Goal: Task Accomplishment & Management: Manage account settings

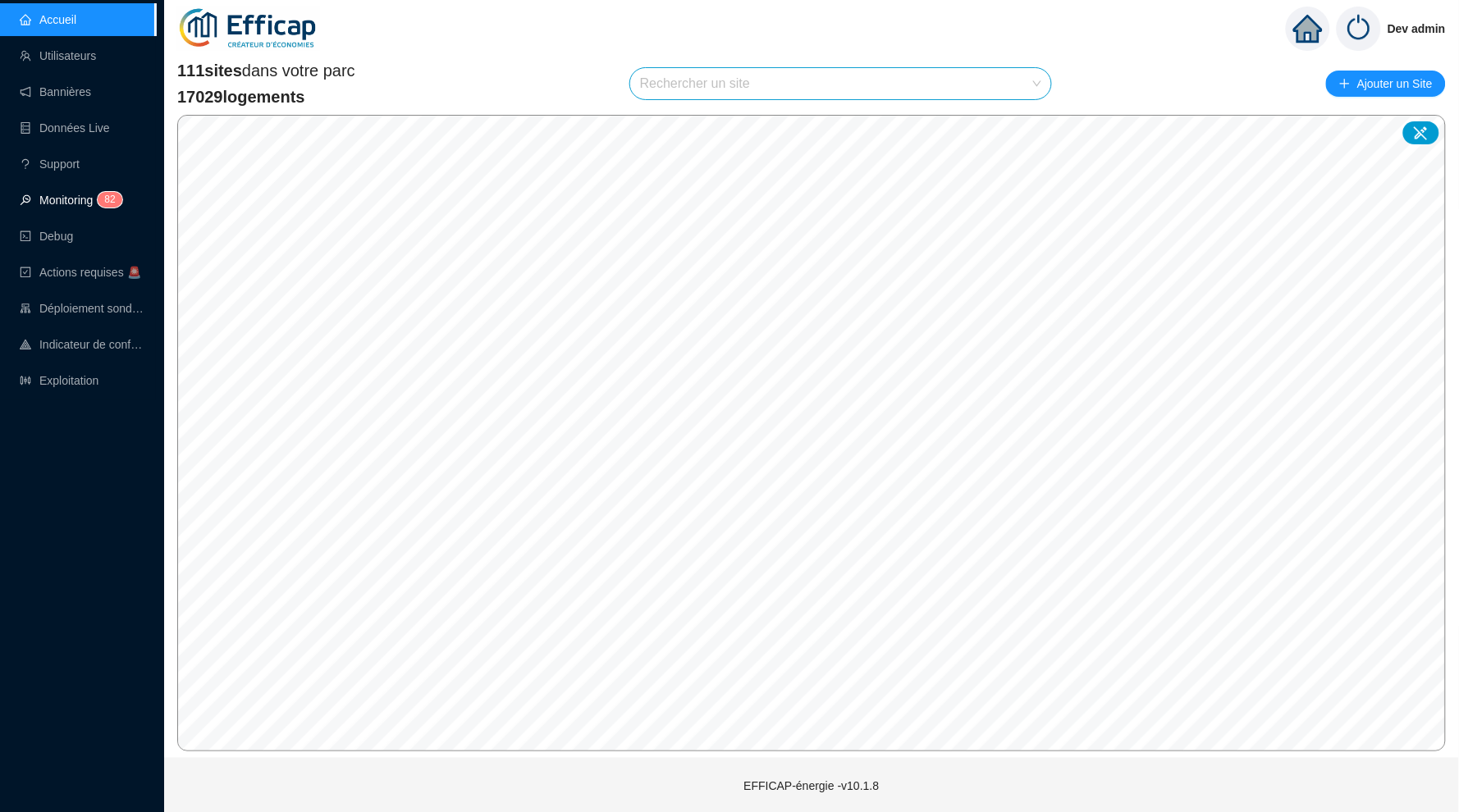
click at [113, 206] on link "Monitoring 8 2" at bounding box center [69, 201] width 97 height 13
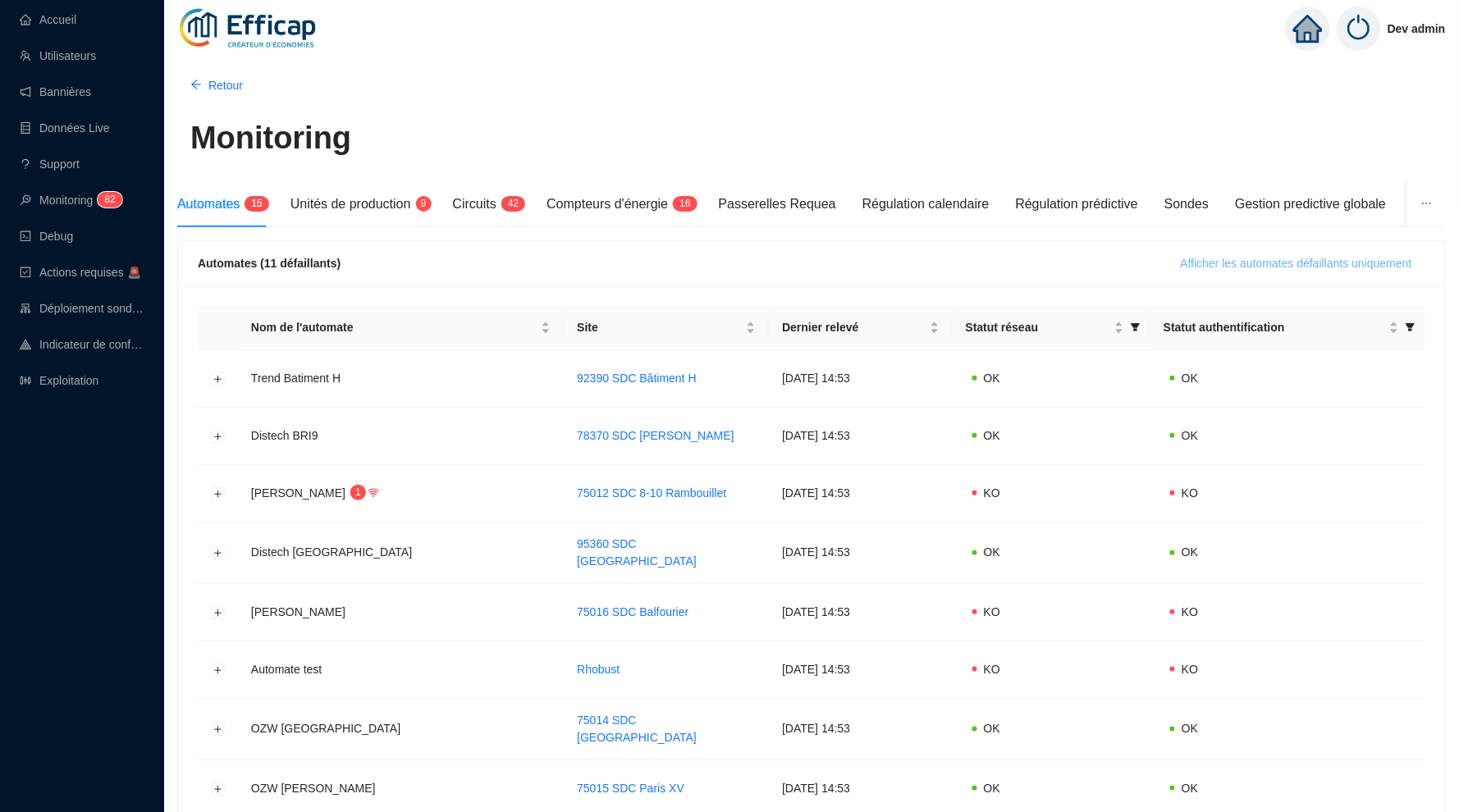
click at [1180, 255] on span "Afficher les automates défaillants uniquement" at bounding box center [1296, 264] width 231 height 17
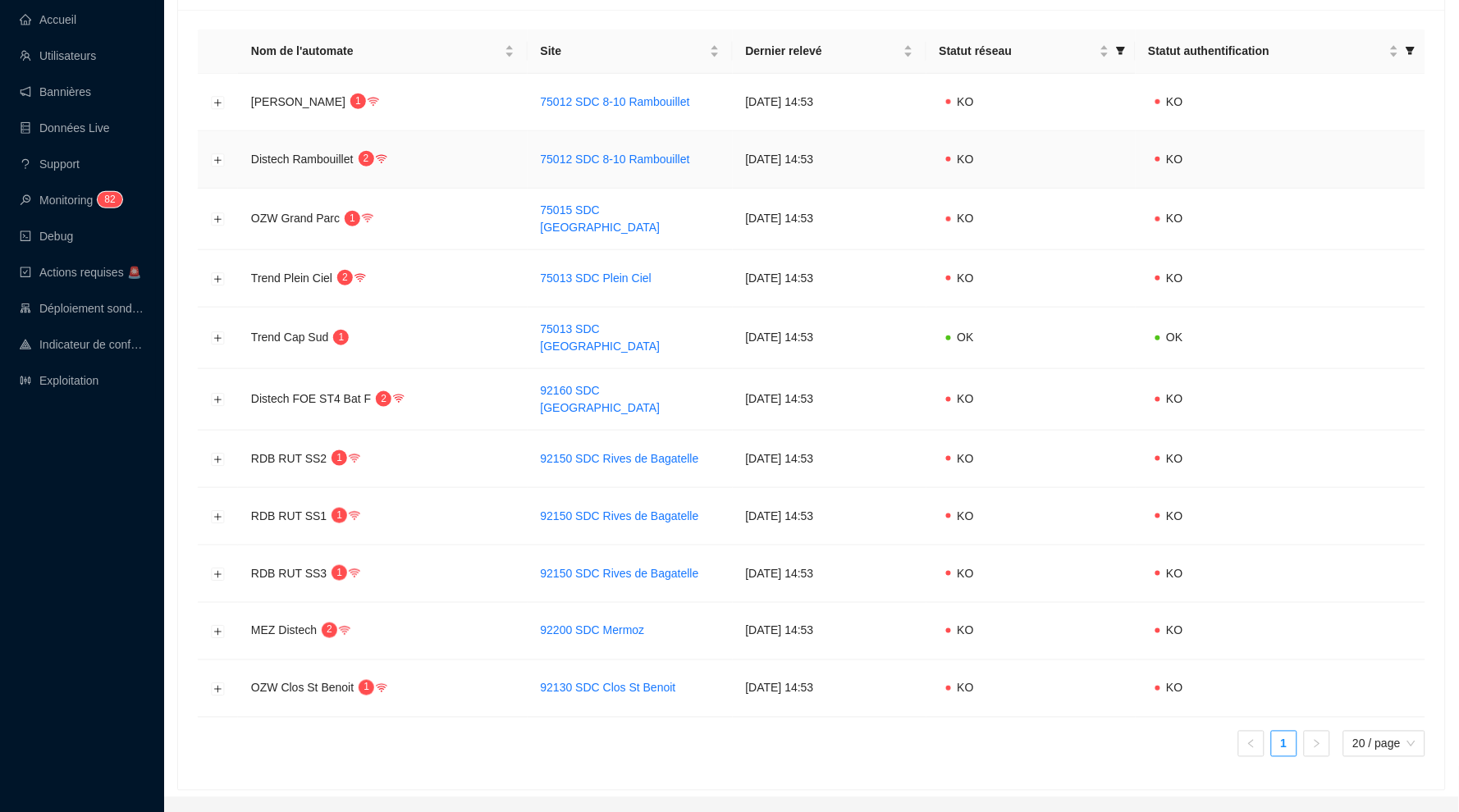
scroll to position [270, 0]
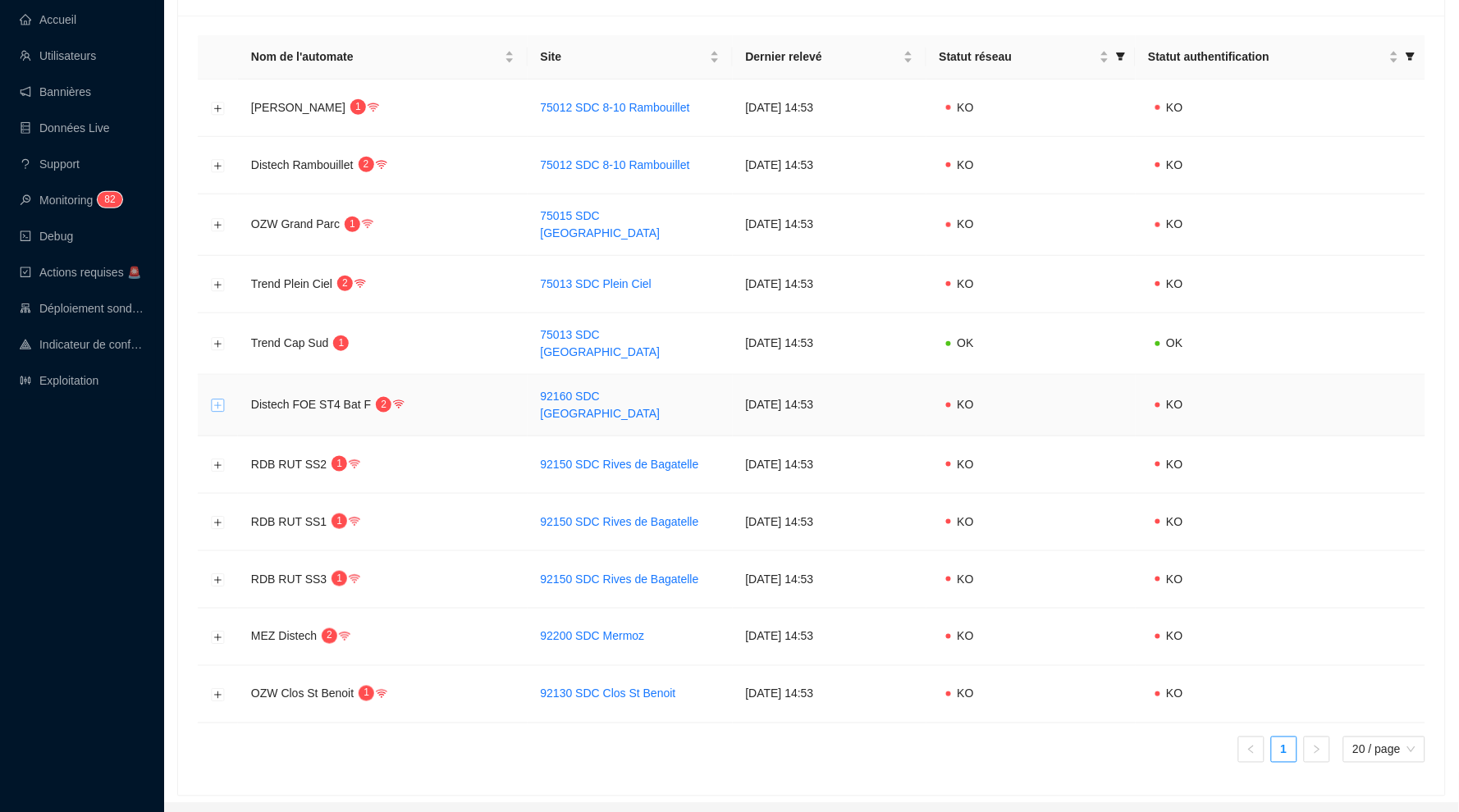
click at [215, 399] on button "Développer la ligne" at bounding box center [219, 406] width 13 height 13
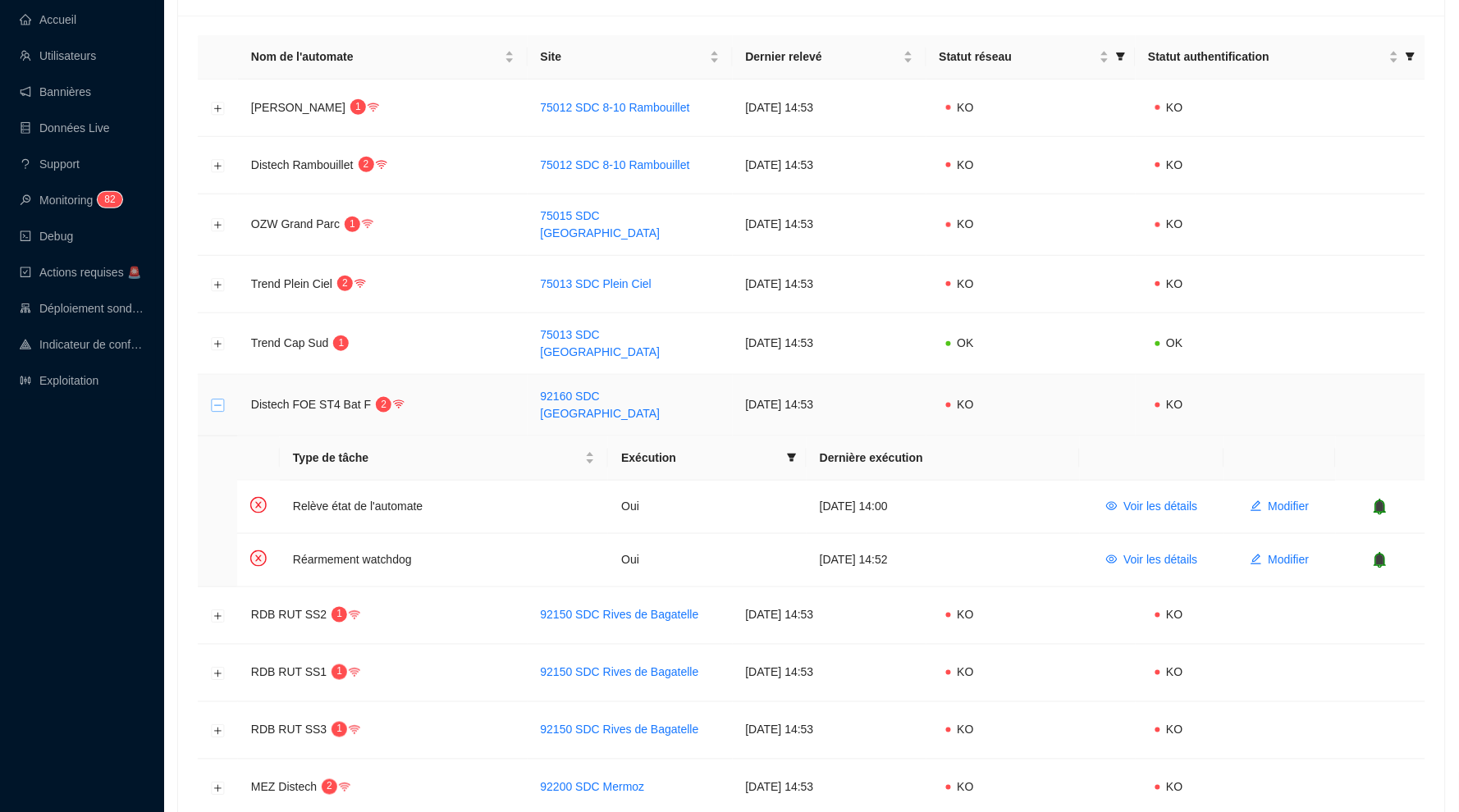
click at [215, 399] on button "Réduire la ligne" at bounding box center [219, 406] width 13 height 13
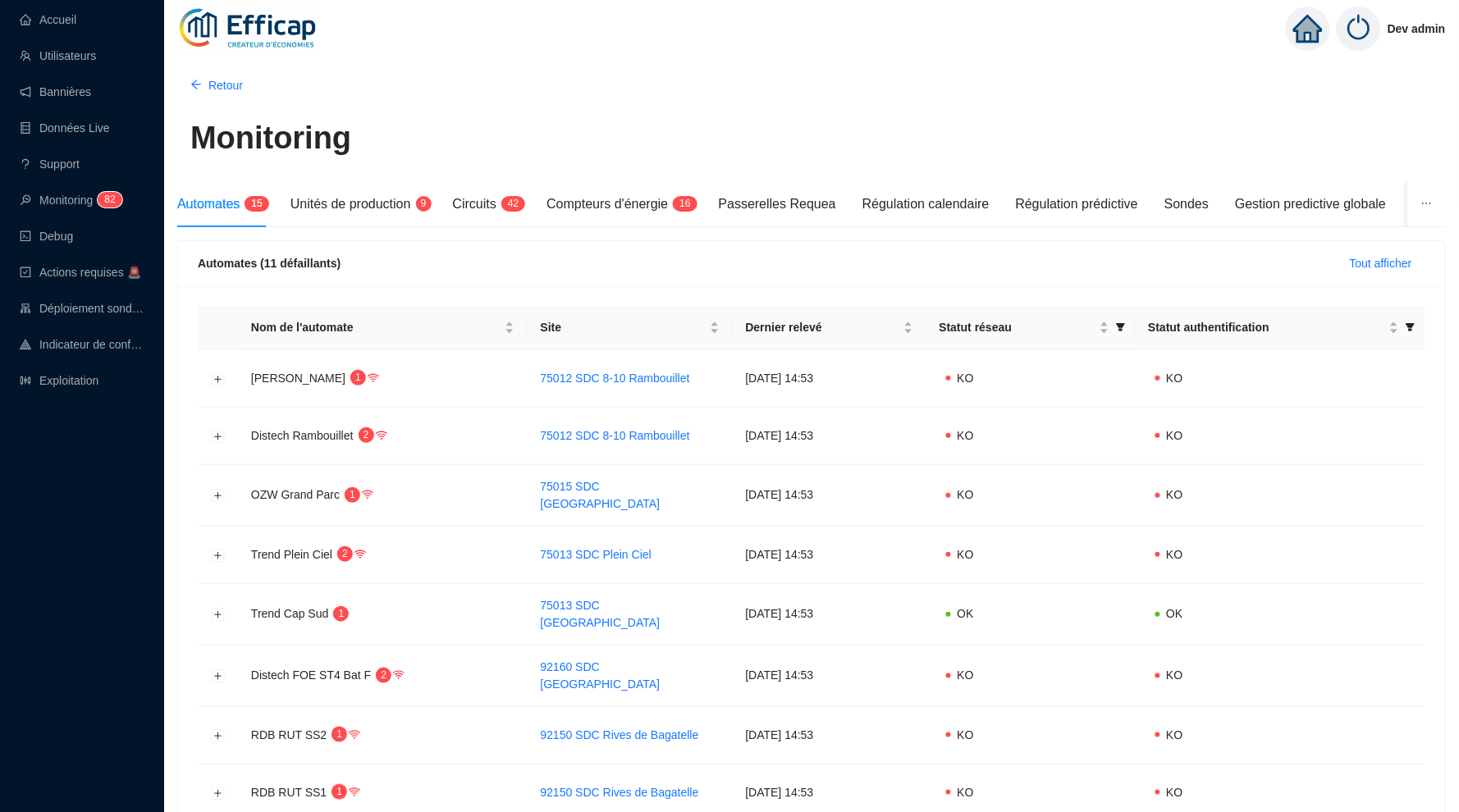
scroll to position [0, 0]
click at [390, 199] on span "Unités de production" at bounding box center [351, 203] width 120 height 14
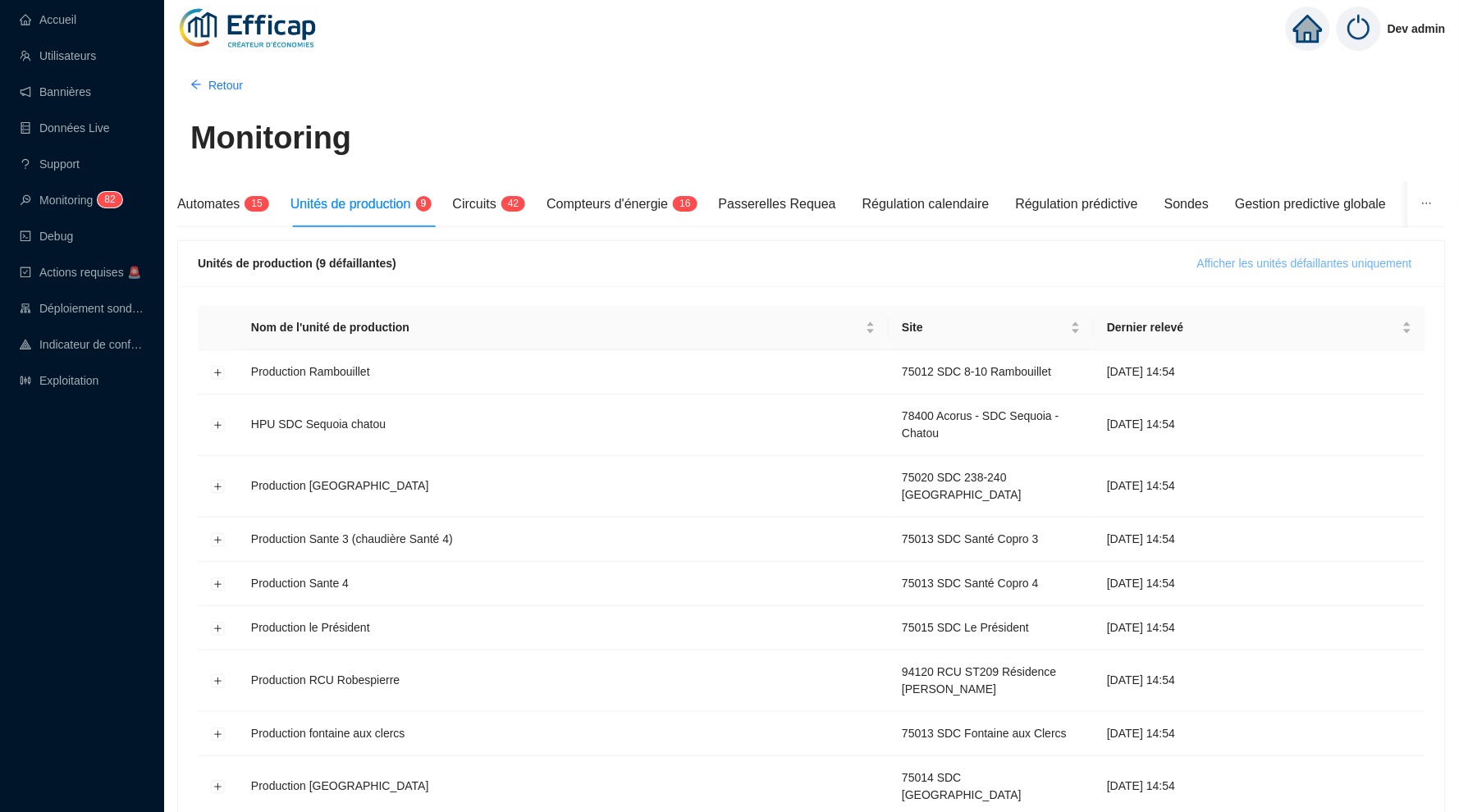
click at [1234, 258] on span "Afficher les unités défaillantes uniquement" at bounding box center [1304, 264] width 215 height 17
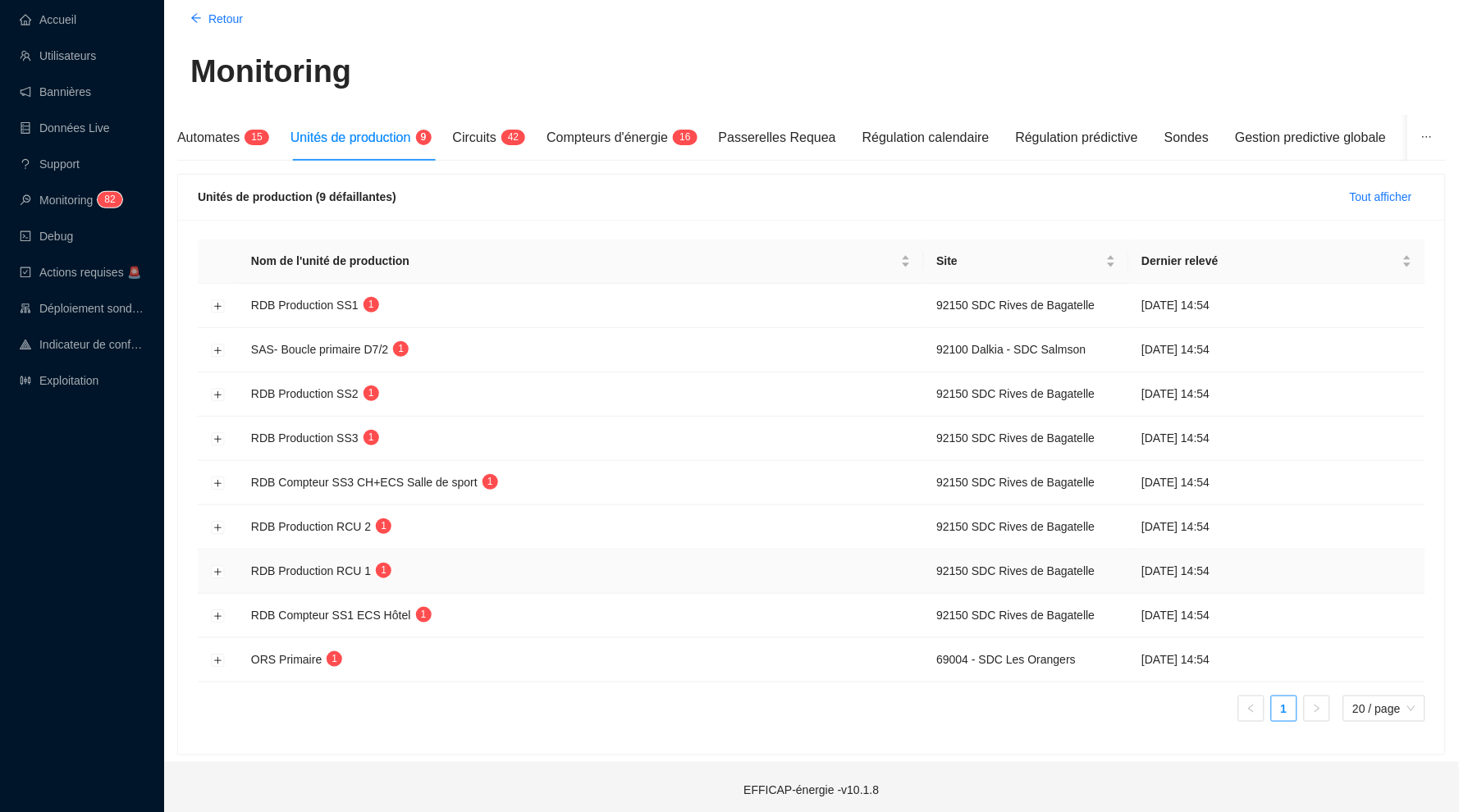
scroll to position [64, 0]
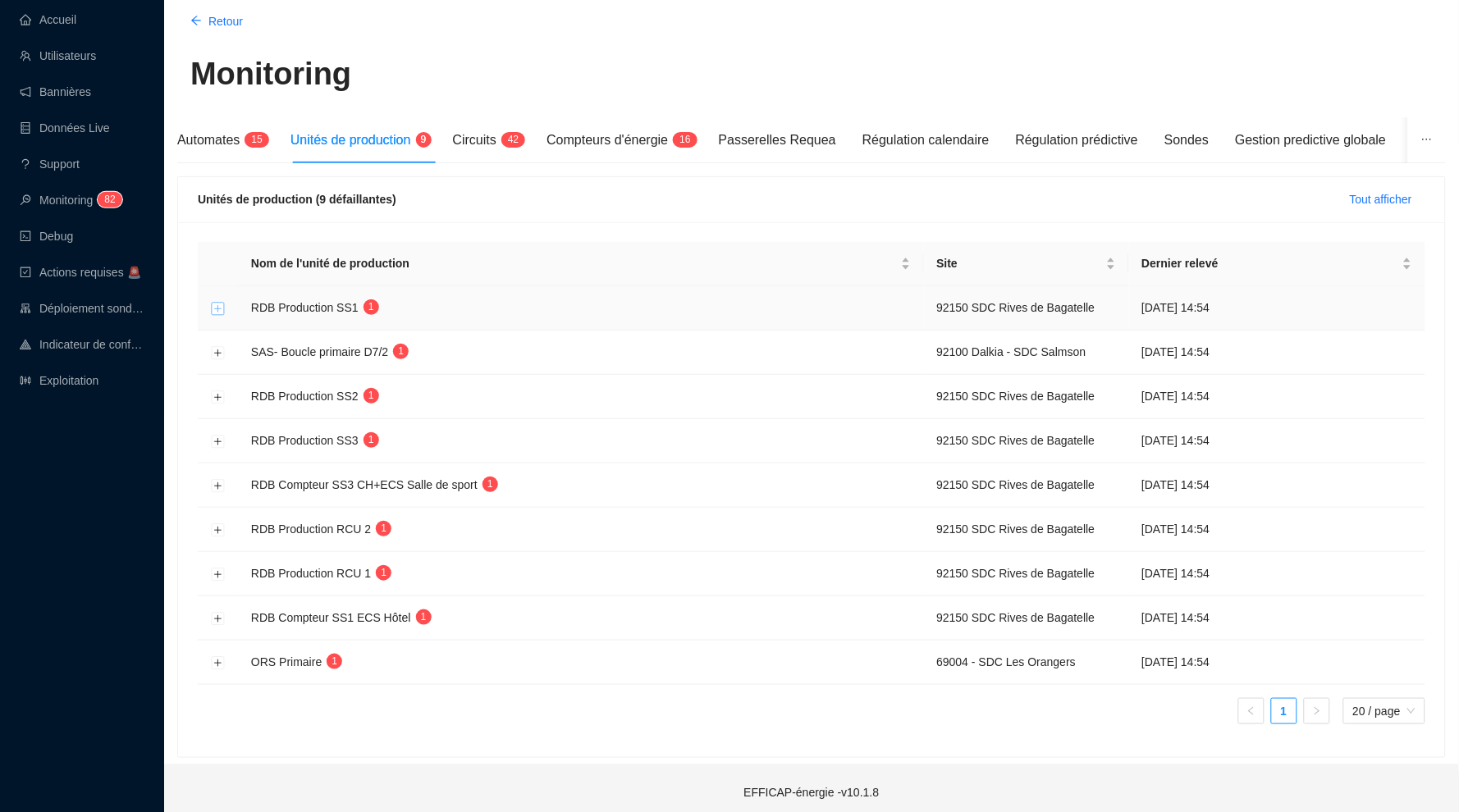
click at [215, 305] on button "Développer la ligne" at bounding box center [219, 309] width 13 height 13
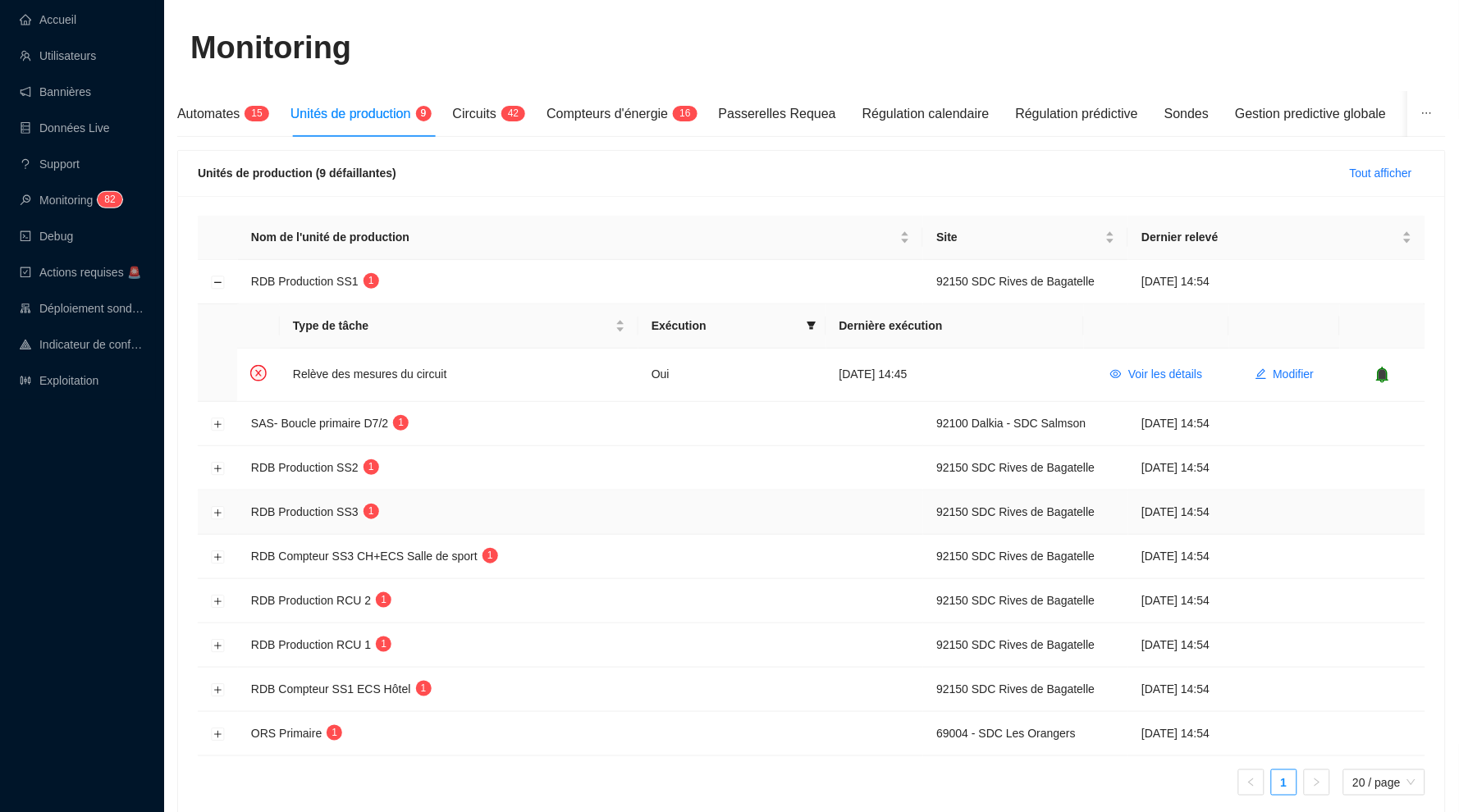
scroll to position [96, 0]
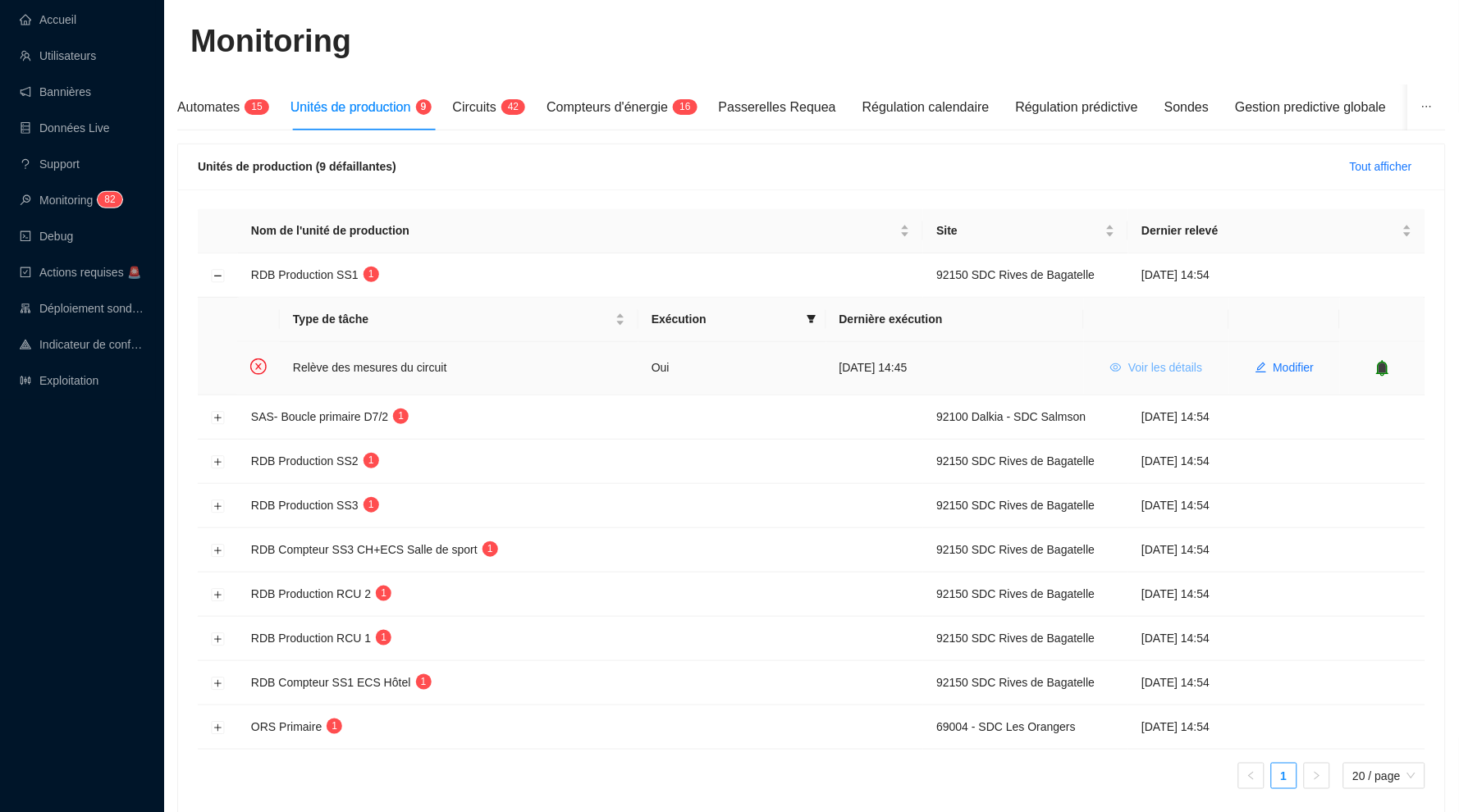
click at [1187, 369] on span "Voir les détails" at bounding box center [1165, 368] width 74 height 17
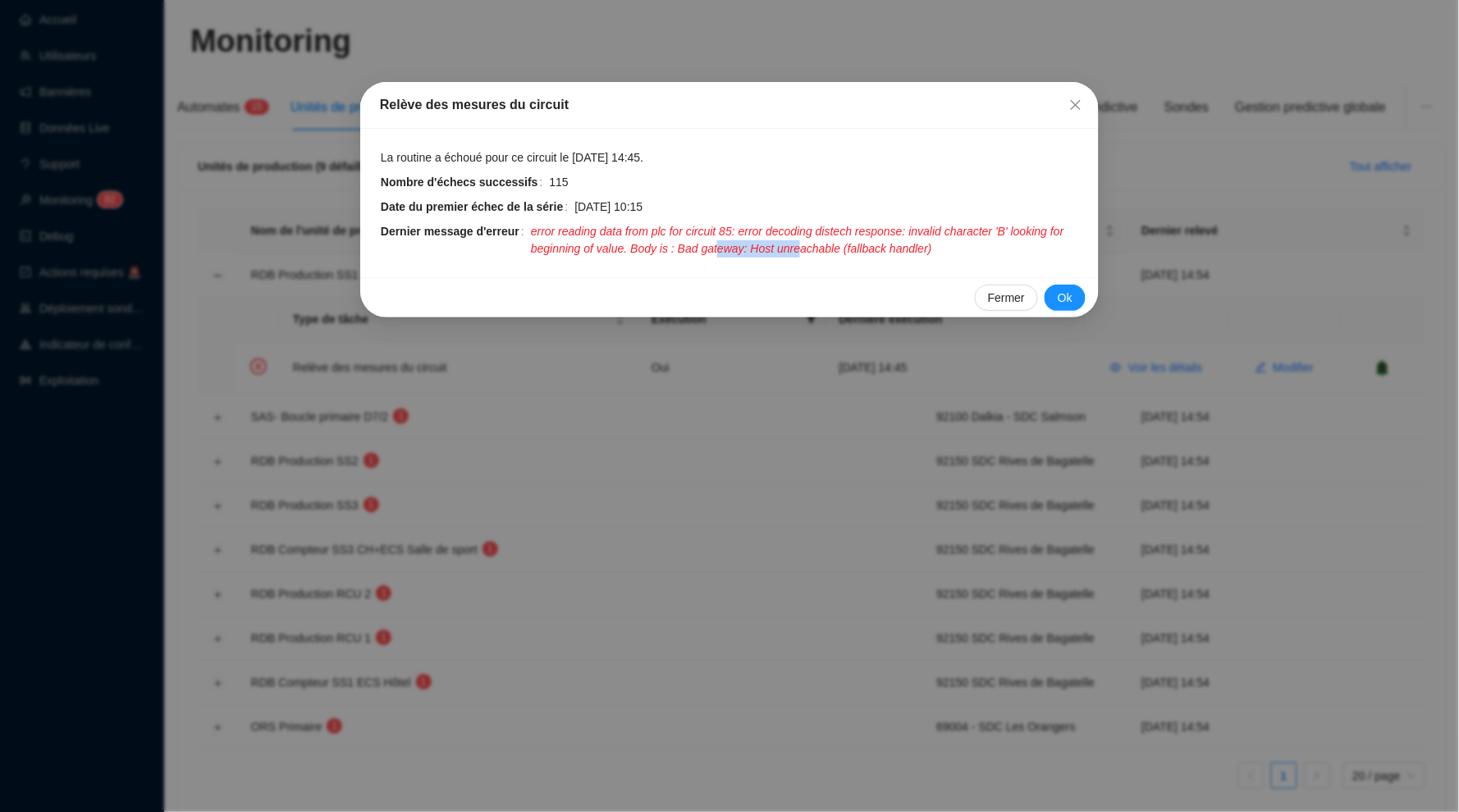
drag, startPoint x: 885, startPoint y: 243, endPoint x: 795, endPoint y: 243, distance: 90.0
click at [795, 243] on span "error reading data from plc for circuit 85: error decoding distech response: in…" at bounding box center [805, 241] width 548 height 34
click at [1074, 99] on icon "close" at bounding box center [1076, 105] width 13 height 13
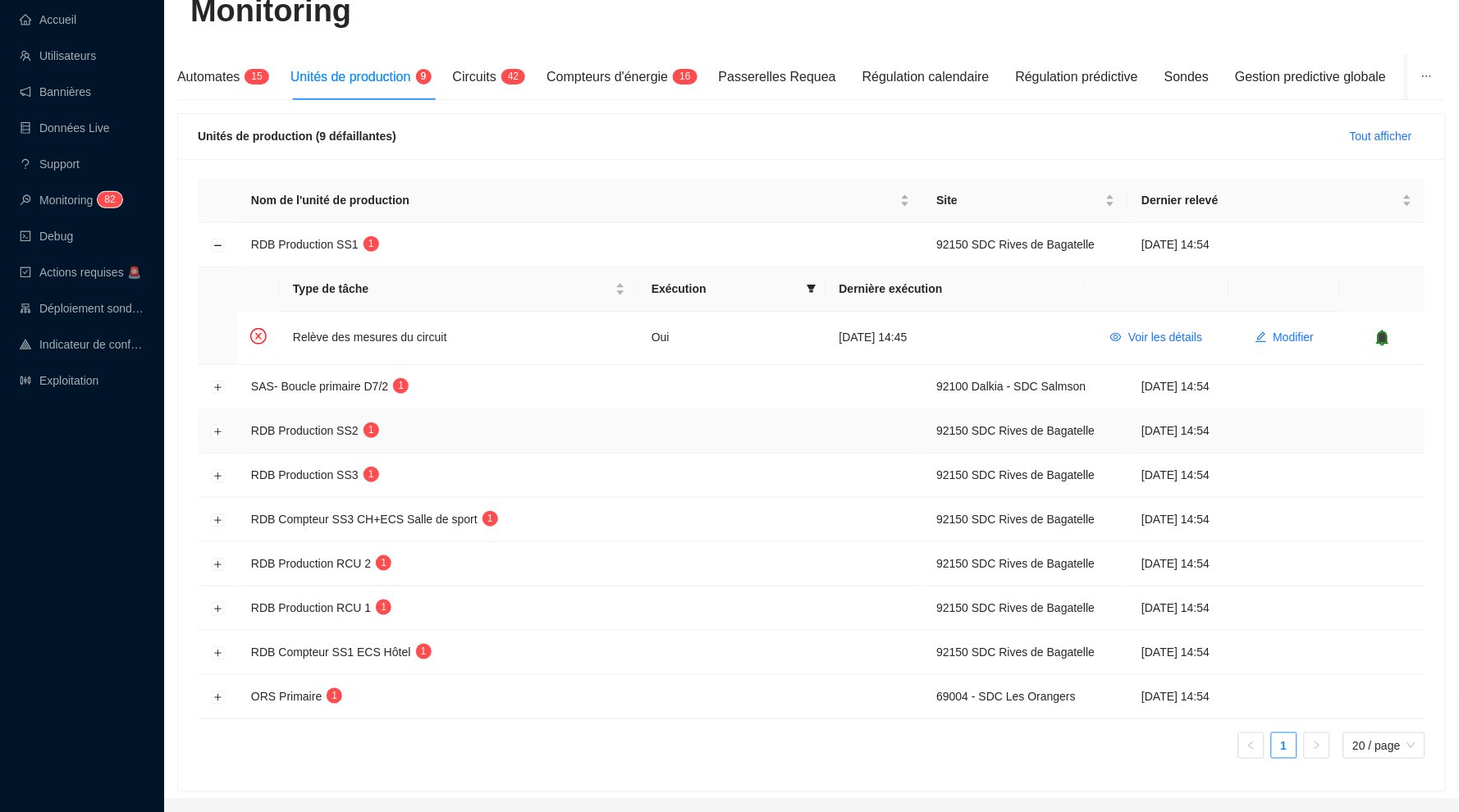
scroll to position [140, 0]
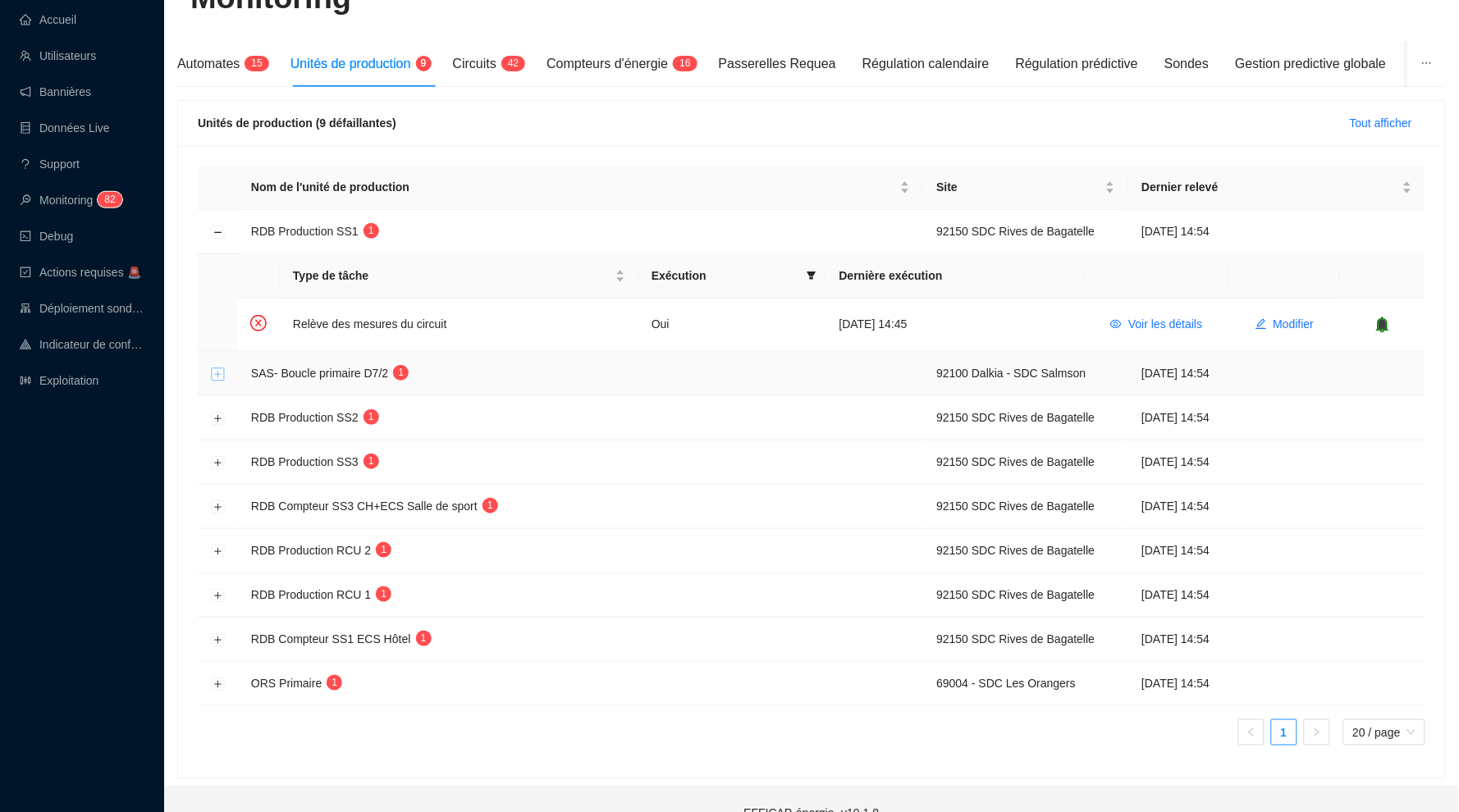
click at [216, 368] on button "Développer la ligne" at bounding box center [219, 374] width 13 height 13
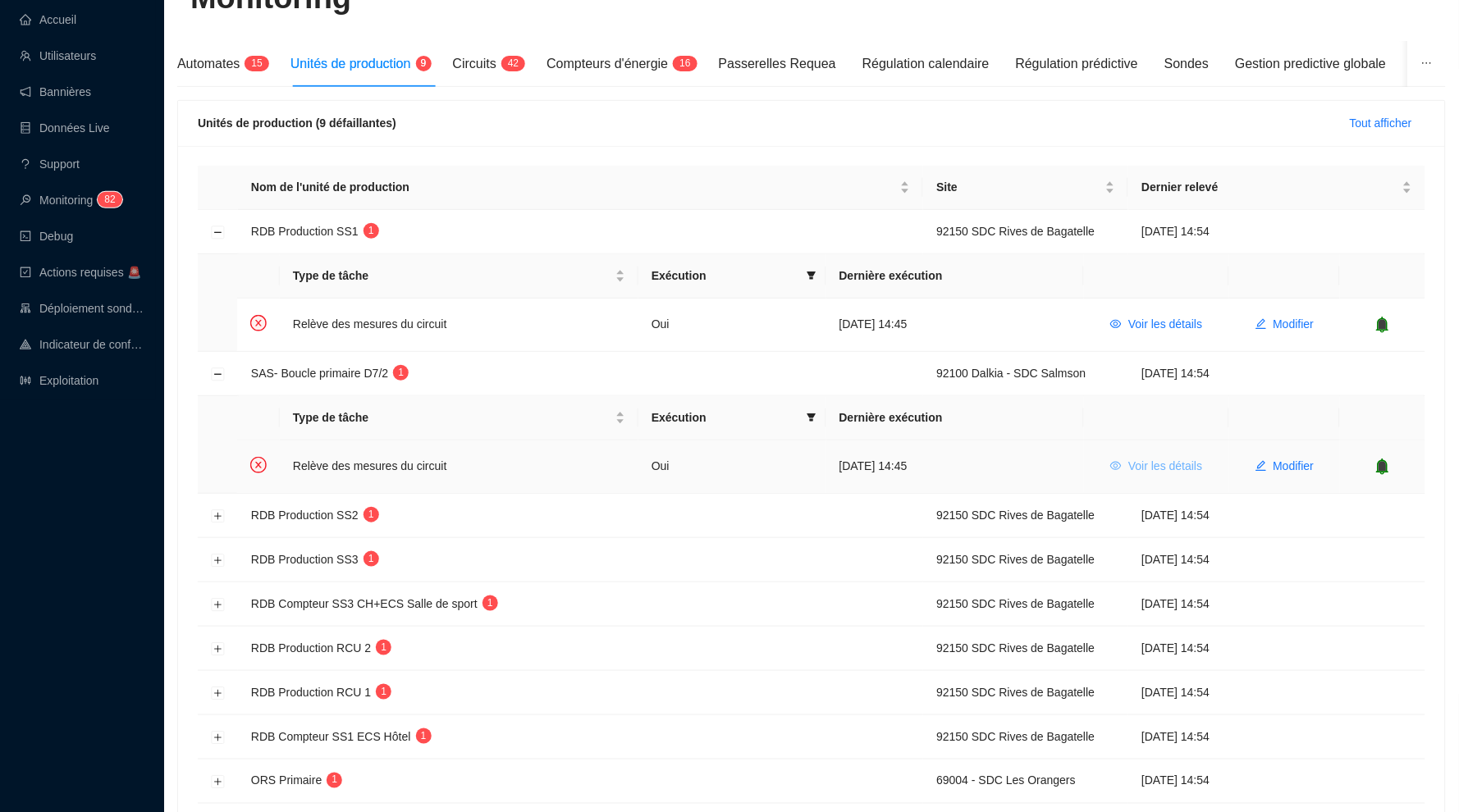
click at [1168, 463] on span "Voir les détails" at bounding box center [1165, 466] width 74 height 17
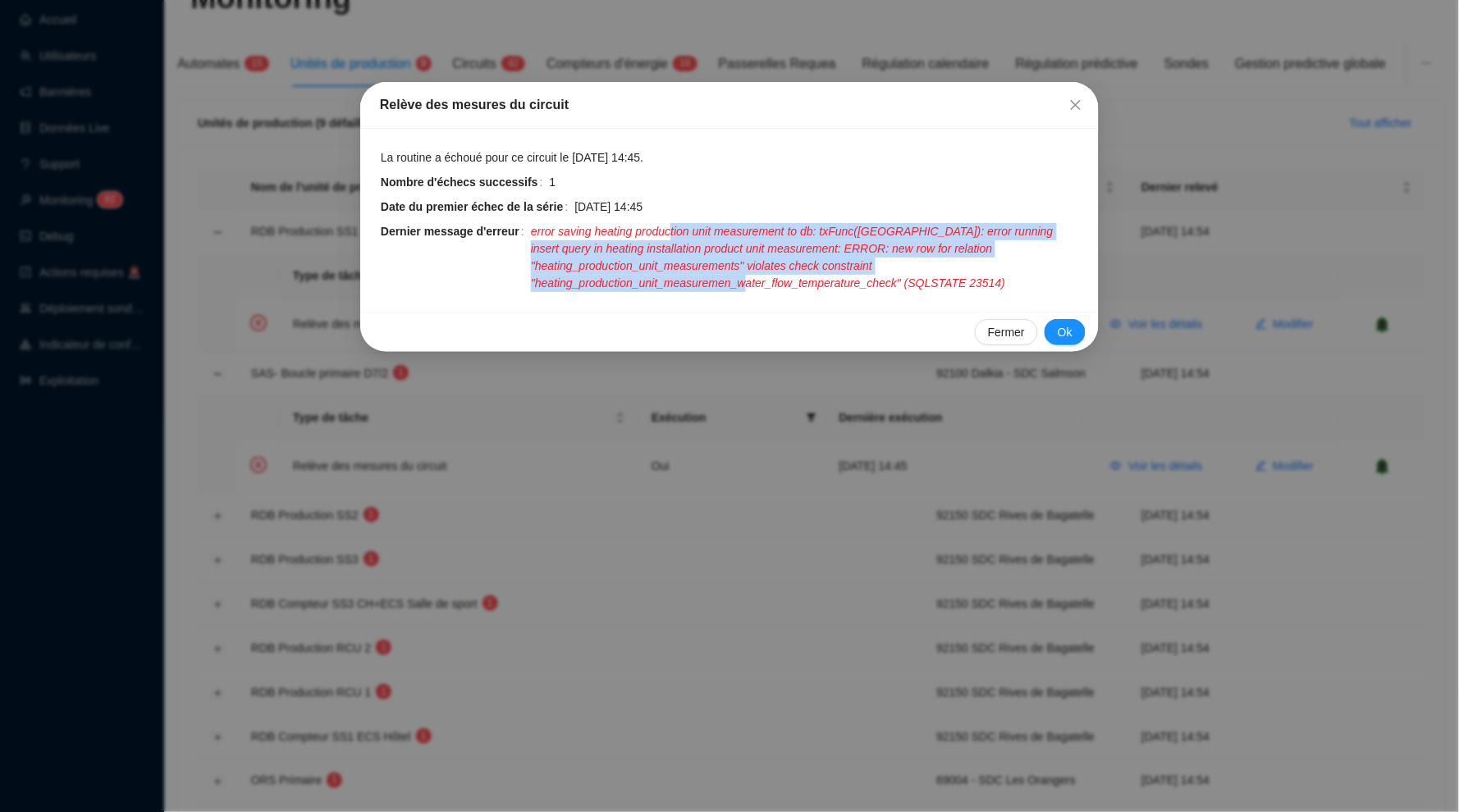
drag, startPoint x: 693, startPoint y: 232, endPoint x: 847, endPoint y: 274, distance: 159.6
click at [847, 274] on span "error saving heating production unit measurement to db: txFunc([GEOGRAPHIC_DATA…" at bounding box center [805, 258] width 548 height 69
click at [1074, 101] on icon "close" at bounding box center [1076, 105] width 13 height 13
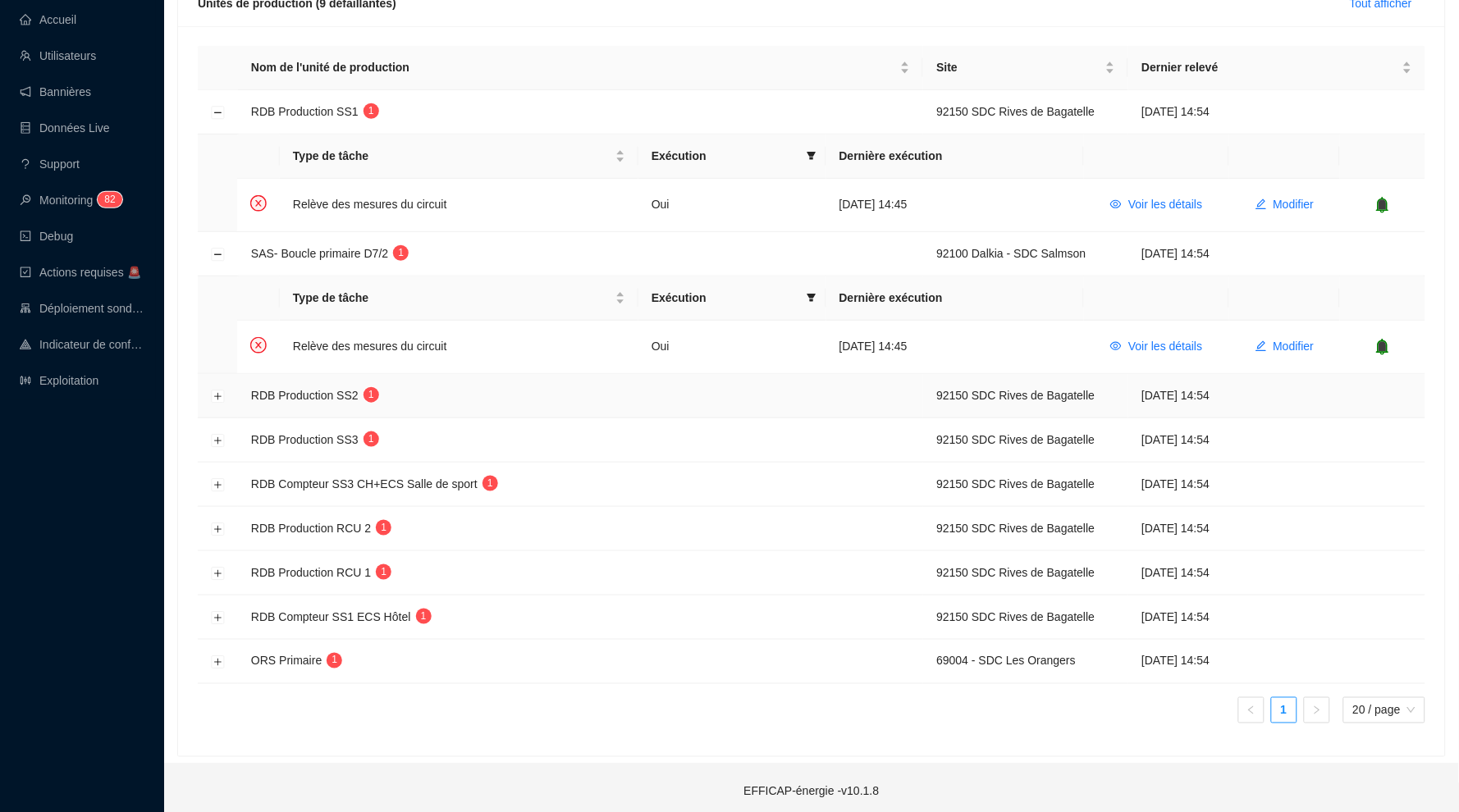
scroll to position [259, 0]
click at [1384, 341] on icon "bell" at bounding box center [1383, 347] width 11 height 11
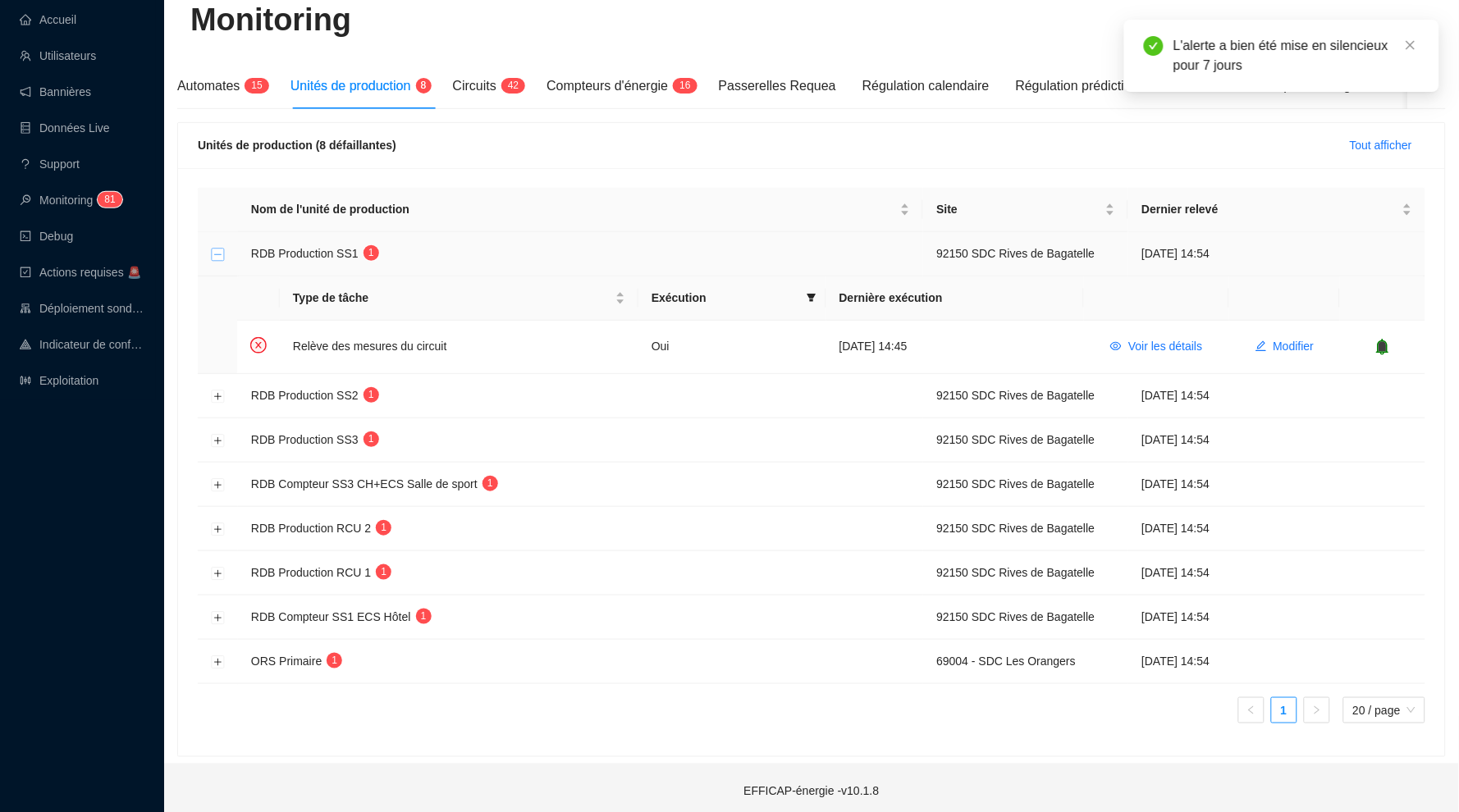
click at [220, 250] on button "Réduire la ligne" at bounding box center [219, 254] width 13 height 13
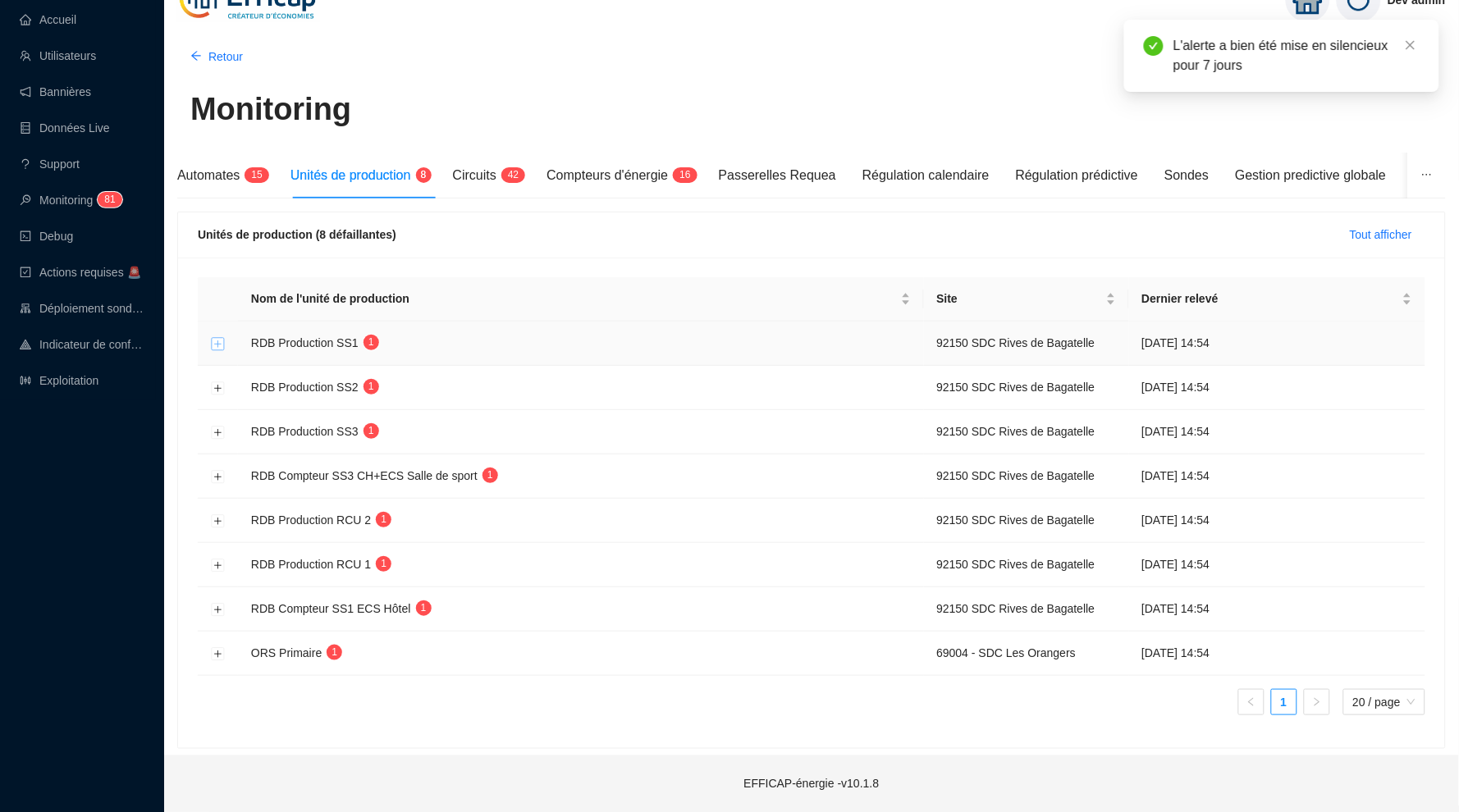
scroll to position [20, 0]
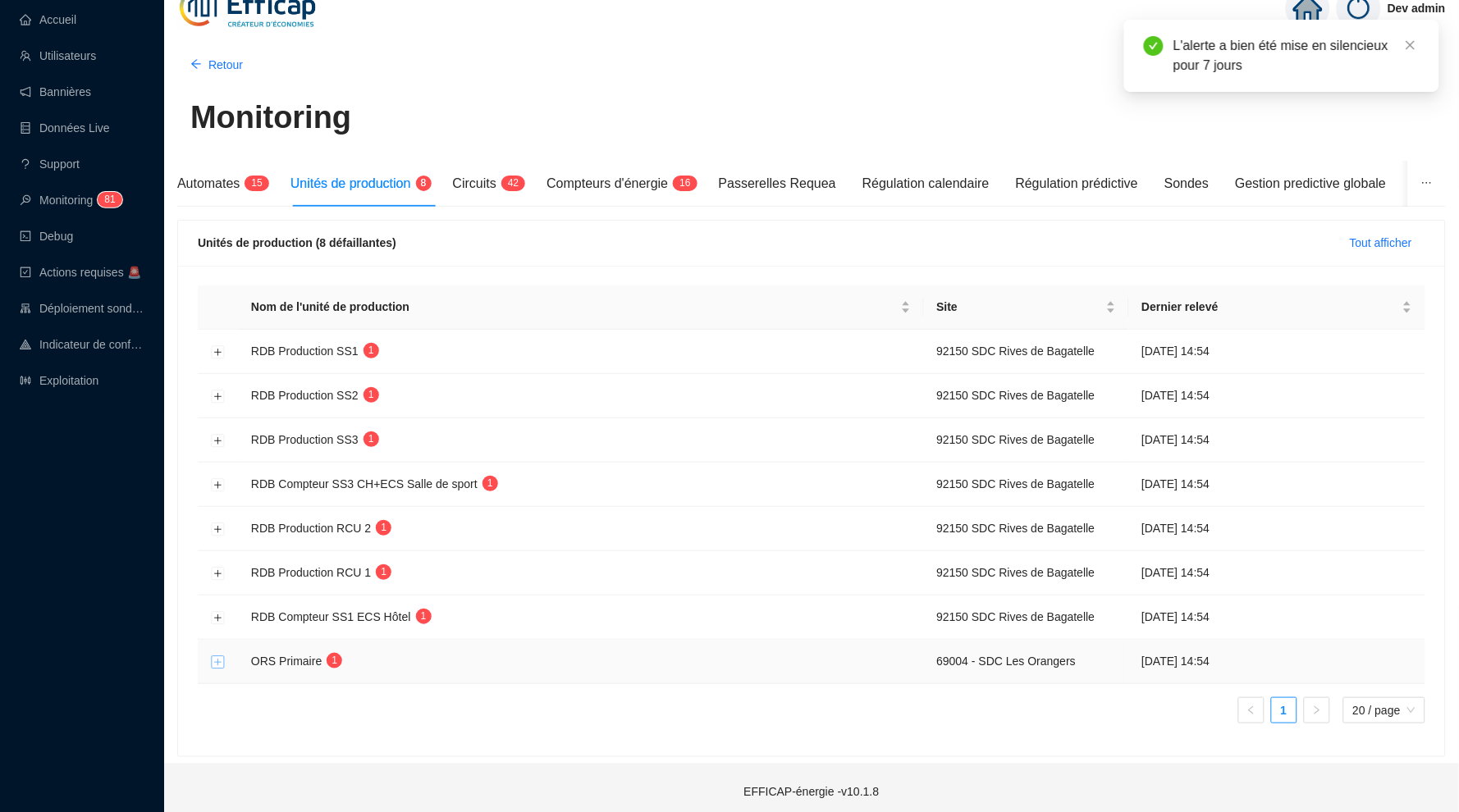
click at [216, 655] on button "Développer la ligne" at bounding box center [219, 662] width 13 height 13
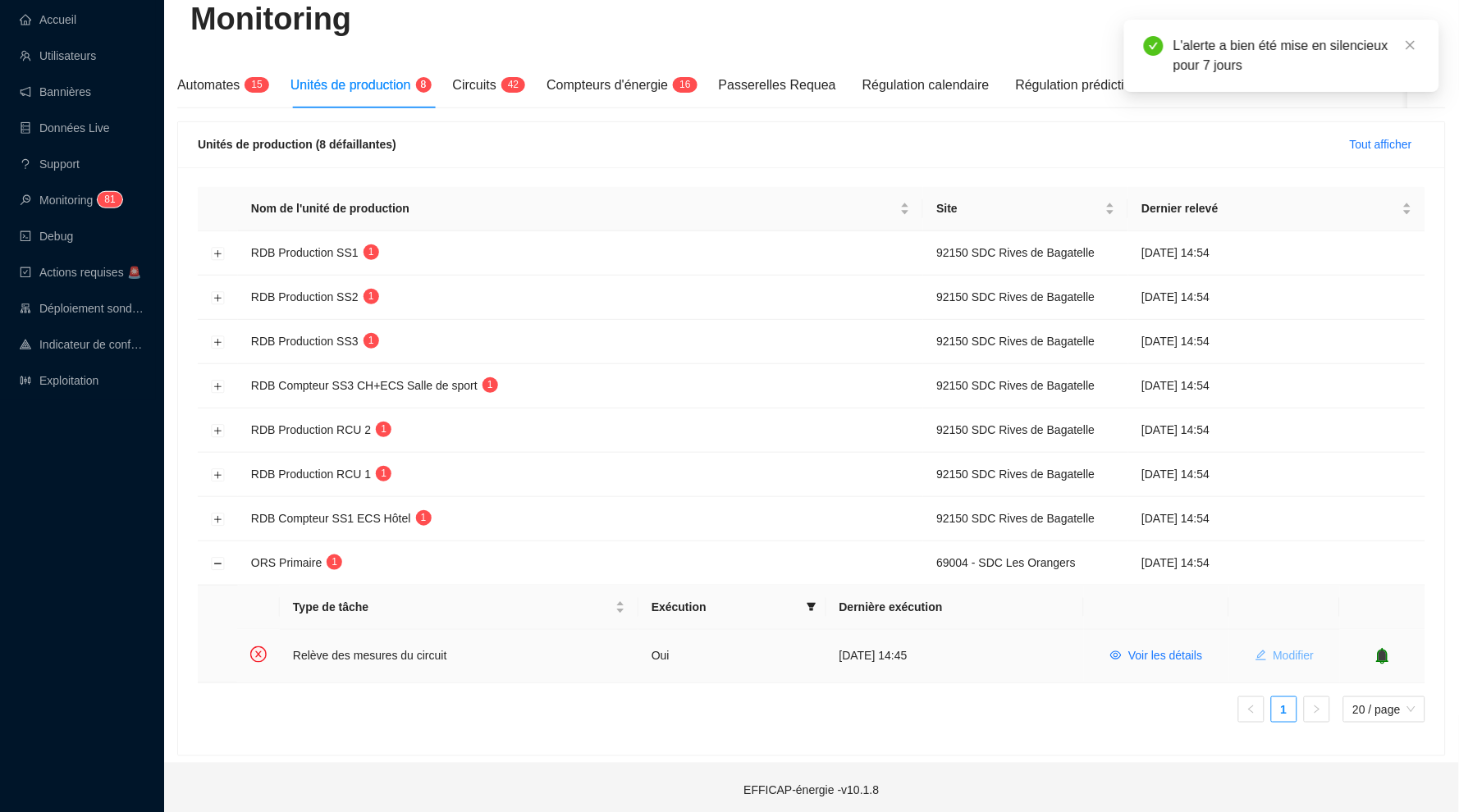
scroll to position [118, 0]
click at [1180, 652] on span "Voir les détails" at bounding box center [1165, 656] width 74 height 17
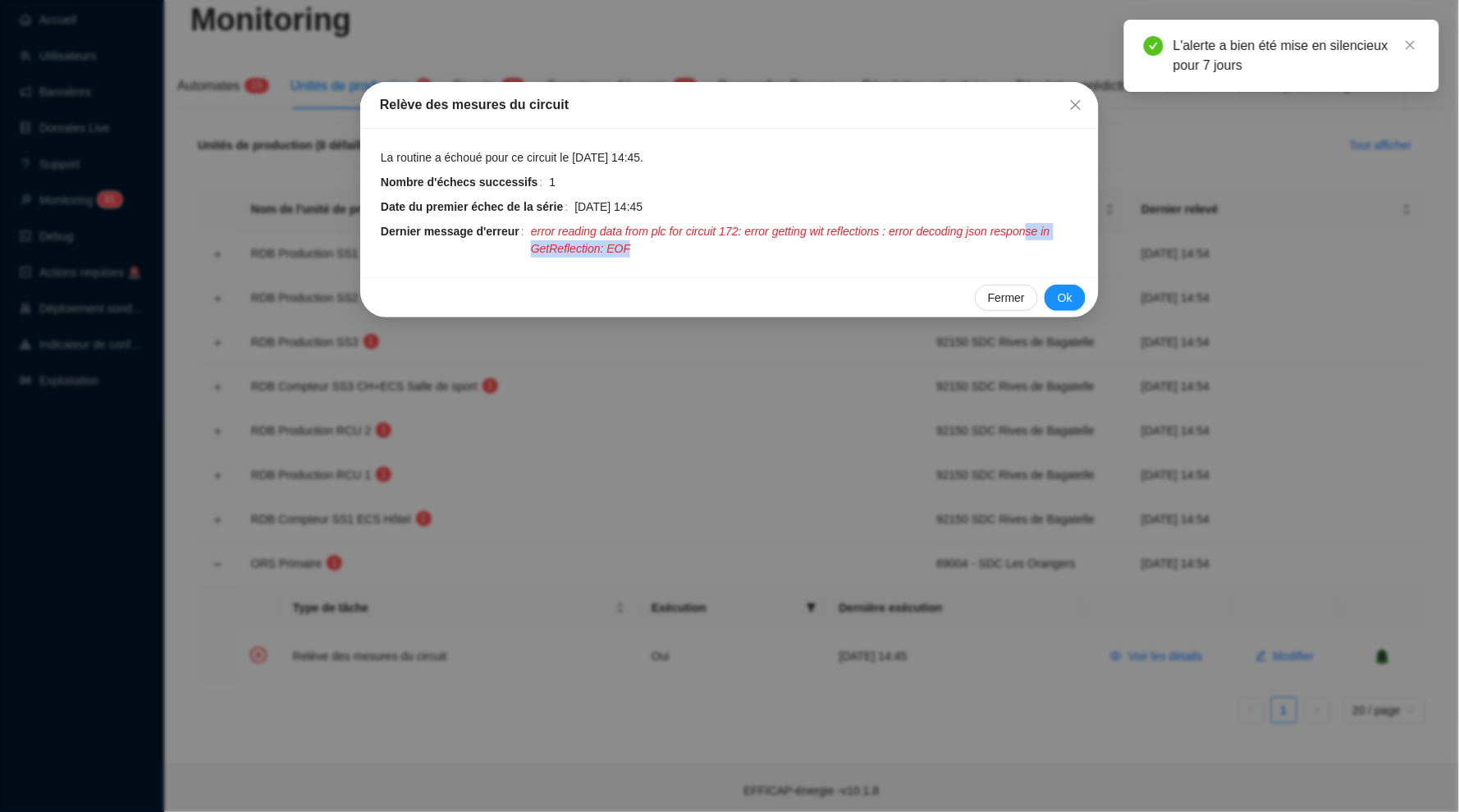
drag, startPoint x: 573, startPoint y: 246, endPoint x: 827, endPoint y: 246, distance: 254.0
click at [827, 246] on span "error reading data from plc for circuit 172: error getting wit reflections : er…" at bounding box center [805, 241] width 548 height 34
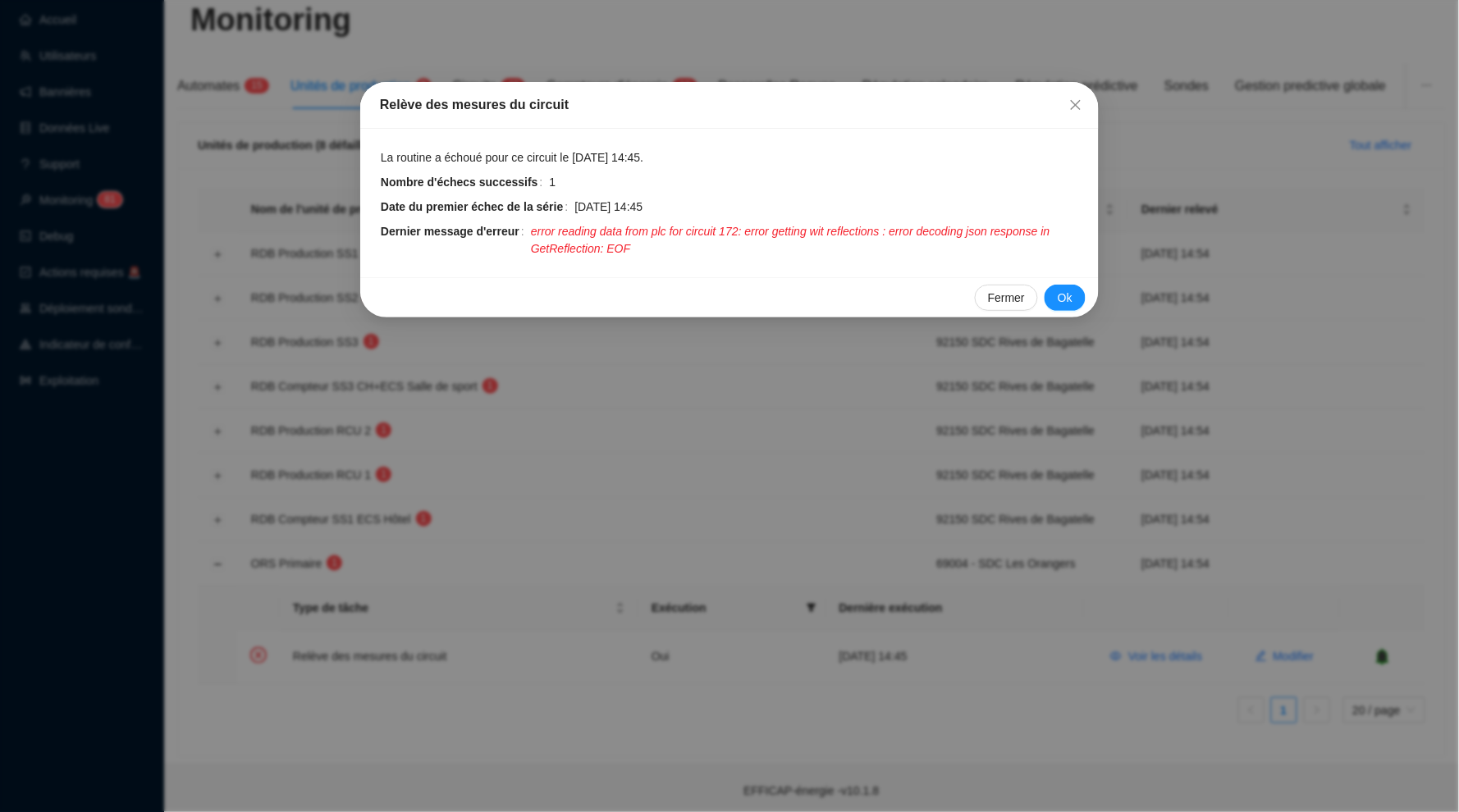
click at [1060, 101] on div "Relève des mesures du circuit" at bounding box center [730, 105] width 699 height 20
click at [1064, 102] on span "Fermer" at bounding box center [1075, 105] width 26 height 13
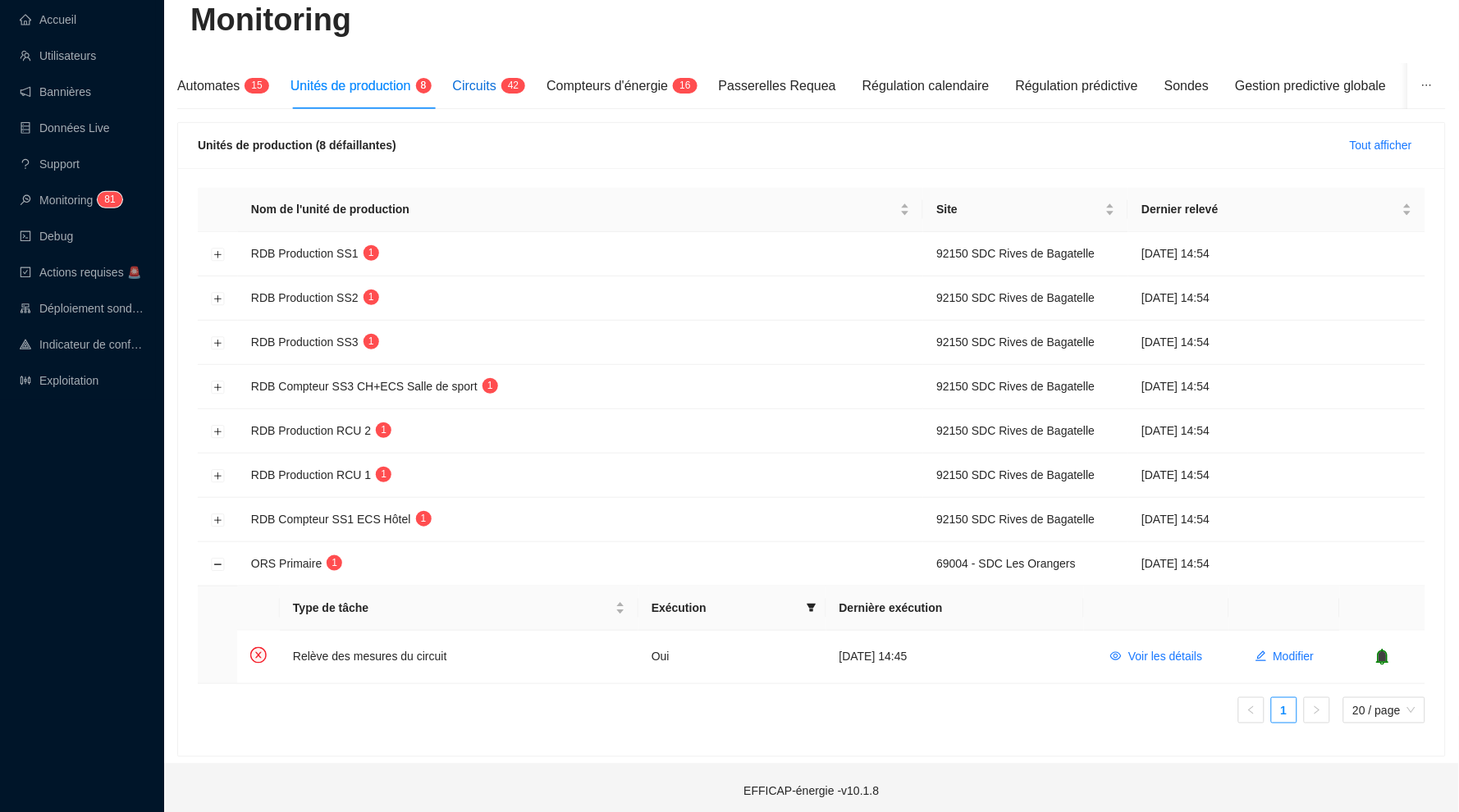
click at [496, 80] on span "Circuits" at bounding box center [475, 85] width 44 height 14
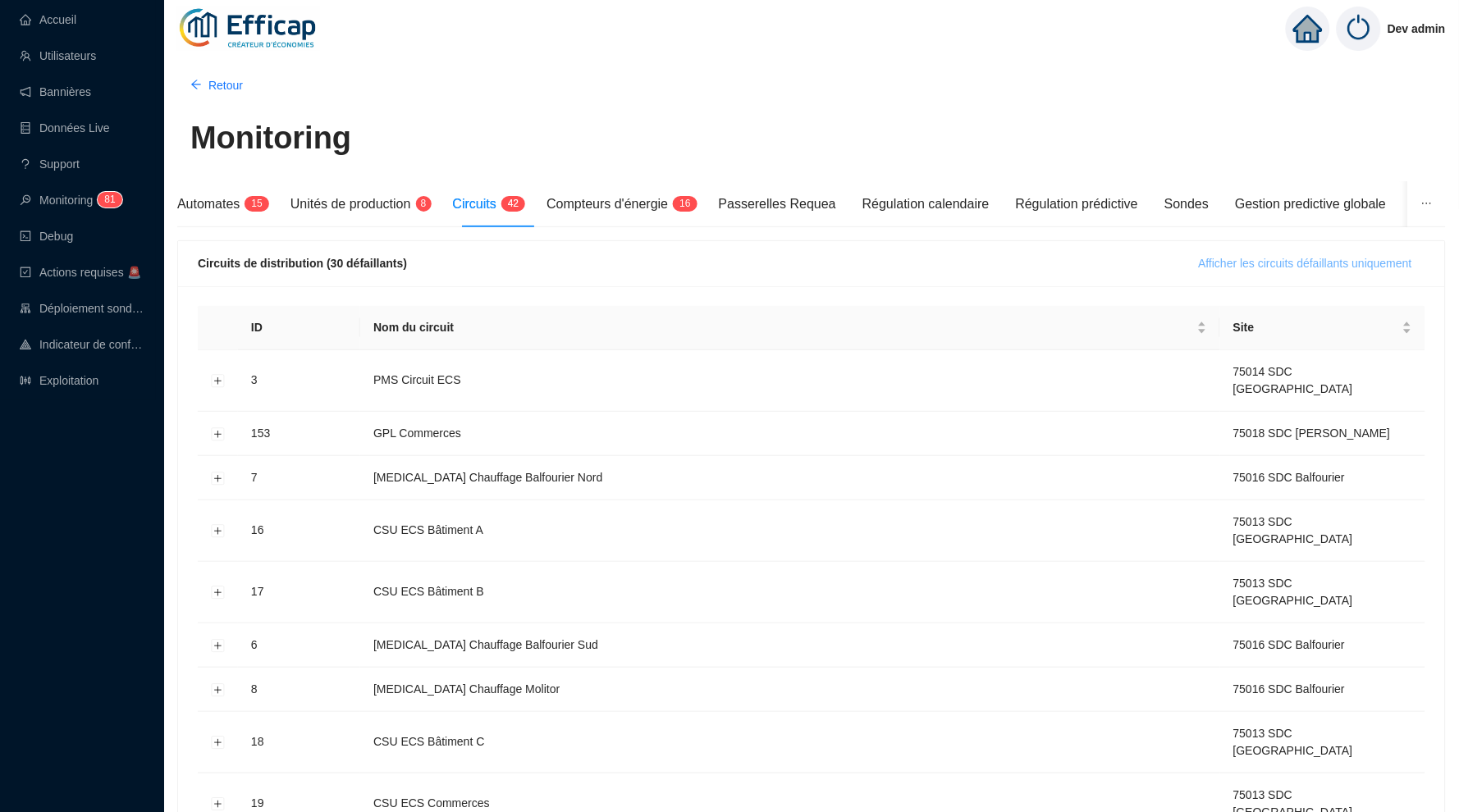
click at [1201, 264] on span "Afficher les circuits défaillants uniquement" at bounding box center [1304, 264] width 213 height 17
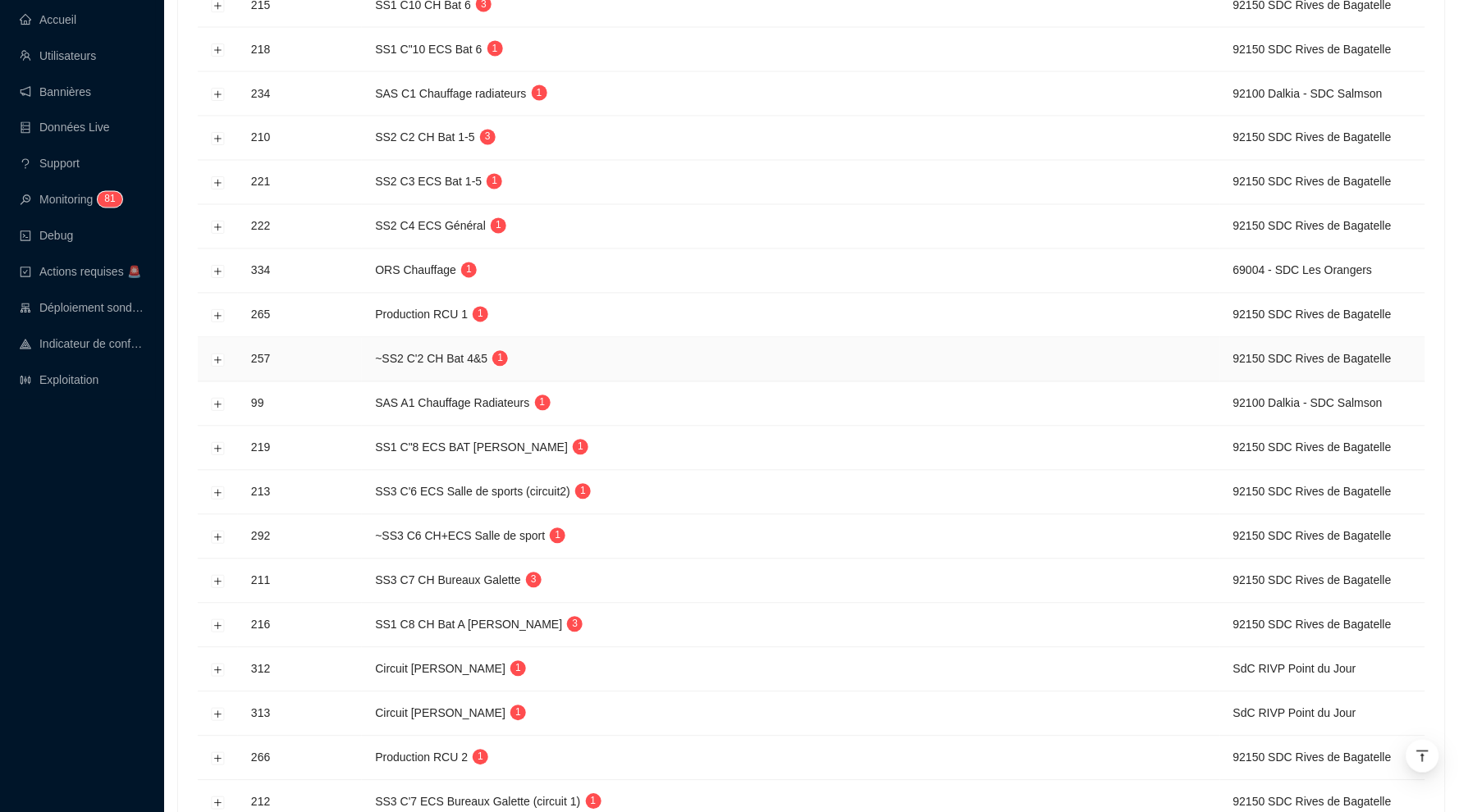
scroll to position [810, 0]
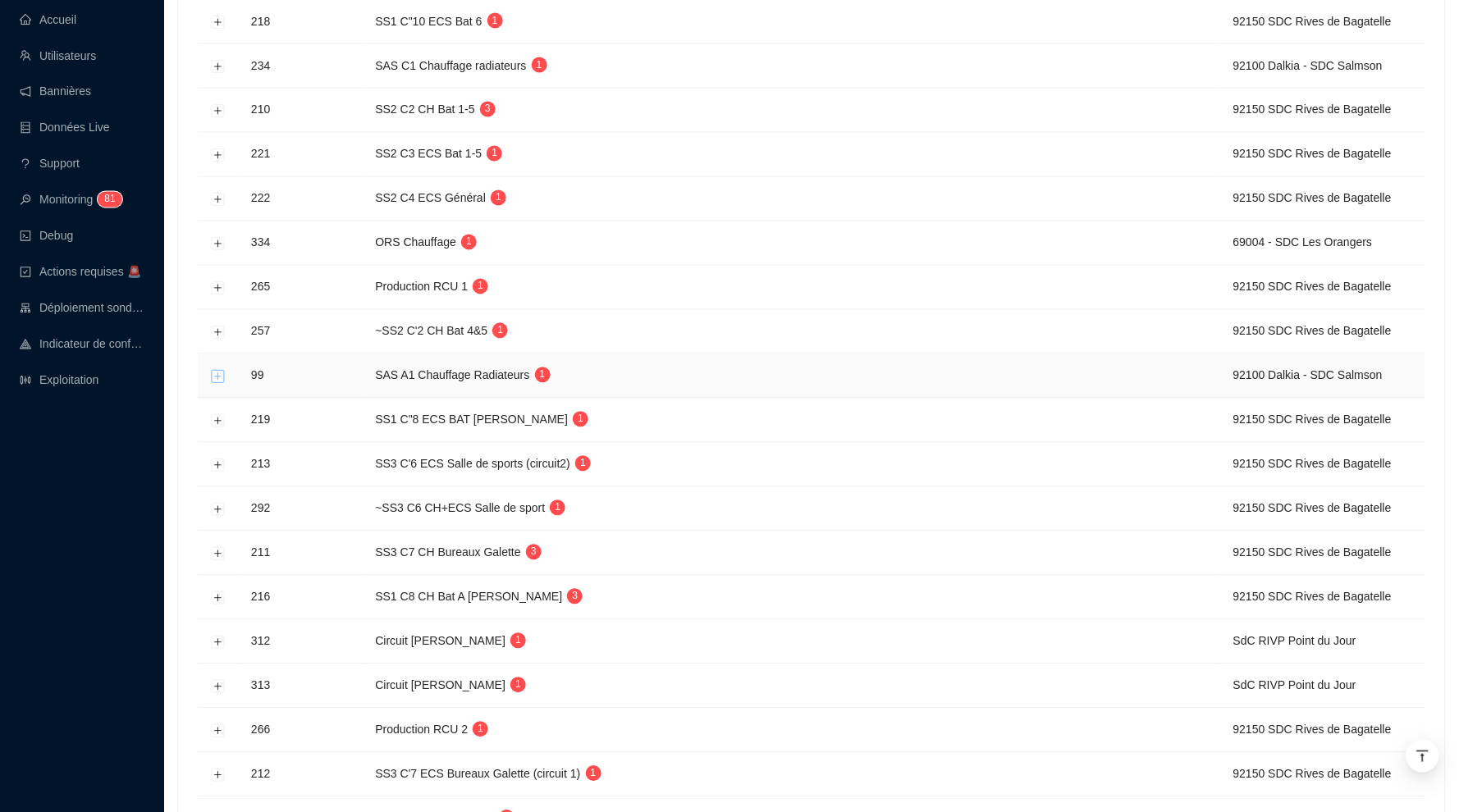
click at [220, 370] on button "Développer la ligne" at bounding box center [219, 376] width 13 height 13
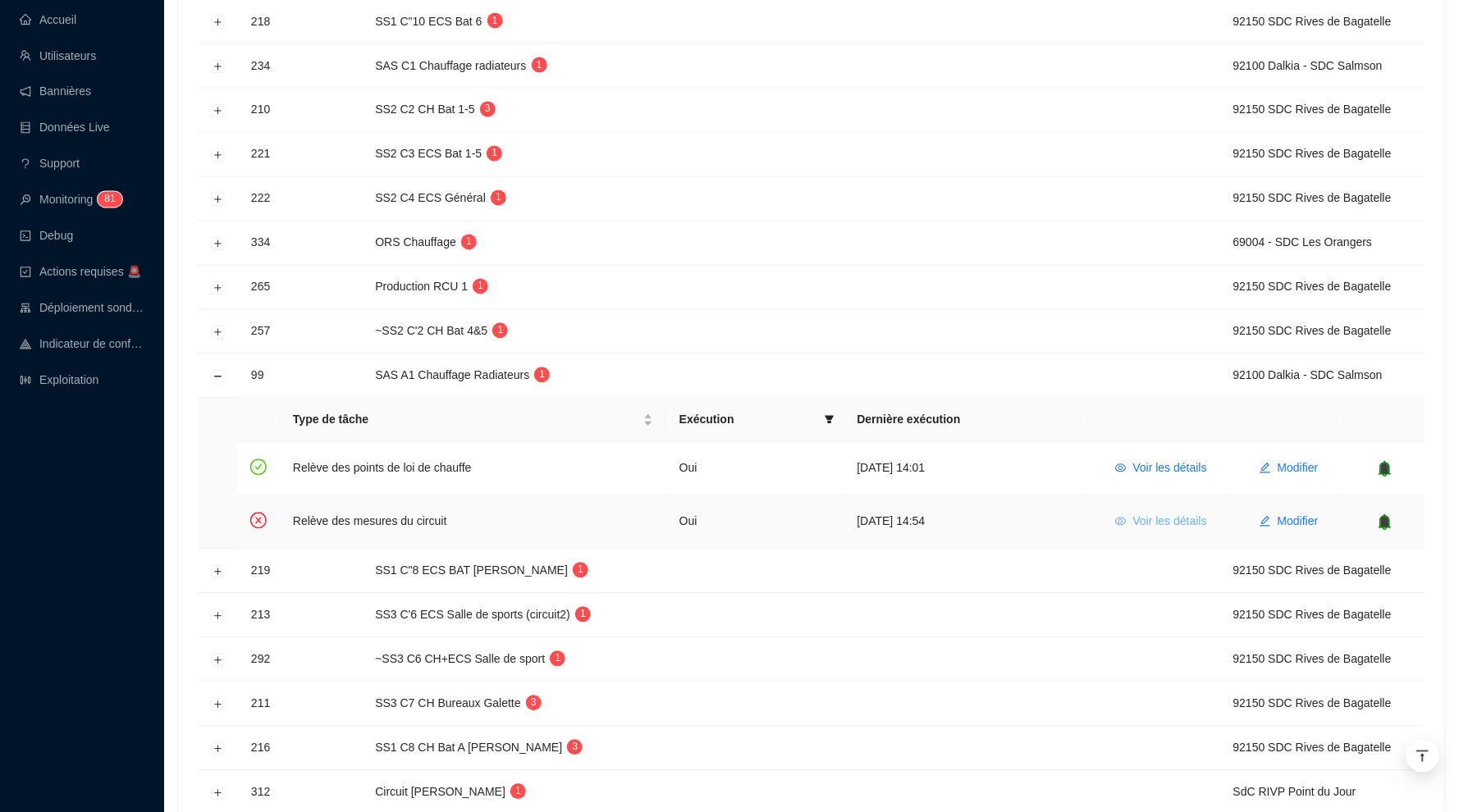
click at [1169, 513] on span "Voir les détails" at bounding box center [1169, 522] width 74 height 17
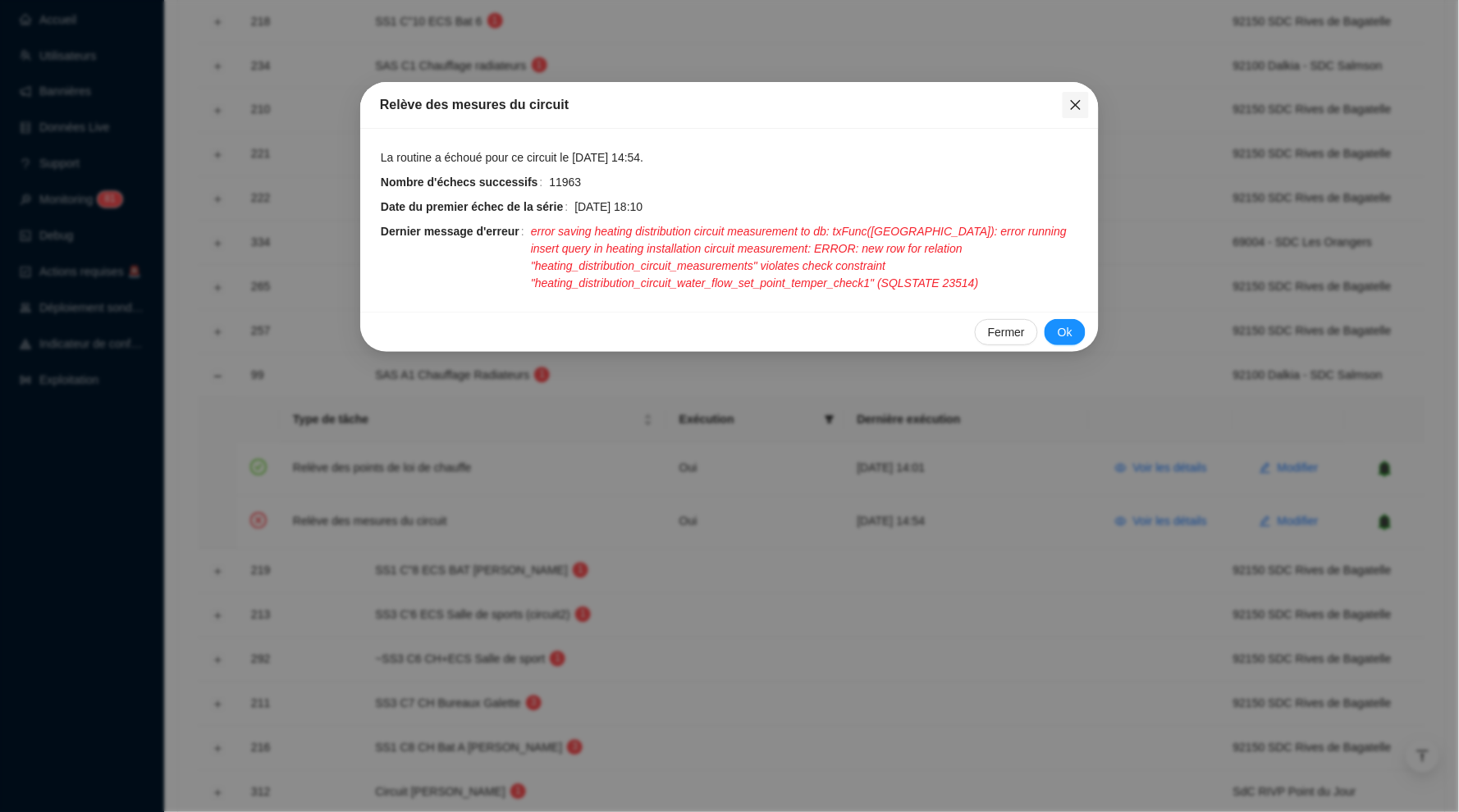
click at [1076, 102] on icon "close" at bounding box center [1076, 105] width 13 height 13
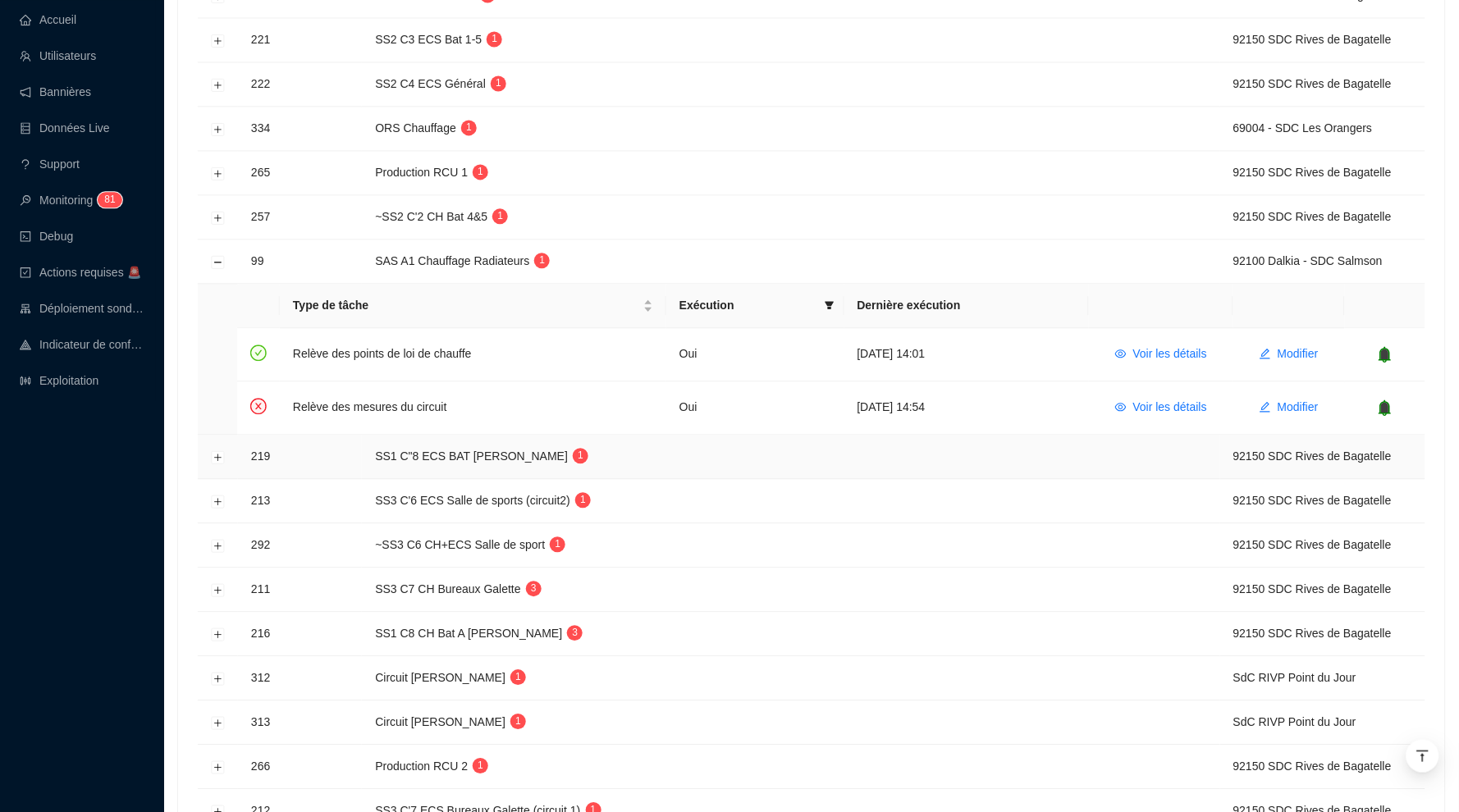
scroll to position [925, 0]
click at [218, 255] on button "Réduire la ligne" at bounding box center [219, 262] width 13 height 13
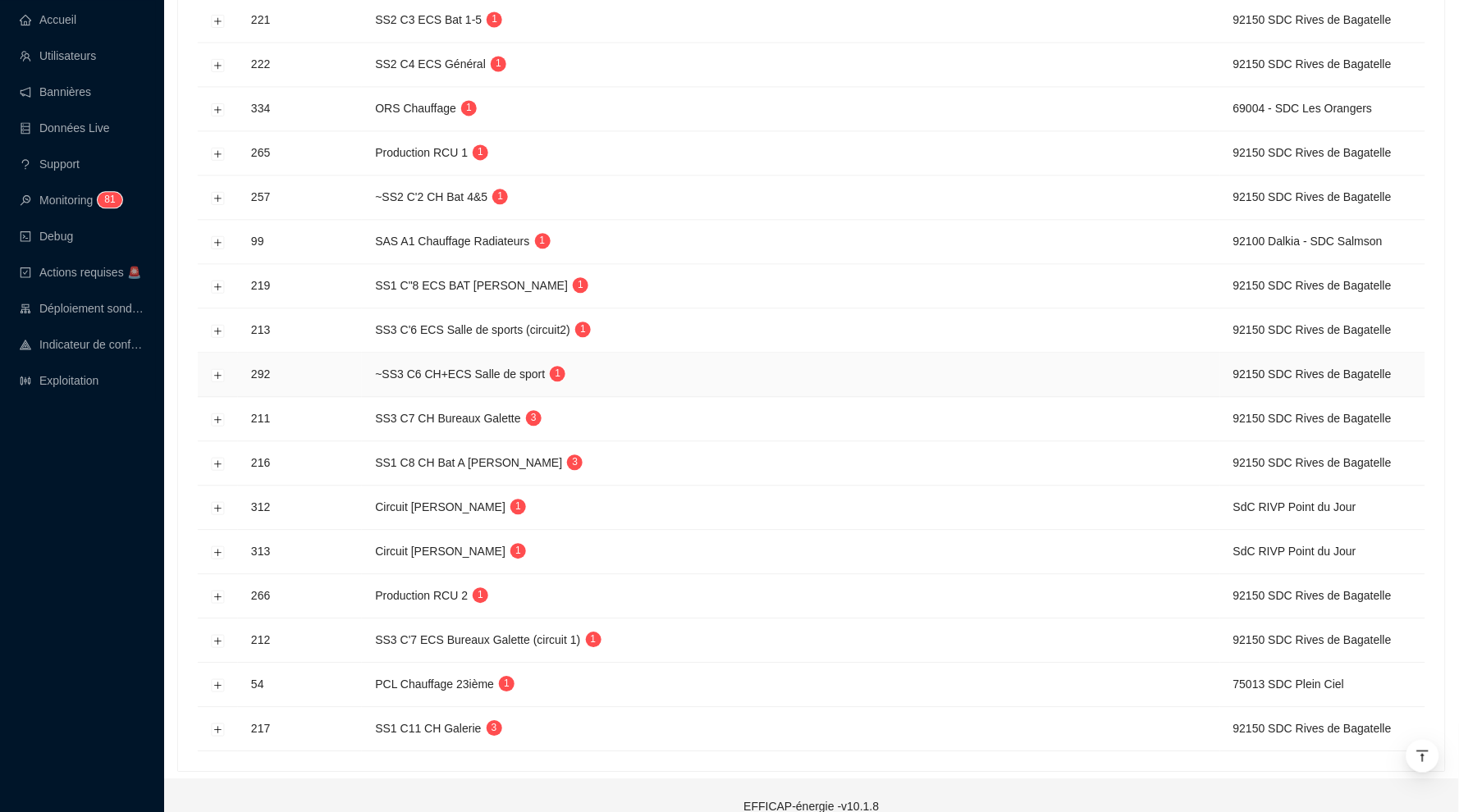
scroll to position [944, 0]
click at [219, 723] on button "Développer la ligne" at bounding box center [219, 730] width 13 height 13
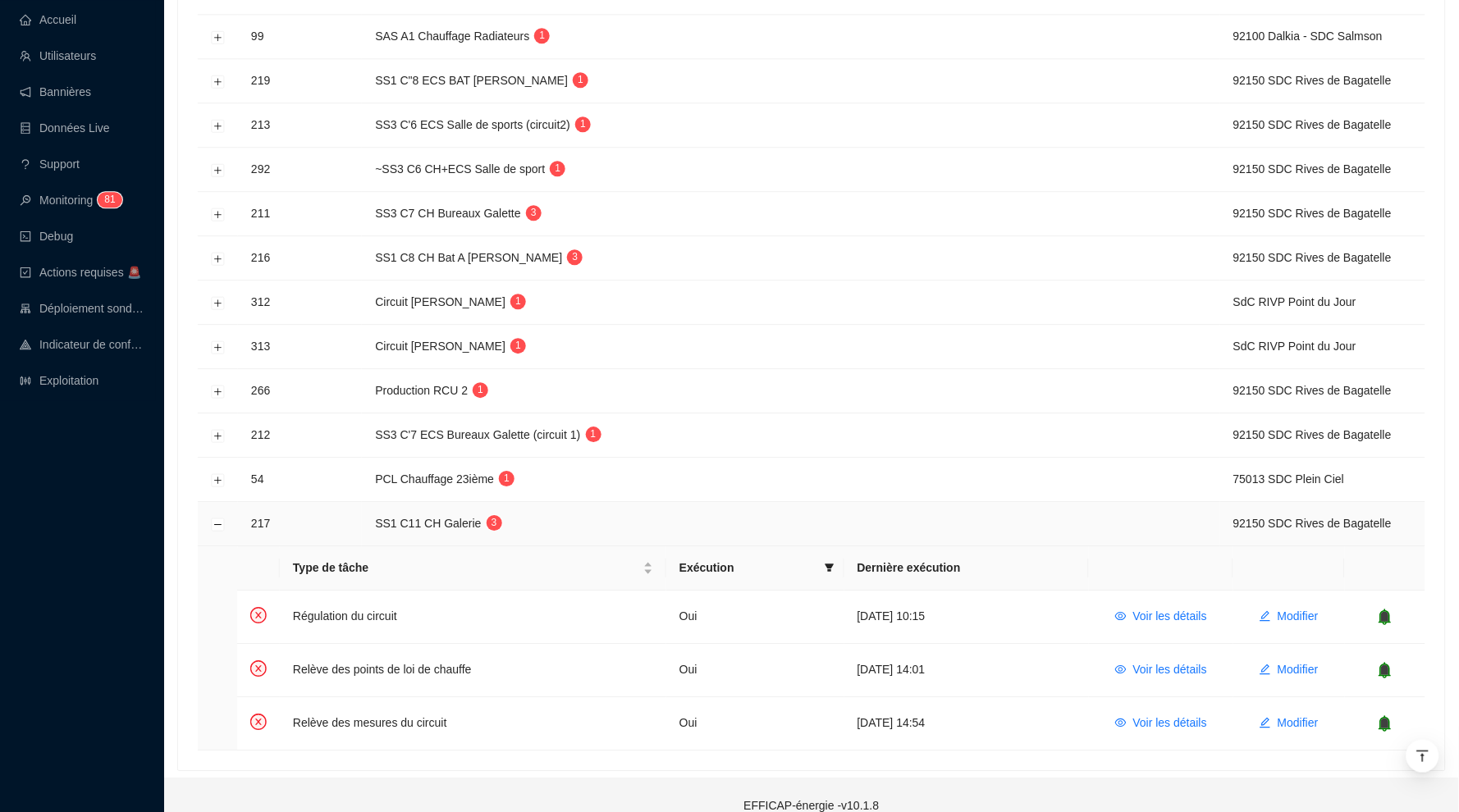
scroll to position [1148, 0]
click at [1170, 716] on span "Voir les détails" at bounding box center [1169, 725] width 74 height 17
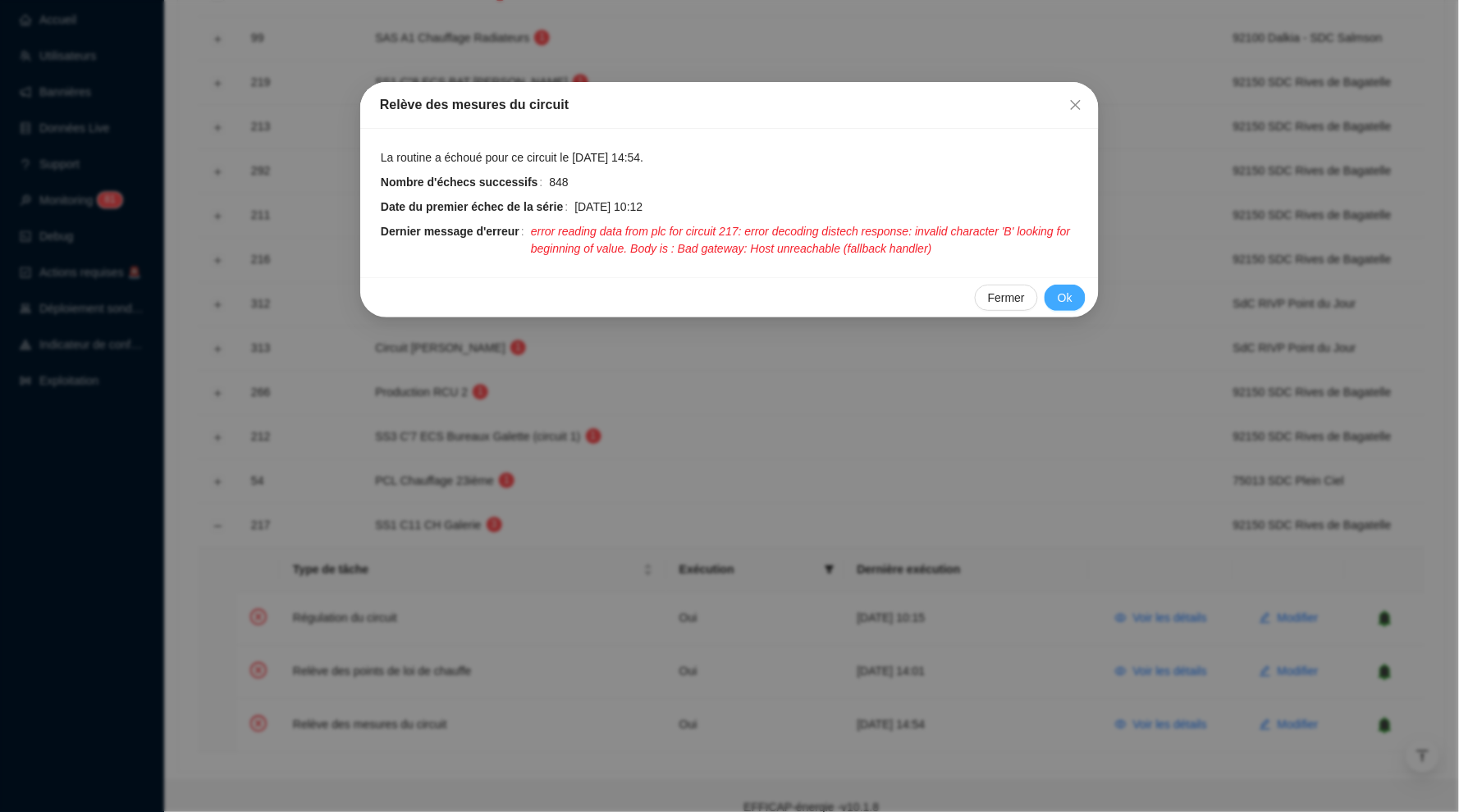
click at [1062, 296] on span "Ok" at bounding box center [1064, 298] width 14 height 17
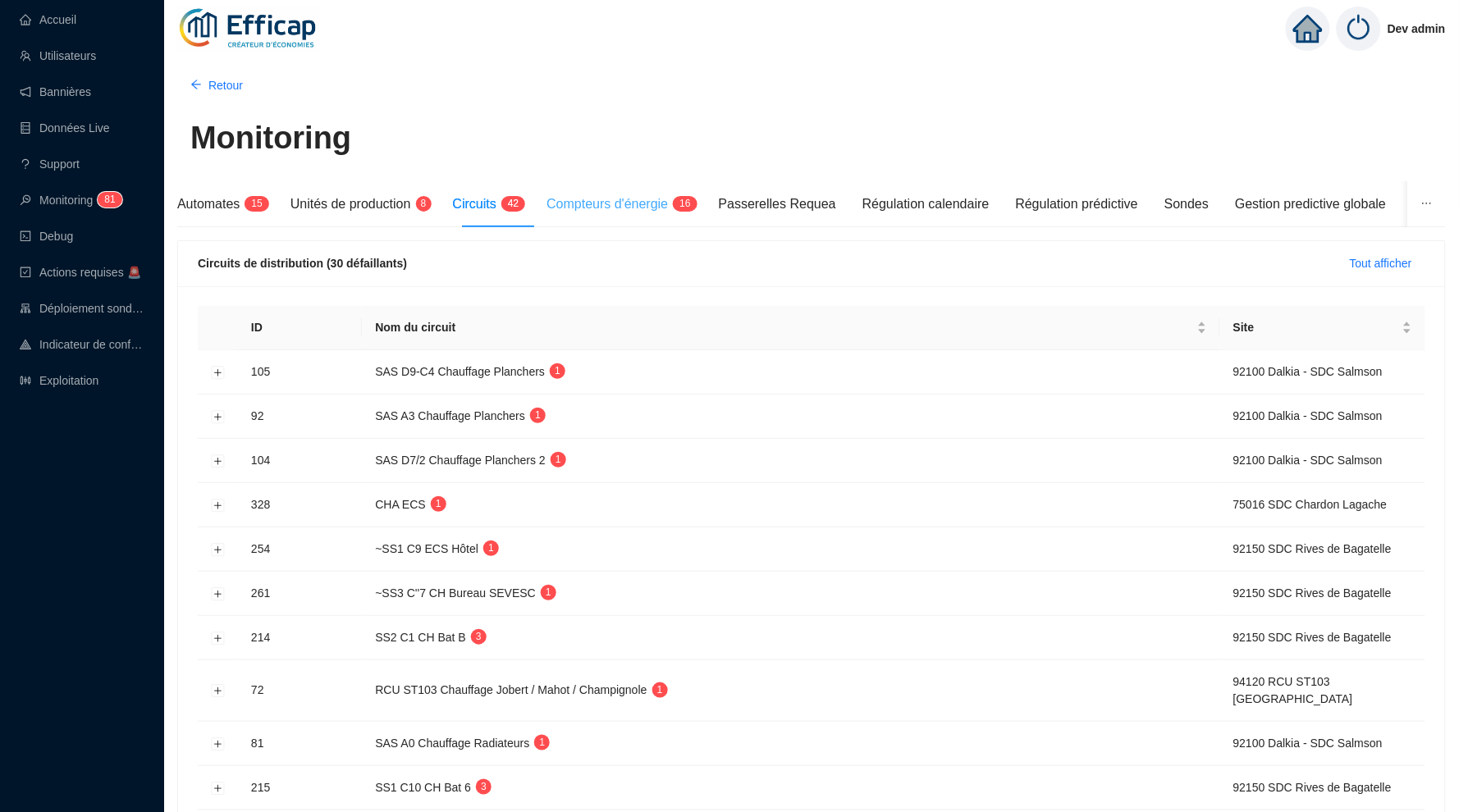
scroll to position [0, 0]
click at [632, 200] on span "Compteurs d'énergie" at bounding box center [607, 203] width 121 height 14
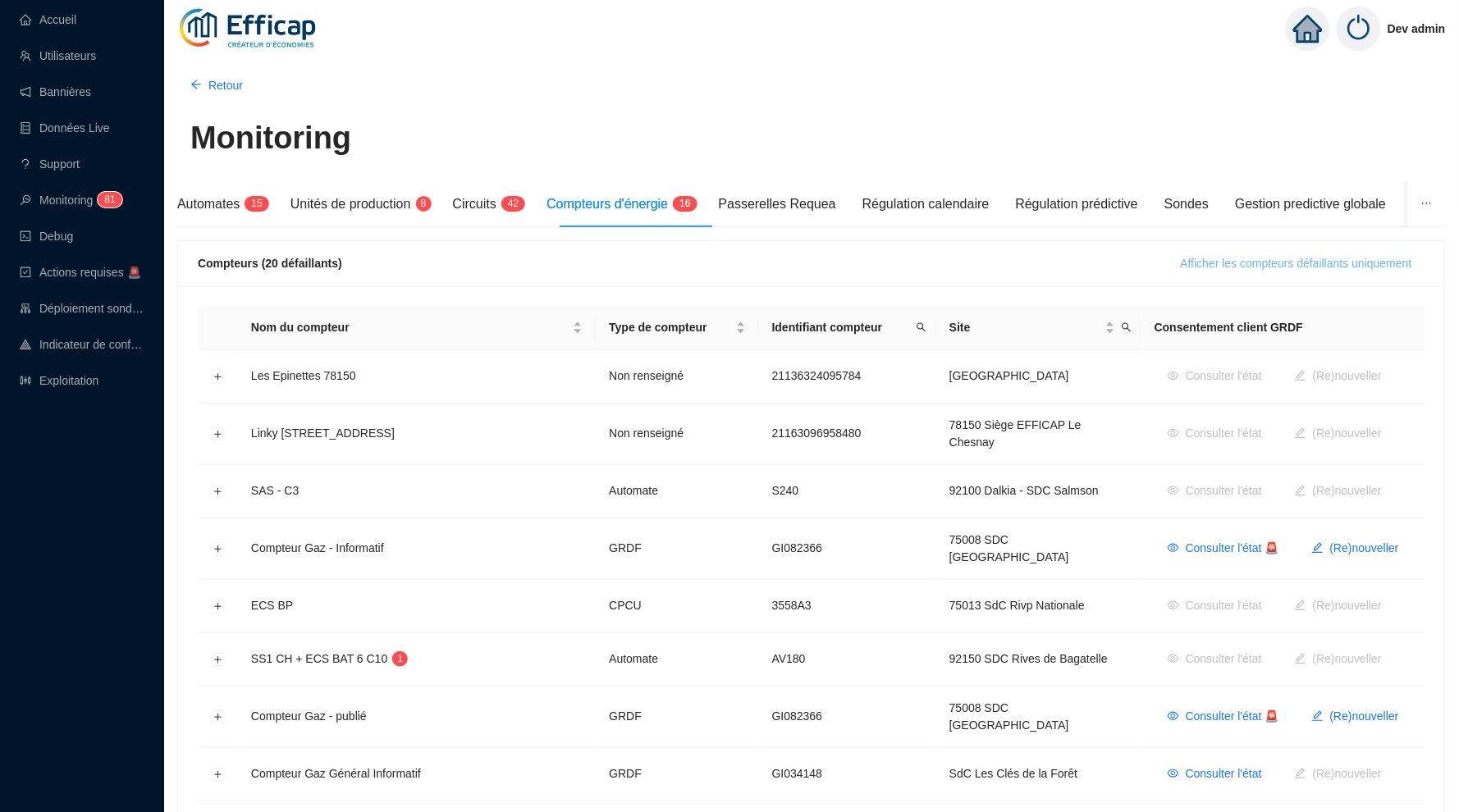
click at [1183, 260] on span "Afficher les compteurs défaillants uniquement" at bounding box center [1296, 264] width 231 height 17
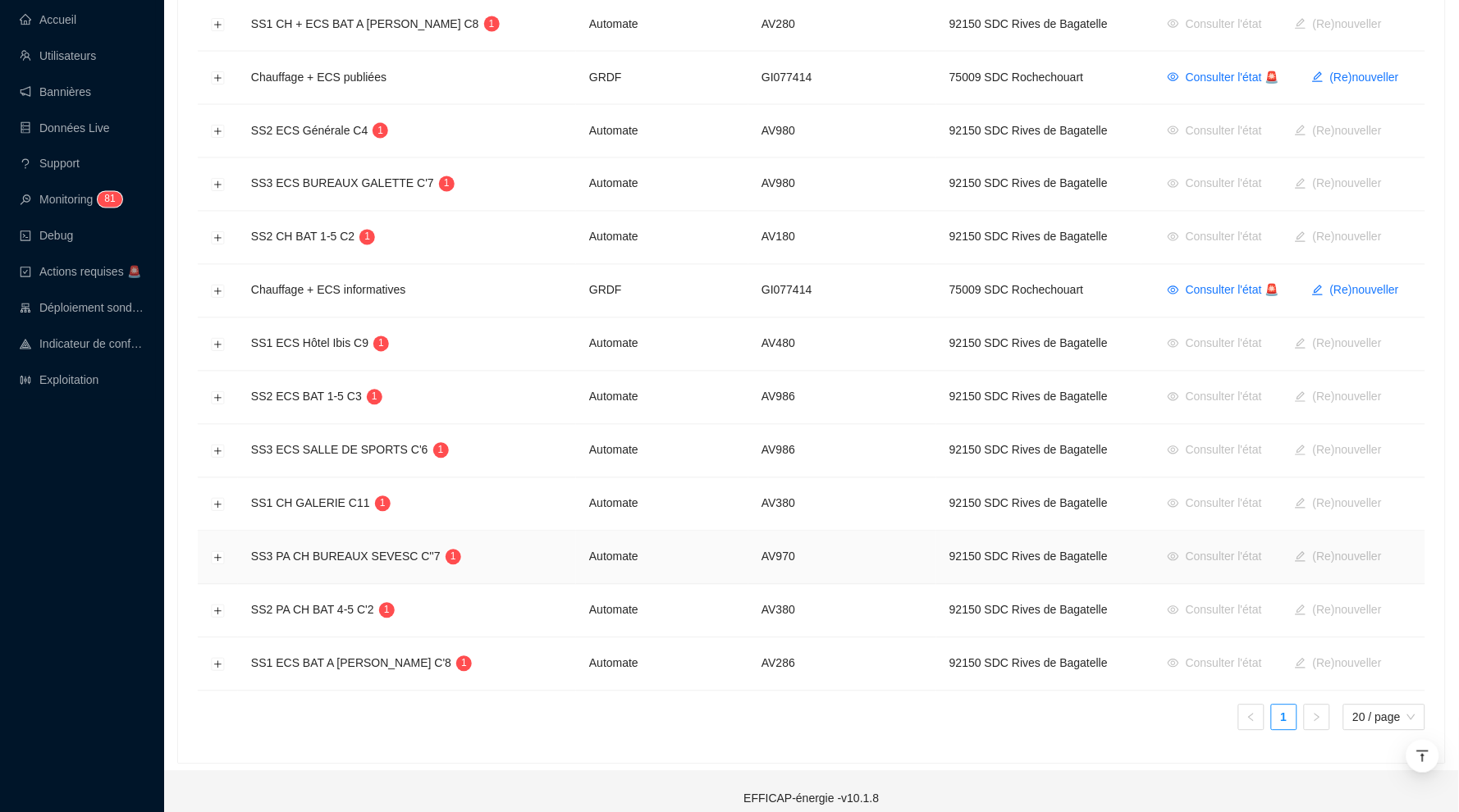
scroll to position [740, 0]
click at [216, 393] on button "Développer la ligne" at bounding box center [219, 399] width 13 height 13
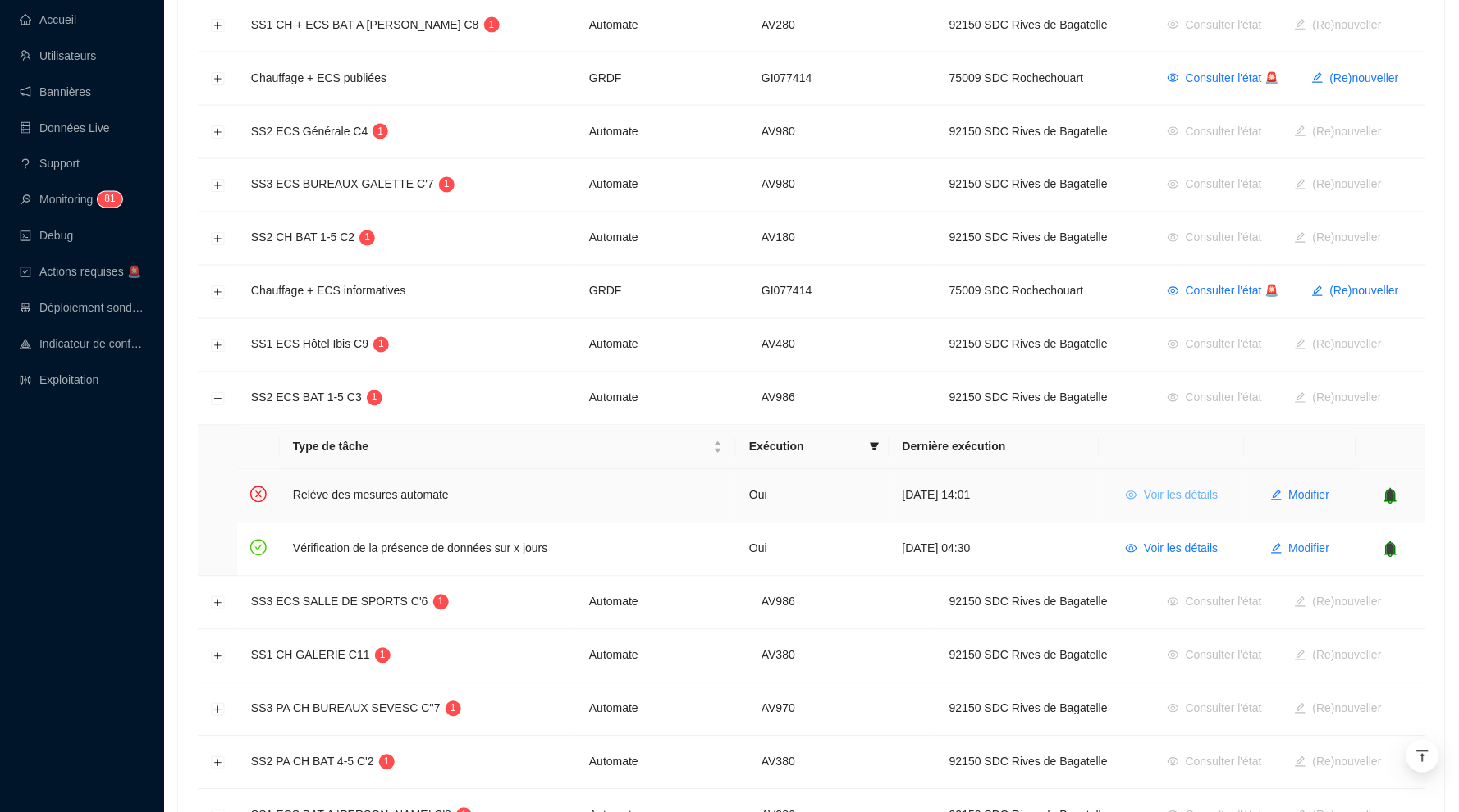
click at [1221, 483] on button "Voir les détails" at bounding box center [1171, 496] width 118 height 26
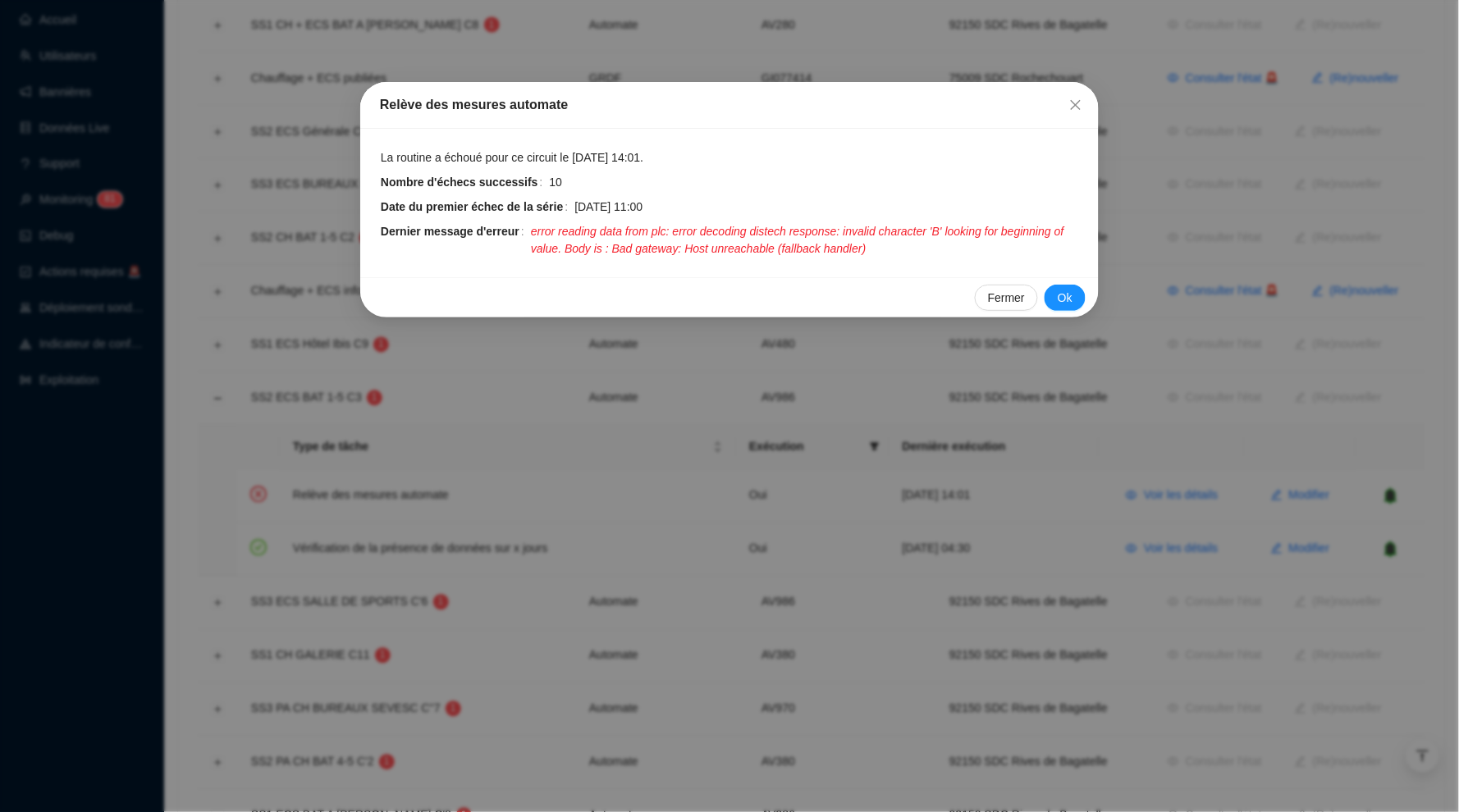
drag, startPoint x: 1072, startPoint y: 293, endPoint x: 805, endPoint y: 280, distance: 267.3
click at [805, 281] on div "Fermer Ok" at bounding box center [729, 297] width 739 height 40
drag, startPoint x: 764, startPoint y: 244, endPoint x: 865, endPoint y: 244, distance: 101.0
click at [865, 244] on span "error reading data from plc: error decoding distech response: invalid character…" at bounding box center [805, 241] width 548 height 34
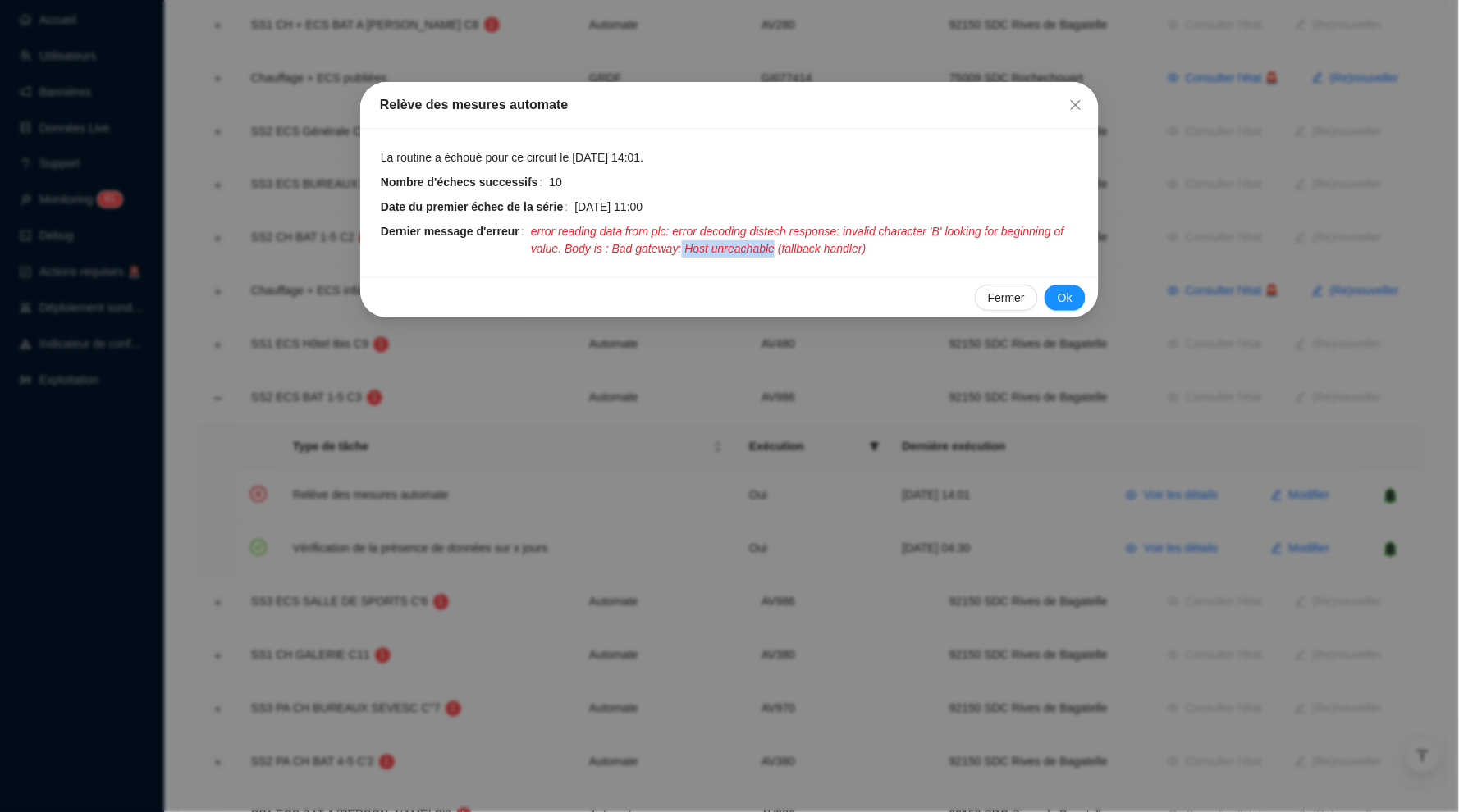
drag, startPoint x: 767, startPoint y: 242, endPoint x: 863, endPoint y: 247, distance: 96.1
click at [862, 247] on span "error reading data from plc: error decoding distech response: invalid character…" at bounding box center [805, 241] width 548 height 34
drag, startPoint x: 695, startPoint y: 245, endPoint x: 982, endPoint y: 246, distance: 287.0
click at [982, 246] on span "error reading data from plc: error decoding distech response: invalid character…" at bounding box center [805, 241] width 548 height 34
click at [1070, 96] on button "Close" at bounding box center [1075, 104] width 26 height 26
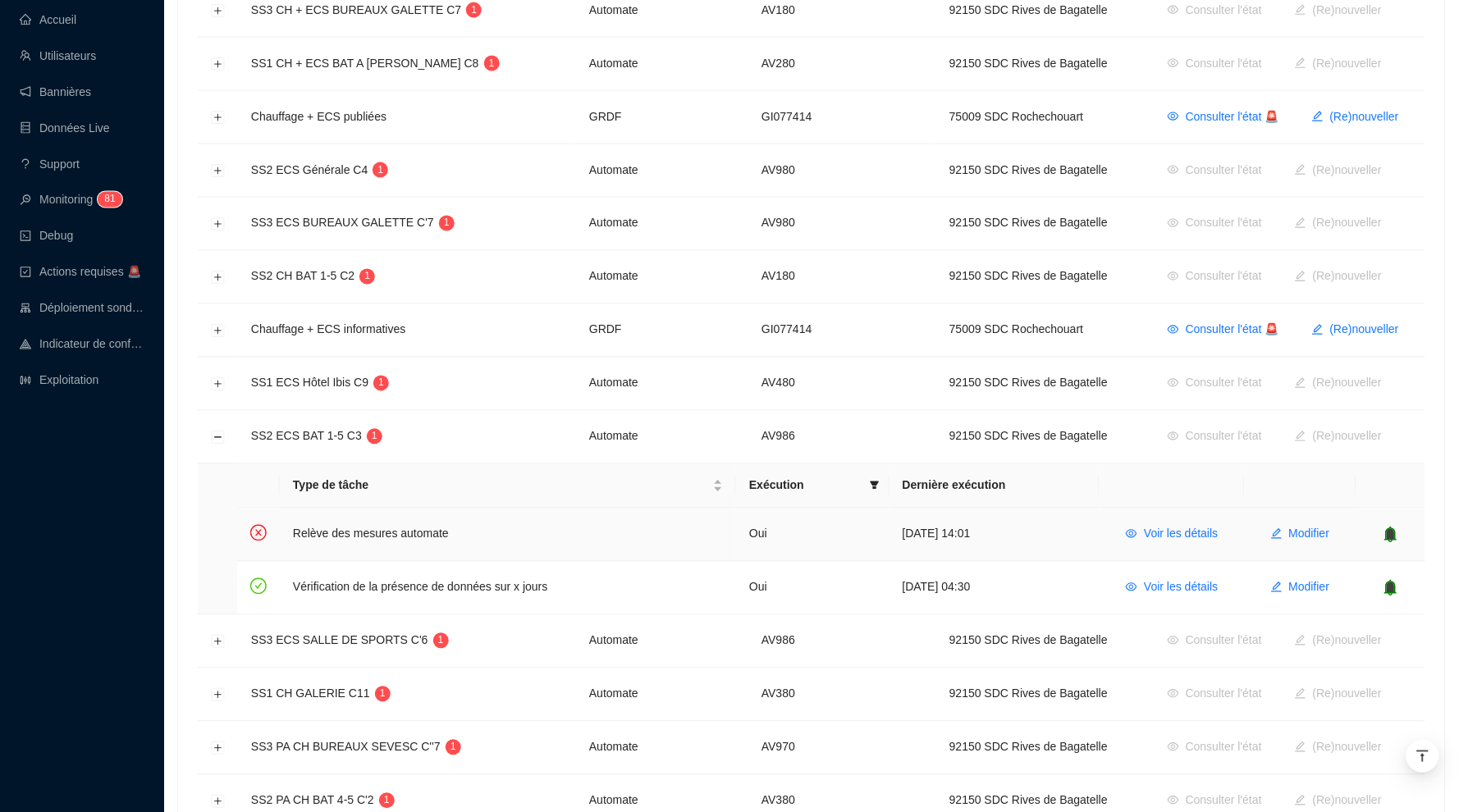
scroll to position [682, 0]
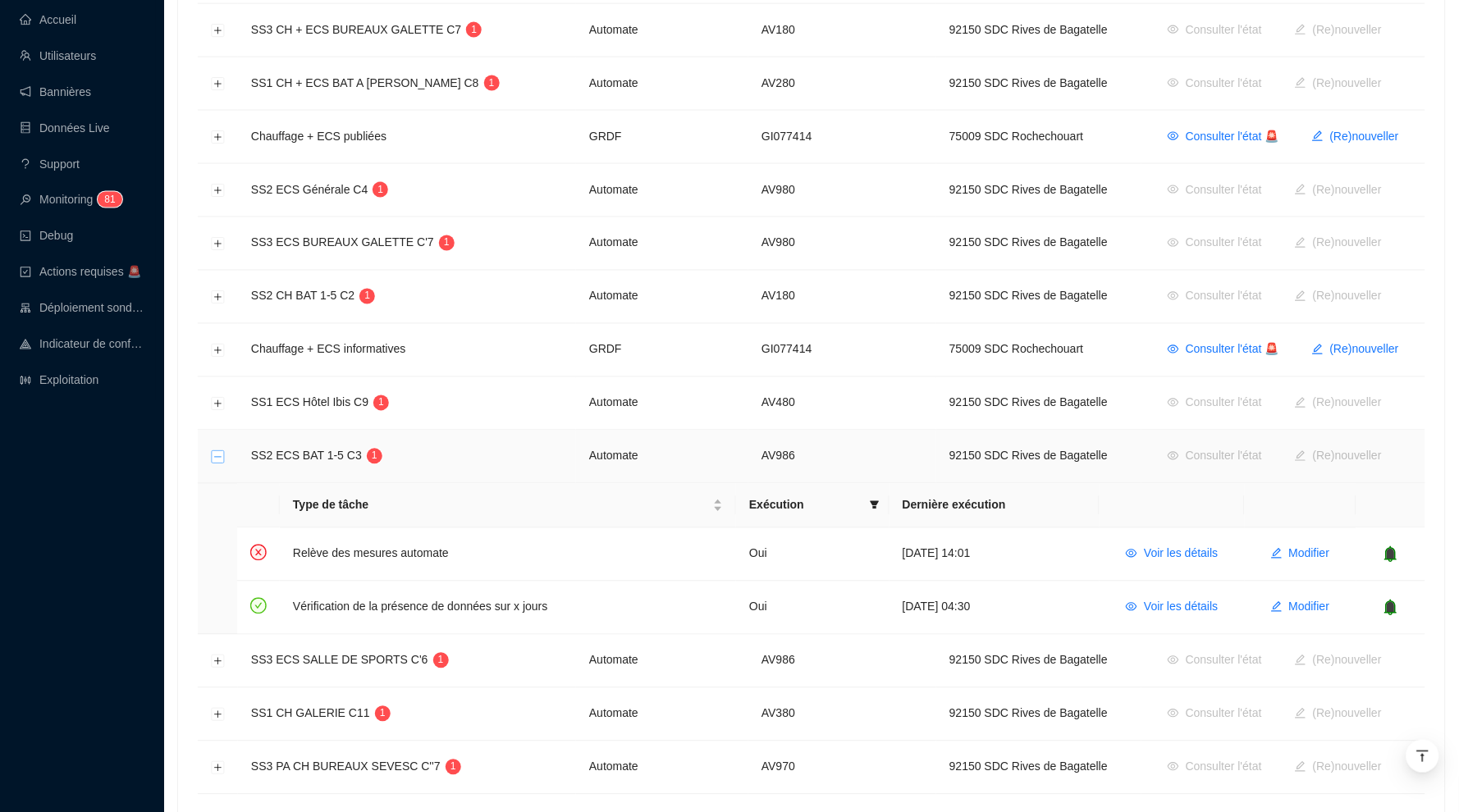
click at [223, 451] on button "Réduire la ligne" at bounding box center [219, 458] width 13 height 13
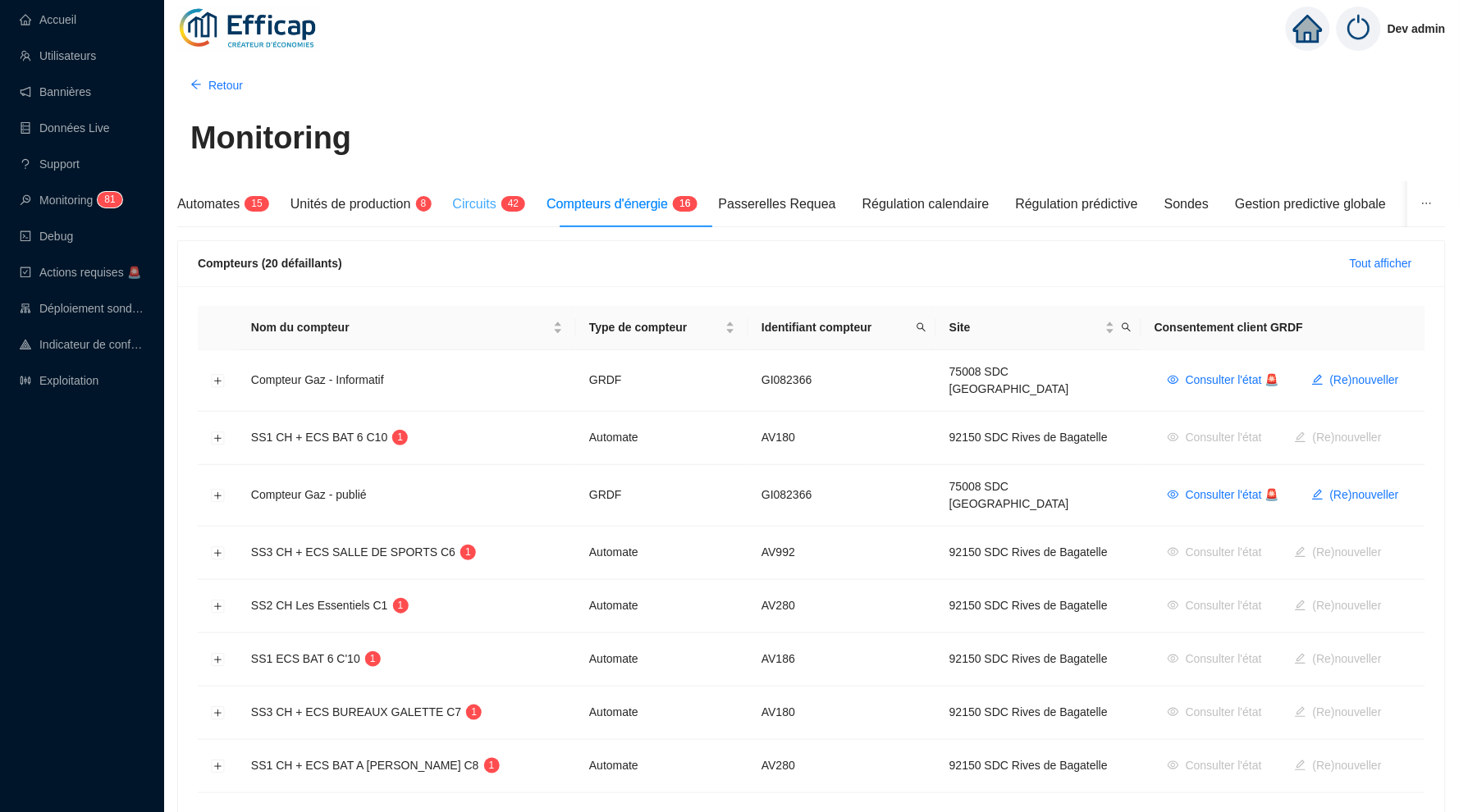
scroll to position [0, 0]
click at [496, 208] on span "Circuits" at bounding box center [475, 203] width 44 height 14
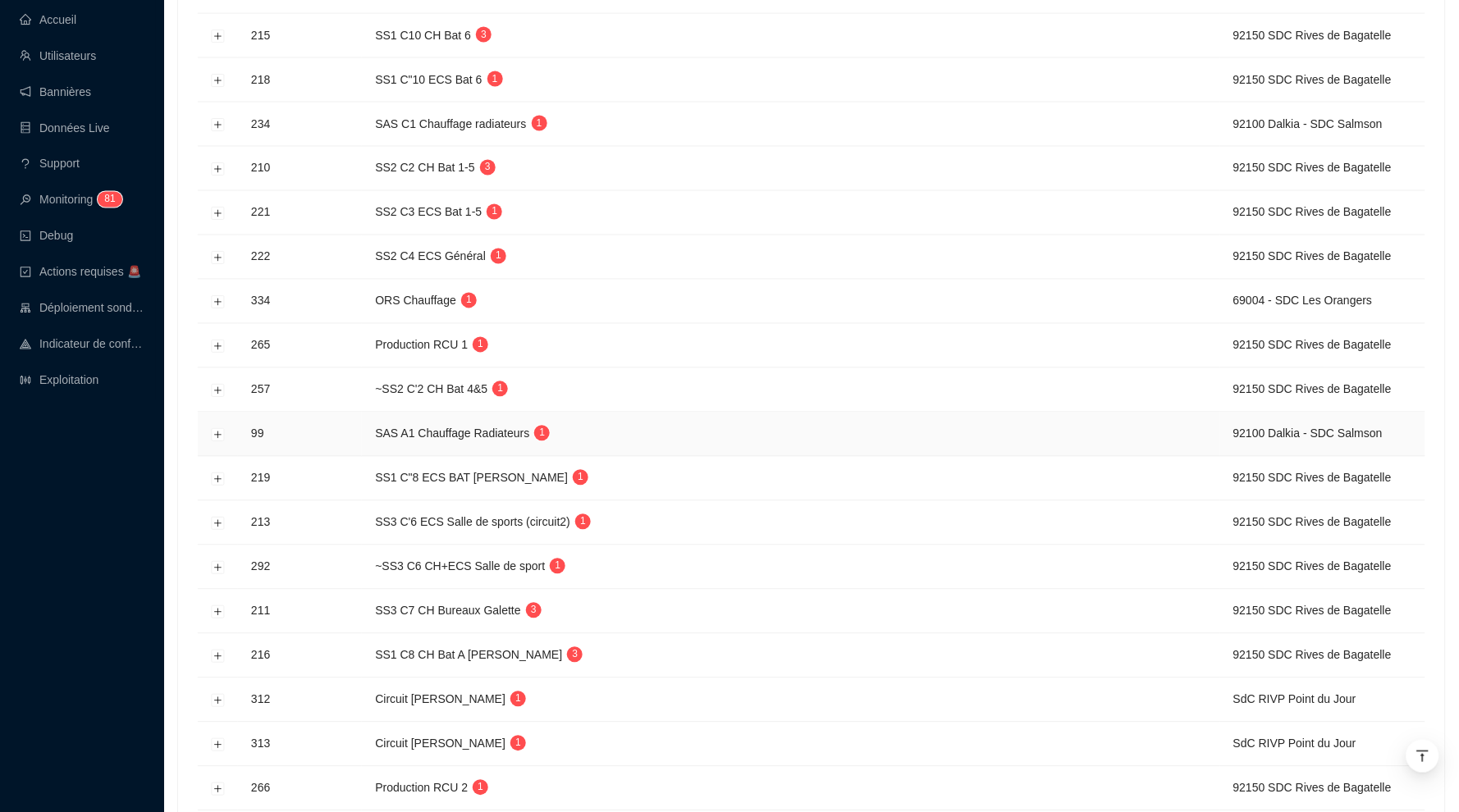
scroll to position [750, 0]
click at [220, 415] on td at bounding box center [218, 437] width 40 height 44
click at [217, 431] on button "Développer la ligne" at bounding box center [219, 438] width 13 height 13
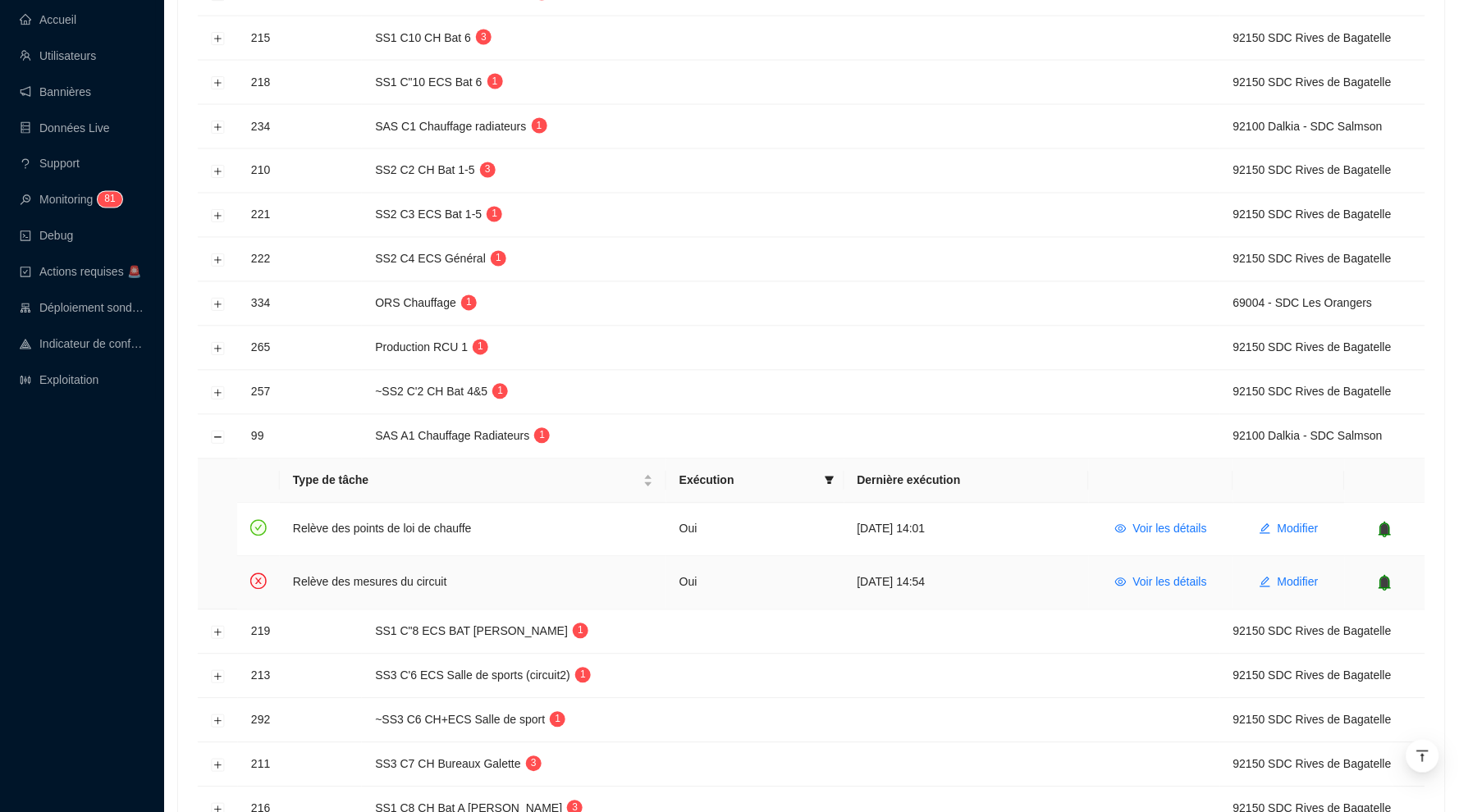
click at [1162, 582] on td "Voir les détails" at bounding box center [1160, 583] width 144 height 53
click at [1162, 574] on span "Voir les détails" at bounding box center [1169, 583] width 74 height 17
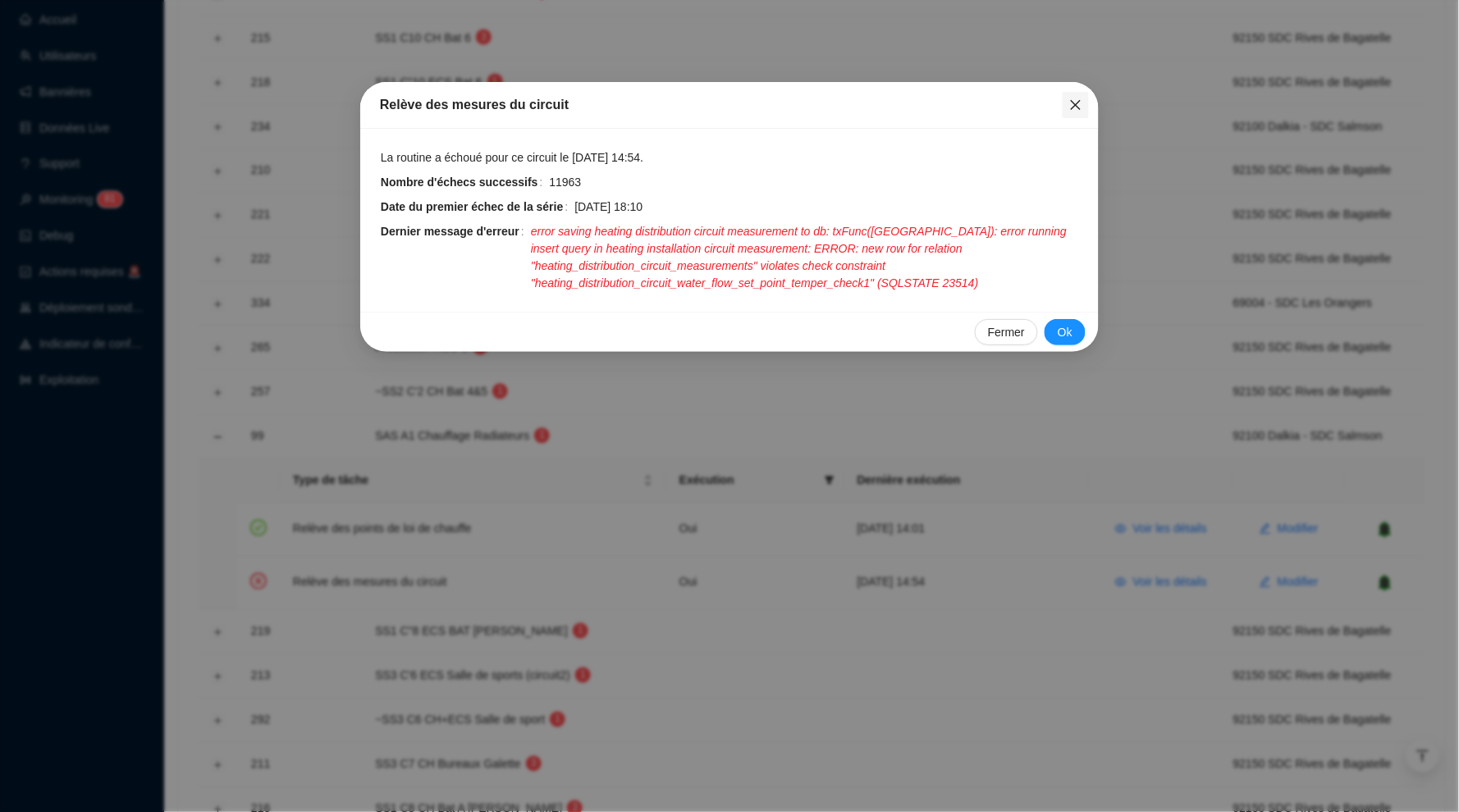
click at [1070, 104] on icon "close" at bounding box center [1076, 105] width 13 height 13
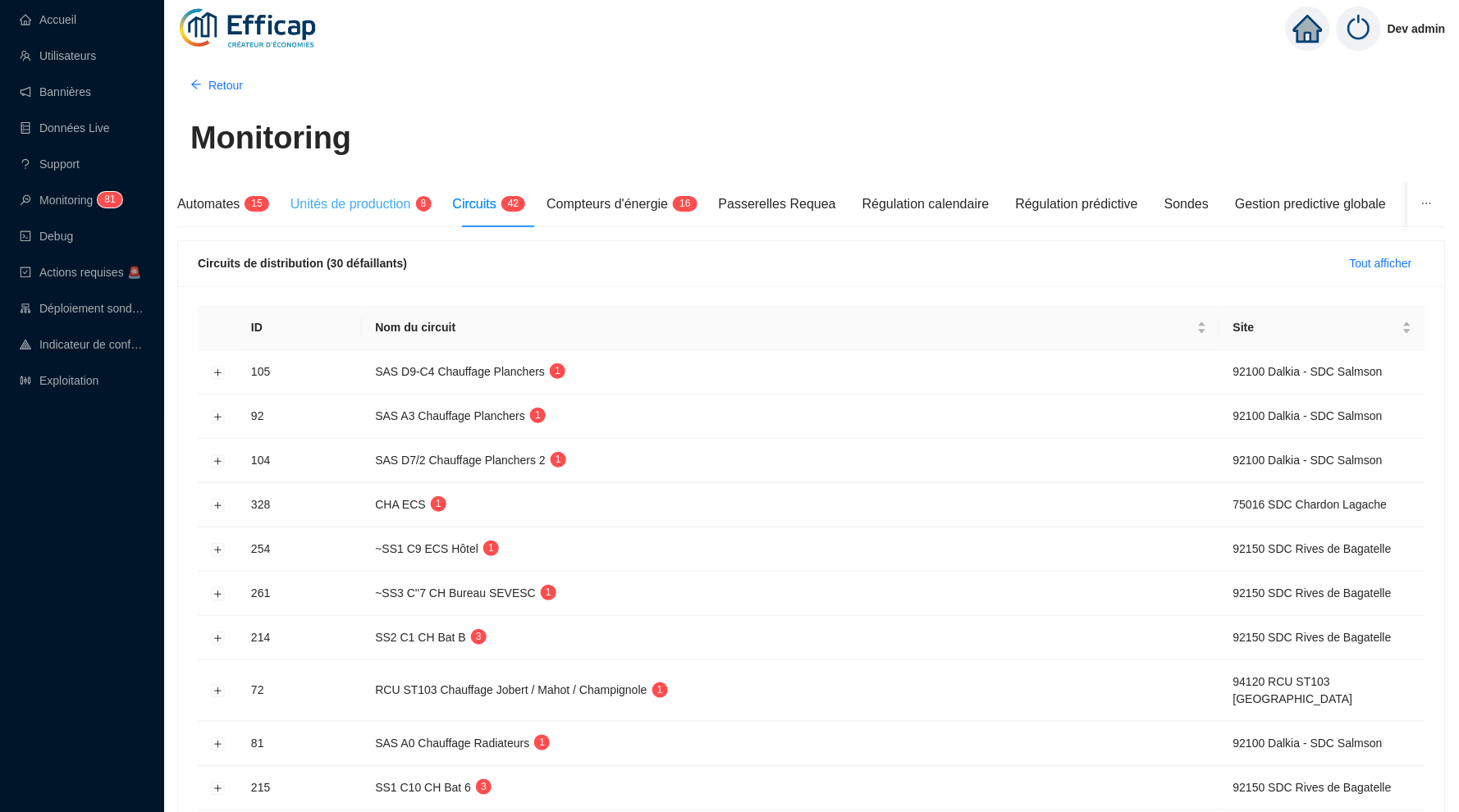
scroll to position [0, 0]
click at [365, 214] on div "Unités de production 8" at bounding box center [358, 204] width 137 height 46
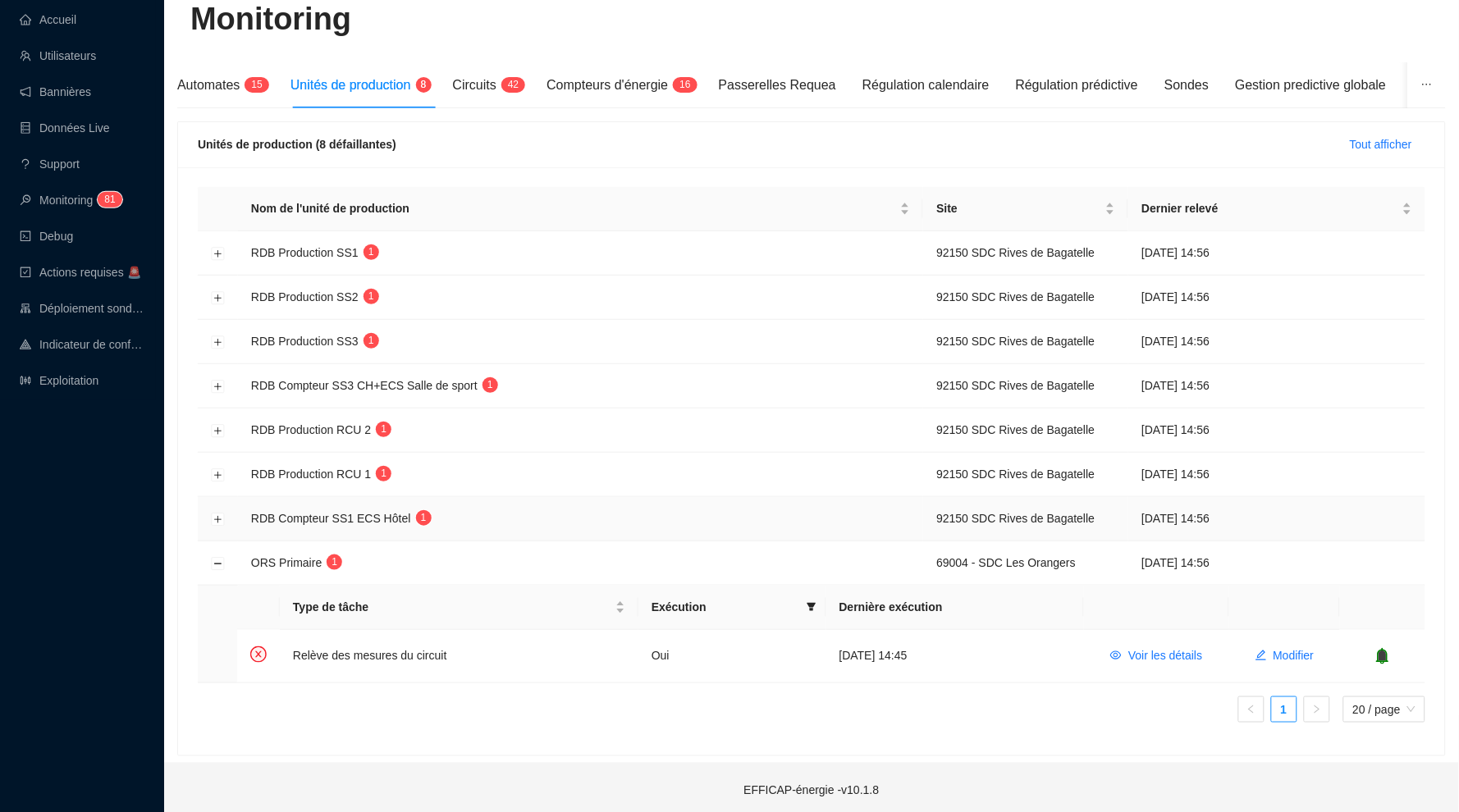
scroll to position [118, 0]
click at [217, 561] on button "Réduire la ligne" at bounding box center [219, 565] width 13 height 13
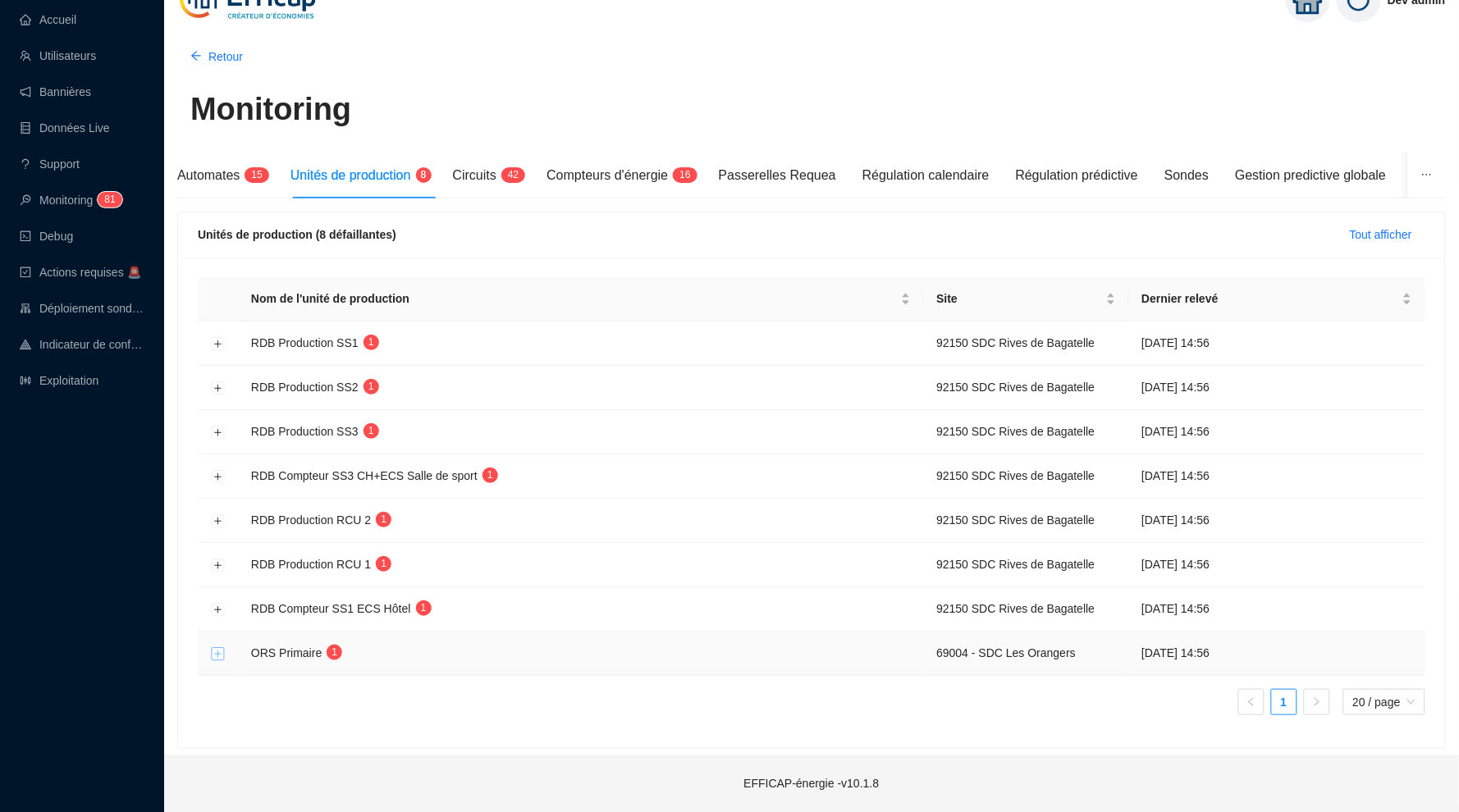
scroll to position [20, 0]
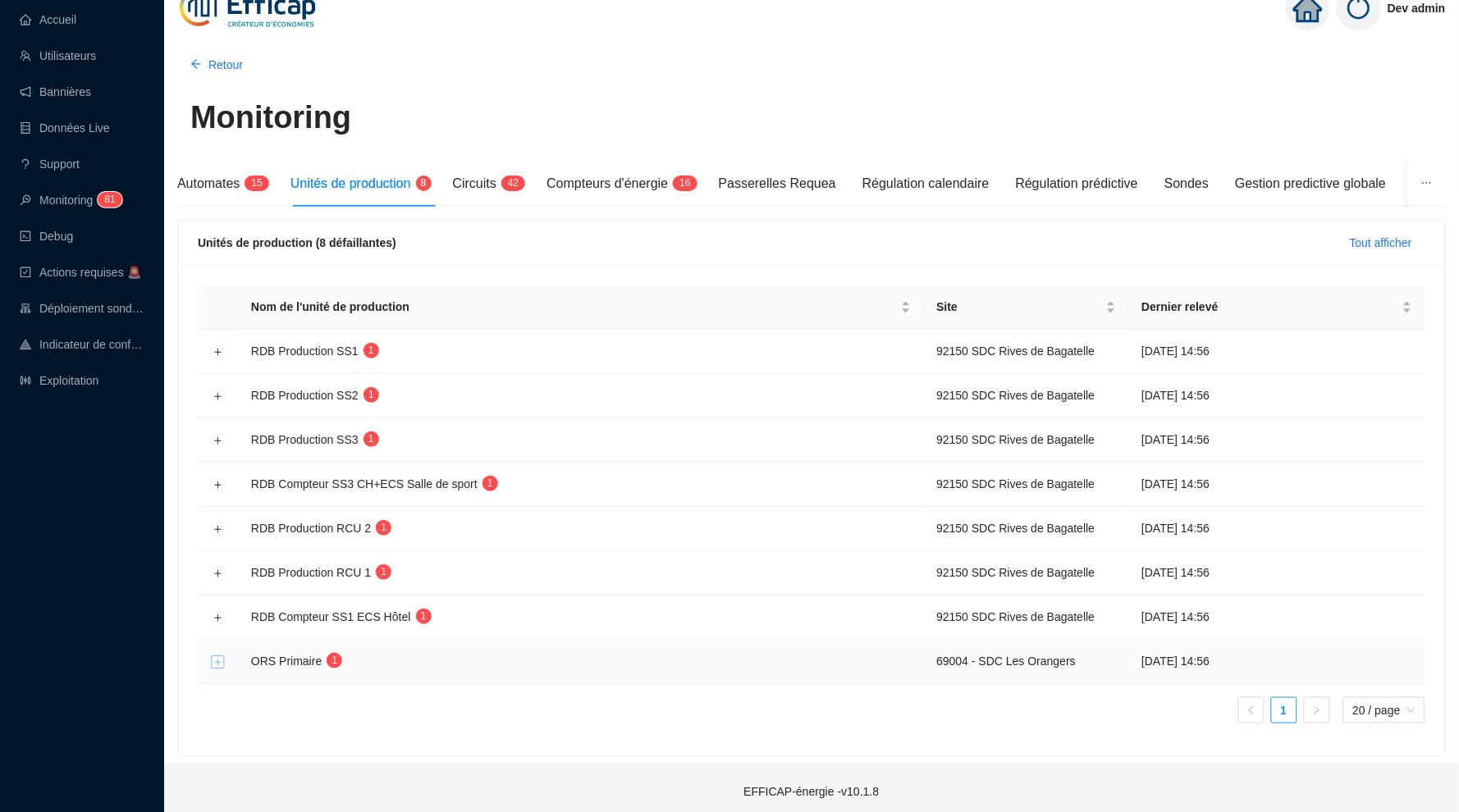
click at [218, 655] on button "Développer la ligne" at bounding box center [219, 662] width 13 height 13
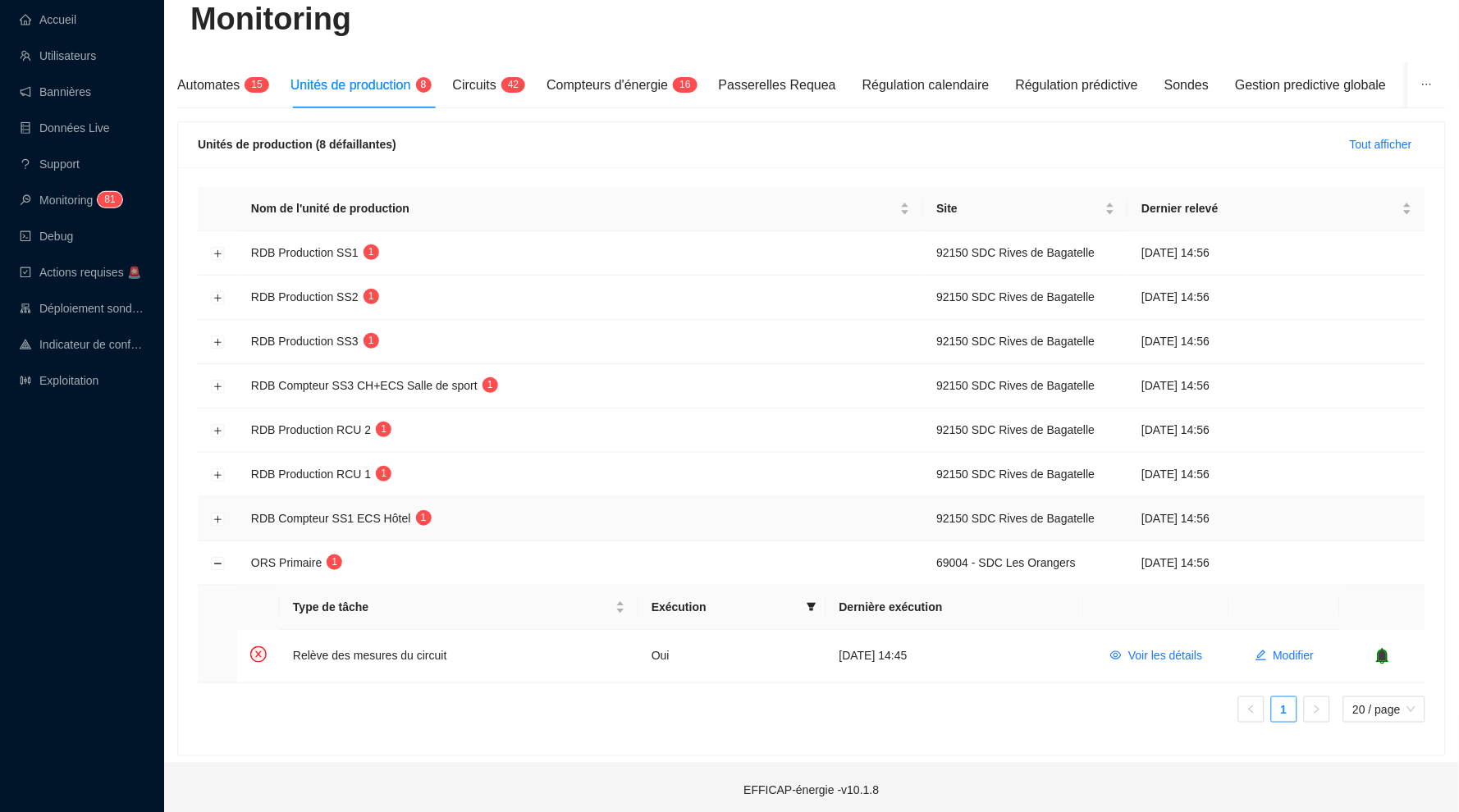
scroll to position [118, 0]
click at [1157, 655] on span "Voir les détails" at bounding box center [1165, 656] width 74 height 17
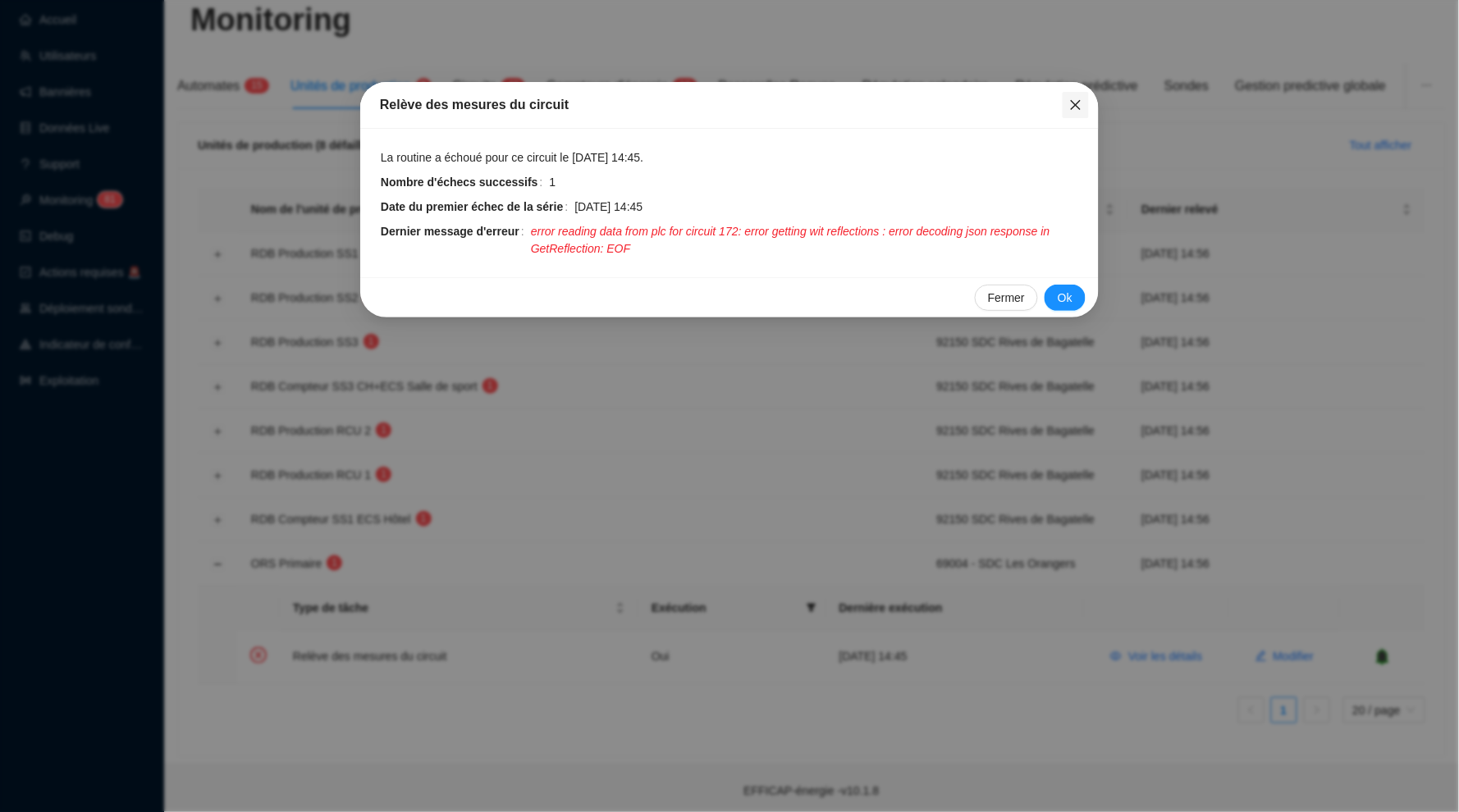
click at [1070, 107] on icon "close" at bounding box center [1076, 105] width 13 height 13
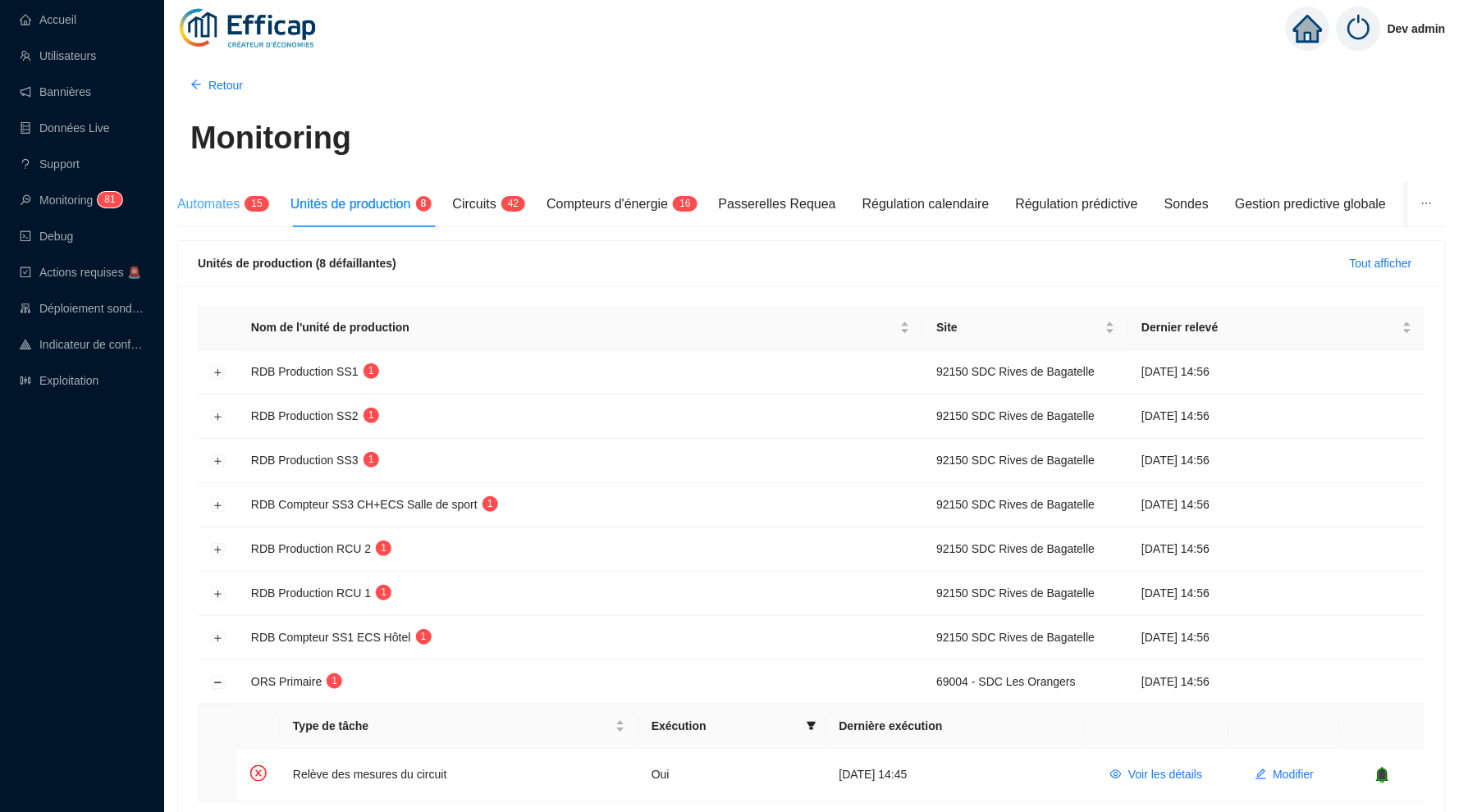
scroll to position [0, 0]
click at [238, 221] on div "Automates 1 5" at bounding box center [220, 204] width 87 height 46
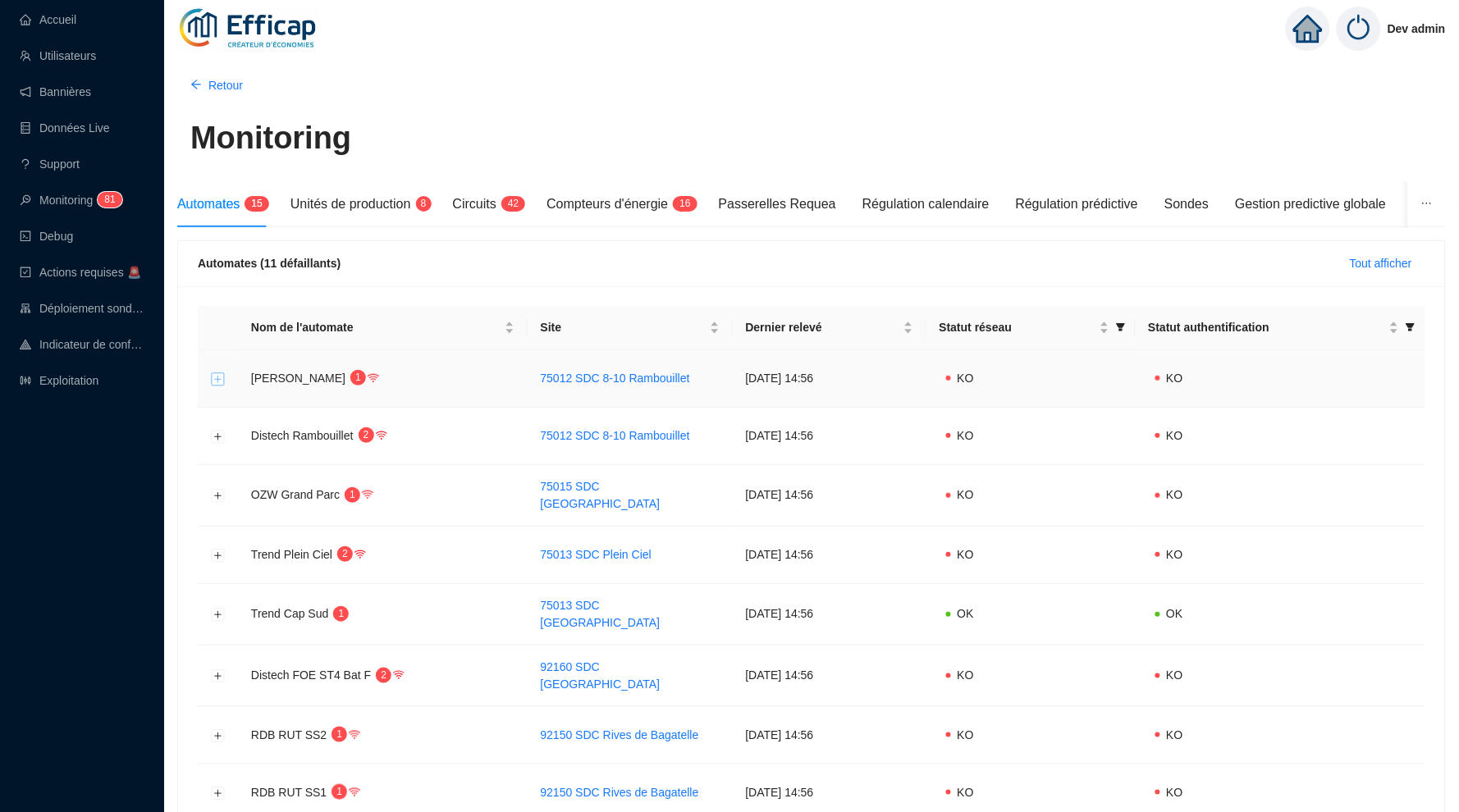
click at [219, 376] on button "Développer la ligne" at bounding box center [219, 379] width 13 height 13
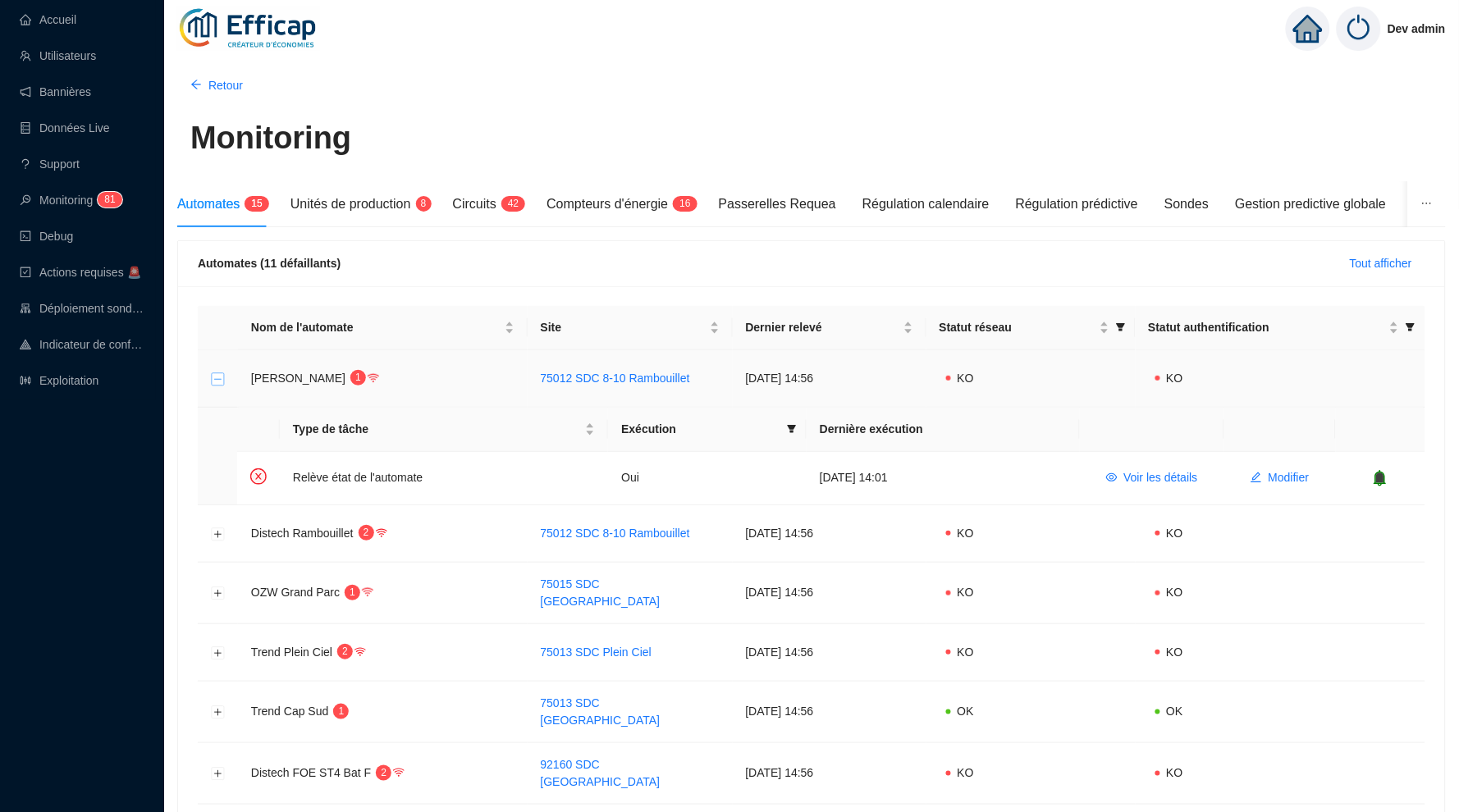
click at [219, 376] on button "Réduire la ligne" at bounding box center [219, 379] width 13 height 13
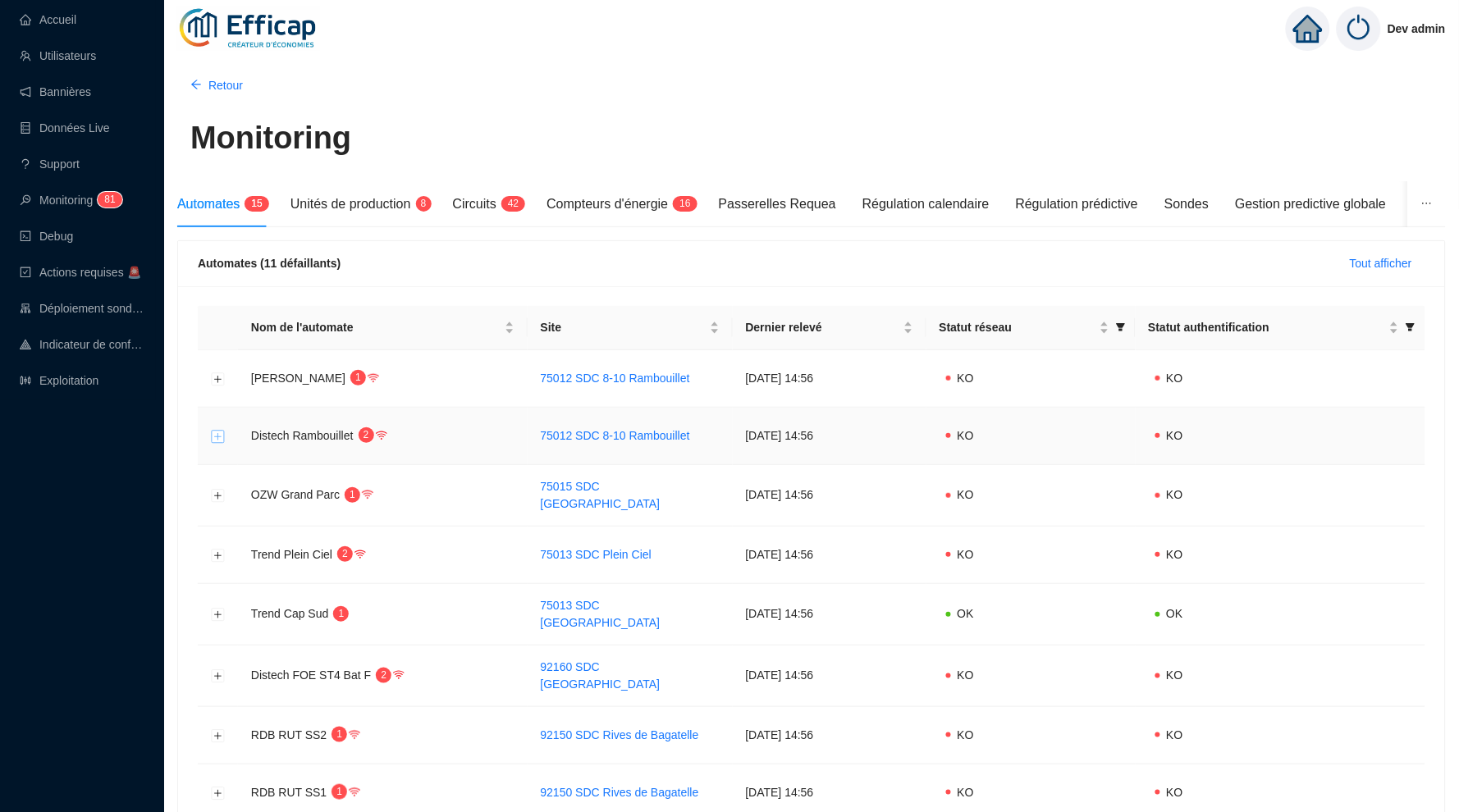
click at [222, 430] on button "Développer la ligne" at bounding box center [219, 437] width 13 height 13
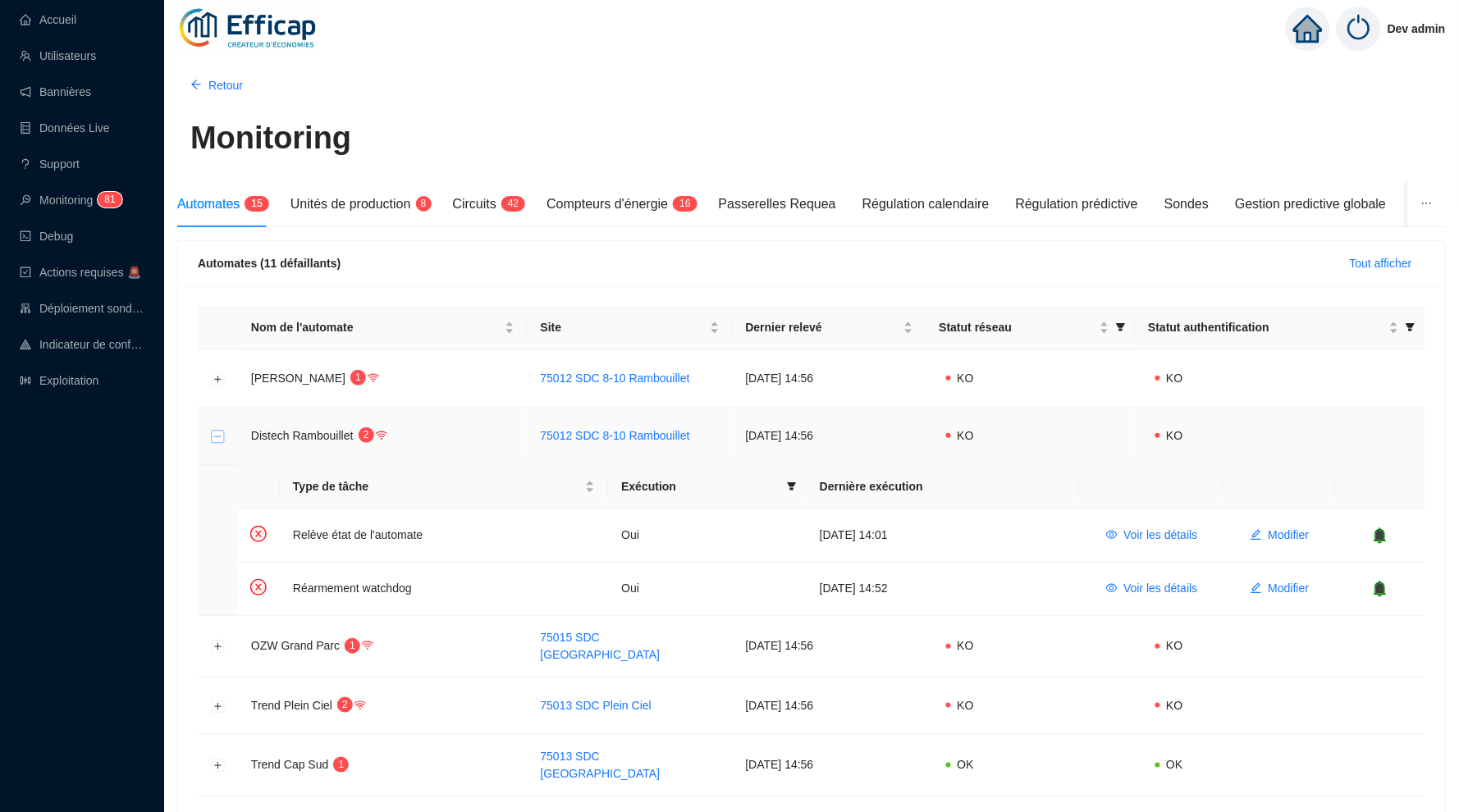
click at [222, 430] on button "Réduire la ligne" at bounding box center [219, 437] width 13 height 13
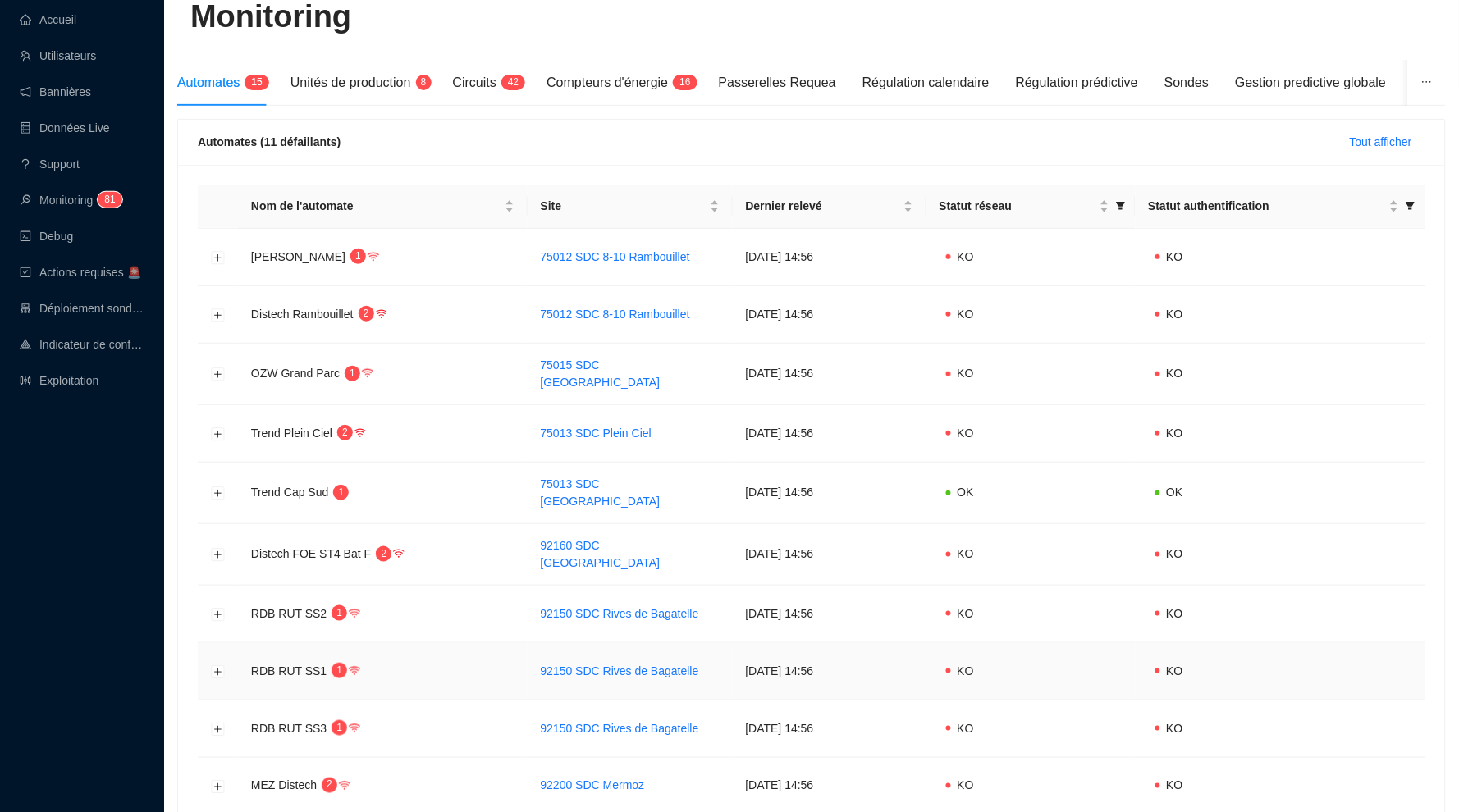
scroll to position [45, 0]
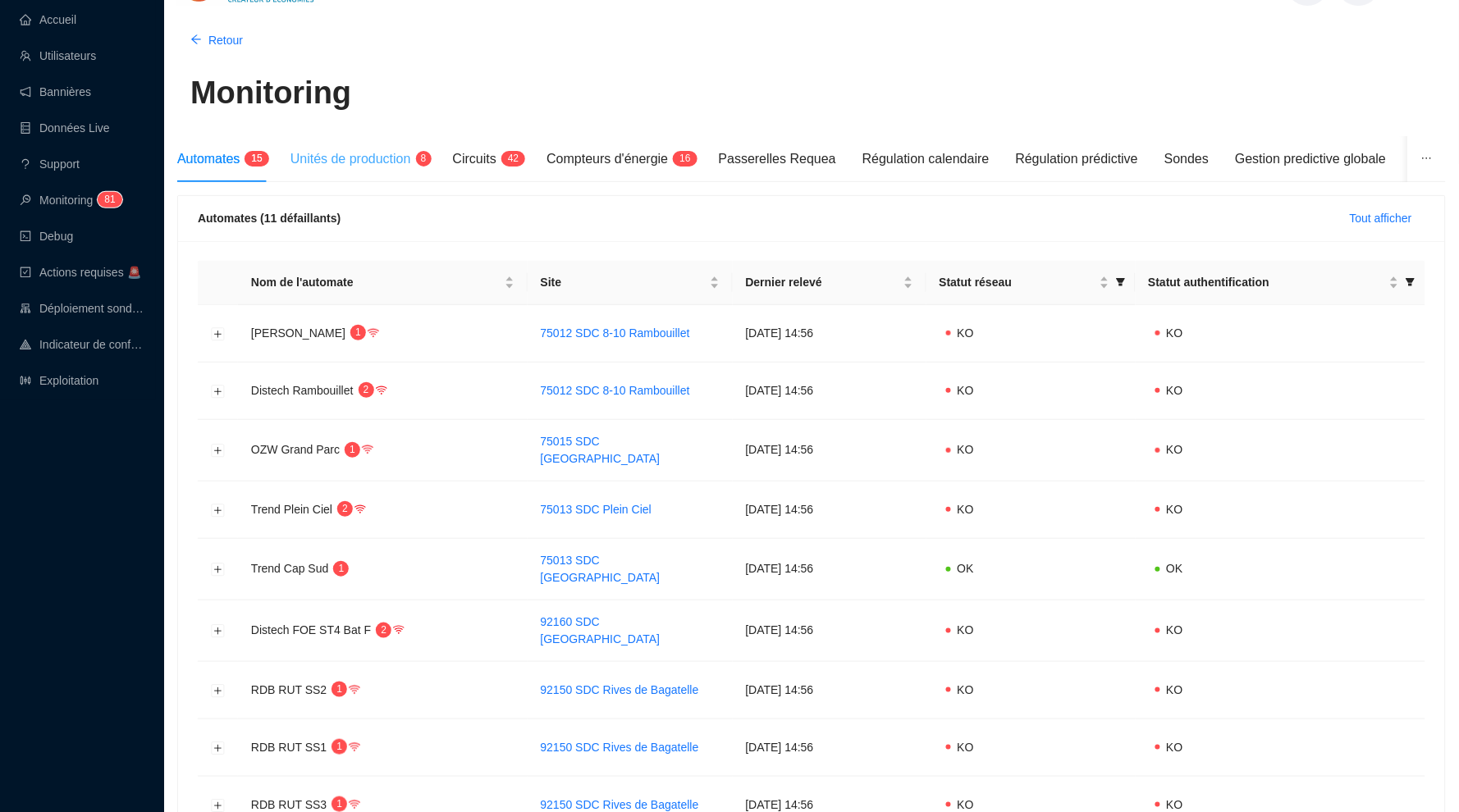
click at [424, 168] on div "Unités de production 8" at bounding box center [358, 160] width 137 height 46
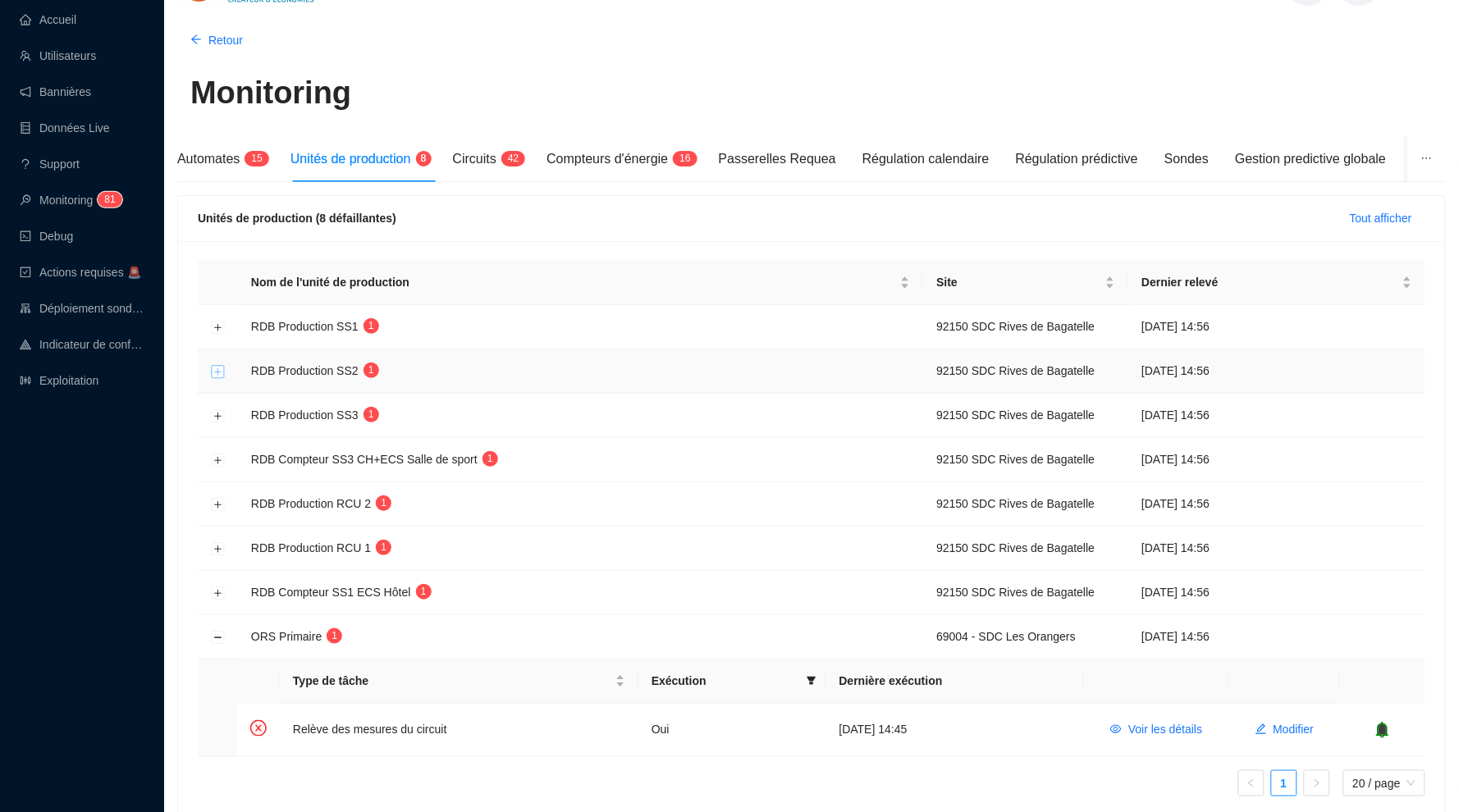
click at [223, 370] on button "Développer la ligne" at bounding box center [219, 372] width 13 height 13
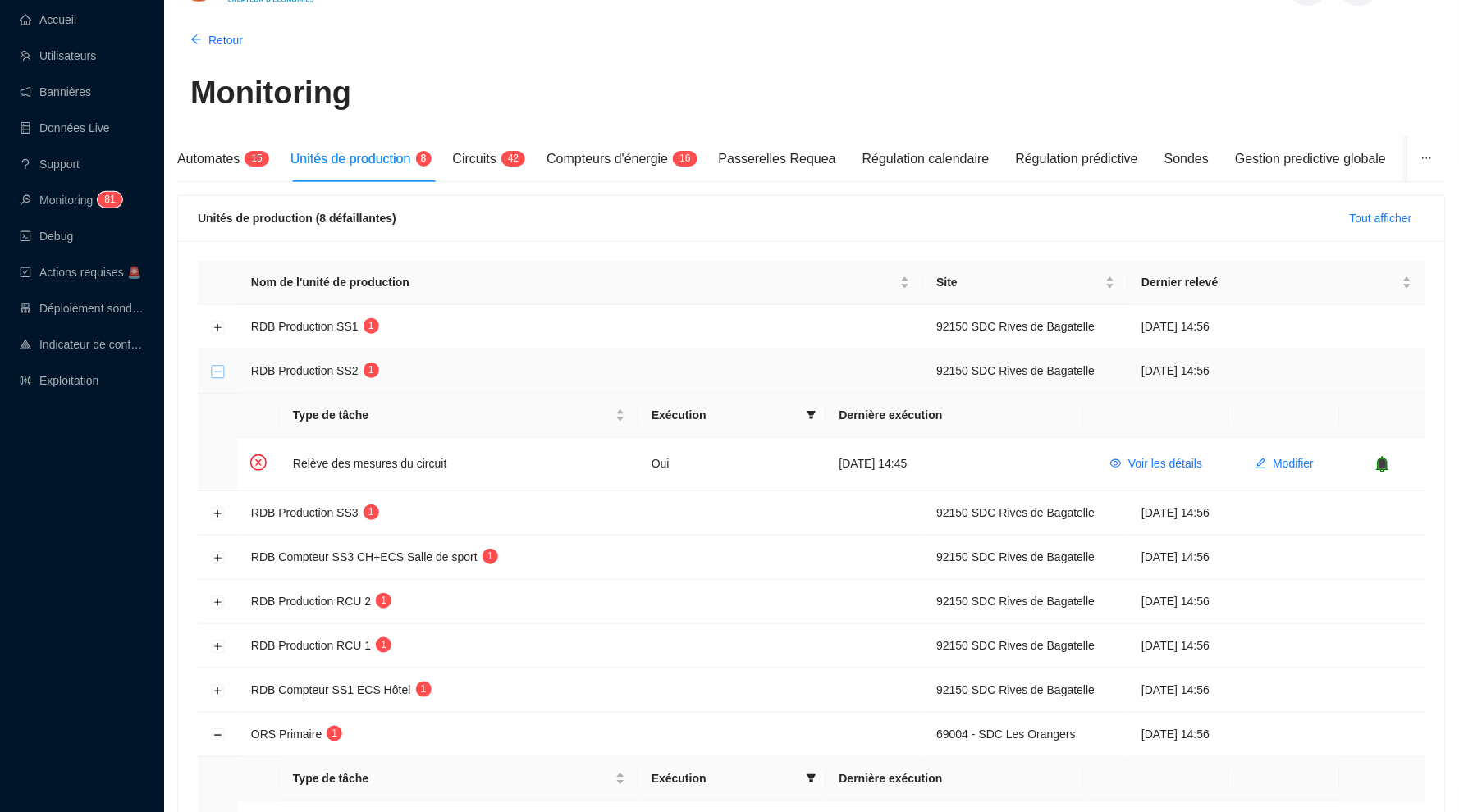
click at [220, 370] on button "Réduire la ligne" at bounding box center [219, 372] width 13 height 13
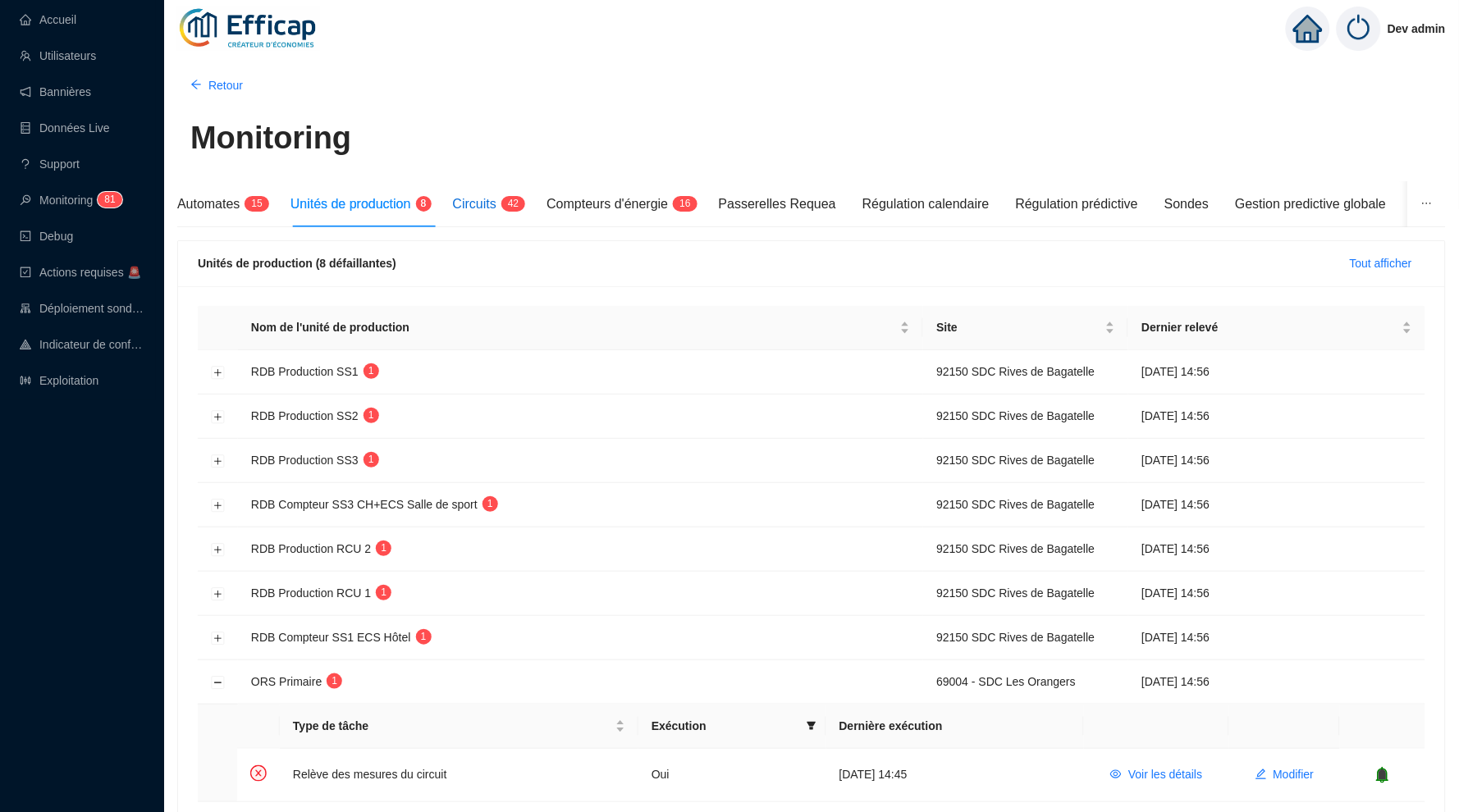
click at [507, 200] on span "4 2" at bounding box center [507, 205] width 24 height 13
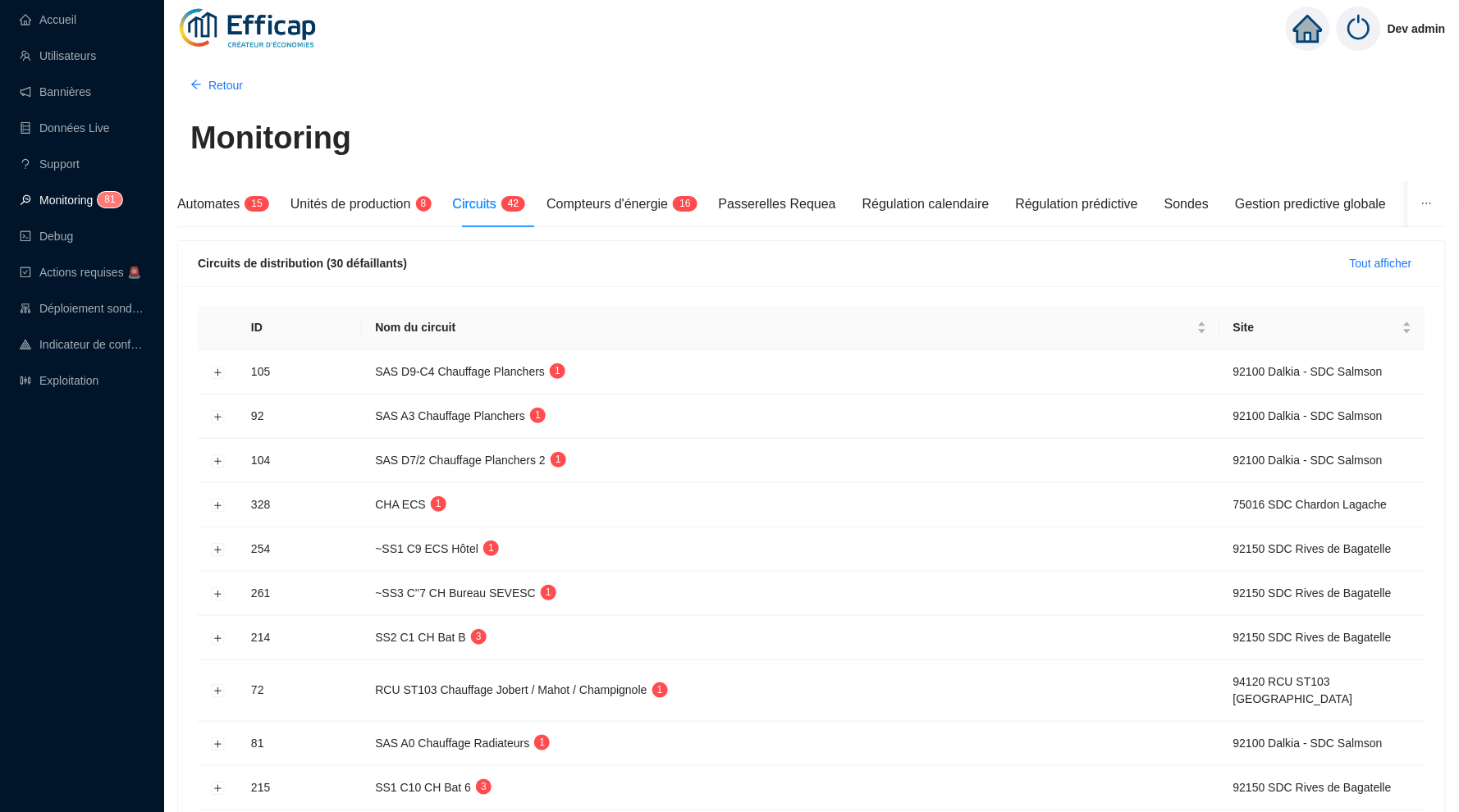
click at [92, 200] on link "Monitoring 8 1" at bounding box center [69, 201] width 97 height 13
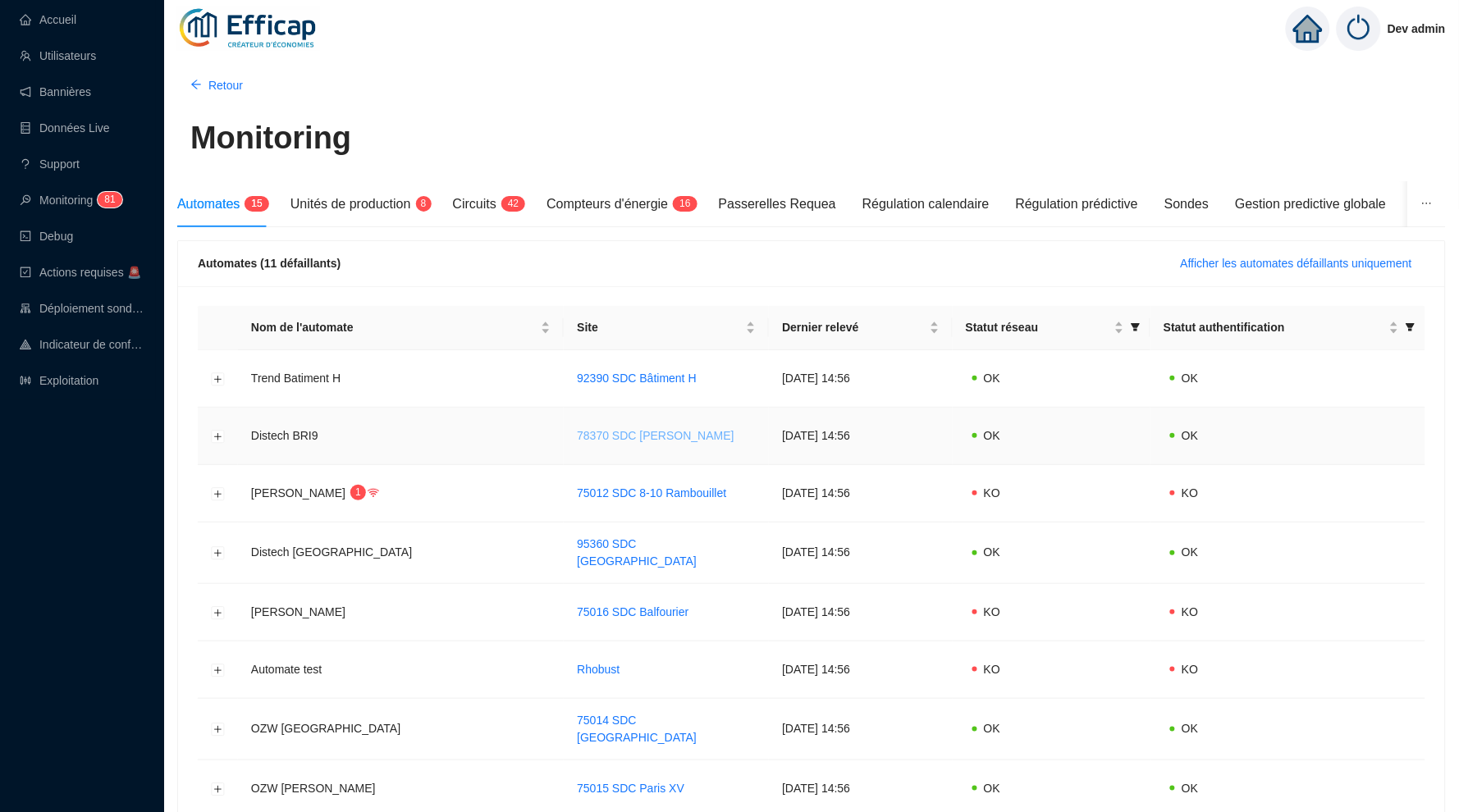
scroll to position [17, 0]
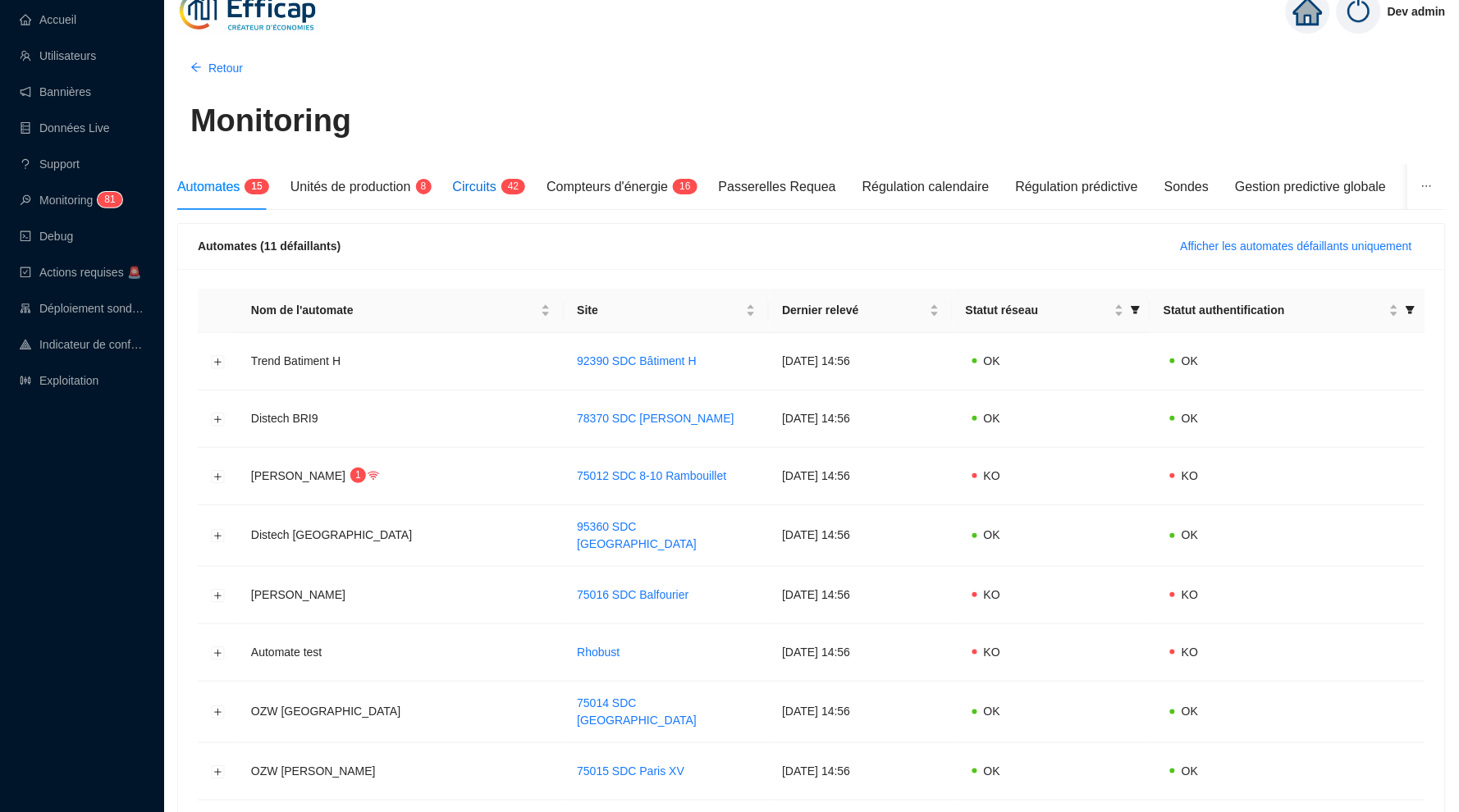
click at [487, 194] on span "Circuits" at bounding box center [475, 186] width 44 height 14
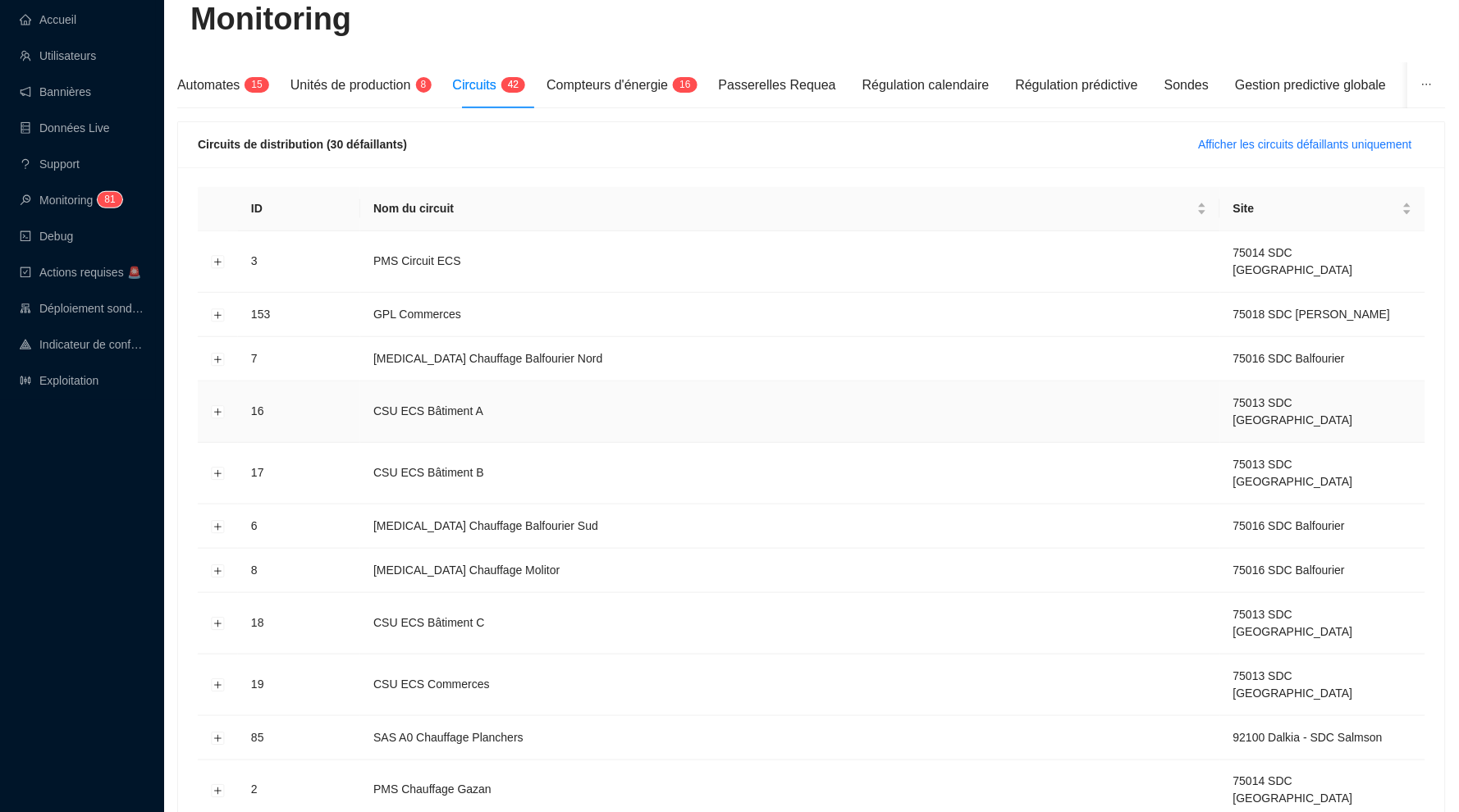
scroll to position [130, 0]
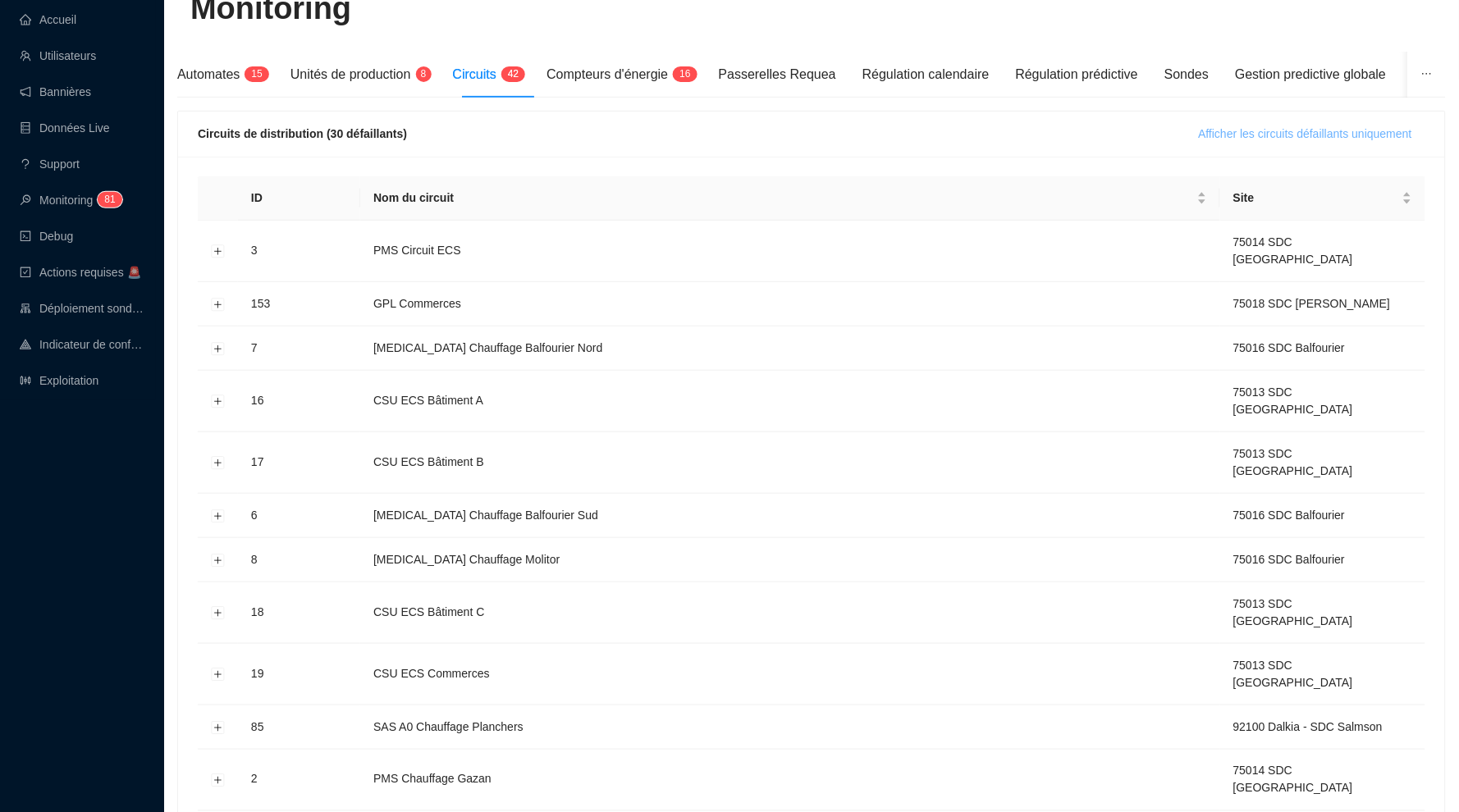
click at [1211, 125] on span "Afficher les circuits défaillants uniquement" at bounding box center [1304, 134] width 213 height 17
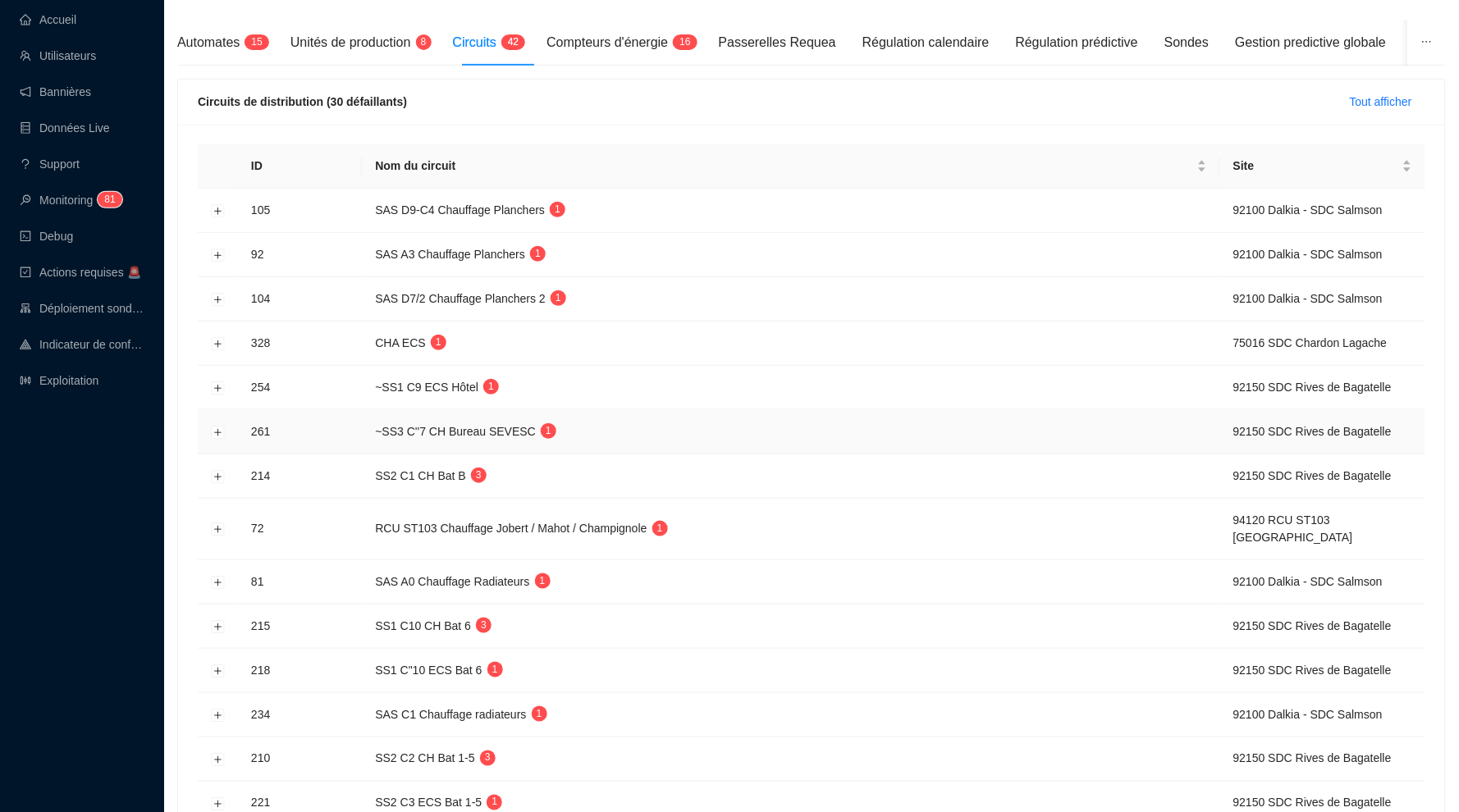
scroll to position [162, 0]
click at [212, 254] on button "Développer la ligne" at bounding box center [219, 254] width 13 height 13
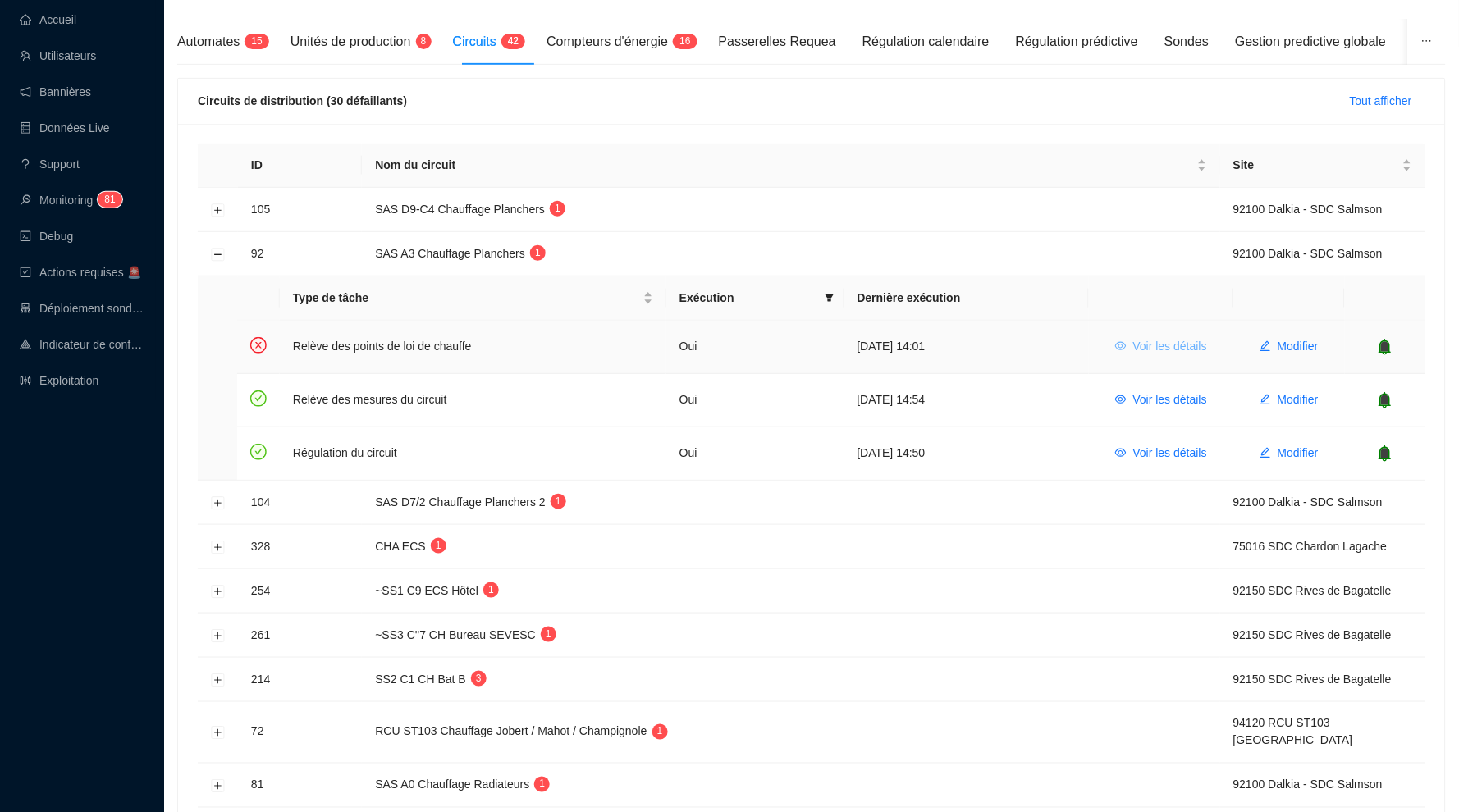
click at [1151, 347] on span "Voir les détails" at bounding box center [1169, 347] width 74 height 17
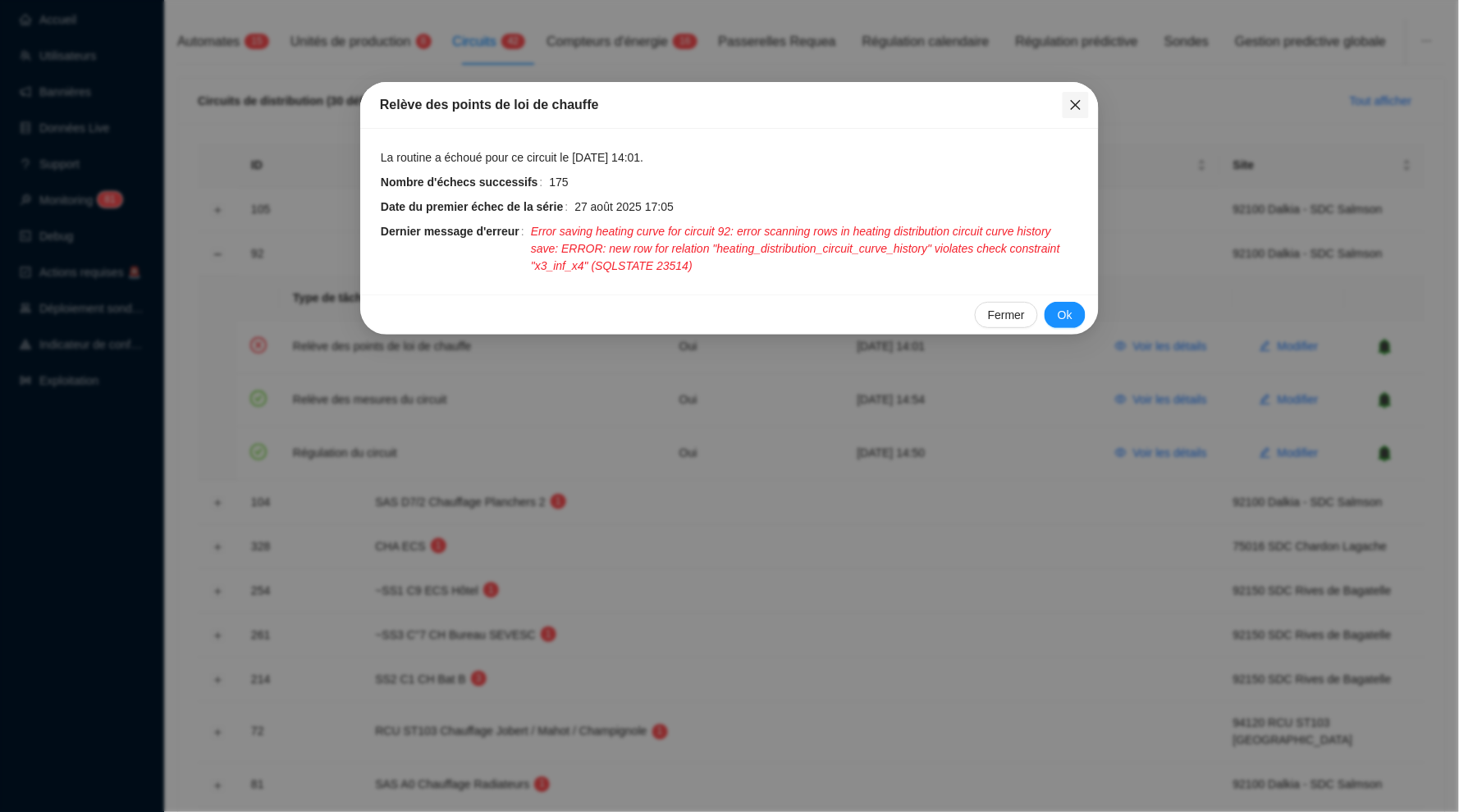
click at [1080, 102] on icon "close" at bounding box center [1076, 105] width 13 height 13
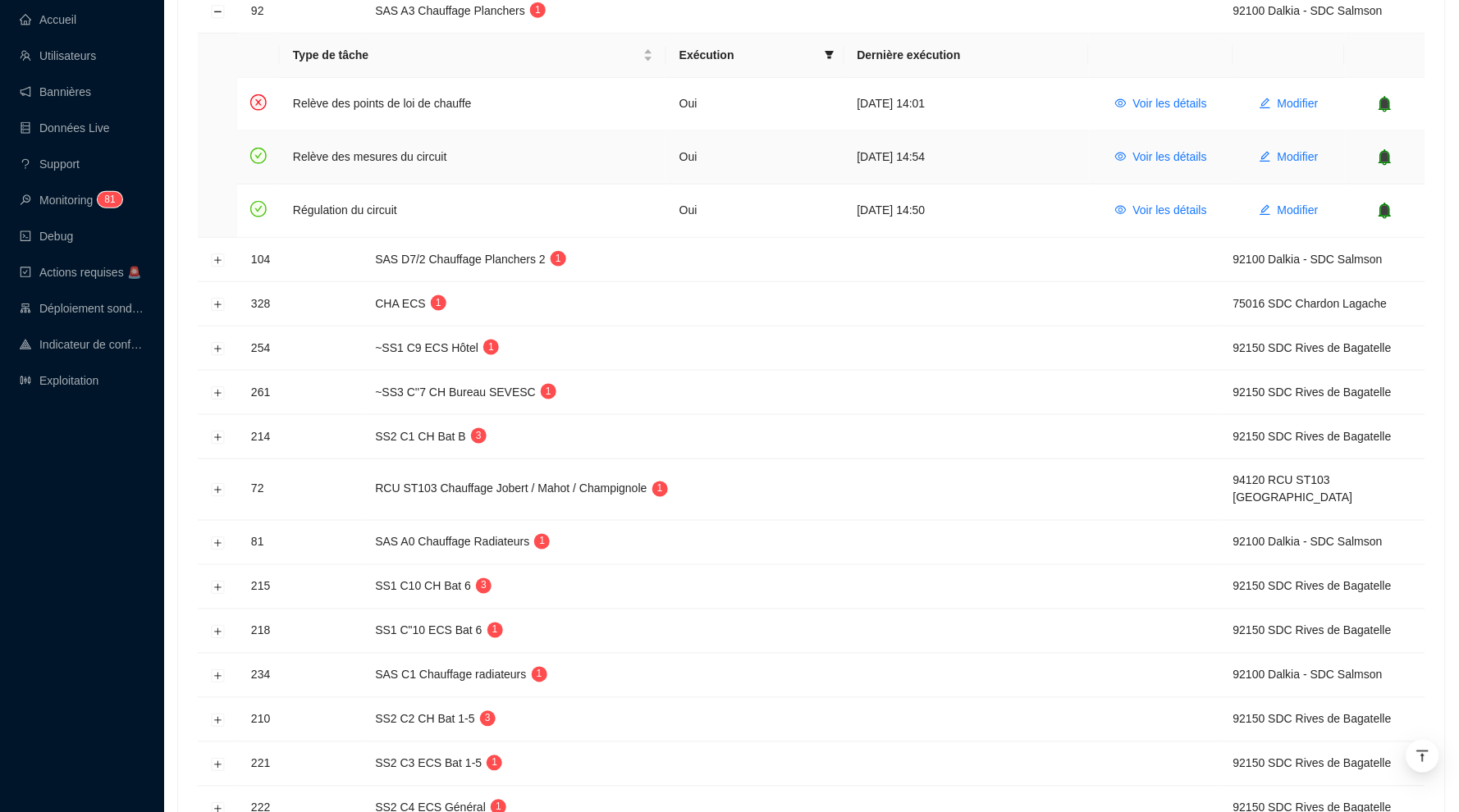
scroll to position [435, 0]
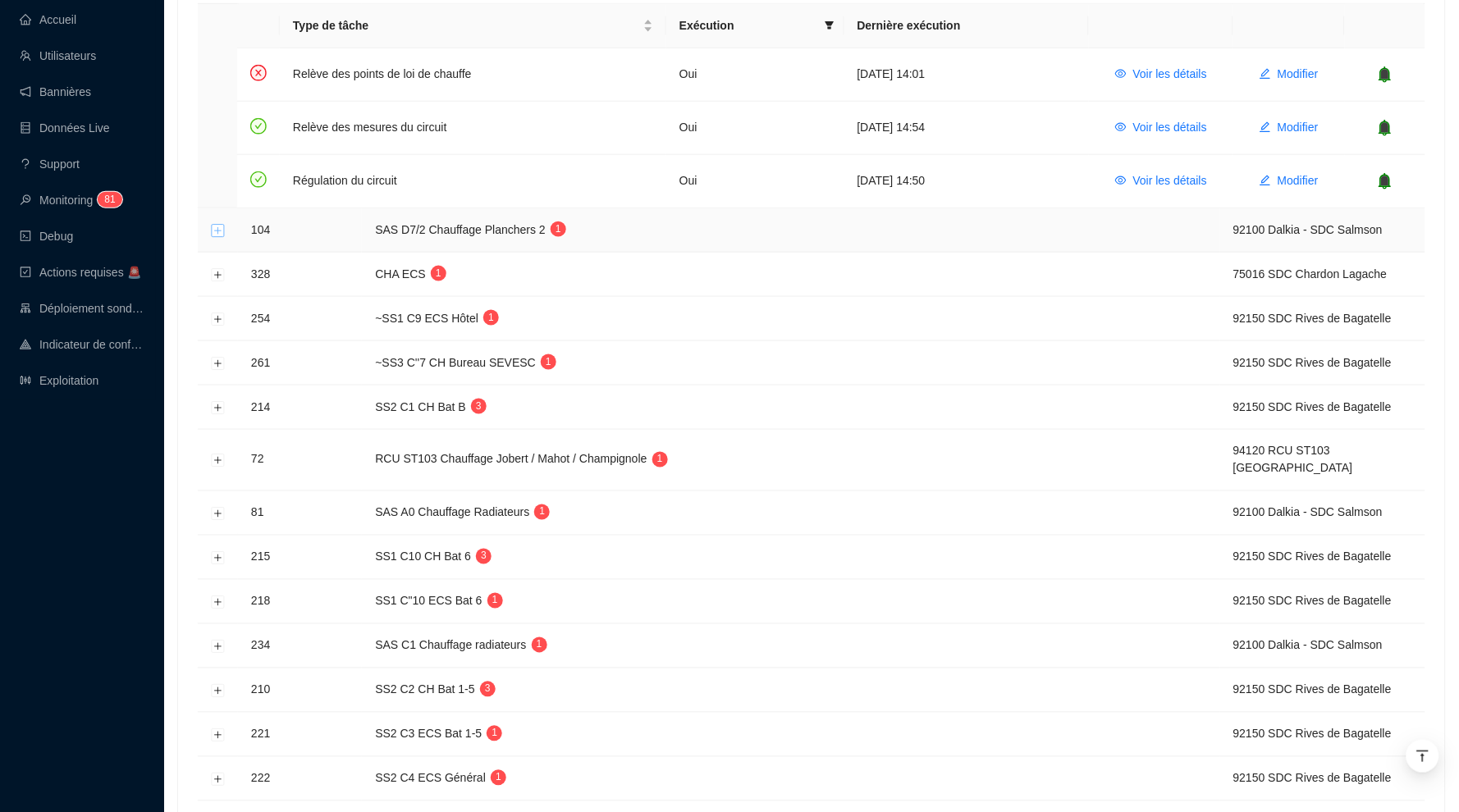
click at [224, 229] on button "Développer la ligne" at bounding box center [219, 230] width 13 height 13
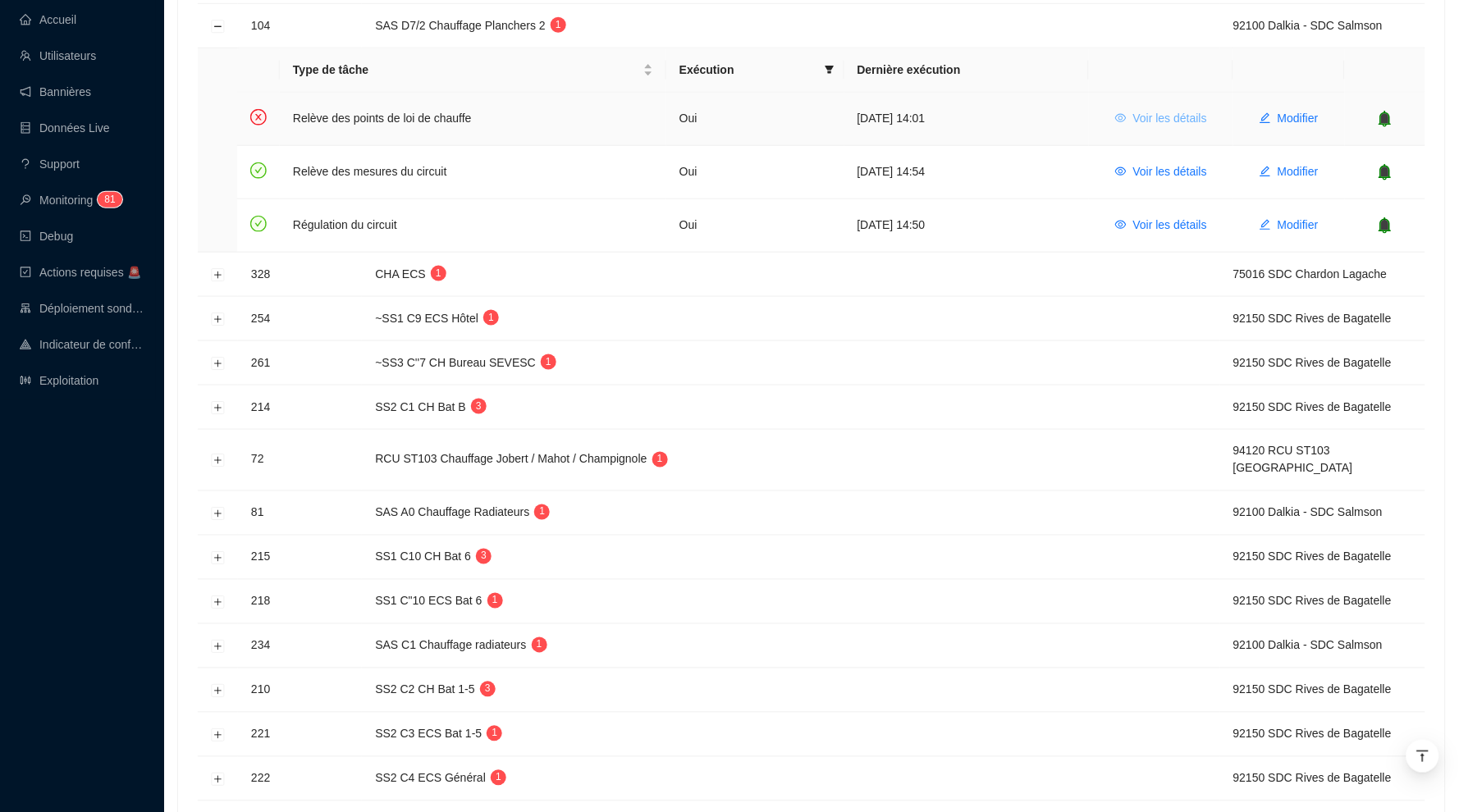
click at [1171, 110] on span "Voir les détails" at bounding box center [1169, 118] width 74 height 17
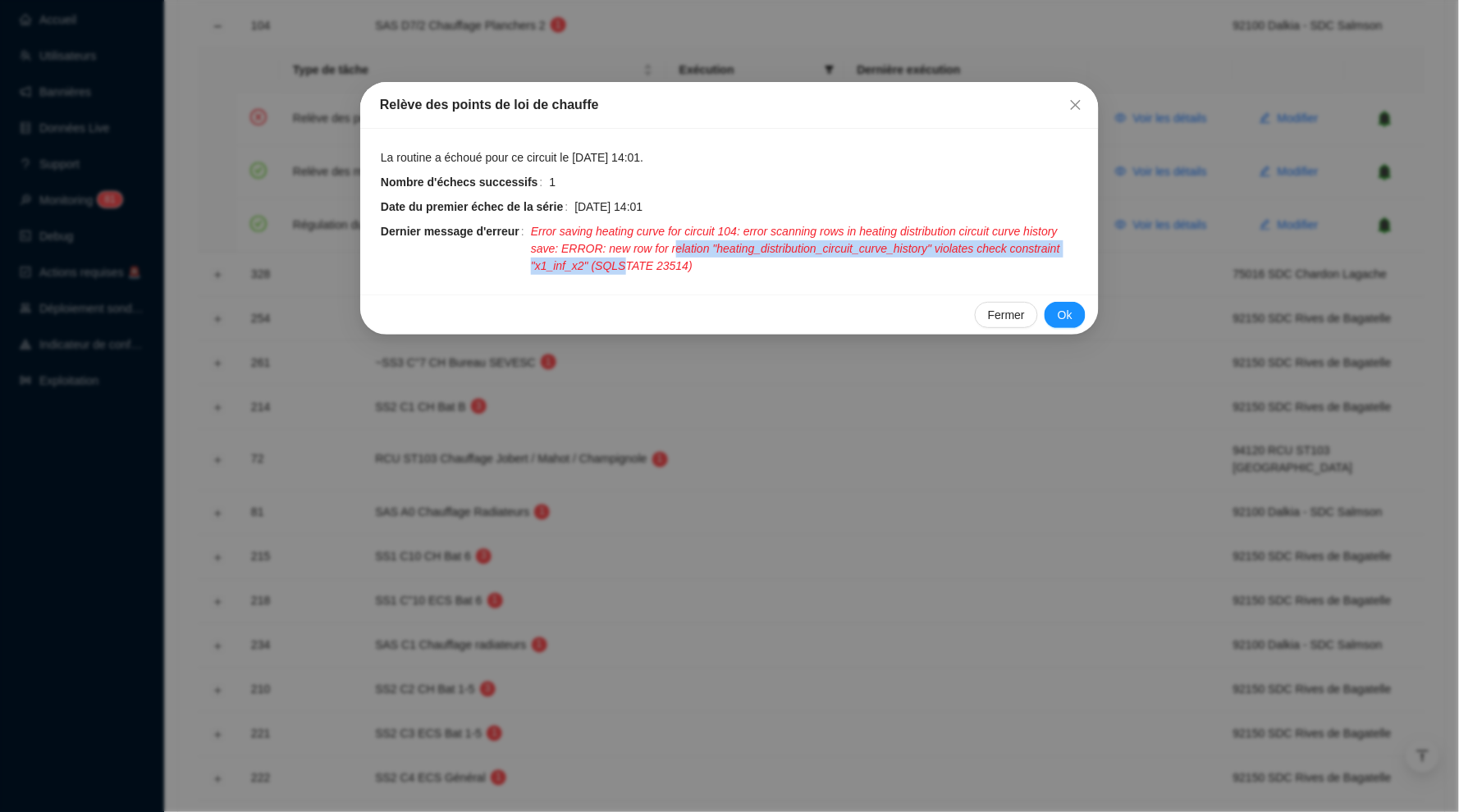
drag, startPoint x: 726, startPoint y: 243, endPoint x: 687, endPoint y: 264, distance: 44.3
click at [687, 264] on span "Error saving heating curve for circuit 104: error scanning rows in heating dist…" at bounding box center [805, 249] width 548 height 52
click at [1075, 105] on icon "close" at bounding box center [1075, 105] width 10 height 10
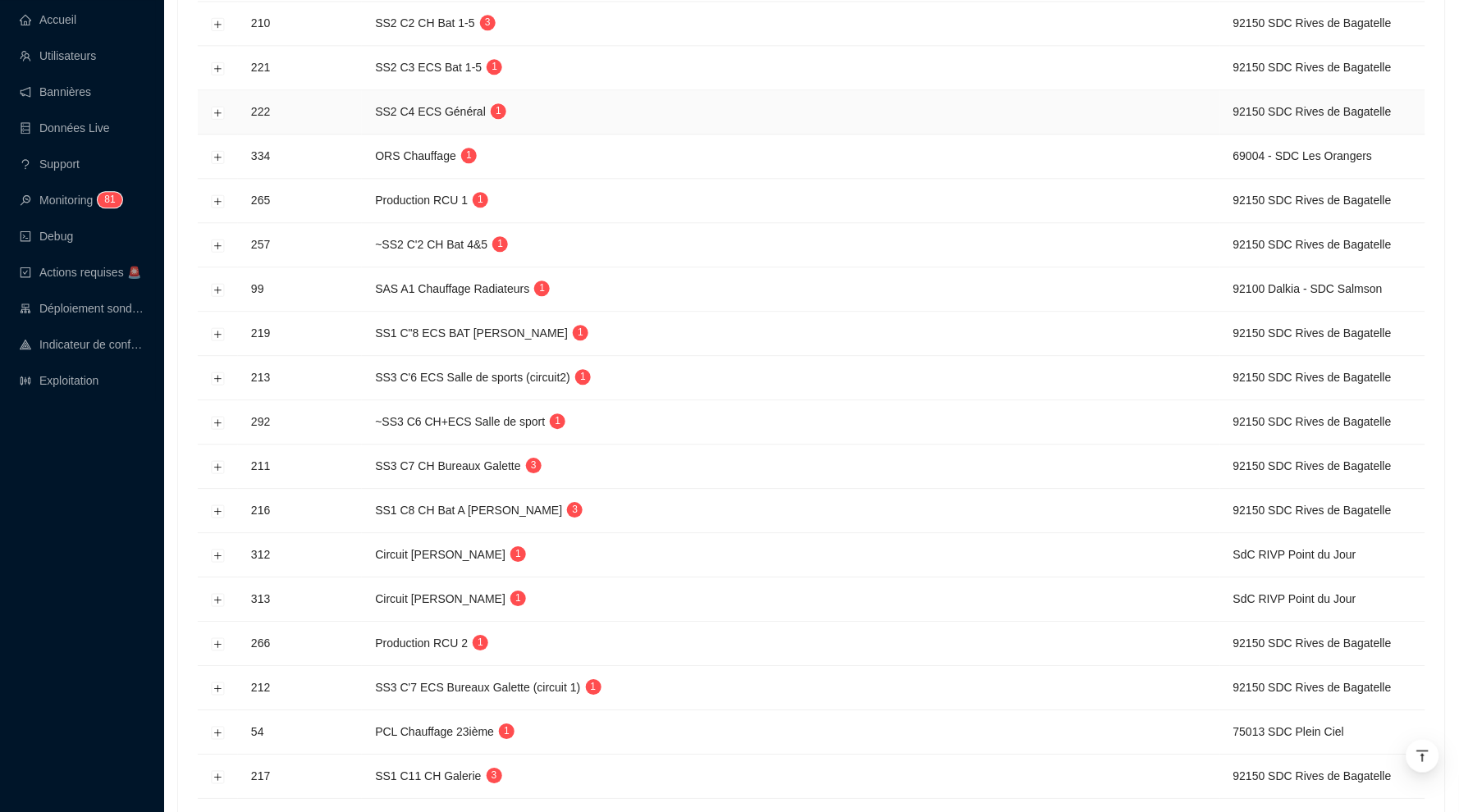
scroll to position [1141, 0]
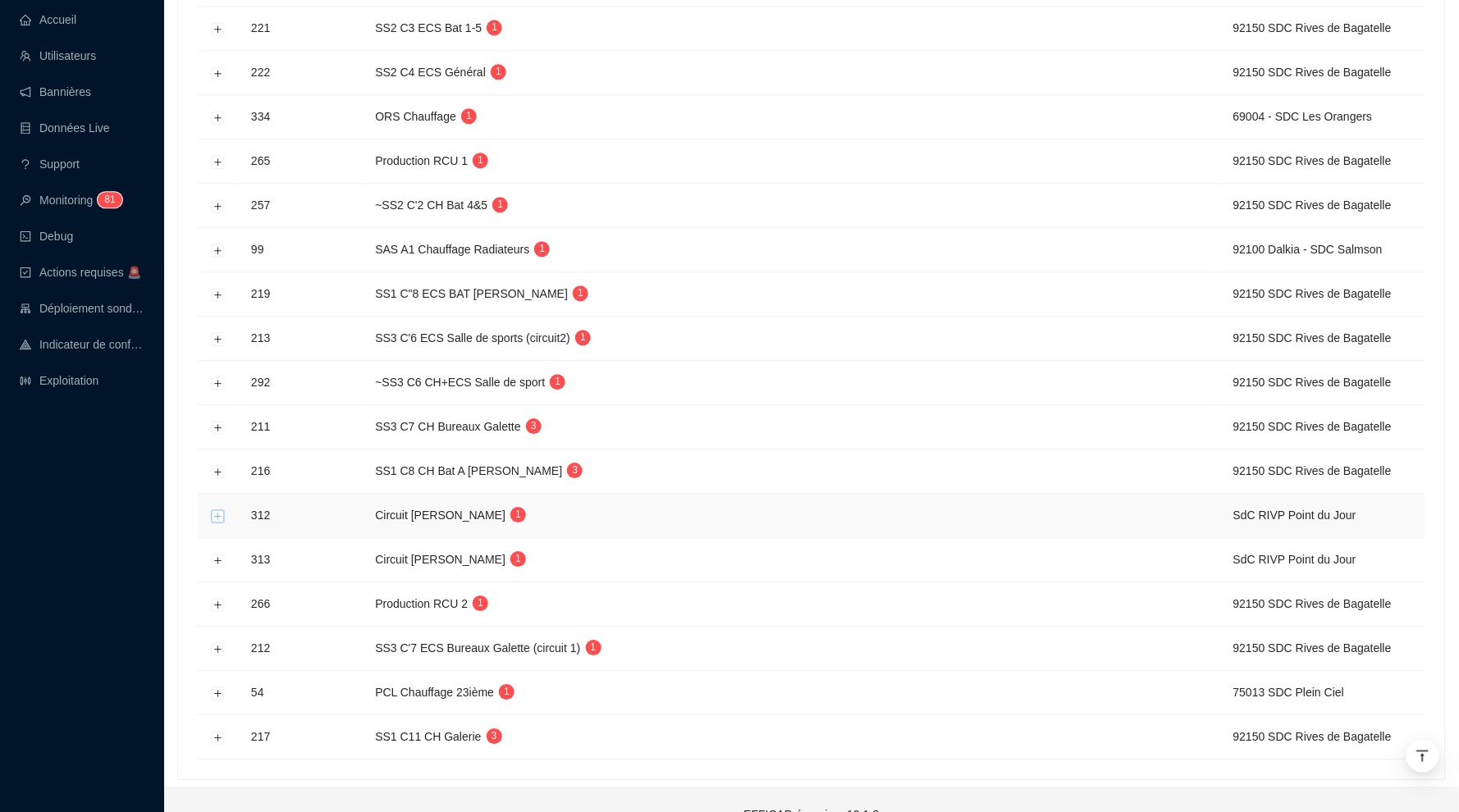
click at [219, 509] on button "Développer la ligne" at bounding box center [219, 516] width 13 height 13
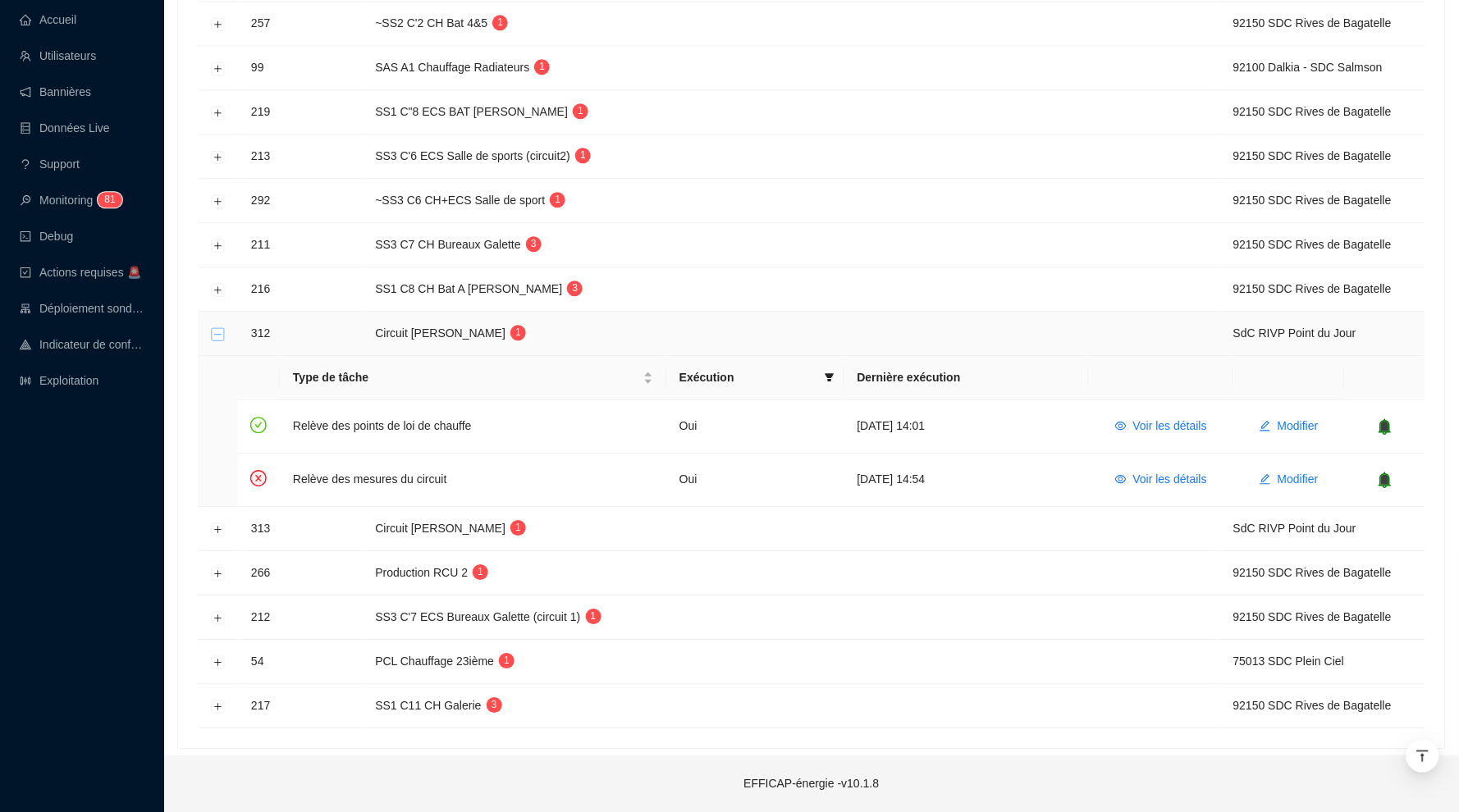
scroll to position [1079, 0]
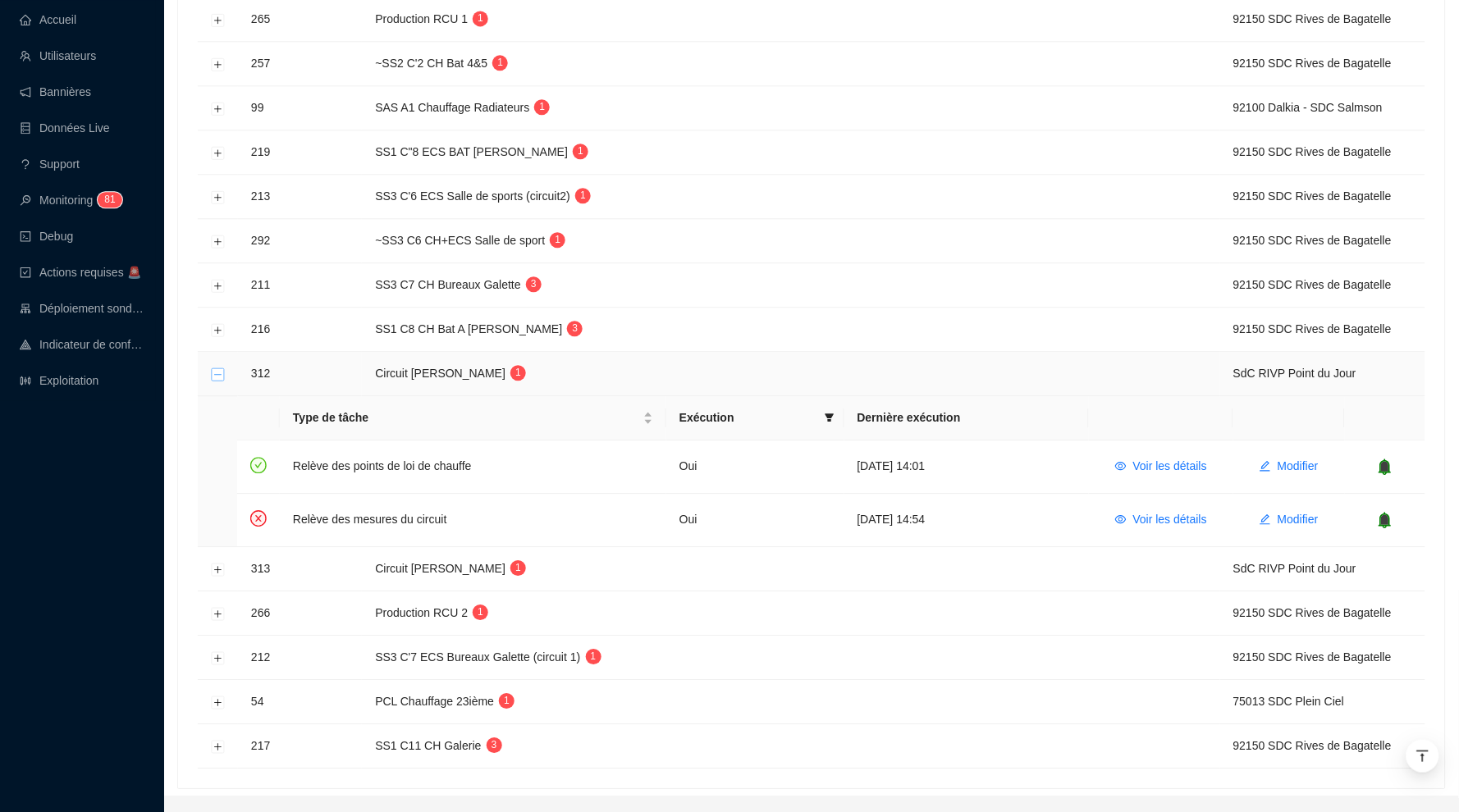
click at [220, 368] on button "Réduire la ligne" at bounding box center [219, 374] width 13 height 13
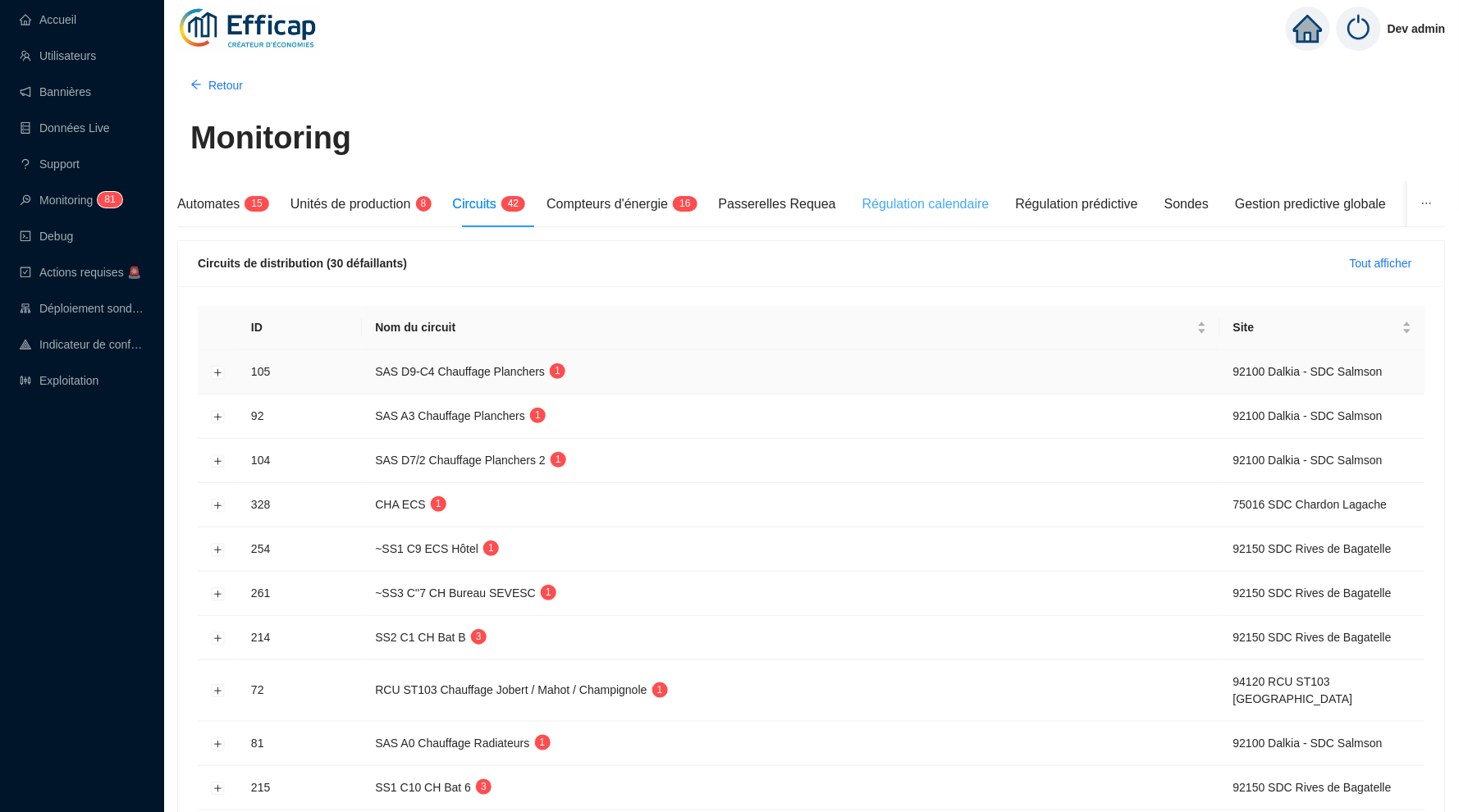
scroll to position [2, 0]
click at [42, 14] on link "Accueil" at bounding box center [48, 20] width 56 height 13
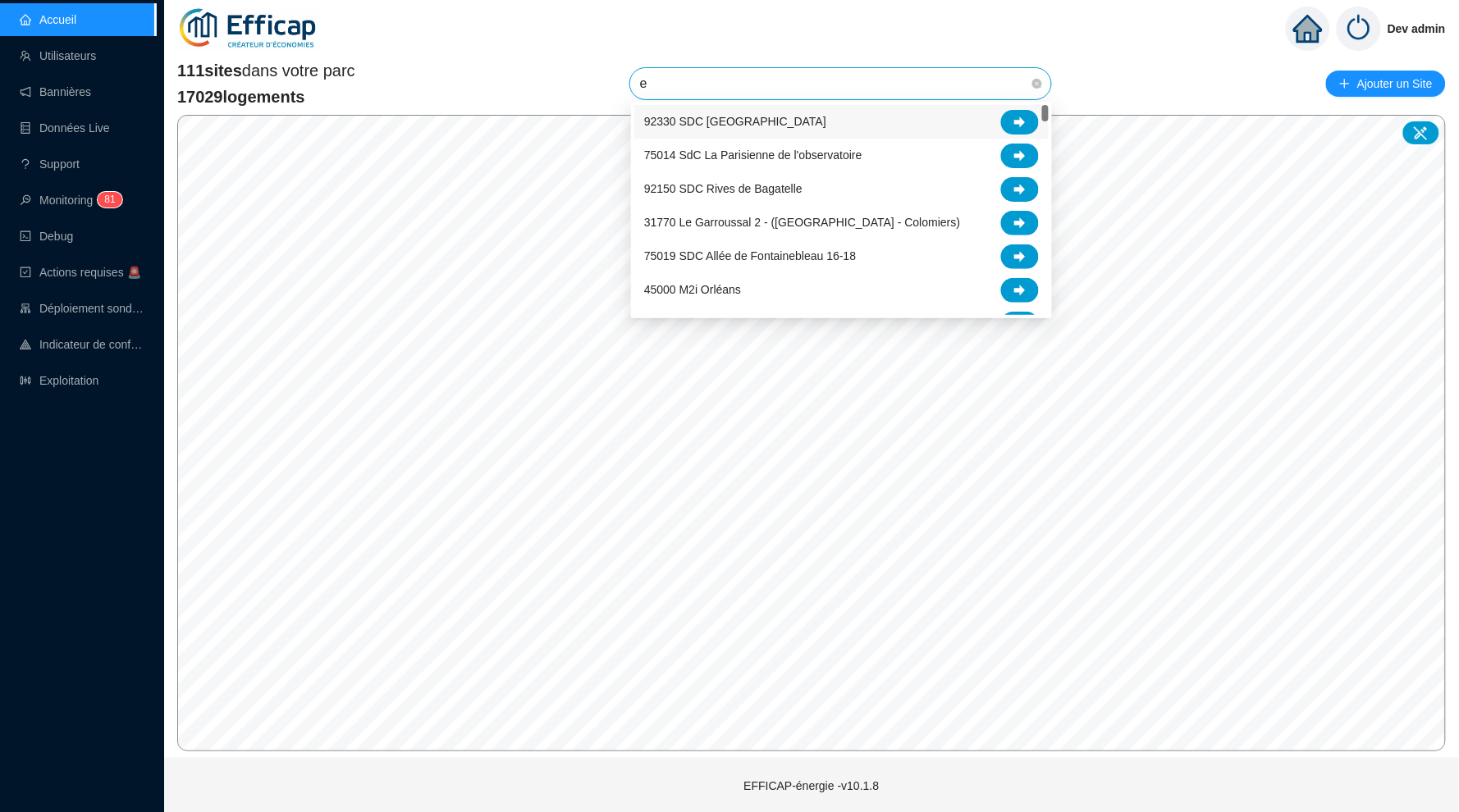
type input "em"
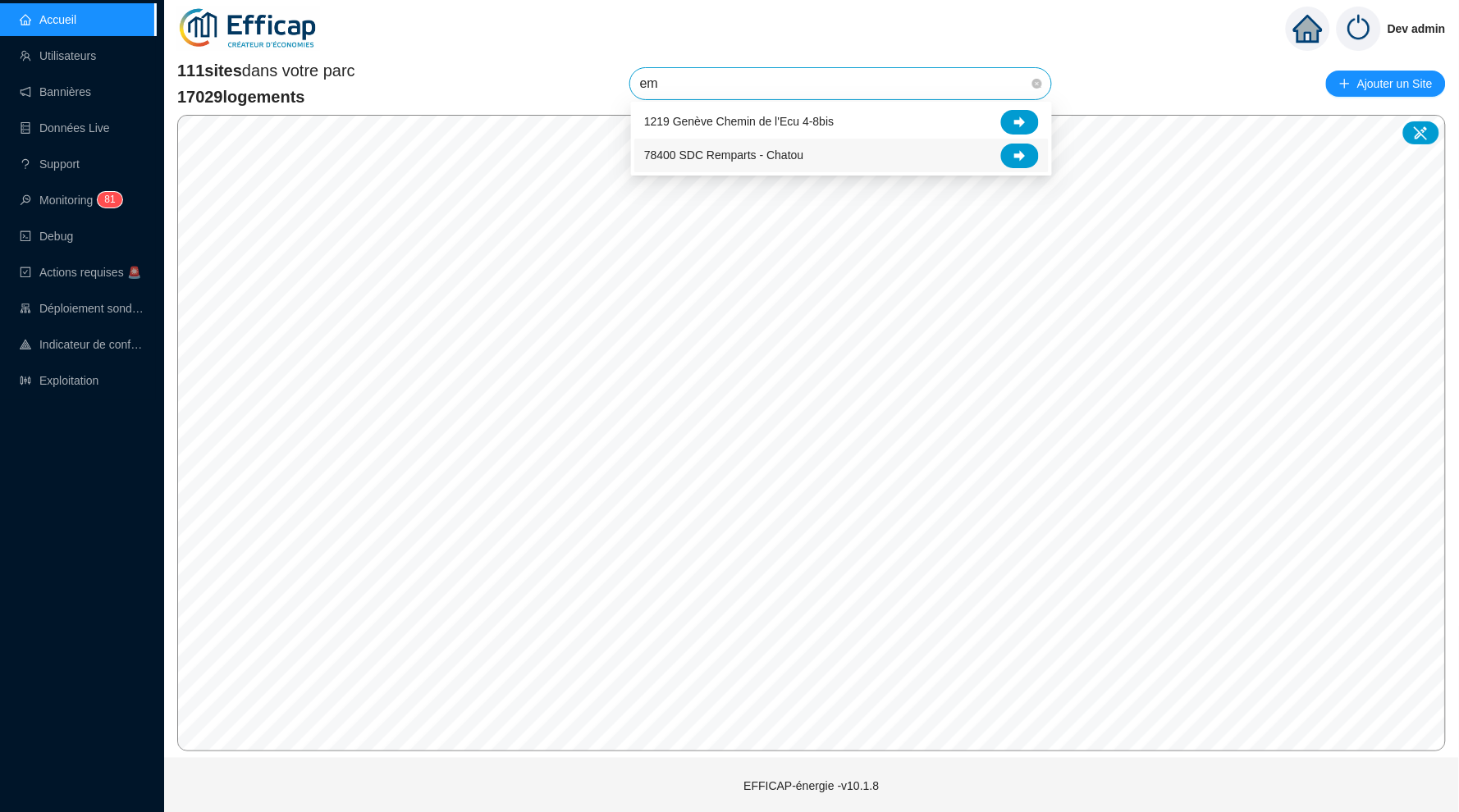
click at [813, 158] on div "78400 SDC Remparts - Chatou" at bounding box center [841, 156] width 395 height 25
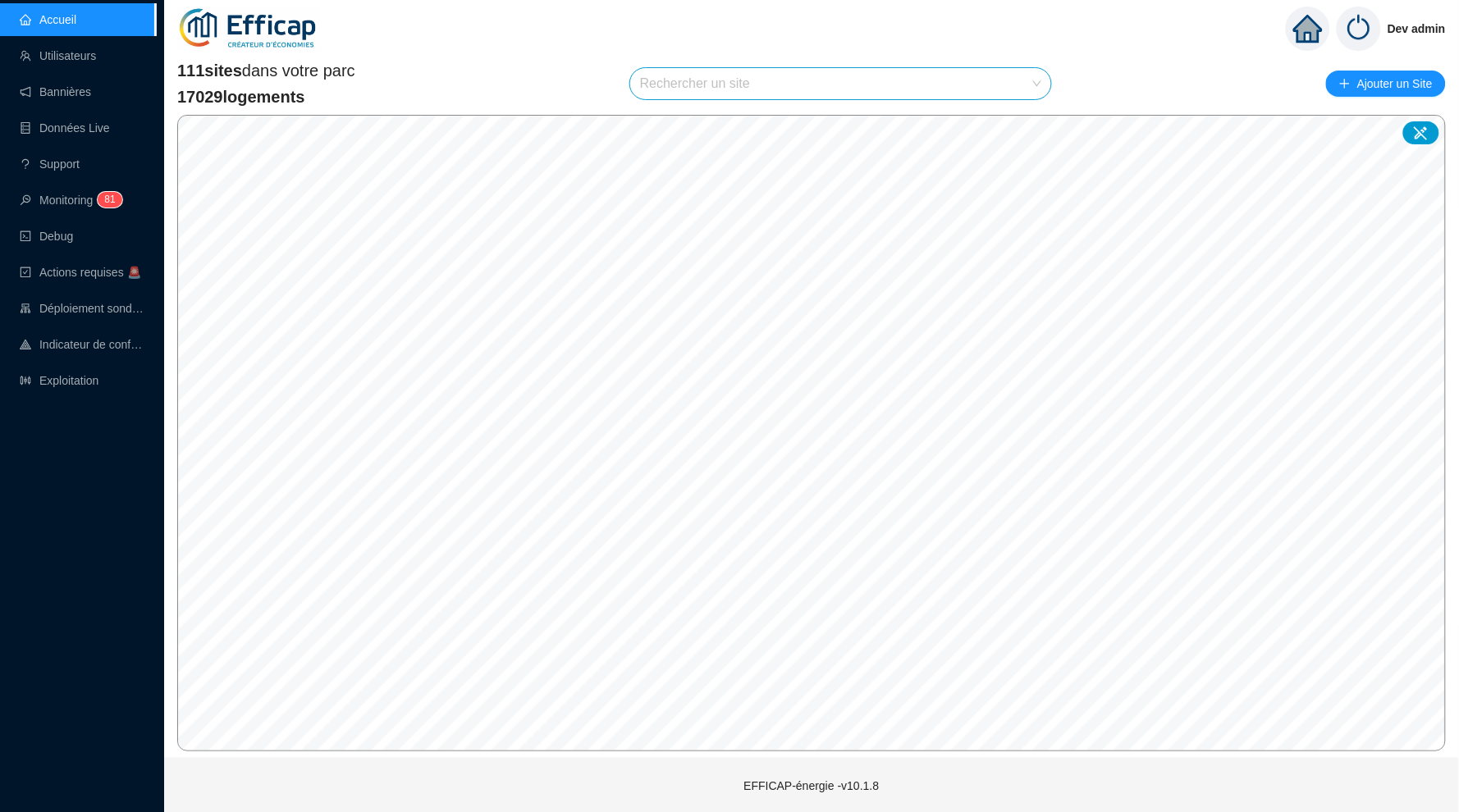
click at [1120, 79] on div "111 sites dans votre parc 17029 logements Rechercher un site Ajouter un Site" at bounding box center [810, 84] width 1268 height 50
click at [632, 73] on div "Rechercher un site" at bounding box center [840, 83] width 420 height 32
click at [51, 383] on link "Exploitation" at bounding box center [59, 381] width 78 height 13
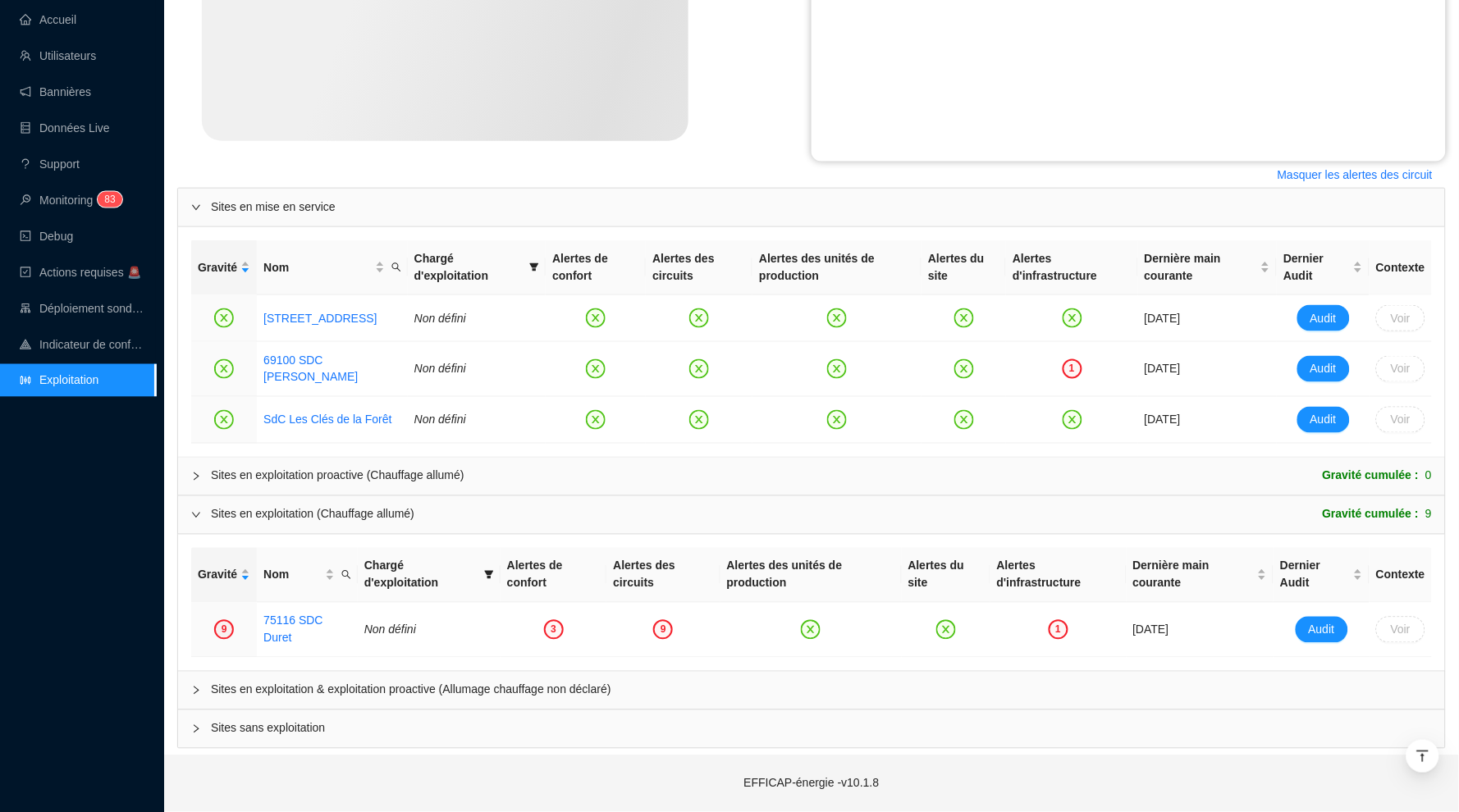
click at [405, 691] on span "Sites en exploitation & exploitation proactive (Allumage chauffage non déclaré)" at bounding box center [822, 690] width 1221 height 17
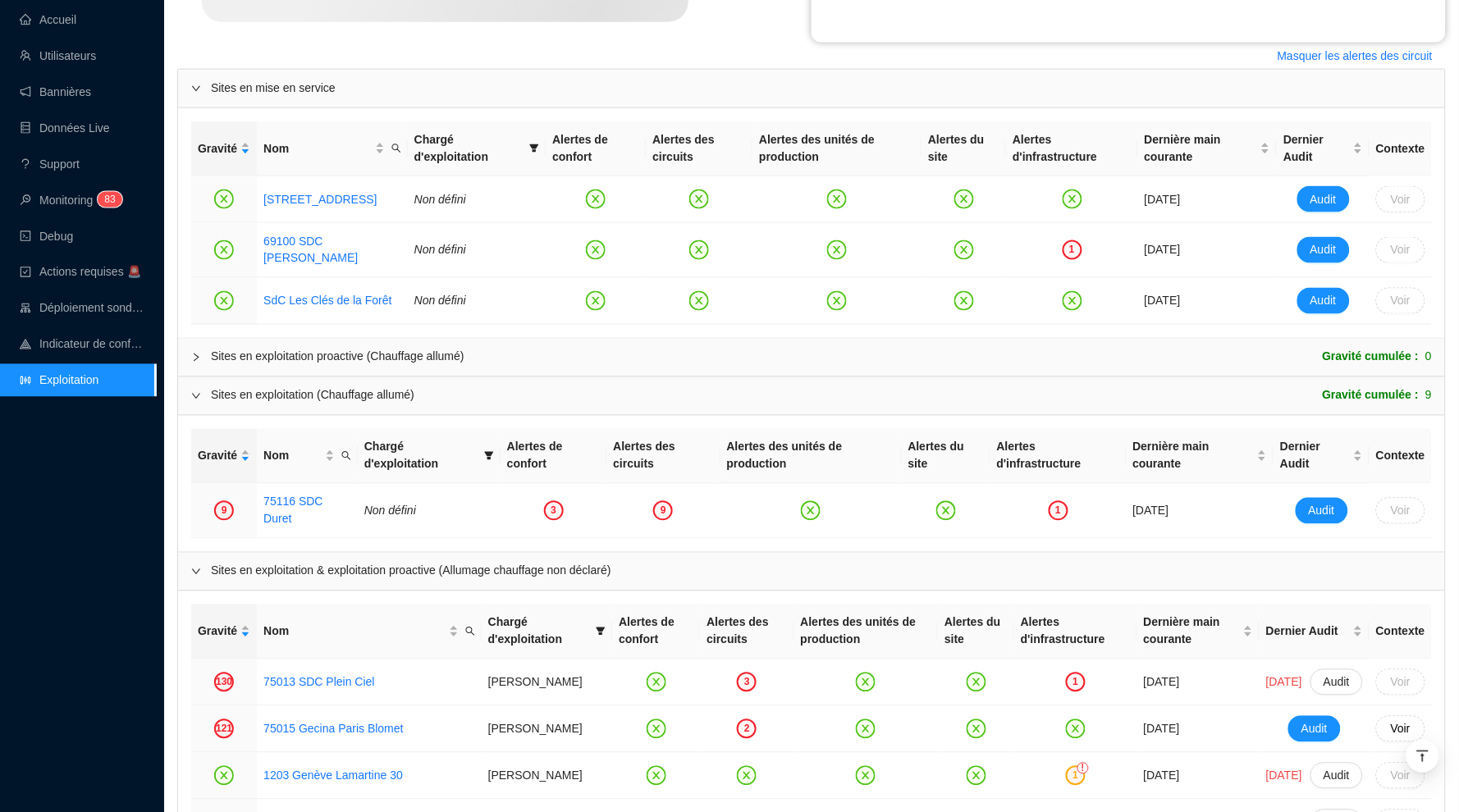
scroll to position [637, 0]
click at [430, 366] on div "Sites en exploitation proactive (Chauffage allumé)" at bounding box center [337, 357] width 253 height 17
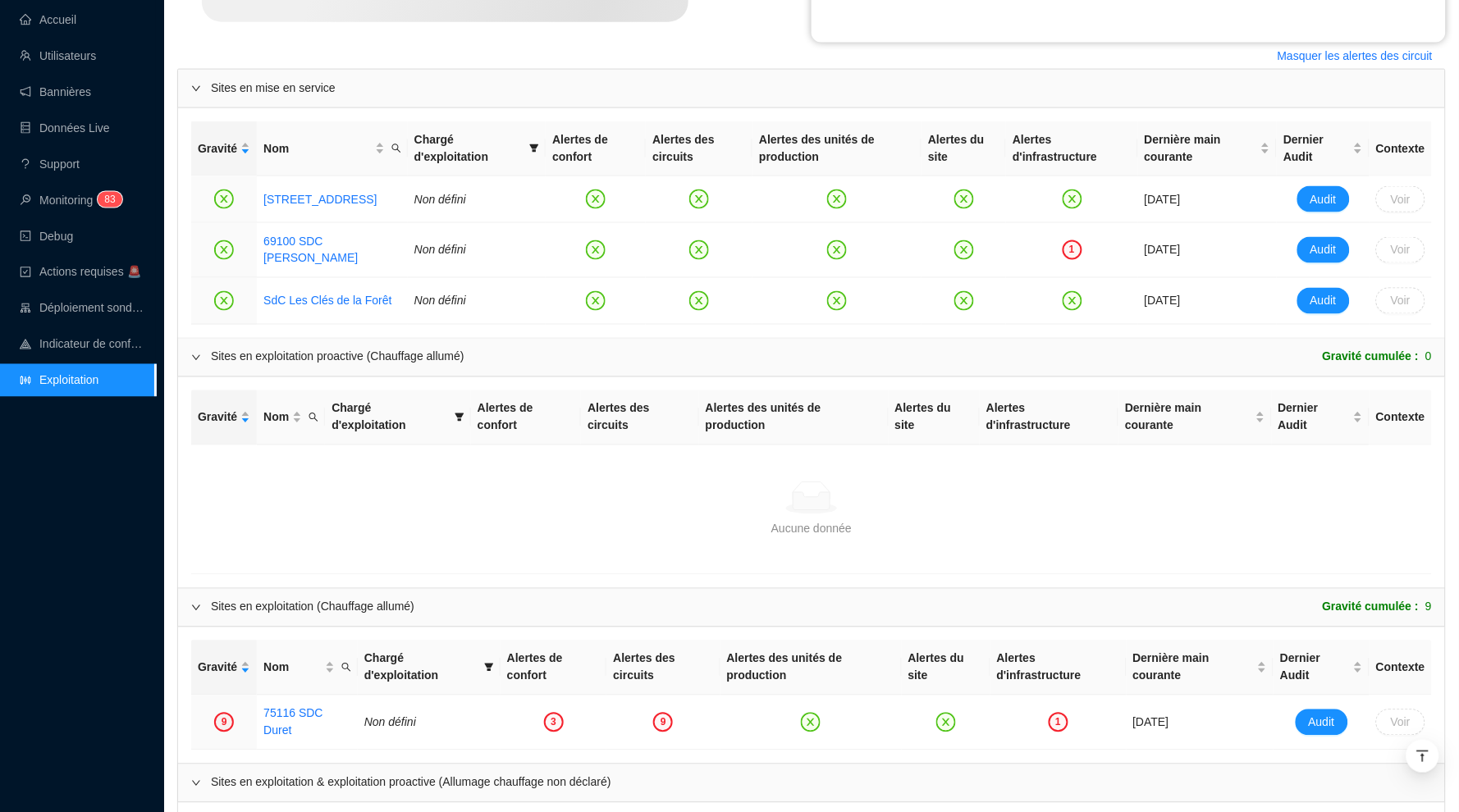
click at [430, 364] on div "Sites en exploitation proactive (Chauffage allumé)" at bounding box center [337, 357] width 253 height 17
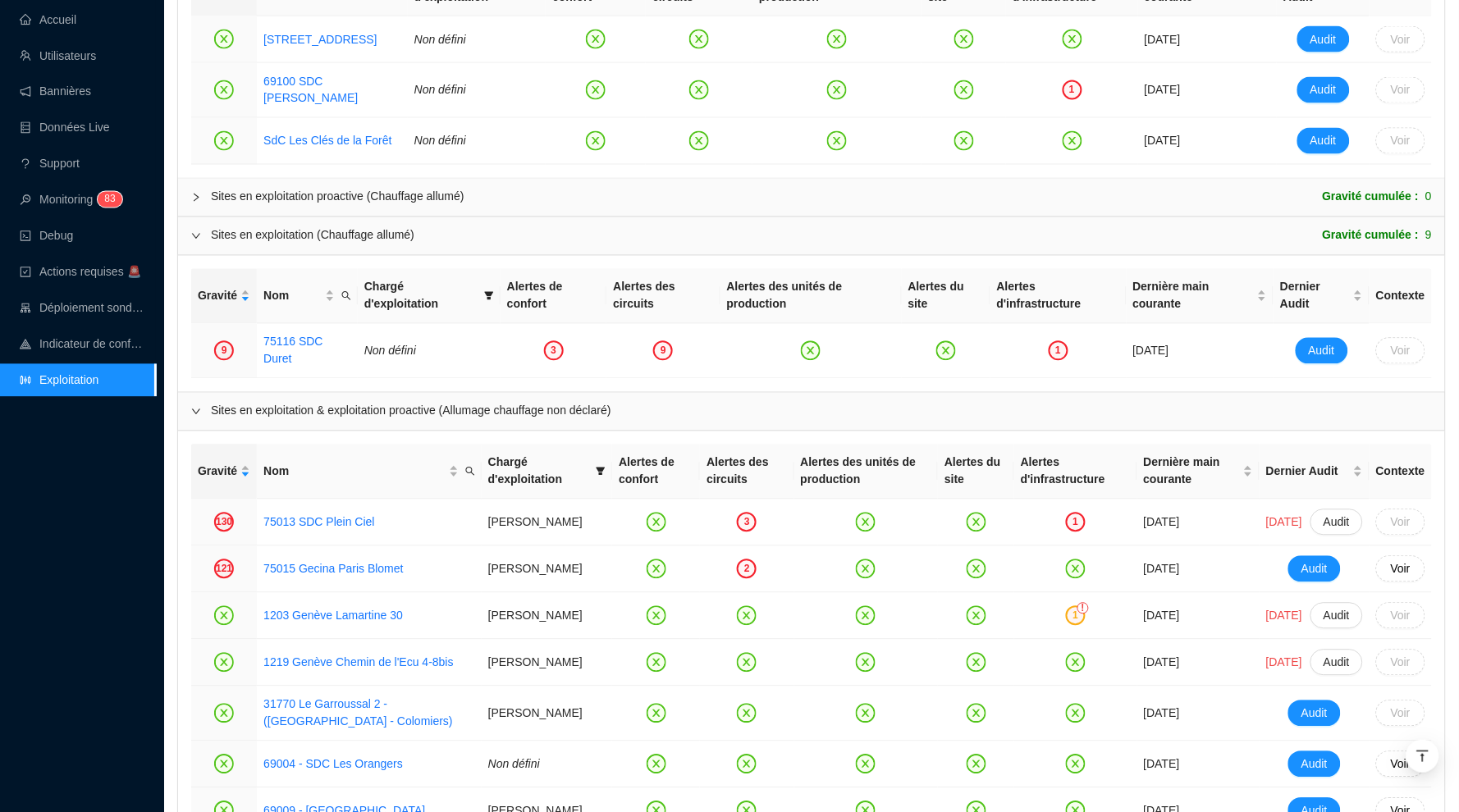
scroll to position [792, 0]
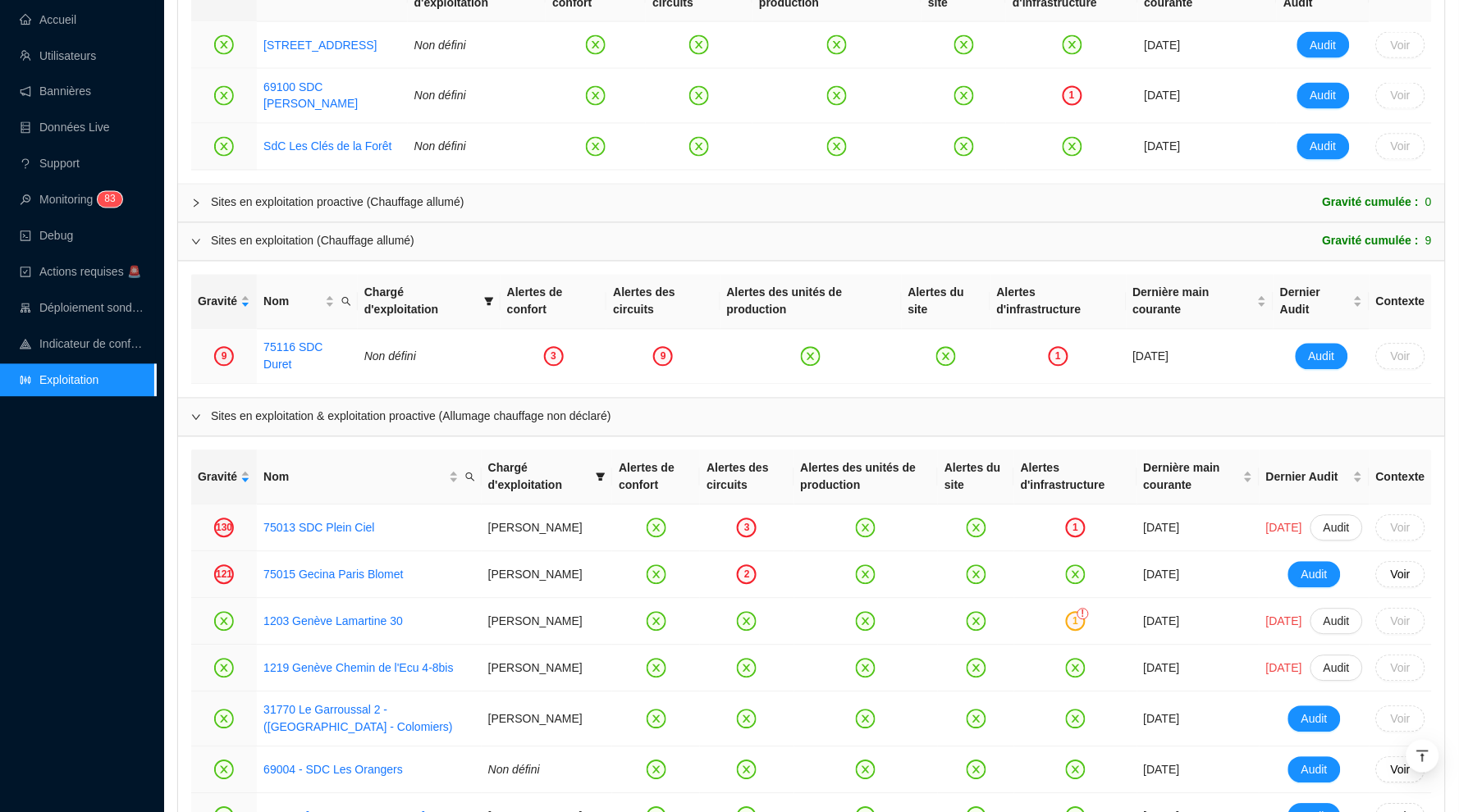
click at [198, 418] on icon "expanded" at bounding box center [196, 417] width 9 height 5
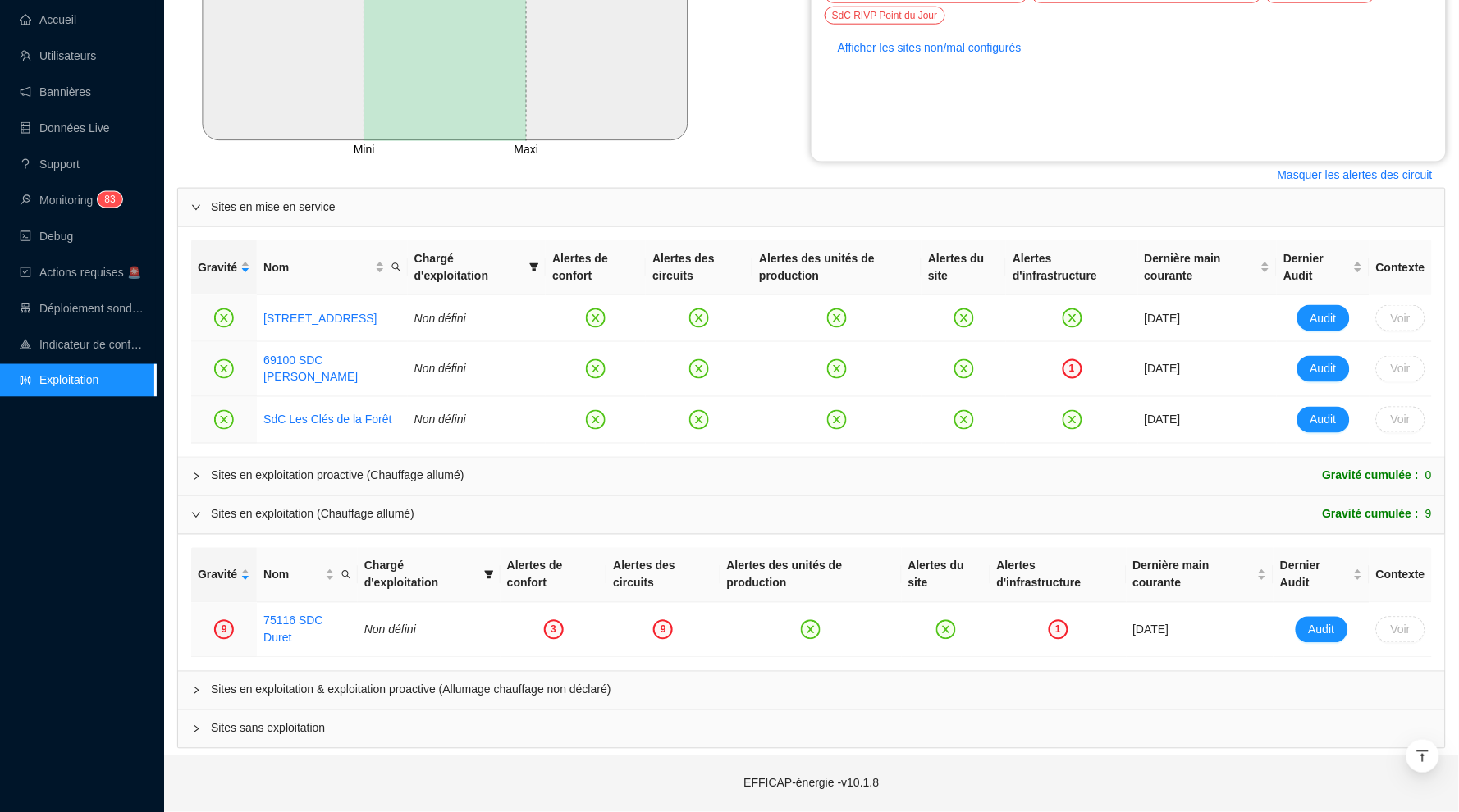
click at [191, 518] on icon "expanded" at bounding box center [196, 515] width 10 height 10
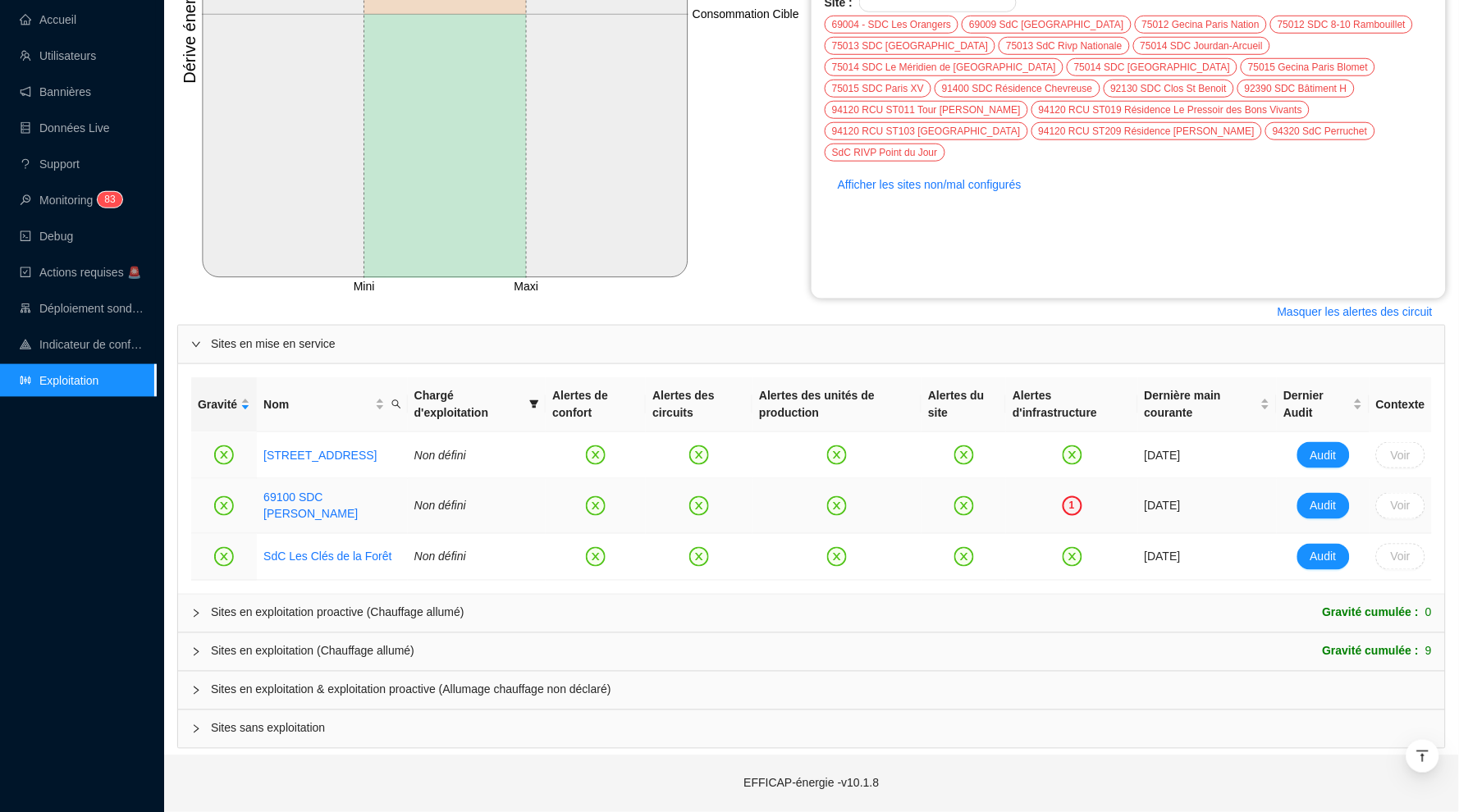
scroll to position [385, 0]
click at [198, 623] on div "Sites en exploitation proactive (Chauffage allumé) Gravité cumulée : 0" at bounding box center [811, 612] width 1267 height 37
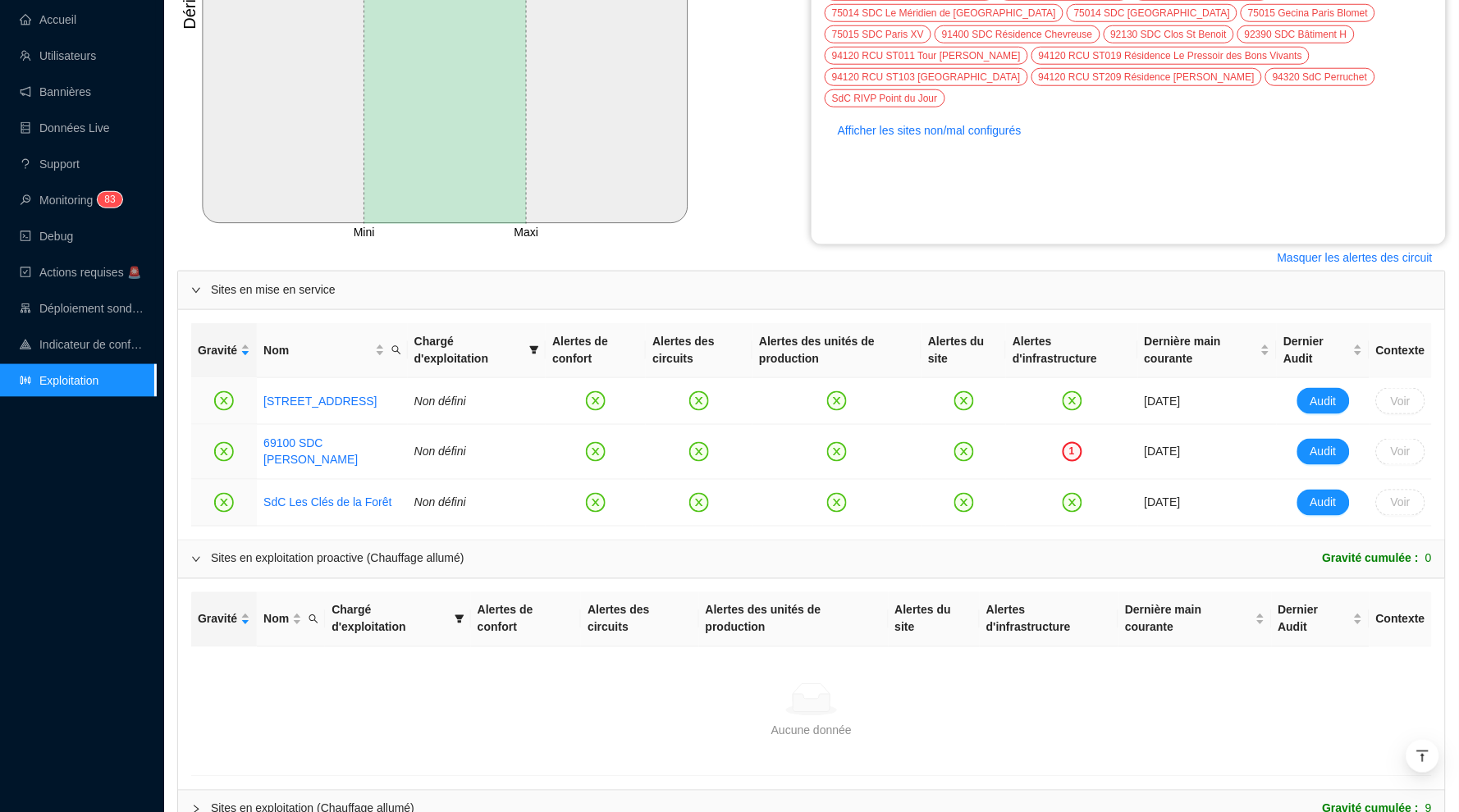
scroll to position [461, 0]
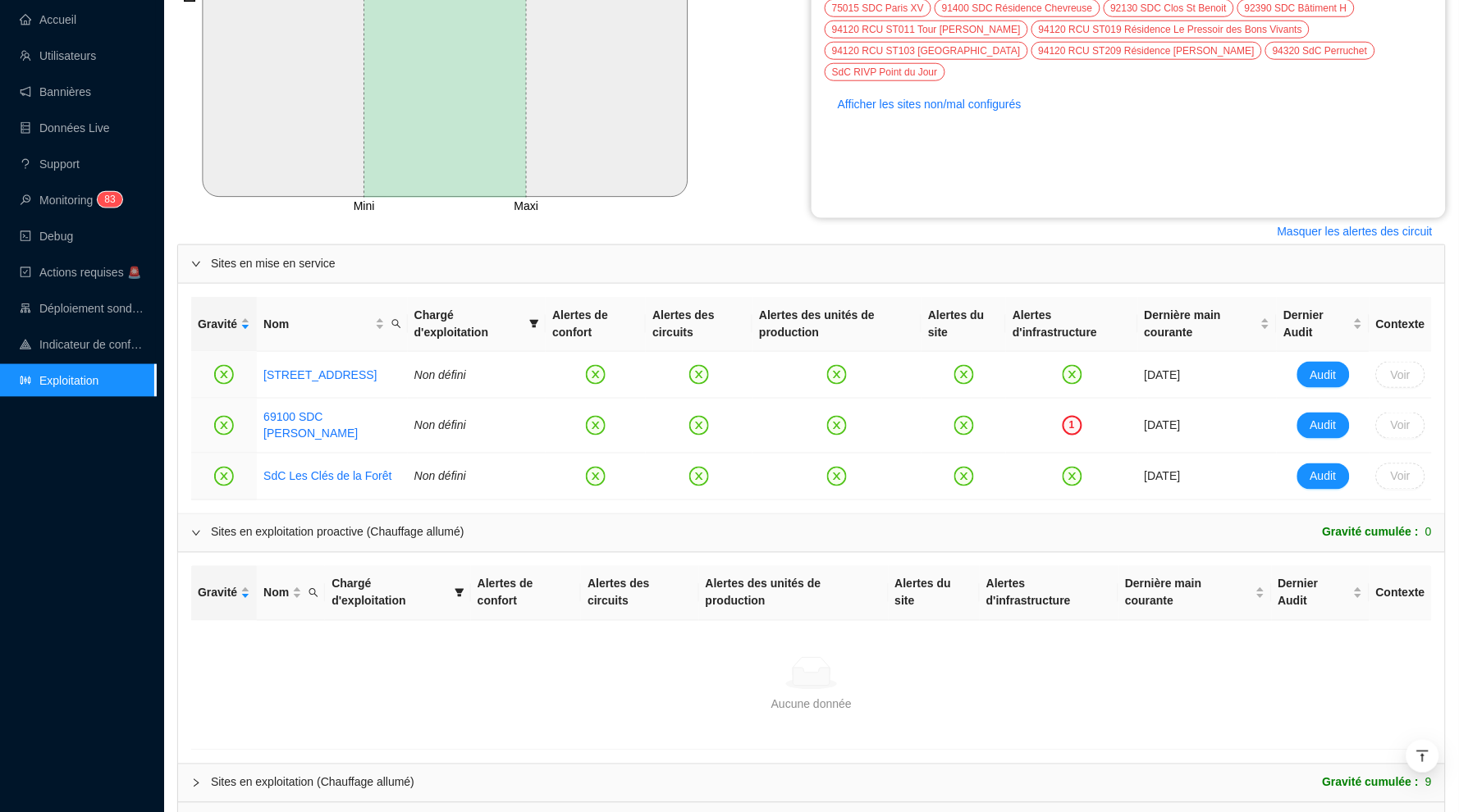
click at [195, 536] on icon "expanded" at bounding box center [196, 532] width 9 height 5
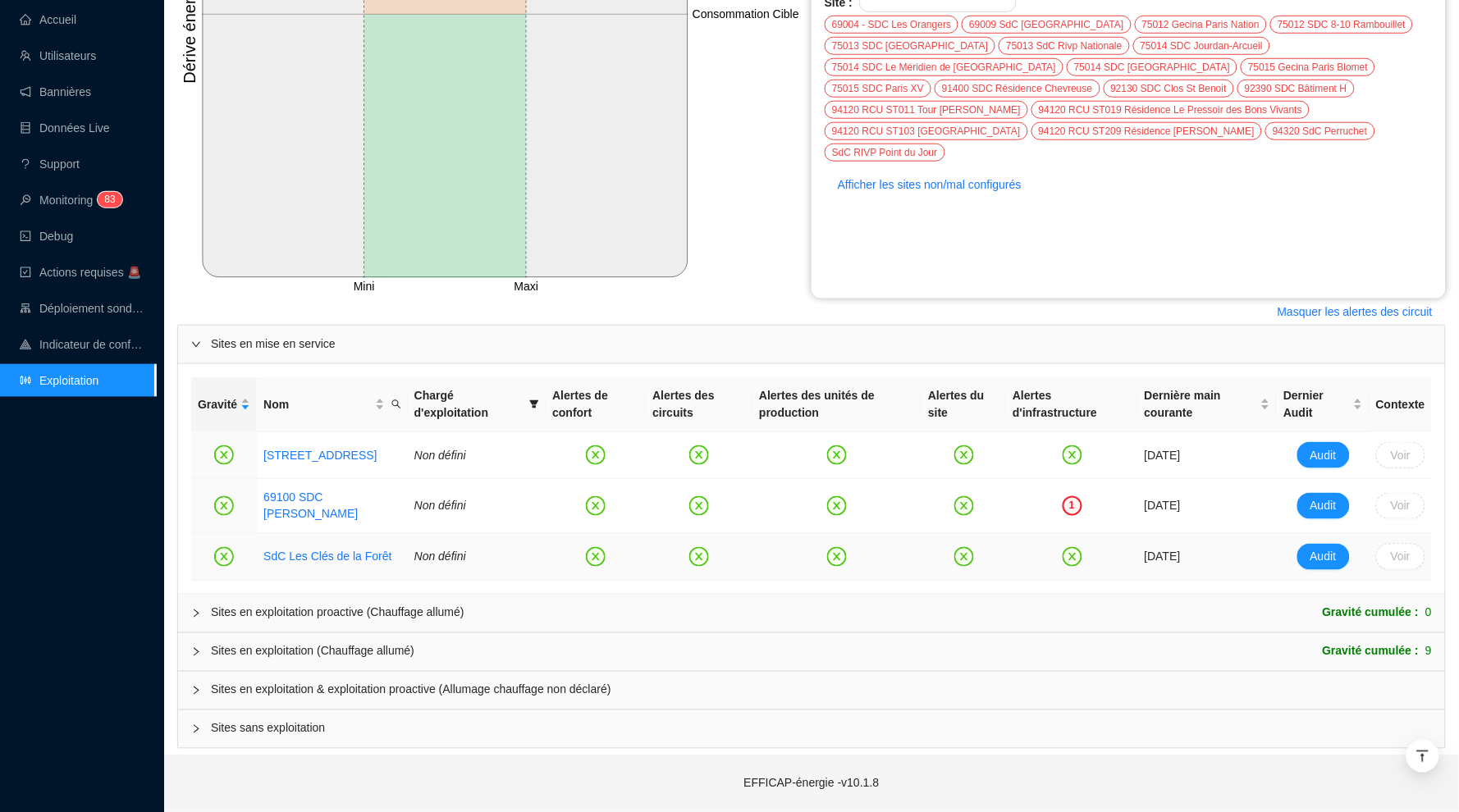
scroll to position [385, 0]
click at [200, 691] on icon "collapsed" at bounding box center [196, 691] width 10 height 10
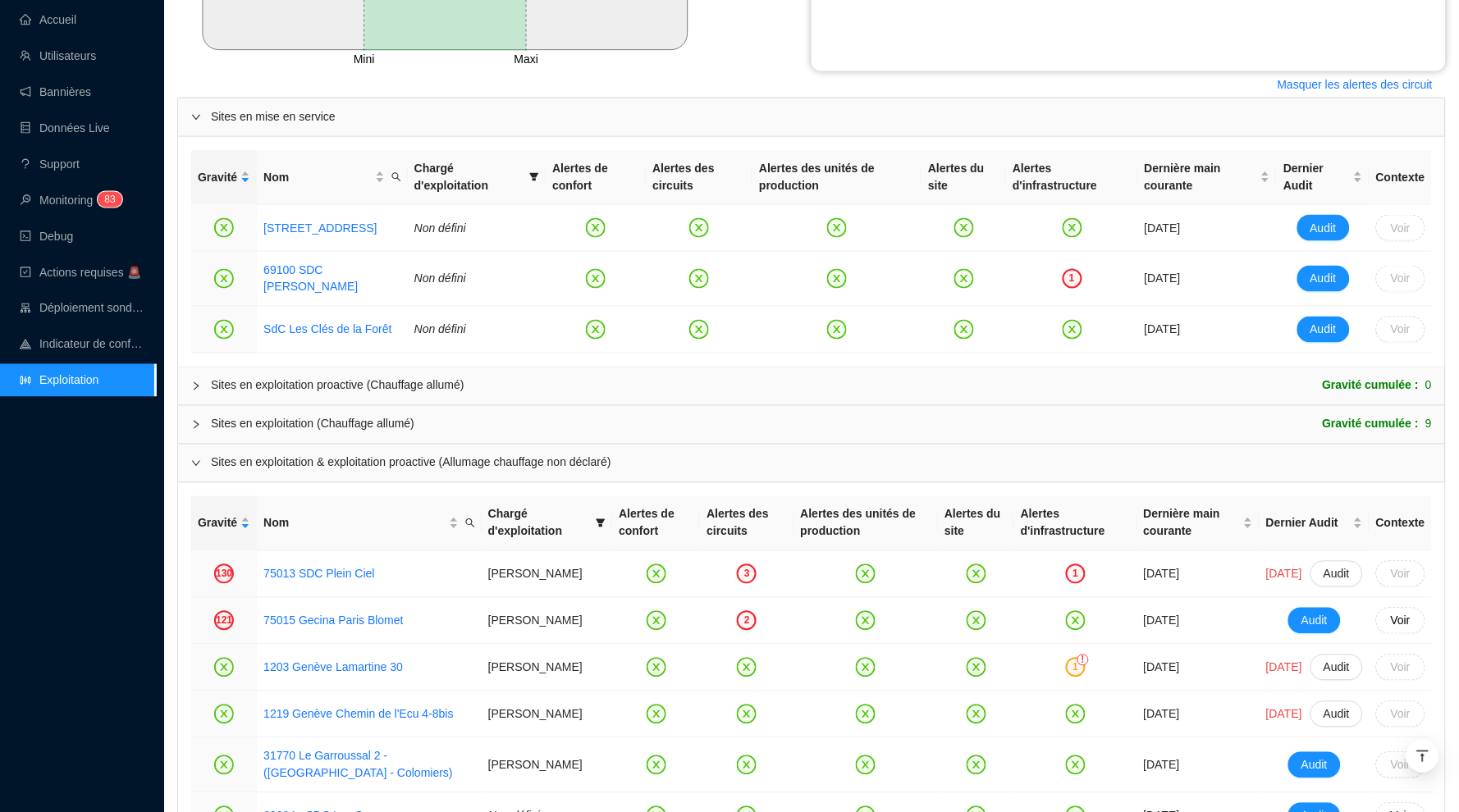
scroll to position [604, 0]
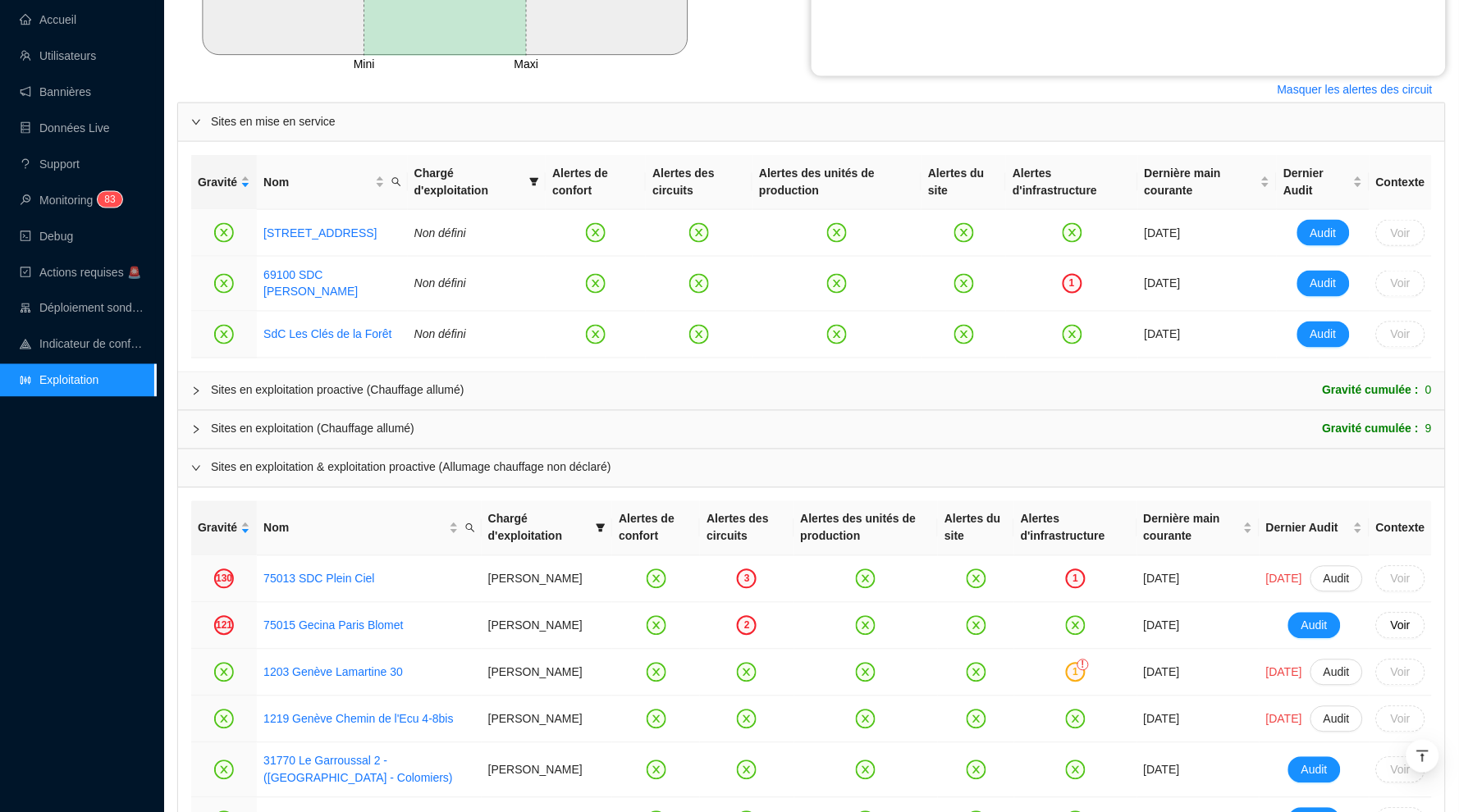
click at [194, 473] on icon "expanded" at bounding box center [196, 468] width 10 height 10
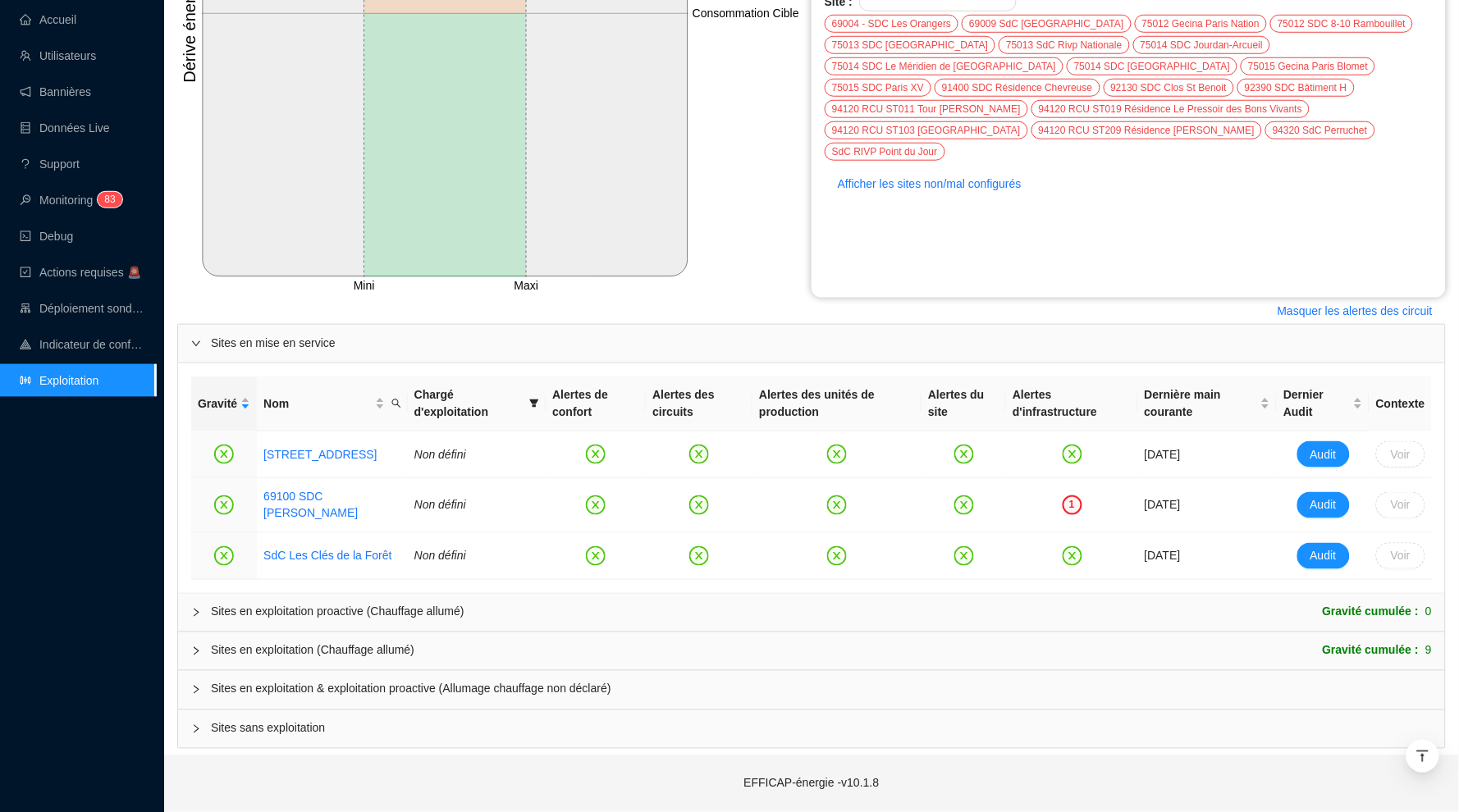
scroll to position [385, 0]
click at [199, 691] on icon "collapsed" at bounding box center [196, 691] width 10 height 10
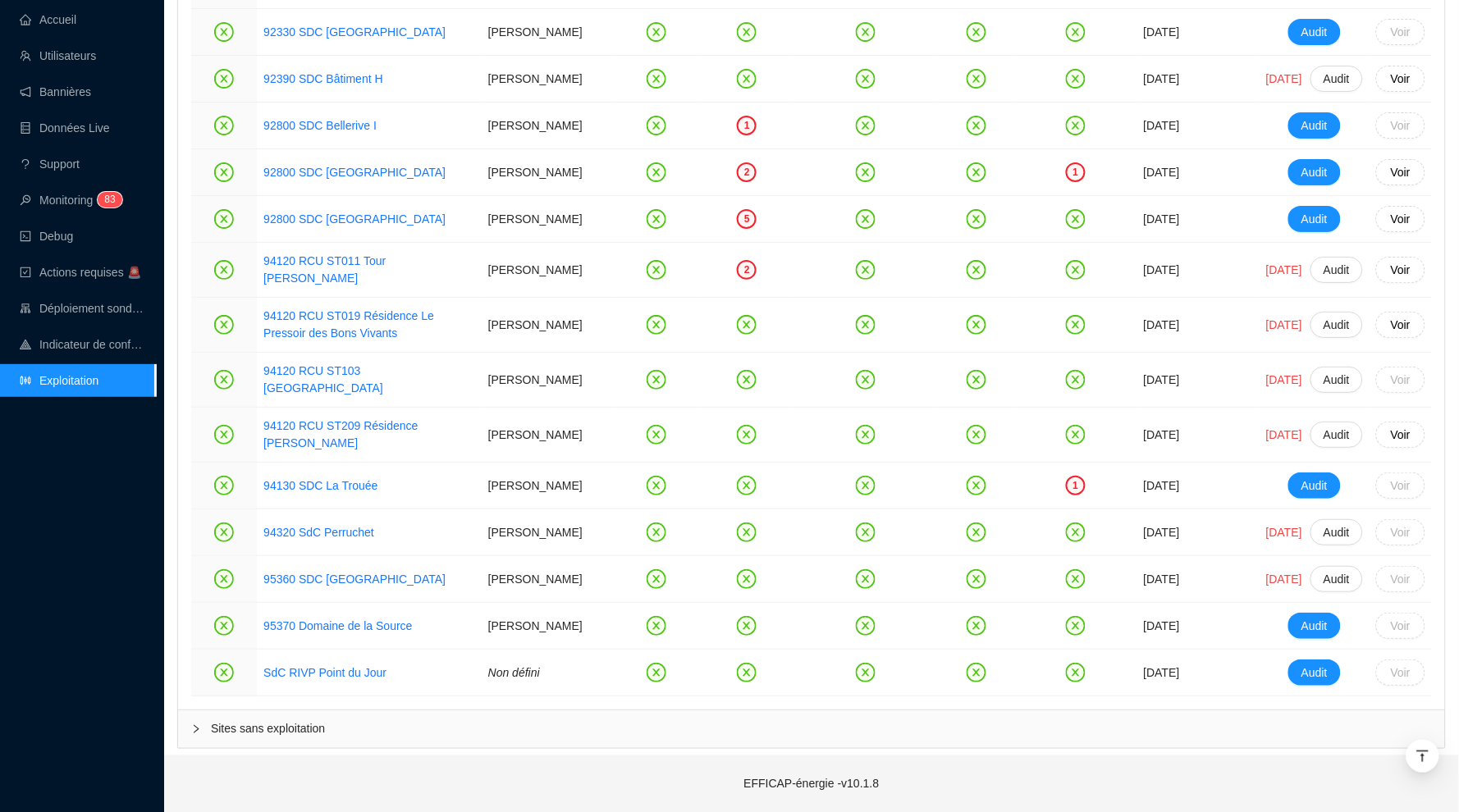
scroll to position [3634, 0]
click at [188, 734] on div "Sites sans exploitation" at bounding box center [811, 729] width 1267 height 37
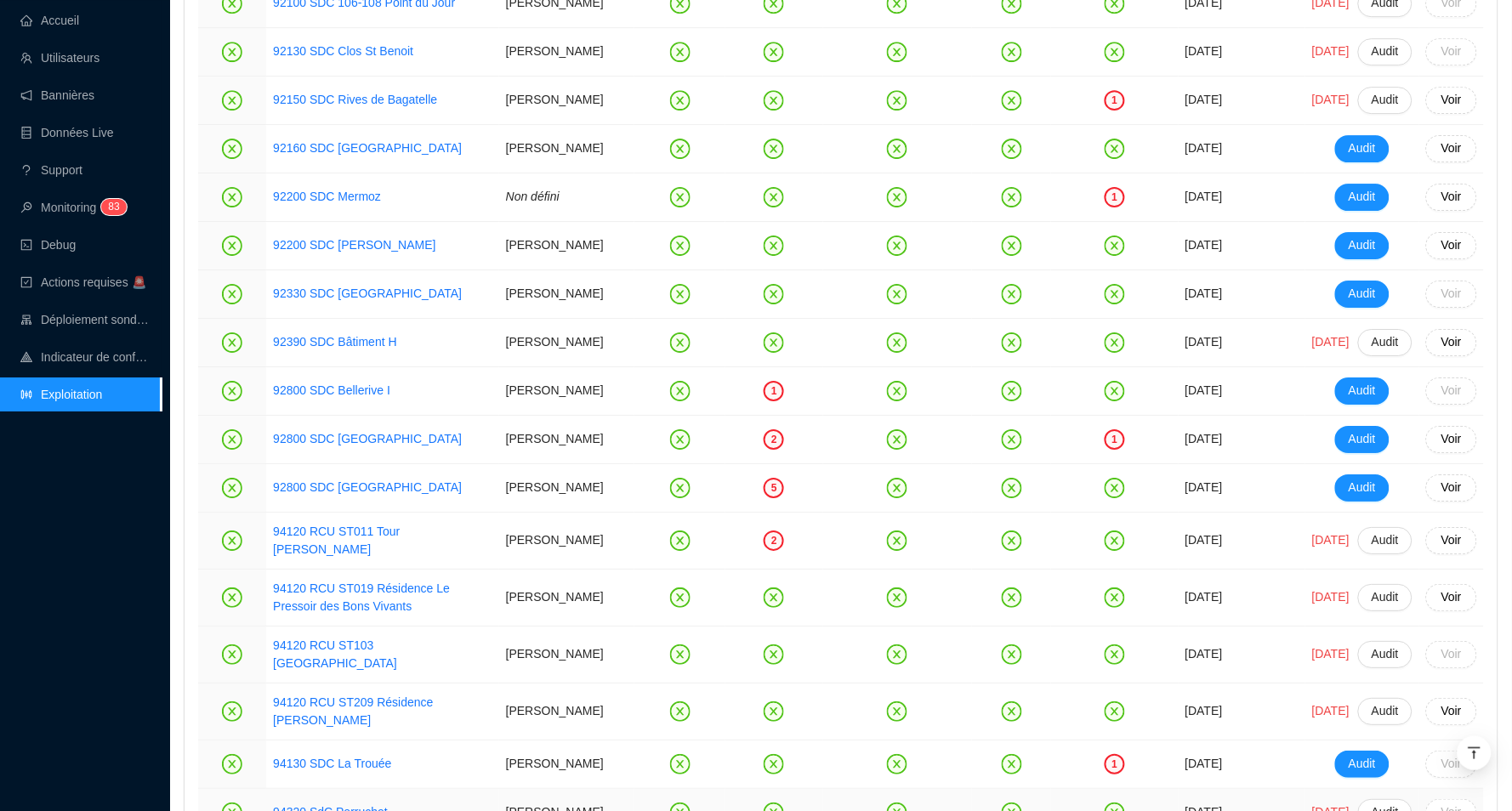
scroll to position [3290, 0]
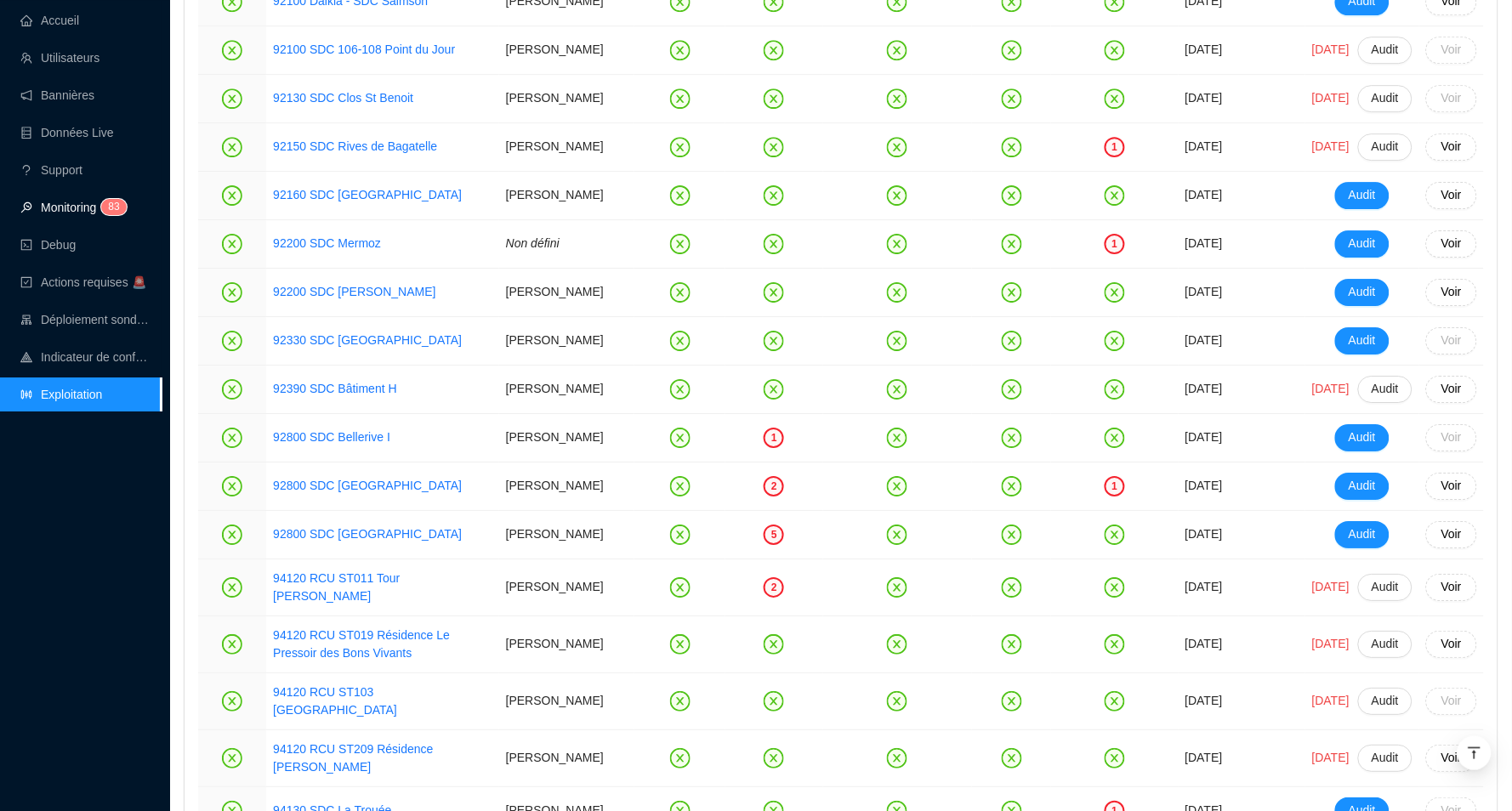
click at [69, 201] on link "Monitoring 8 3" at bounding box center [71, 208] width 101 height 14
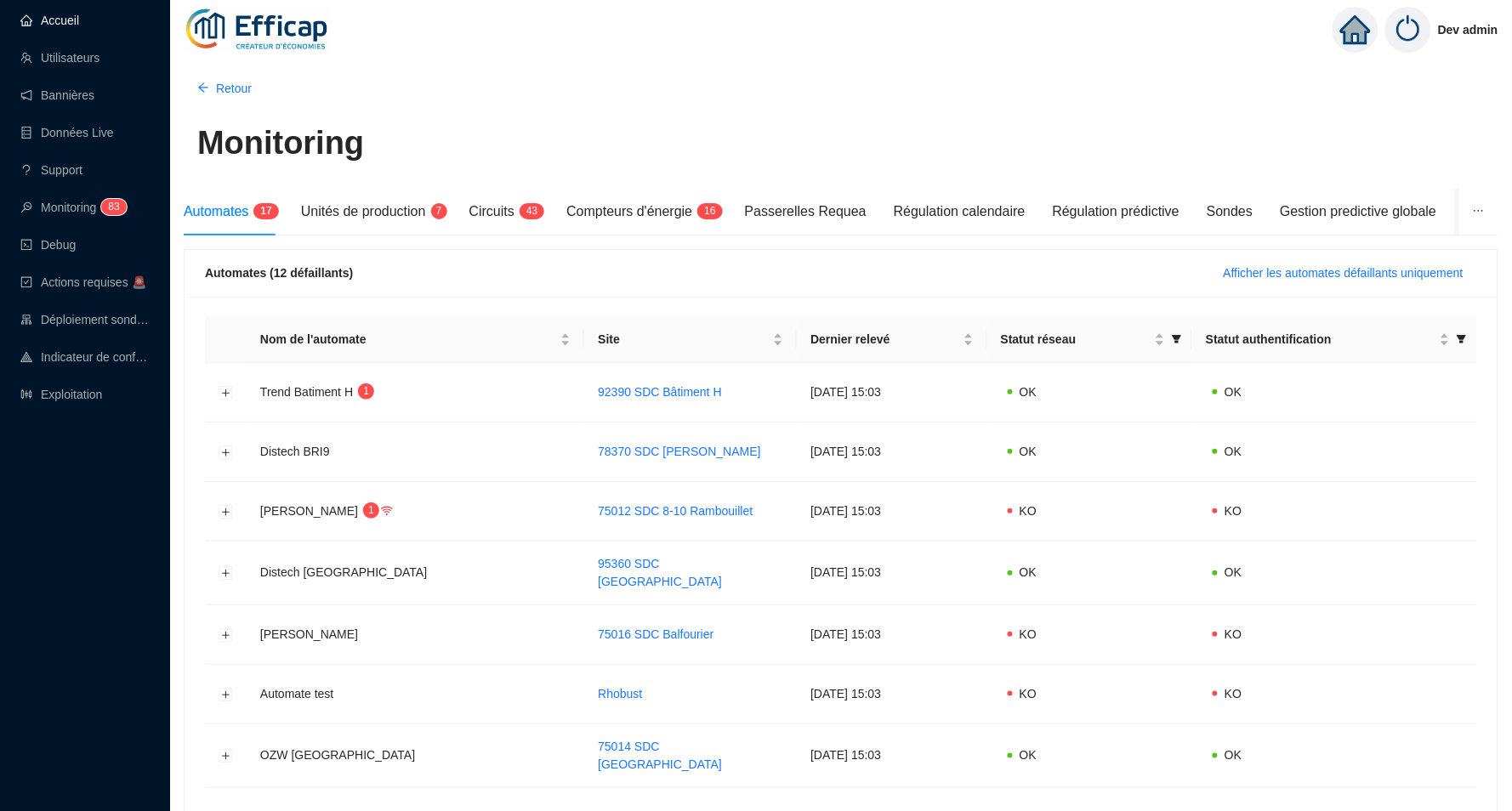
click at [50, 23] on link "Accueil" at bounding box center [50, 21] width 58 height 14
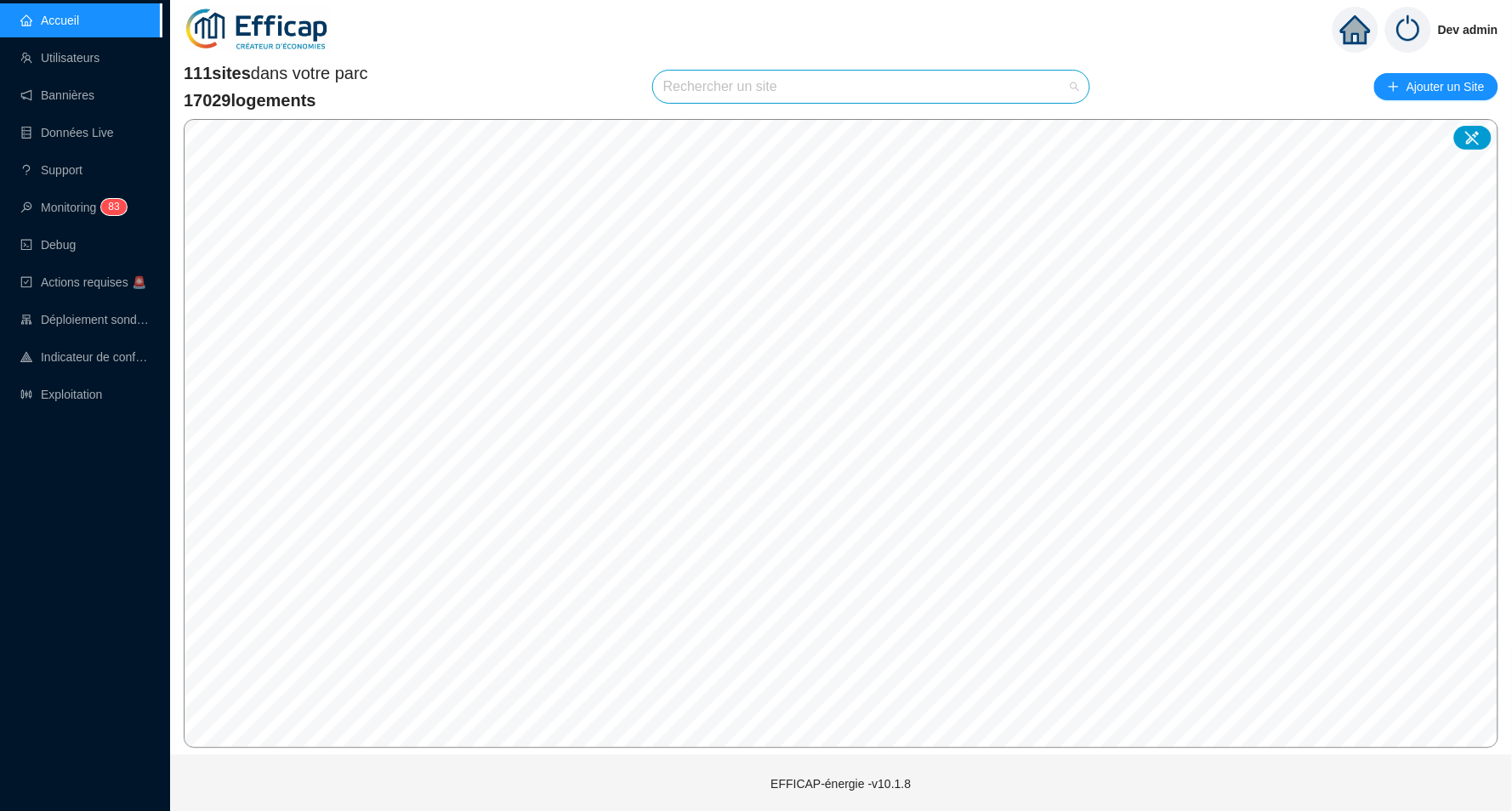
click at [908, 93] on input "search" at bounding box center [863, 86] width 400 height 33
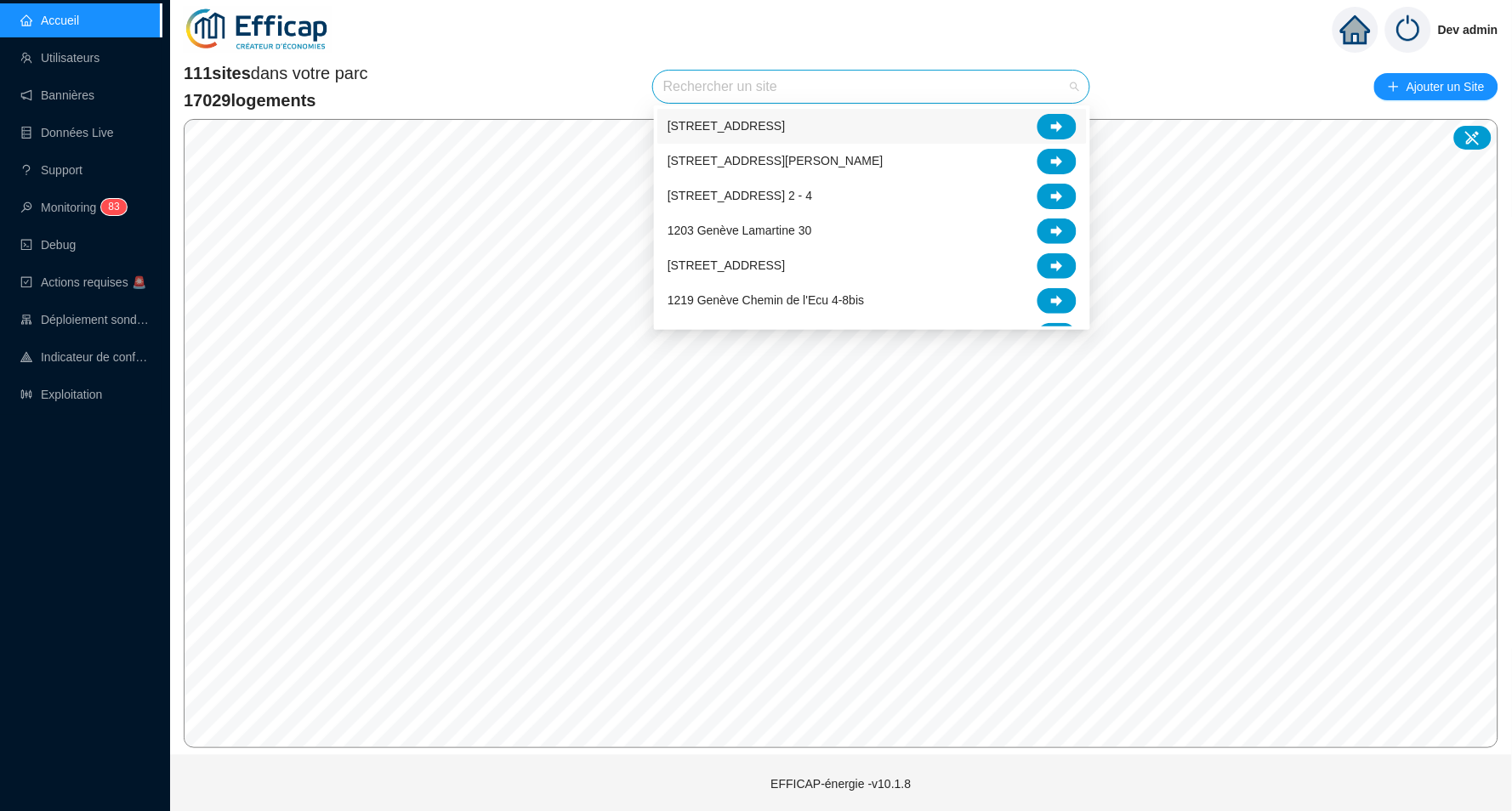
click at [557, 94] on div "111 sites dans votre parc 17029 logements Rechercher un site Ajouter un Site" at bounding box center [840, 87] width 1314 height 51
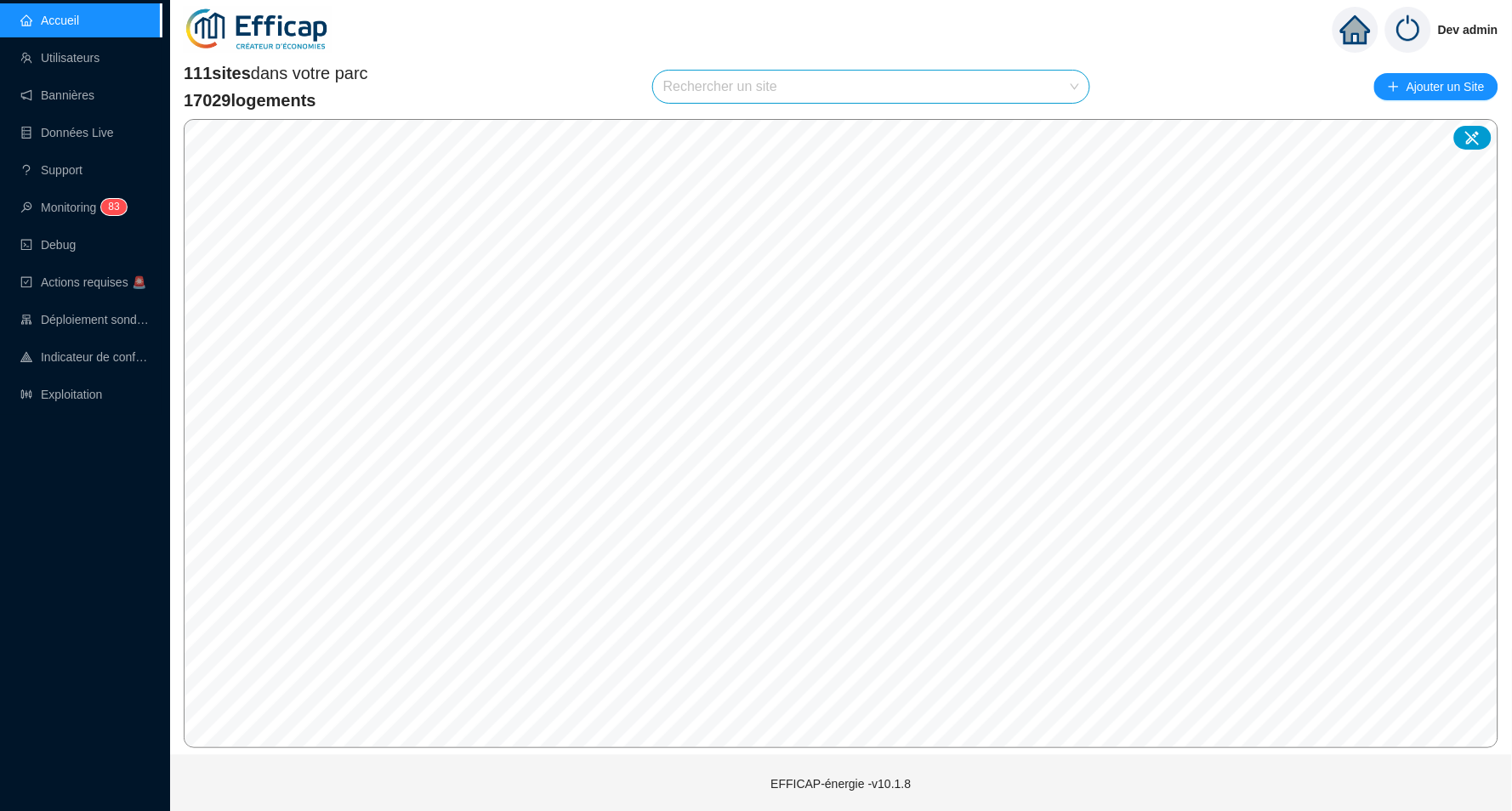
click at [710, 92] on input "search" at bounding box center [863, 86] width 400 height 33
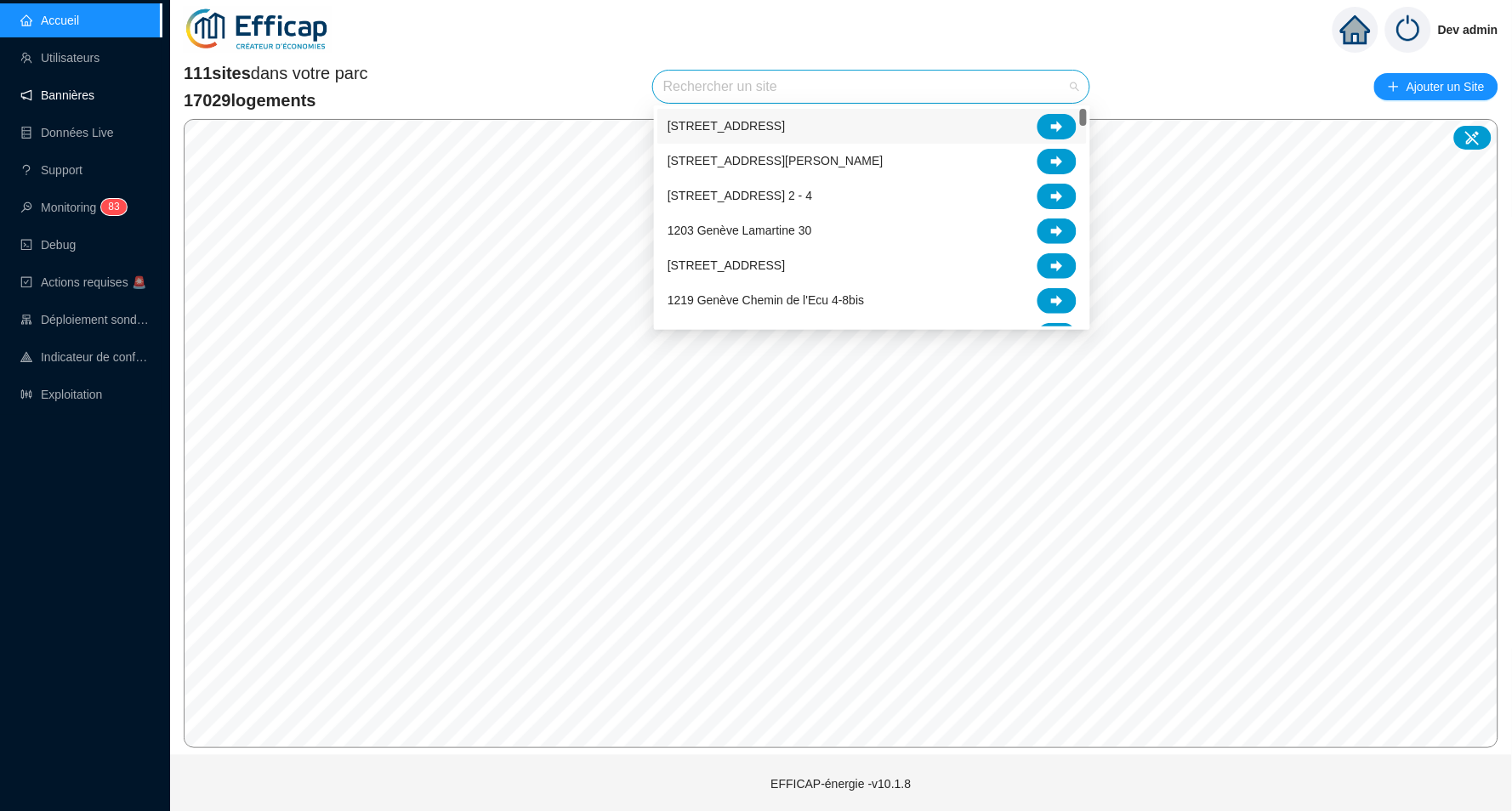
click at [70, 88] on link "Bannières" at bounding box center [57, 95] width 74 height 14
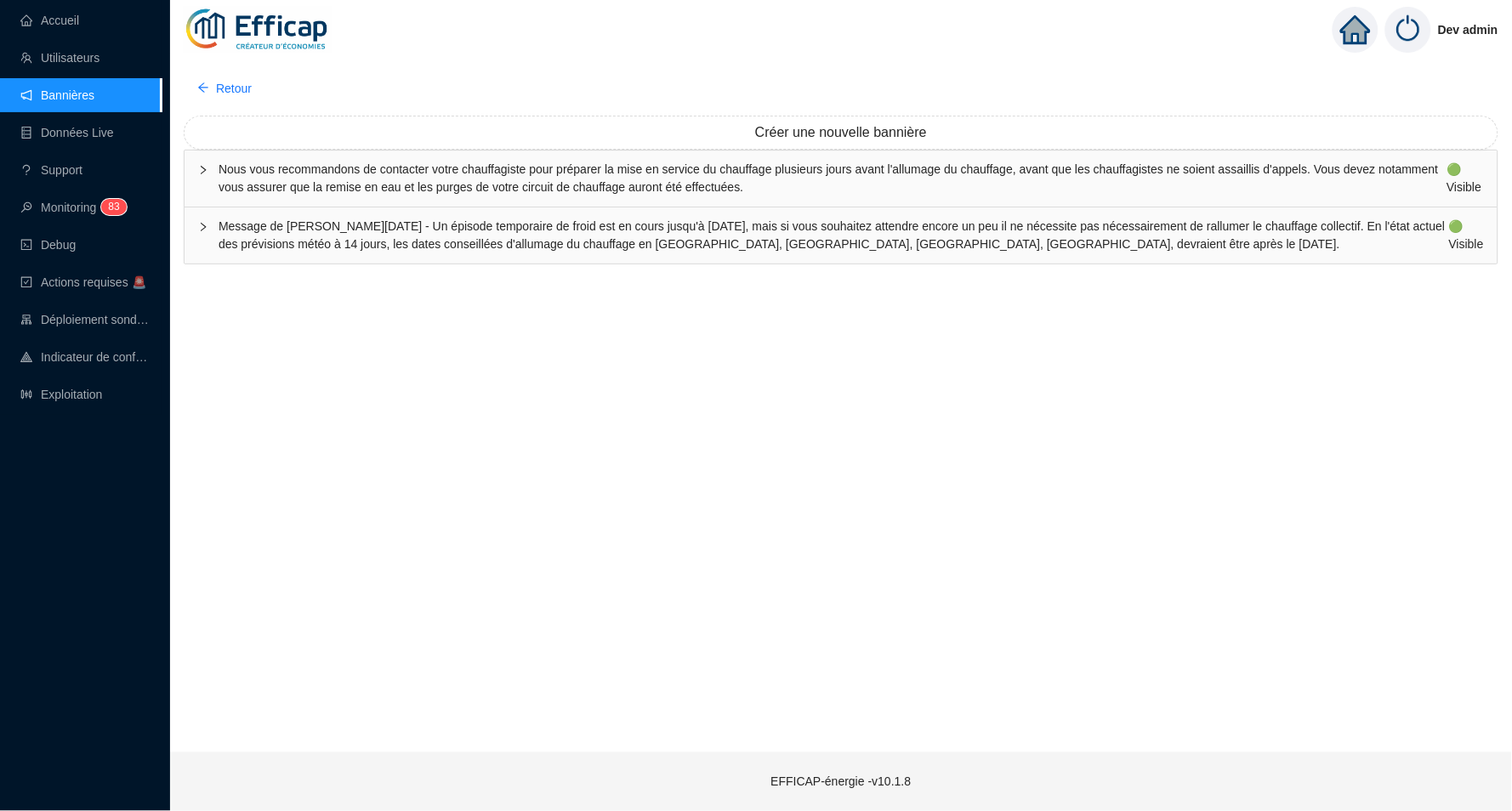
click at [1386, 182] on span "Nous vous recommandons de contacter votre chauffagiste pour préparer la mise en…" at bounding box center [833, 178] width 1229 height 36
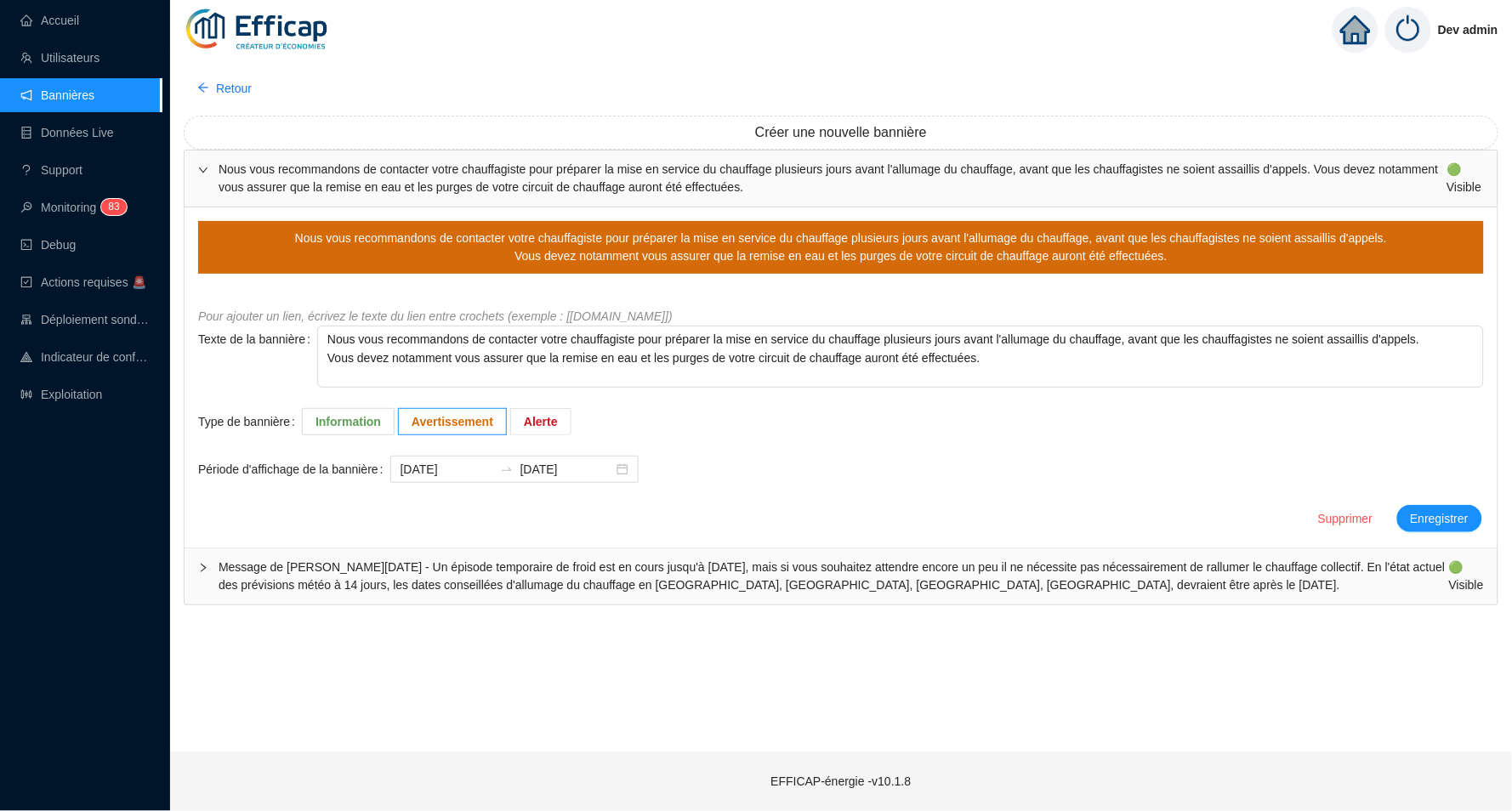
click at [630, 570] on span "Message de [PERSON_NAME][DATE] - Un épisode temporaire de froid est en cours ju…" at bounding box center [834, 576] width 1230 height 36
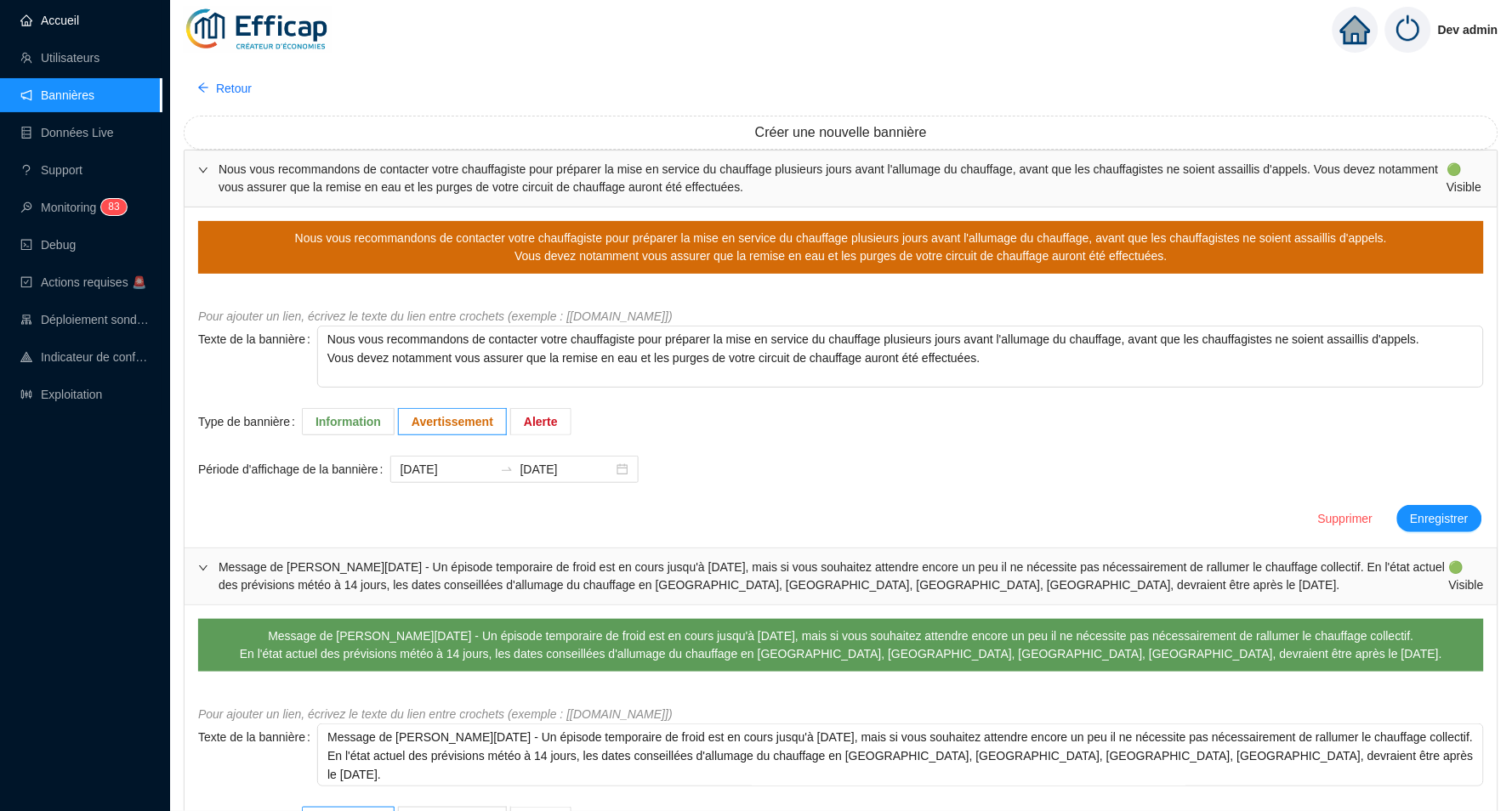
click at [79, 24] on link "Accueil" at bounding box center [50, 21] width 58 height 14
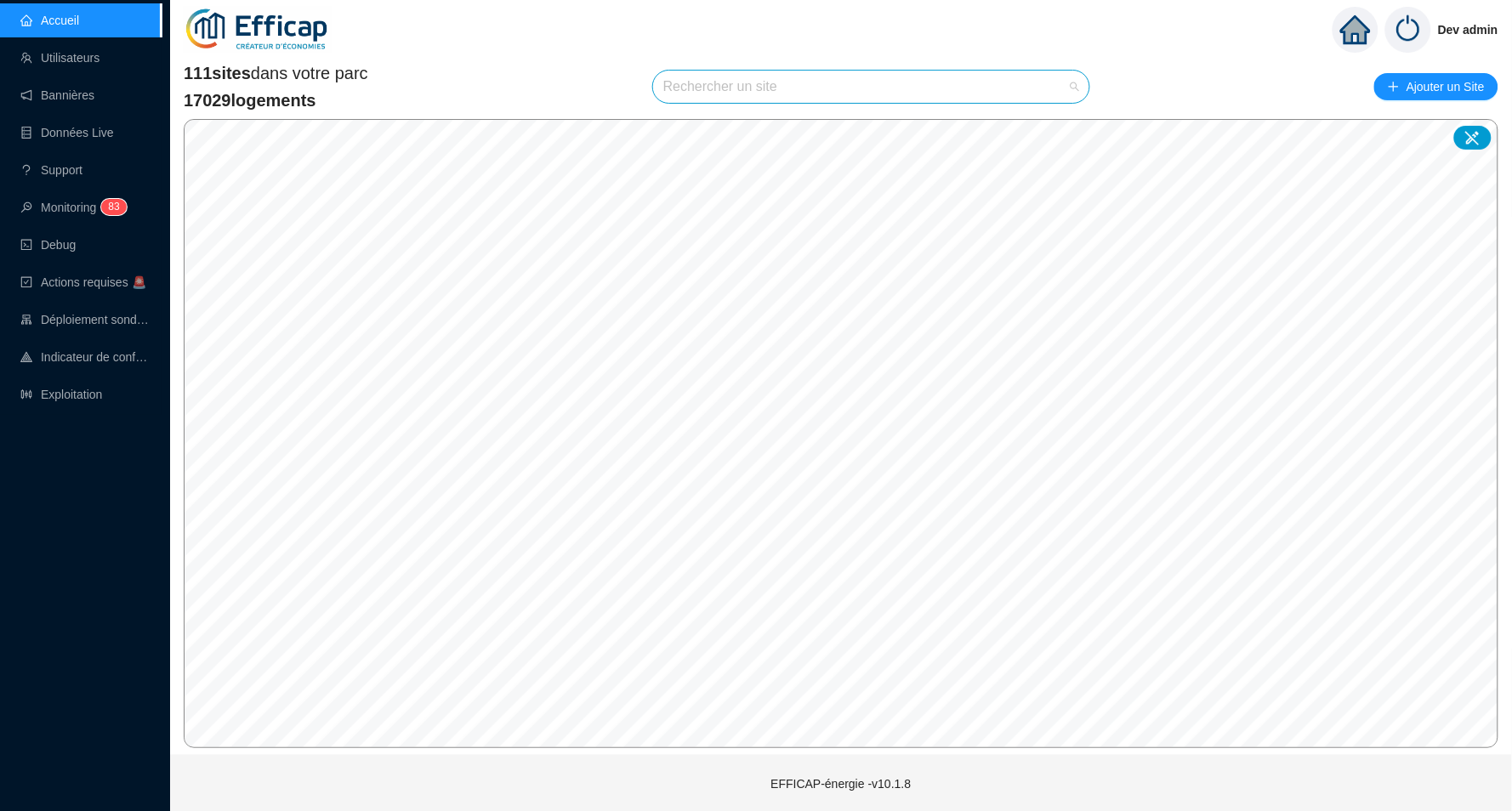
click at [675, 82] on input "search" at bounding box center [863, 86] width 400 height 33
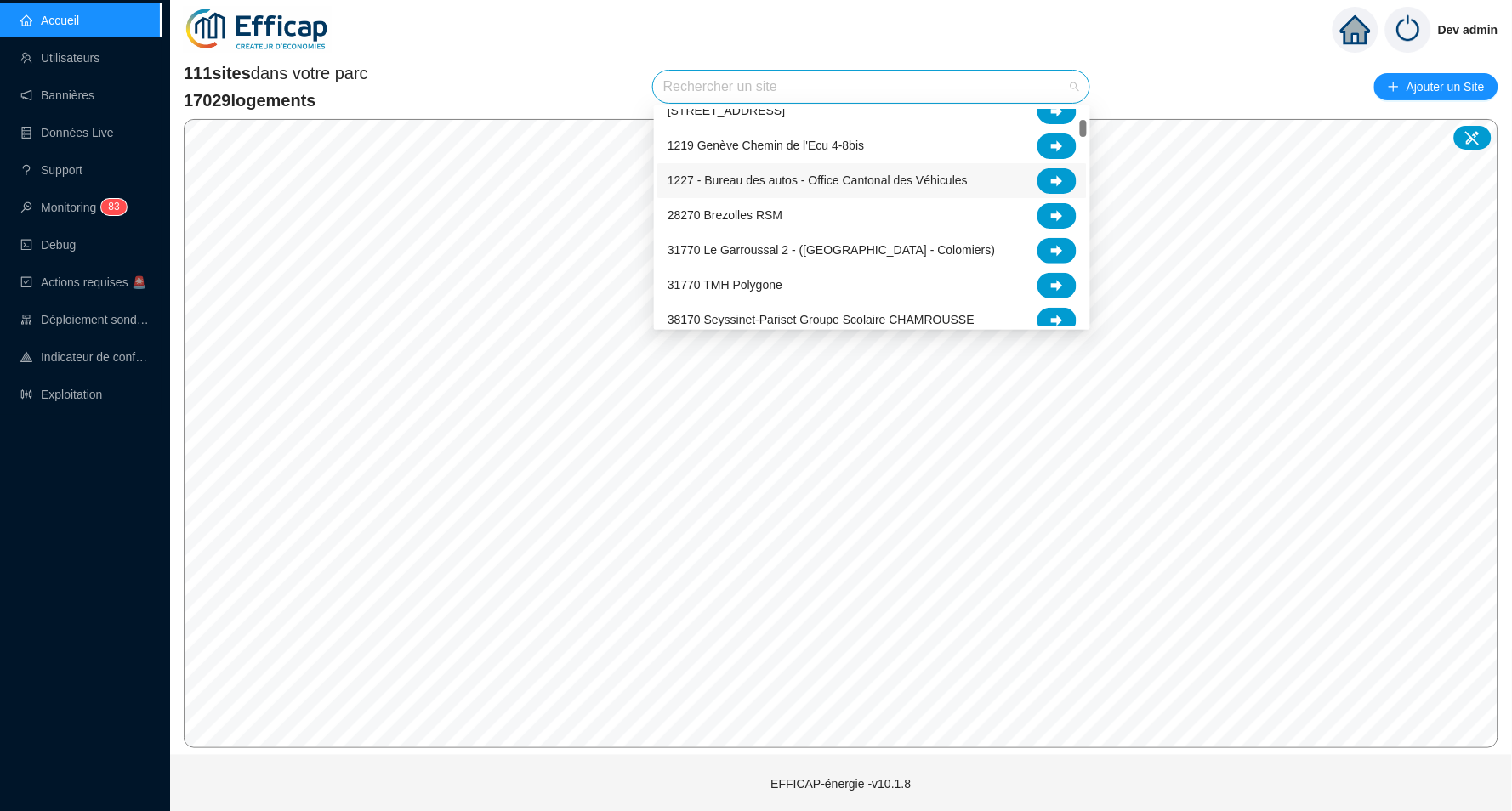
scroll to position [153, 0]
click at [71, 102] on link "Bannières" at bounding box center [57, 95] width 74 height 14
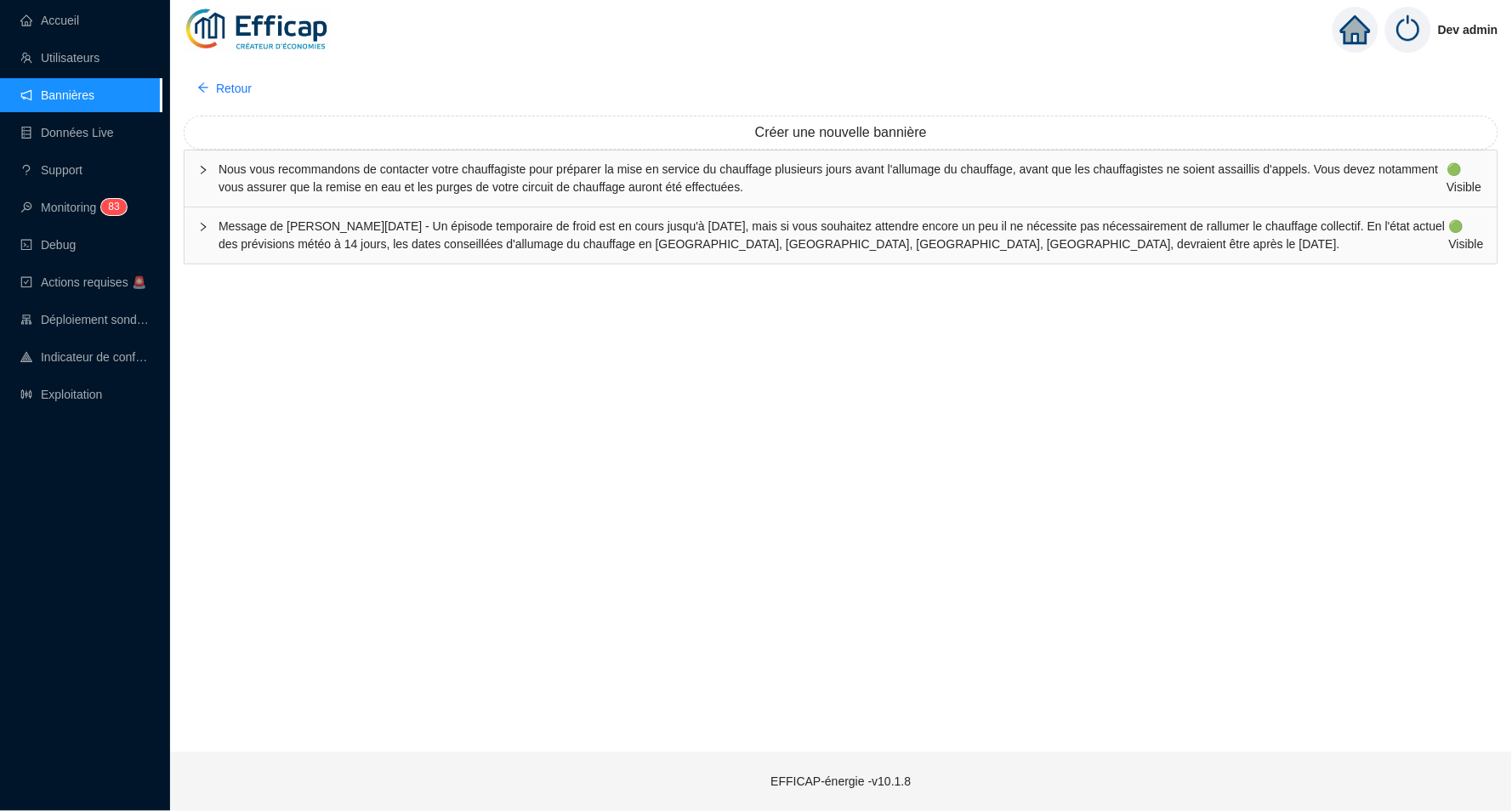
click at [207, 161] on div at bounding box center [208, 169] width 21 height 19
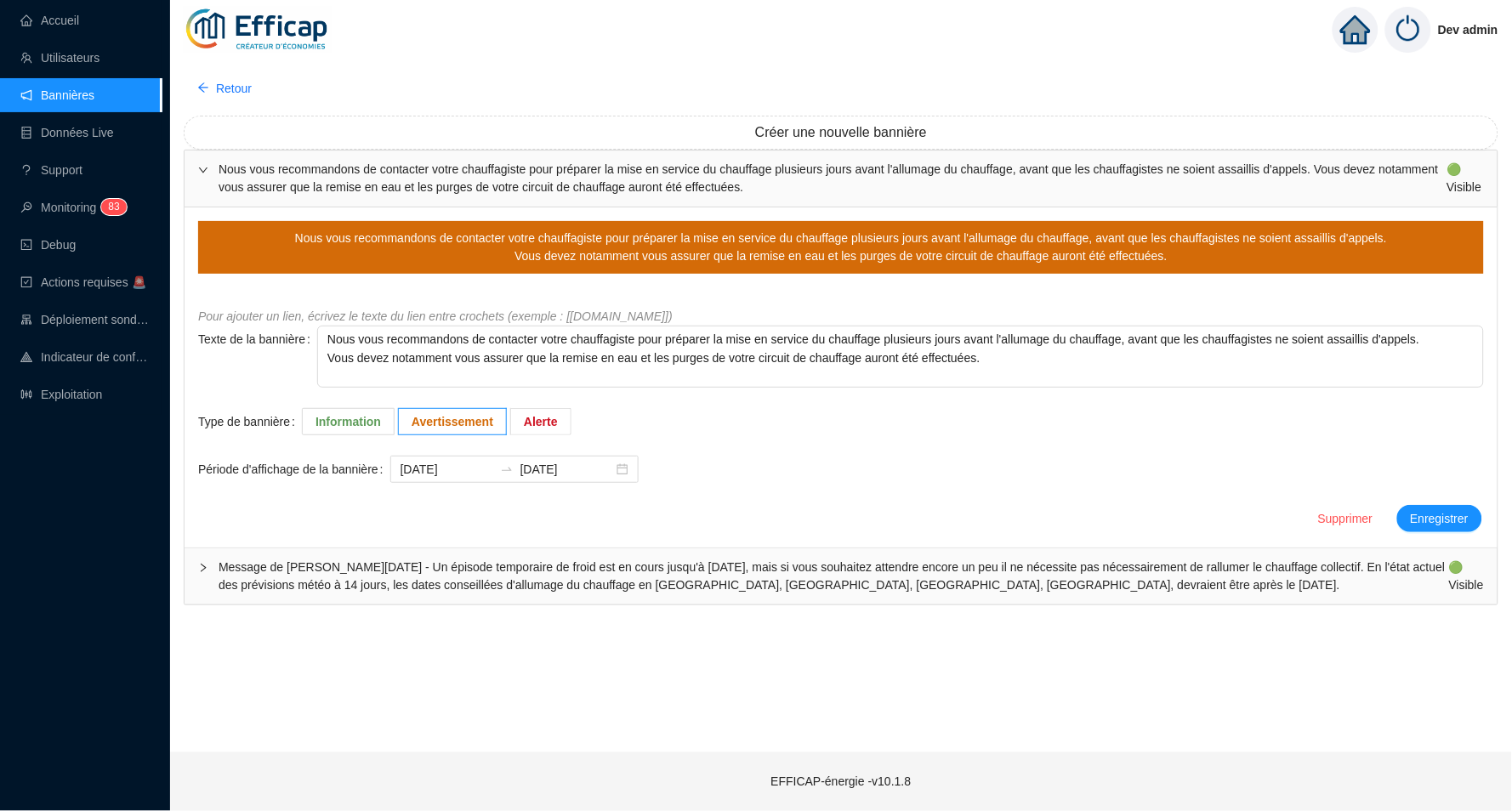
click at [206, 568] on icon "collapsed" at bounding box center [203, 567] width 10 height 10
type textarea "Message de [PERSON_NAME][DATE] - Un épisode temporaire de froid est en cours ju…"
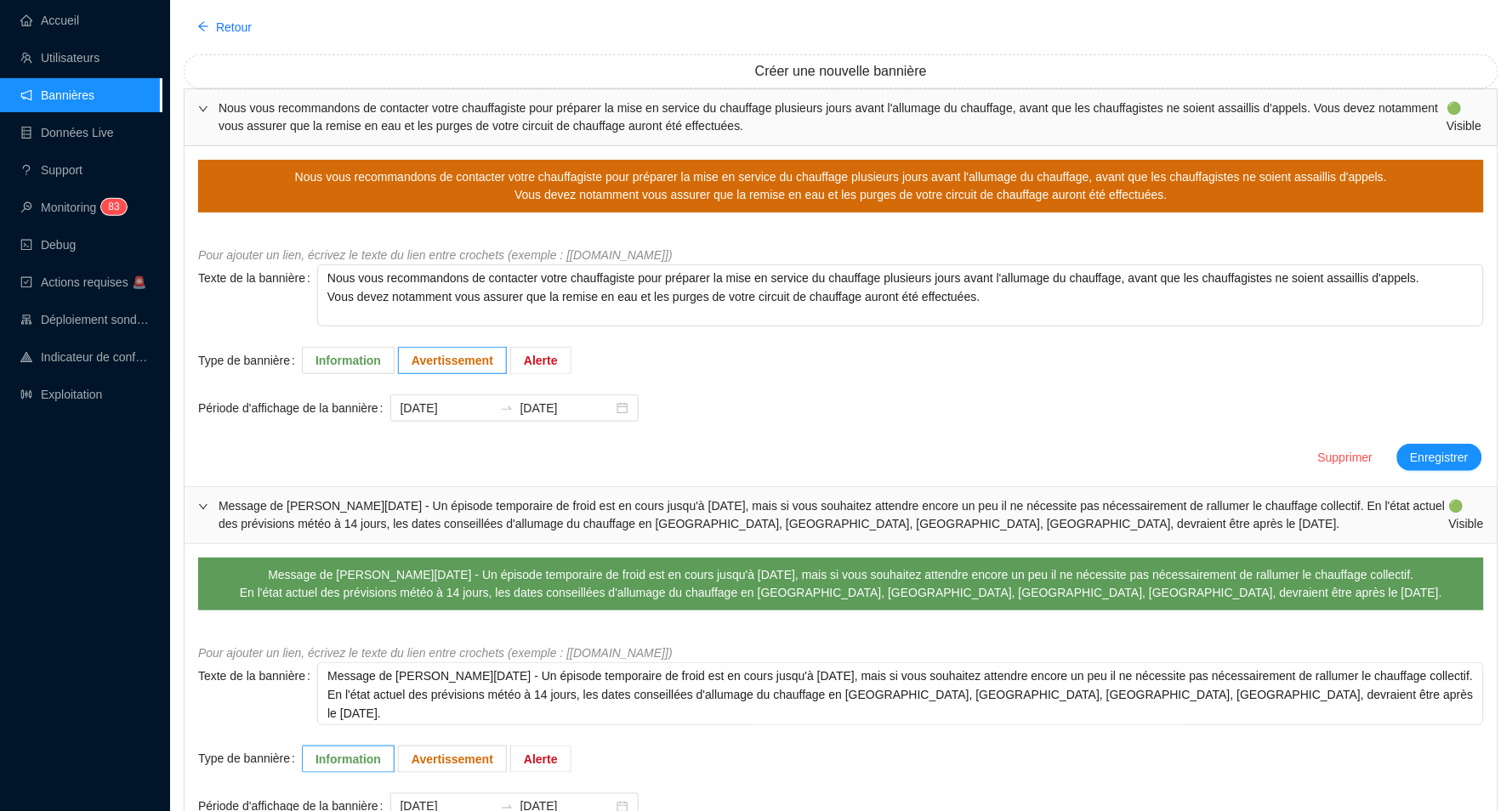
scroll to position [74, 0]
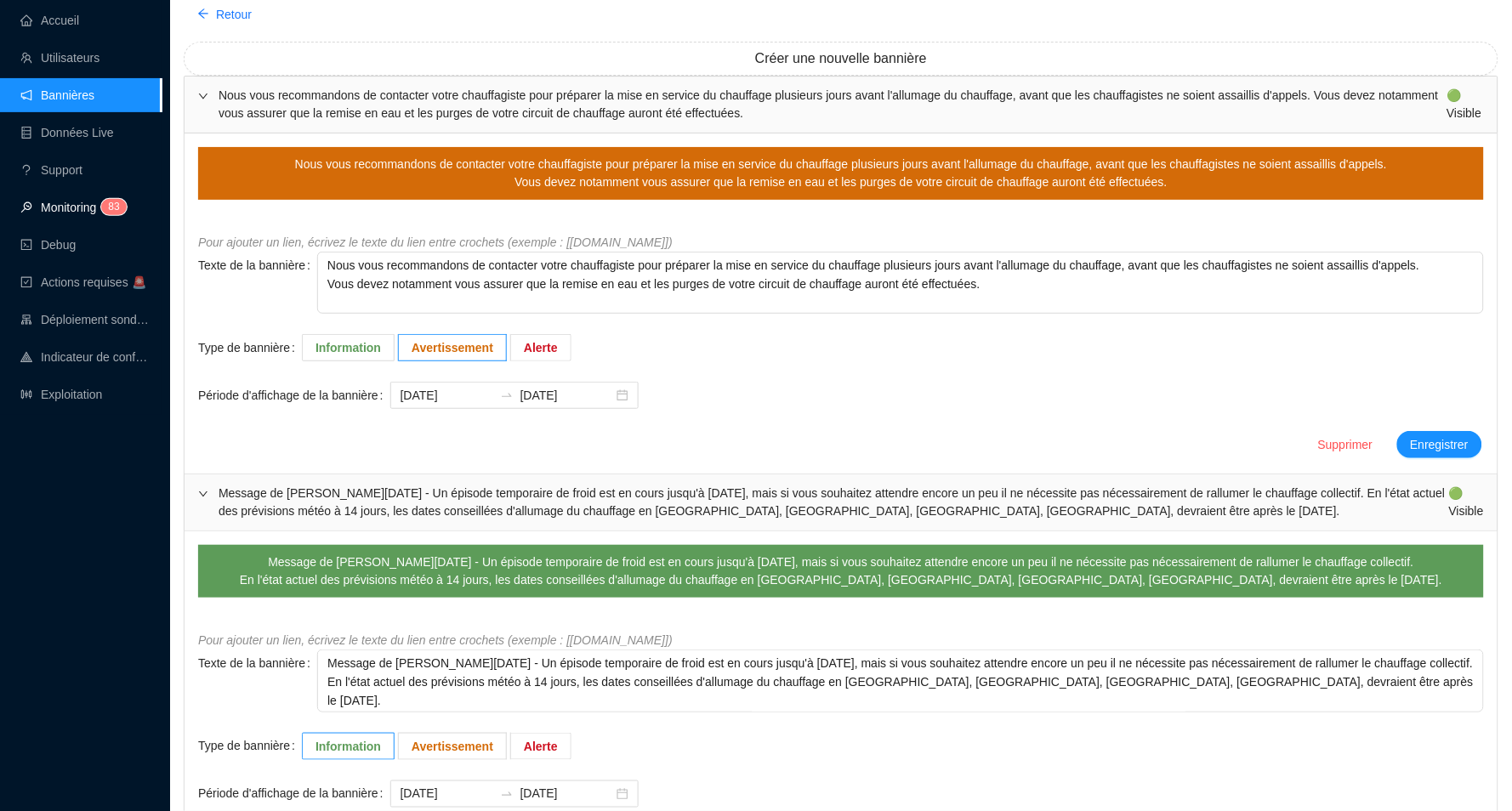
click at [87, 214] on link "Monitoring 8 3" at bounding box center [71, 208] width 101 height 14
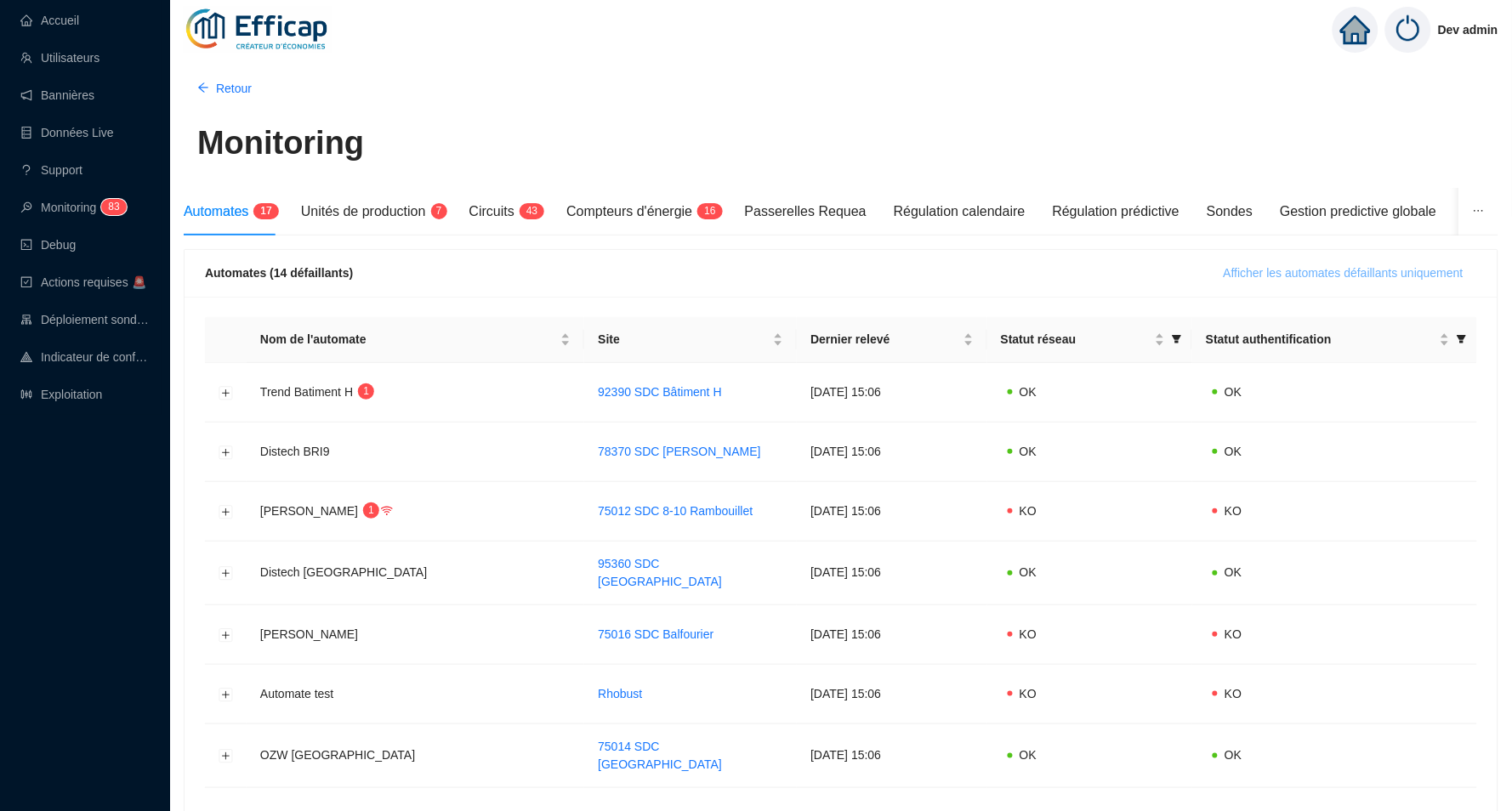
click at [1300, 271] on span "Afficher les automates défaillants uniquement" at bounding box center [1343, 273] width 240 height 18
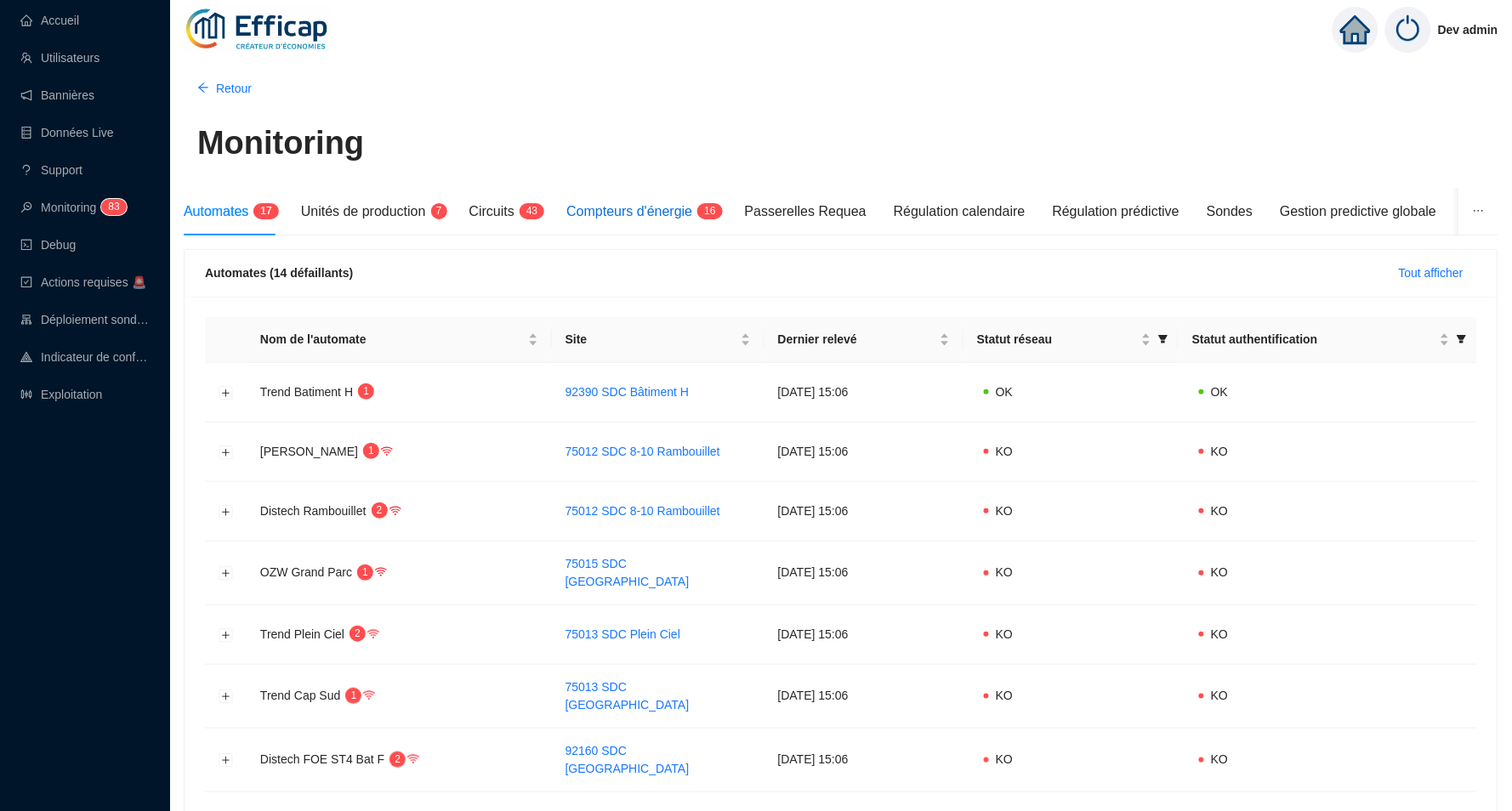
click at [687, 207] on span "Compteurs d'énergie" at bounding box center [629, 211] width 126 height 15
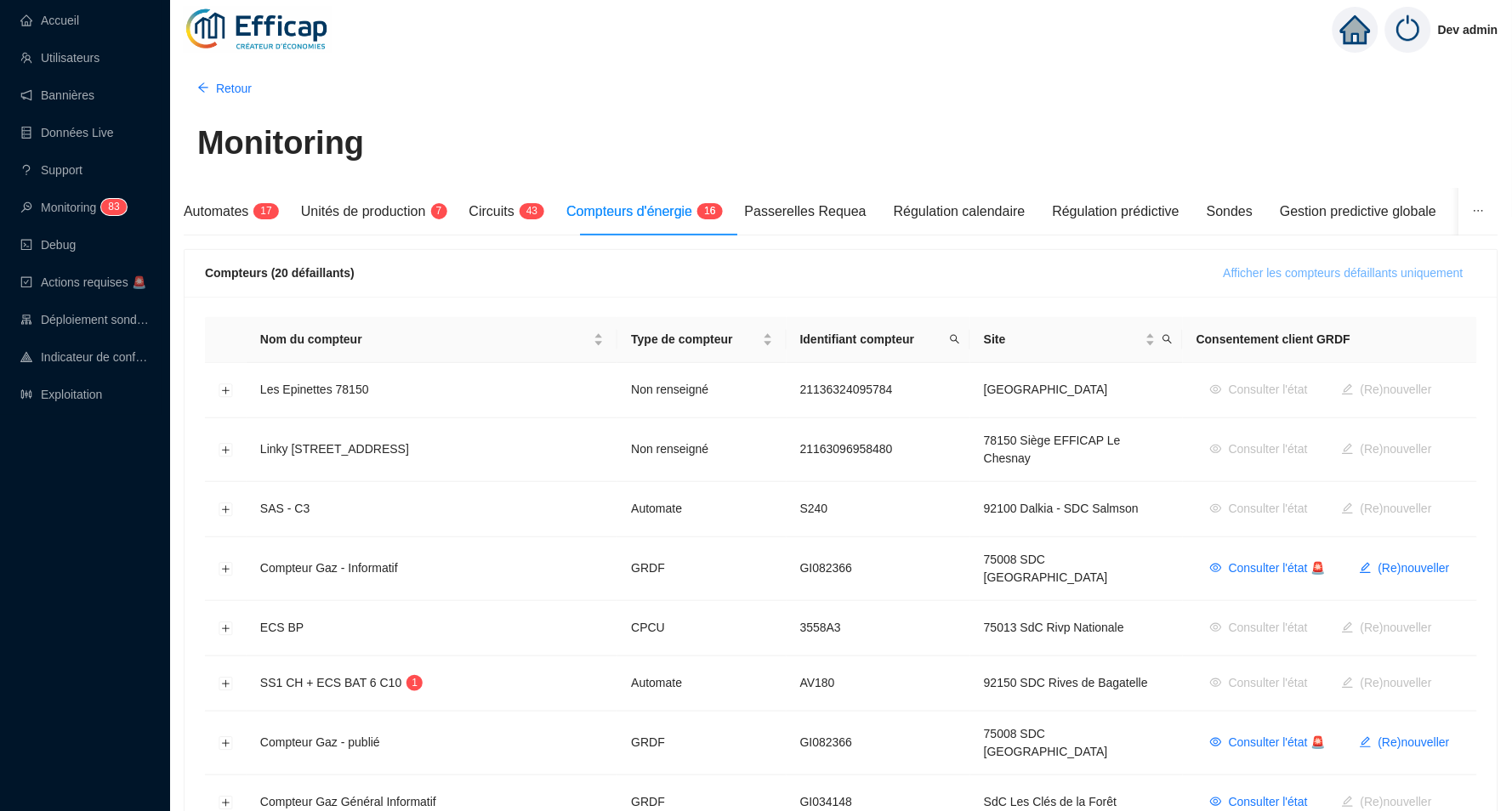
click at [1291, 264] on span "Afficher les compteurs défaillants uniquement" at bounding box center [1343, 273] width 240 height 18
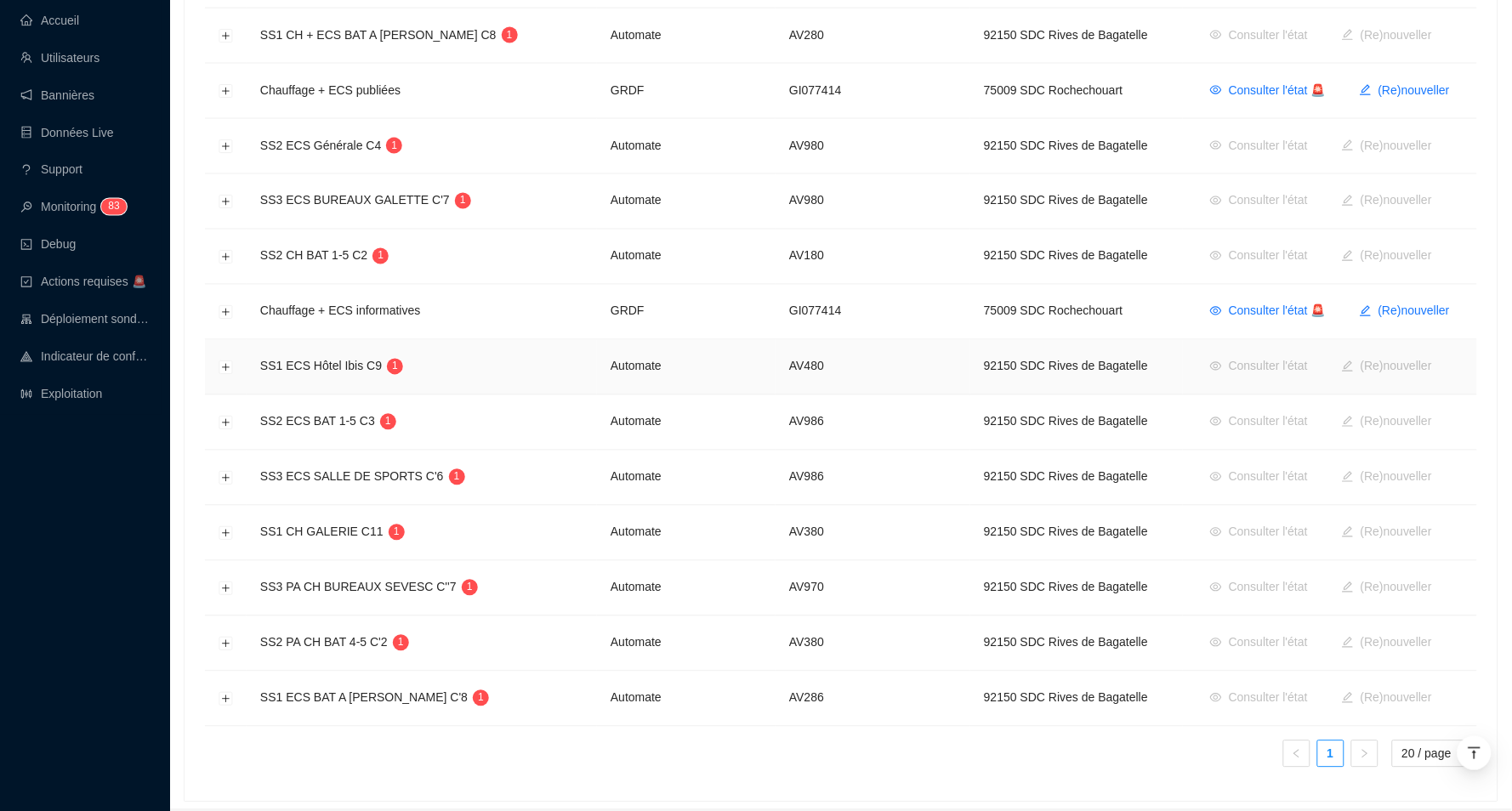
scroll to position [749, 0]
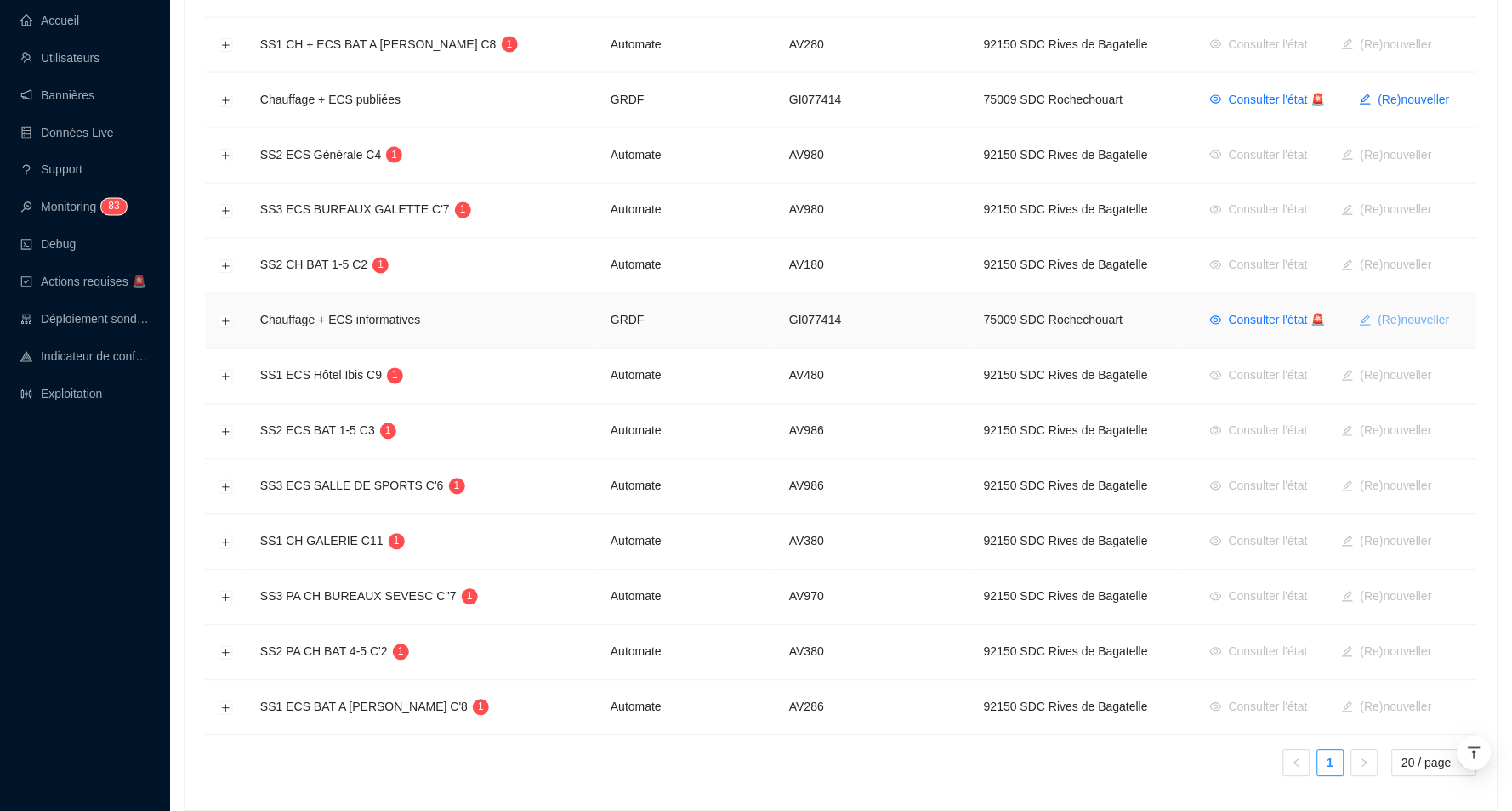
click at [1393, 312] on span "(Re)nouveller" at bounding box center [1414, 321] width 71 height 18
type input "GI077414"
type input "75009"
type input "[PERSON_NAME][EMAIL_ADDRESS][DOMAIN_NAME]"
type input "LEFEVRE"
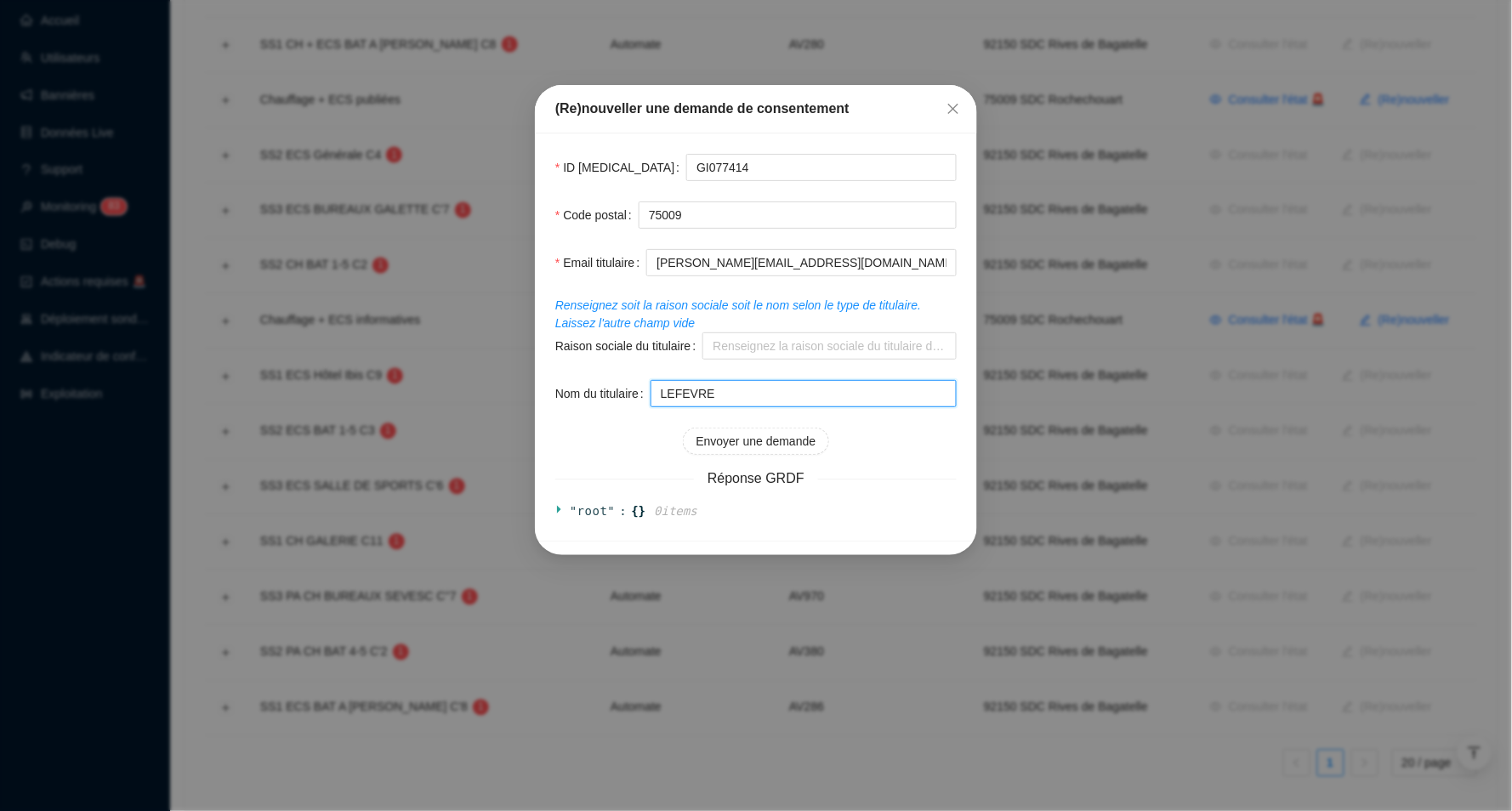
drag, startPoint x: 731, startPoint y: 389, endPoint x: 650, endPoint y: 389, distance: 81.0
click at [761, 344] on input "Raison sociale du titulaire" at bounding box center [829, 346] width 254 height 27
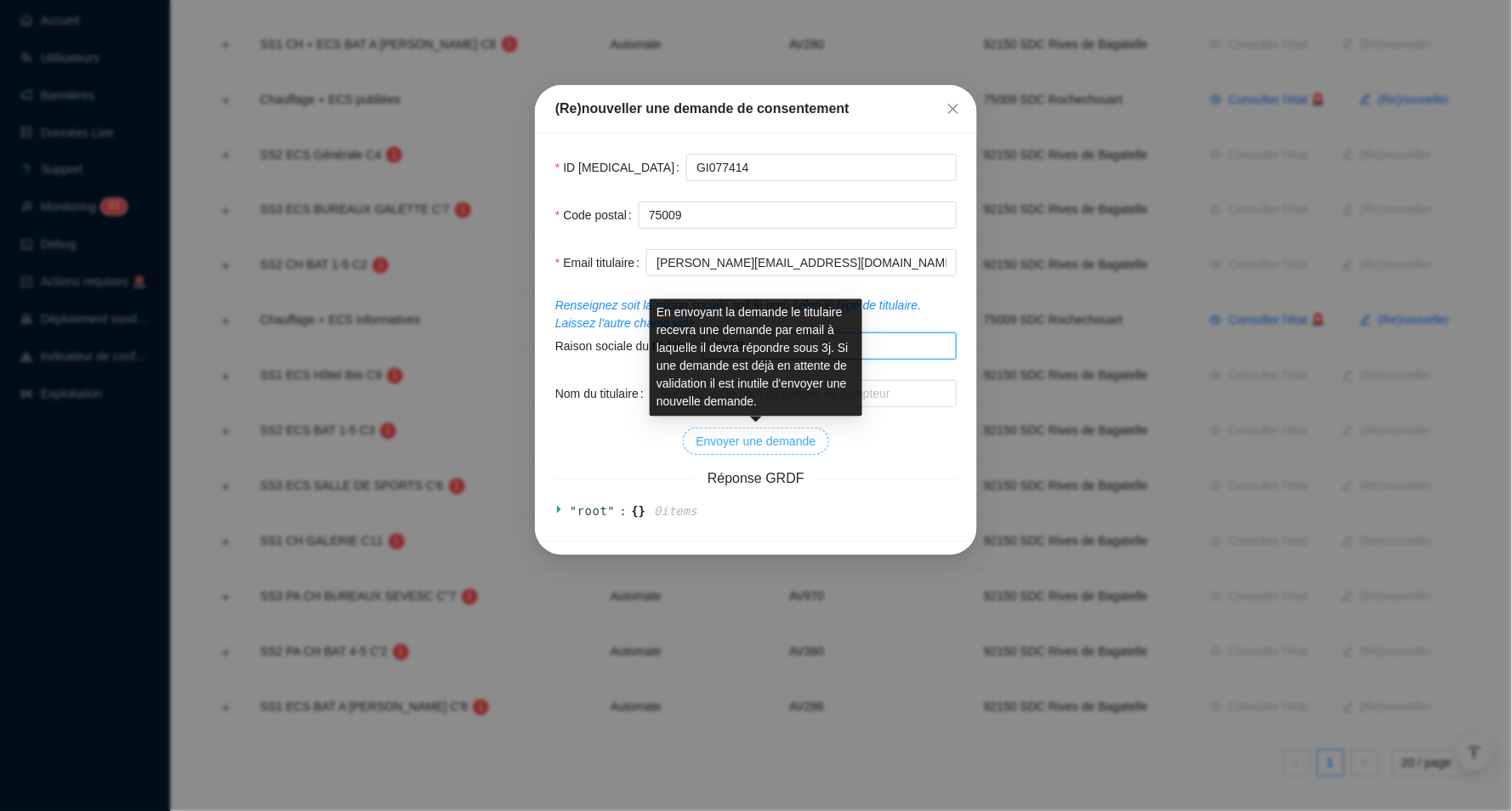
type input "CPAB"
click at [758, 442] on span "Envoyer une demande" at bounding box center [756, 442] width 120 height 18
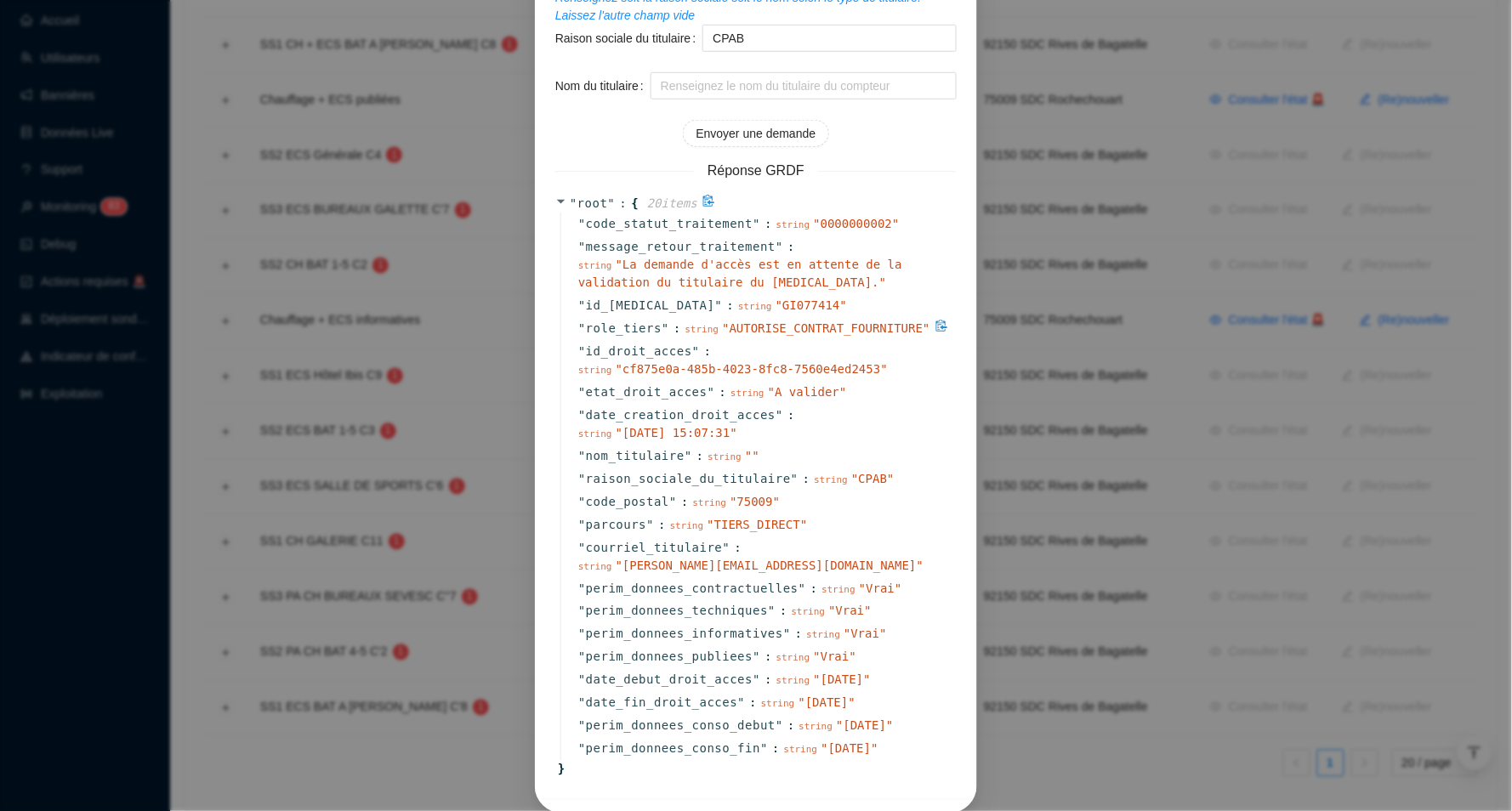
scroll to position [289, 0]
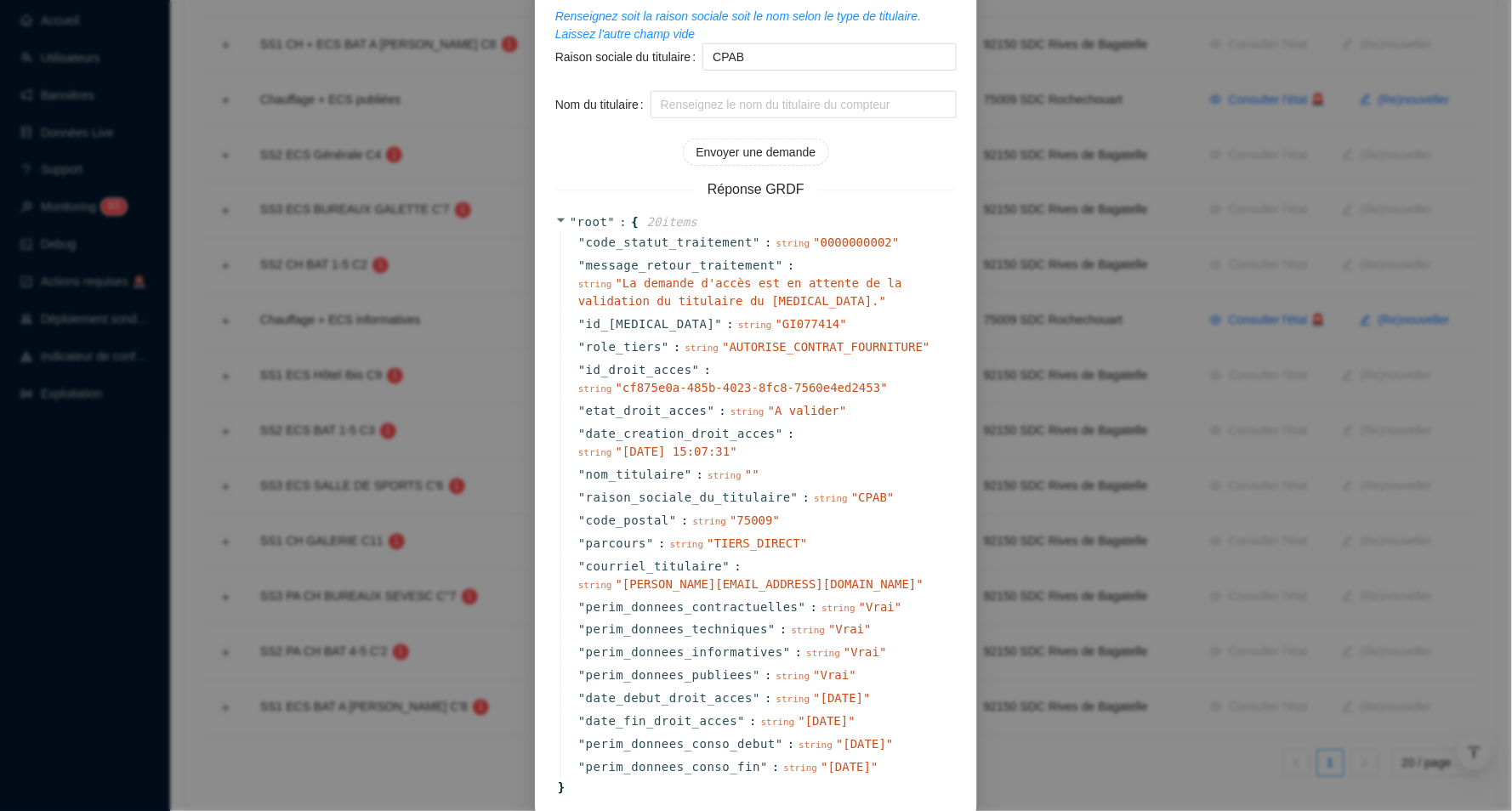
click at [42, 27] on div "(Re)nouveller une demande de consentement ID [MEDICAL_DATA] GI077414 Code posta…" at bounding box center [756, 405] width 1512 height 811
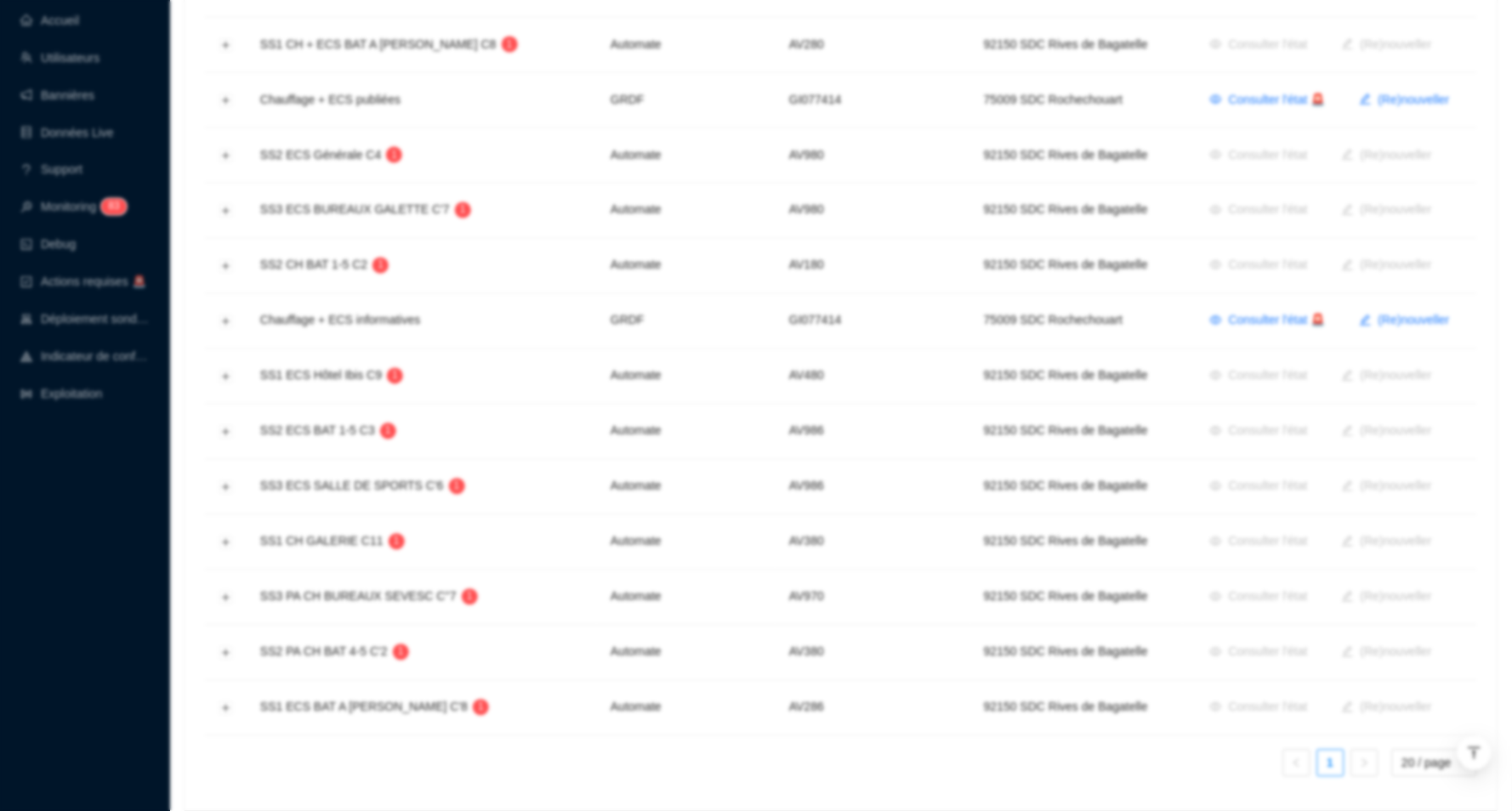
scroll to position [276, 0]
click at [70, 25] on div "(Re)nouveller une demande de consentement ID [MEDICAL_DATA] GI077414 Code posta…" at bounding box center [756, 405] width 1512 height 811
click at [63, 25] on link "Accueil" at bounding box center [50, 21] width 58 height 14
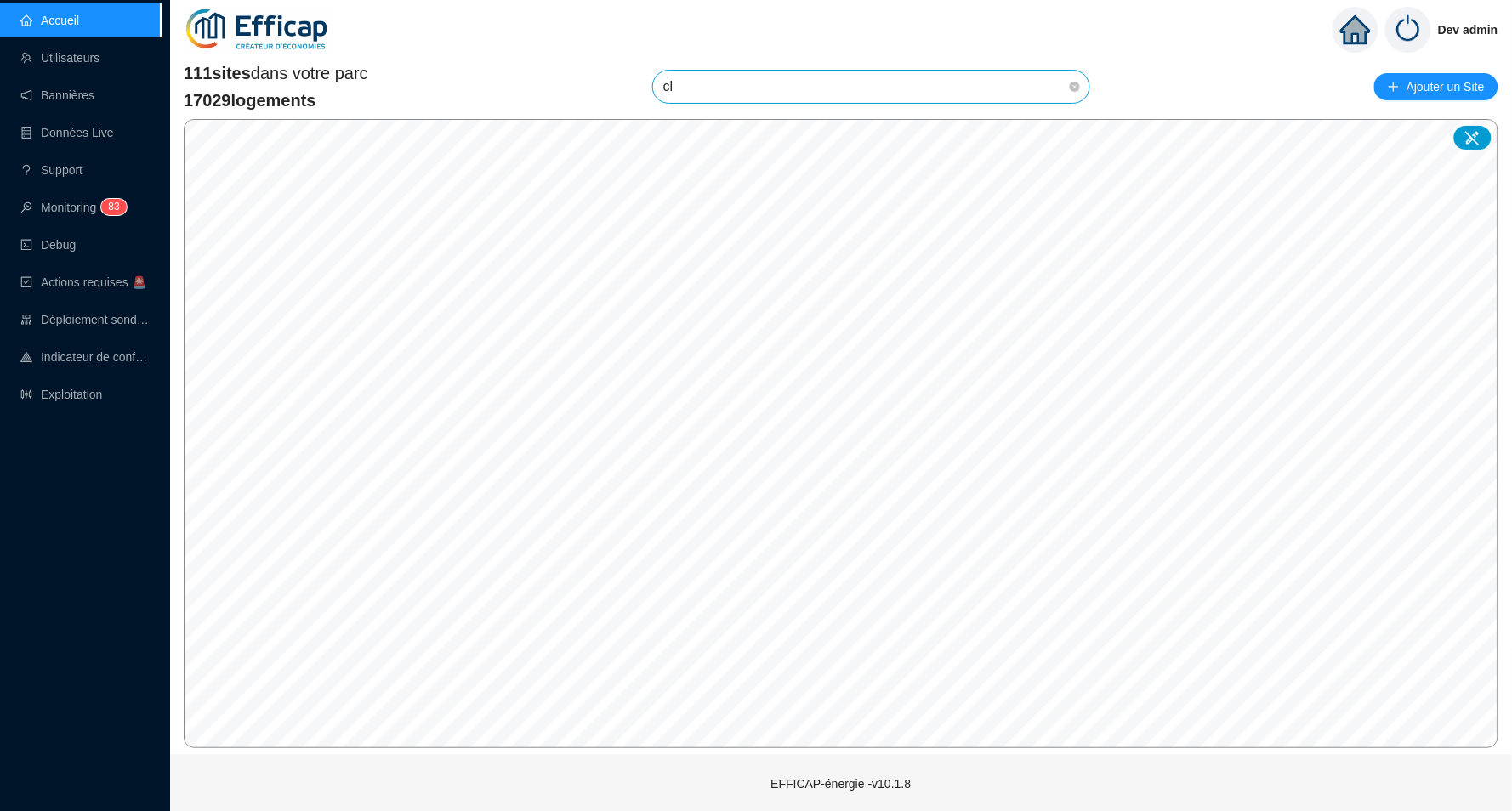
type input "cle"
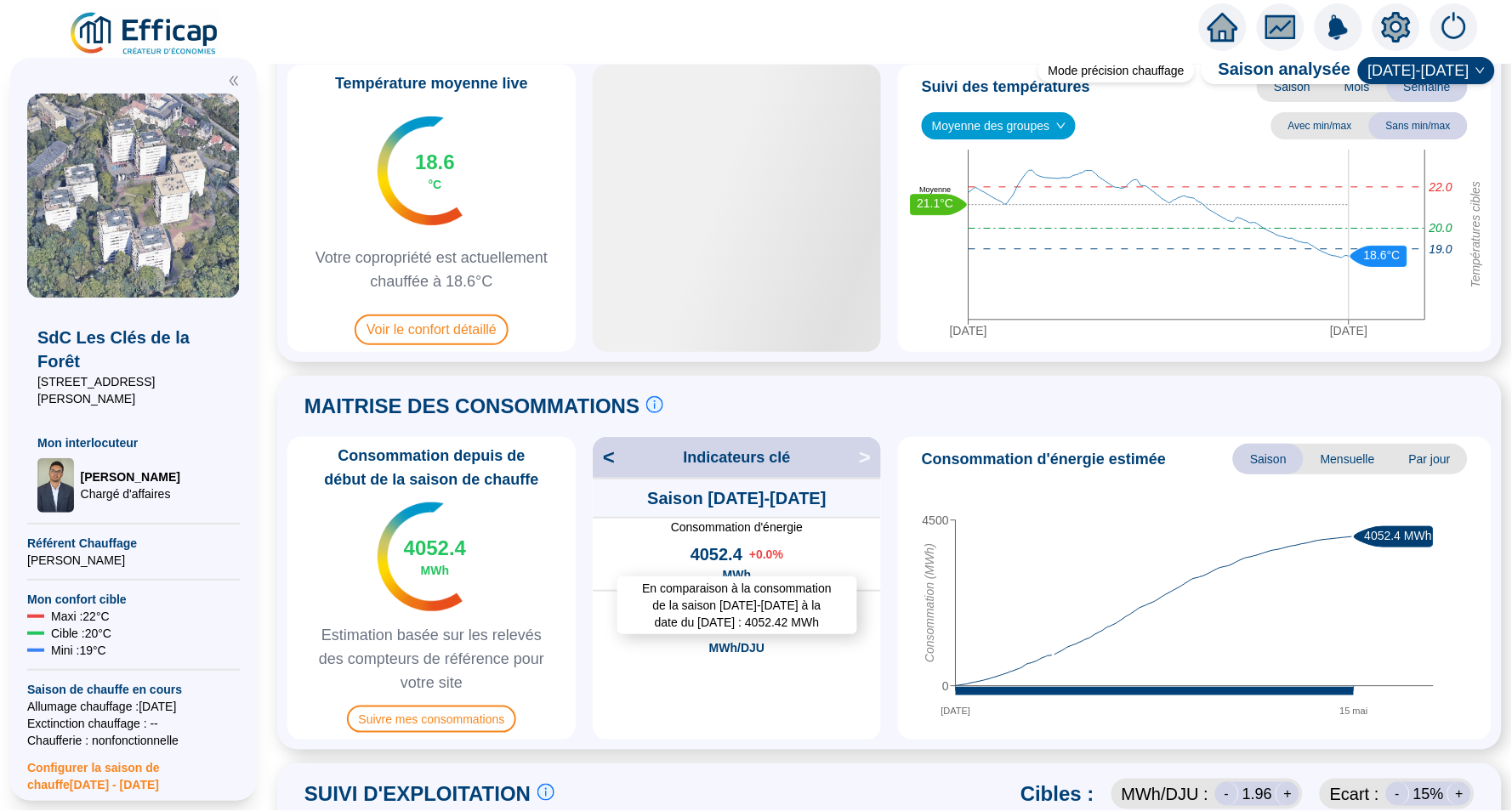
scroll to position [146, 0]
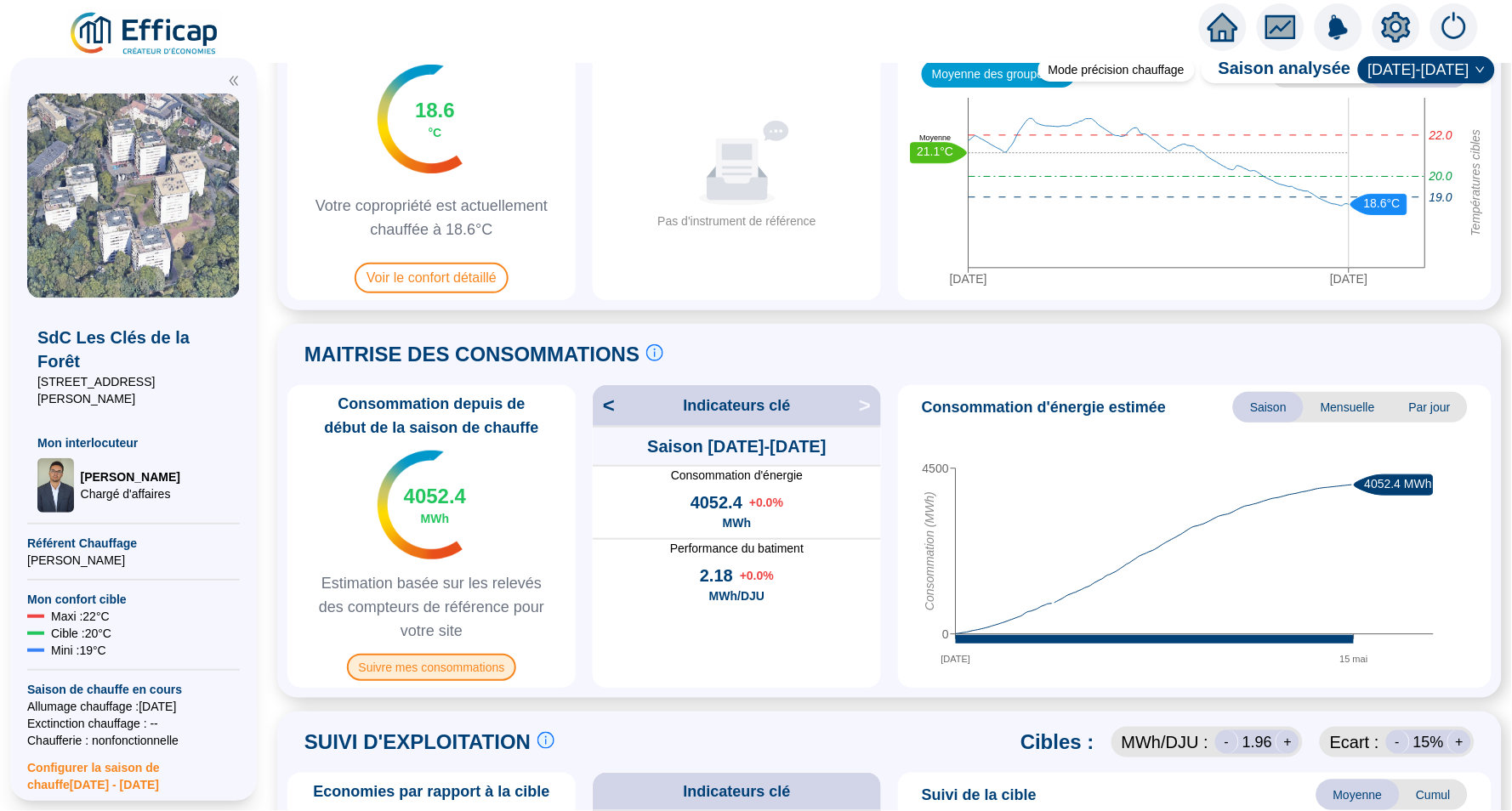
click at [414, 661] on span "Suivre mes consommations" at bounding box center [432, 666] width 170 height 27
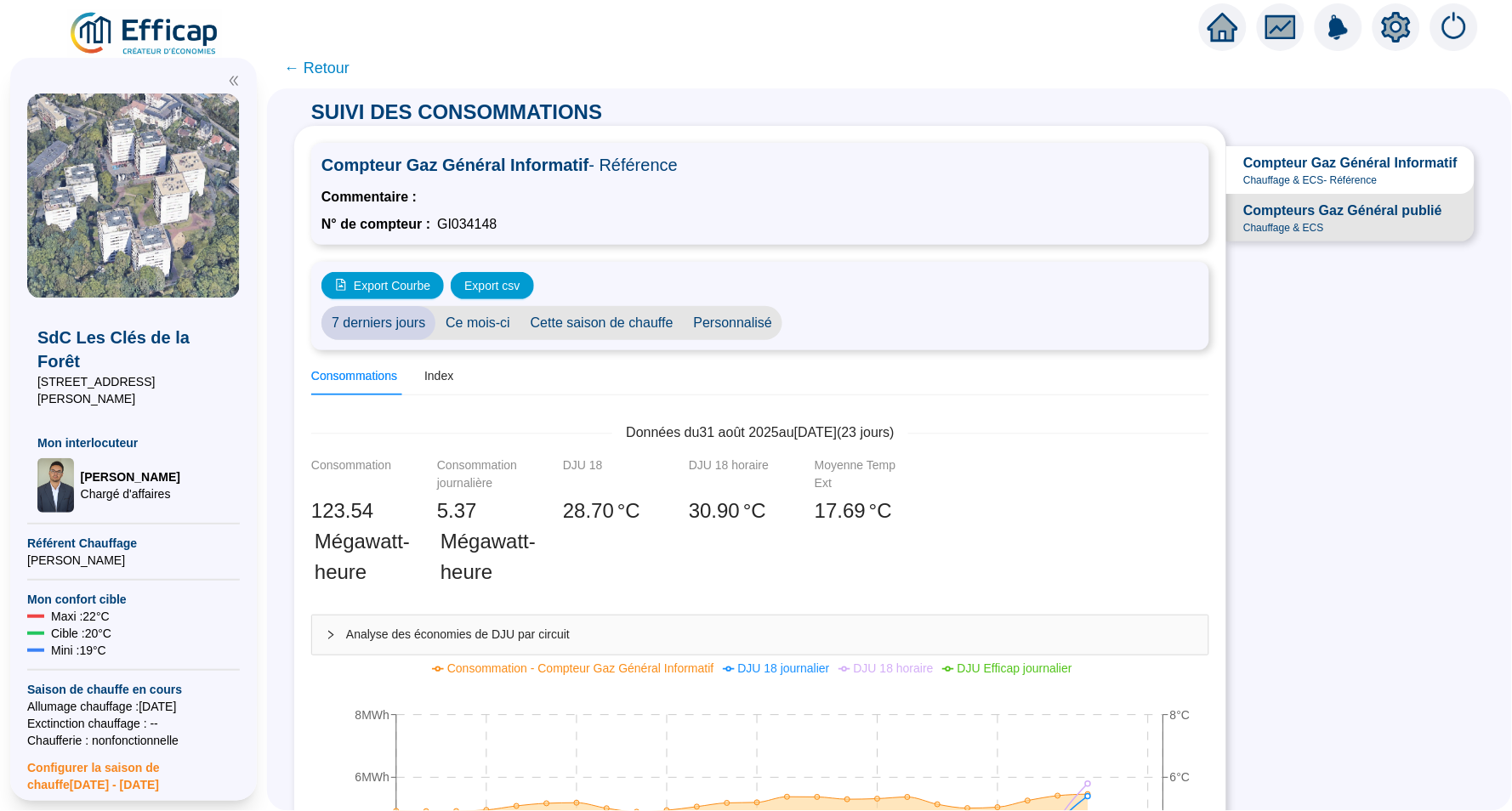
click at [1400, 27] on icon "setting" at bounding box center [1395, 27] width 31 height 31
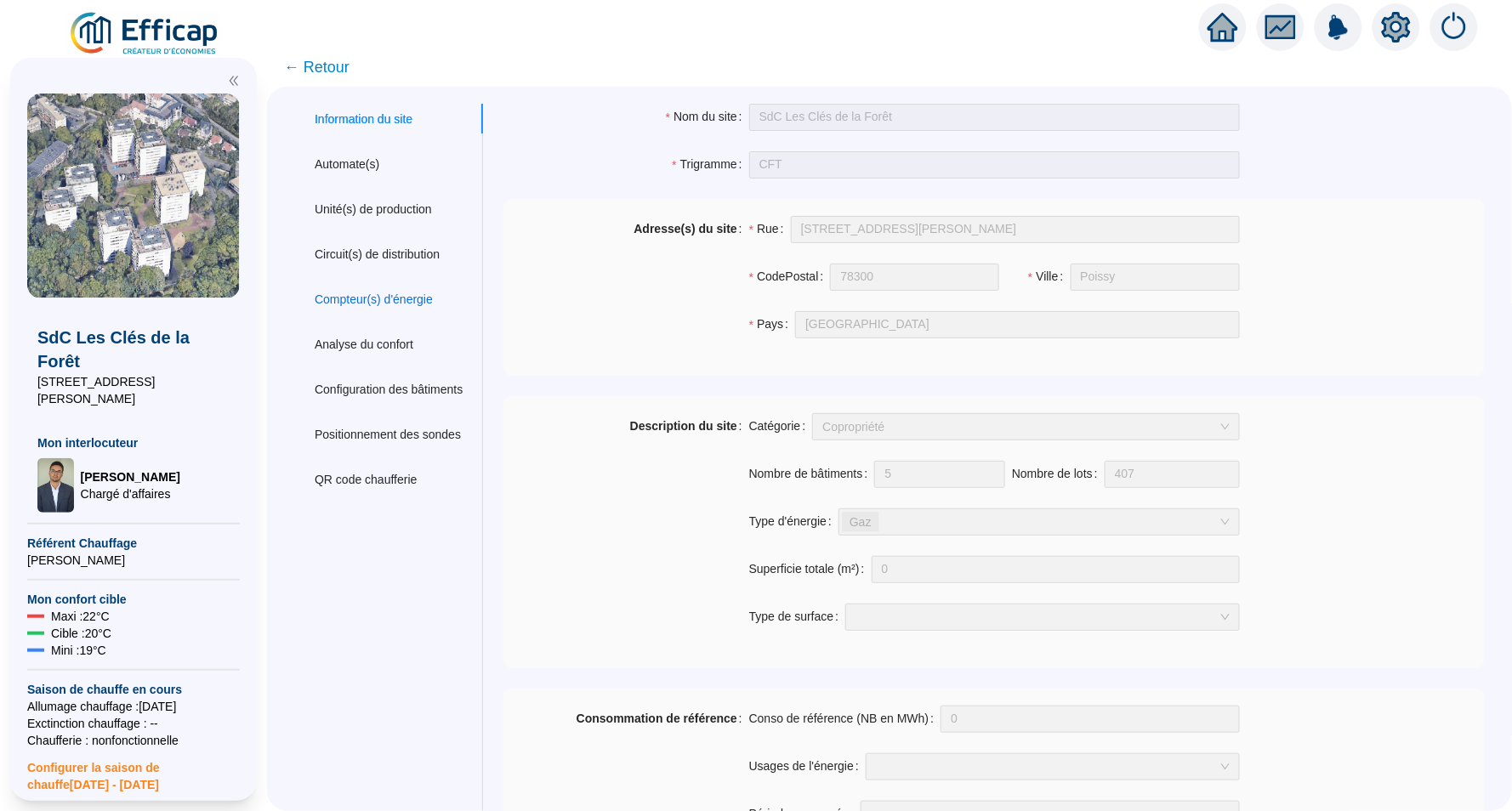
click at [373, 297] on div "Compteur(s) d'énergie" at bounding box center [373, 300] width 118 height 18
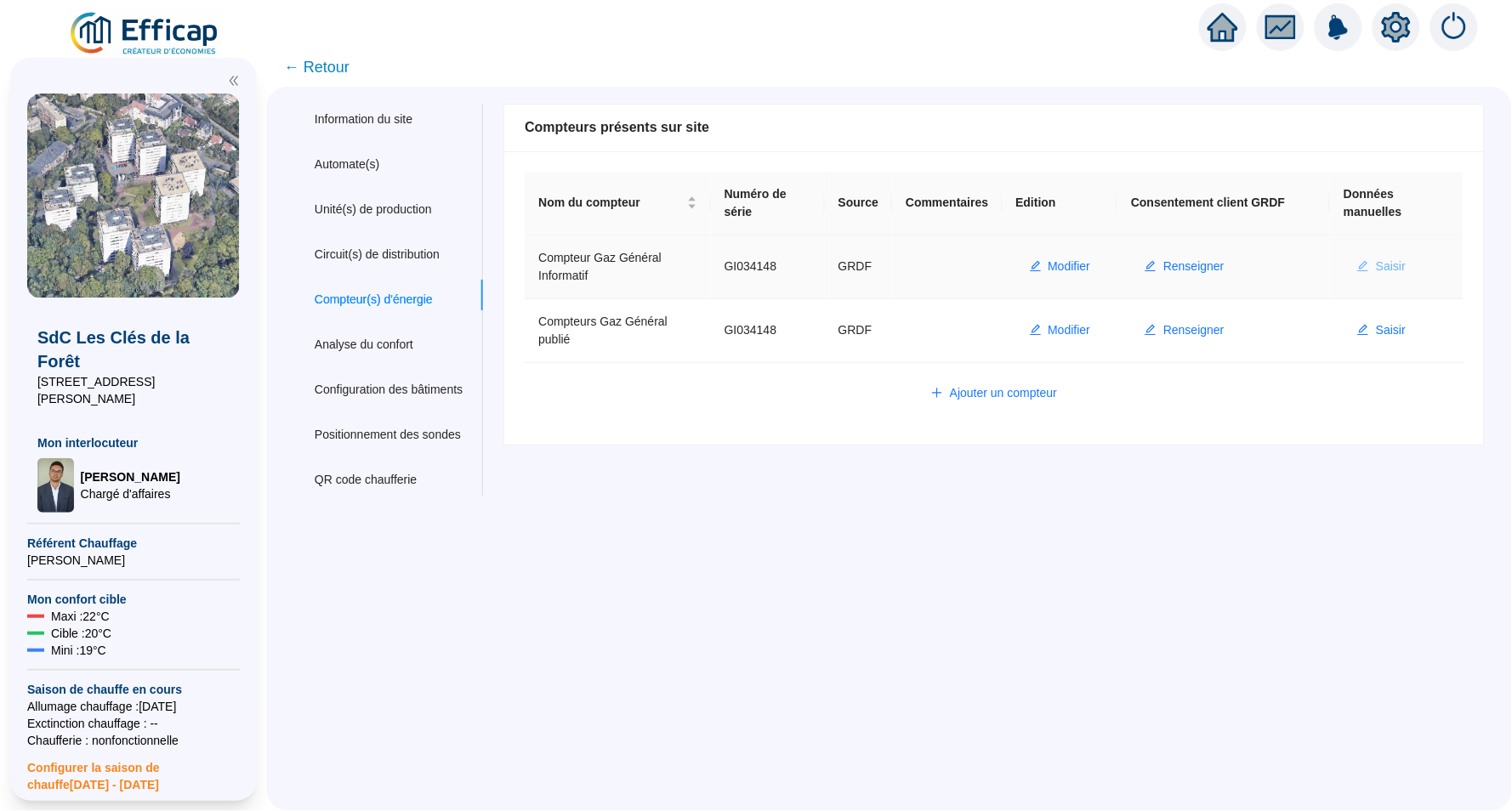
click at [1405, 261] on span "Saisir" at bounding box center [1390, 266] width 30 height 18
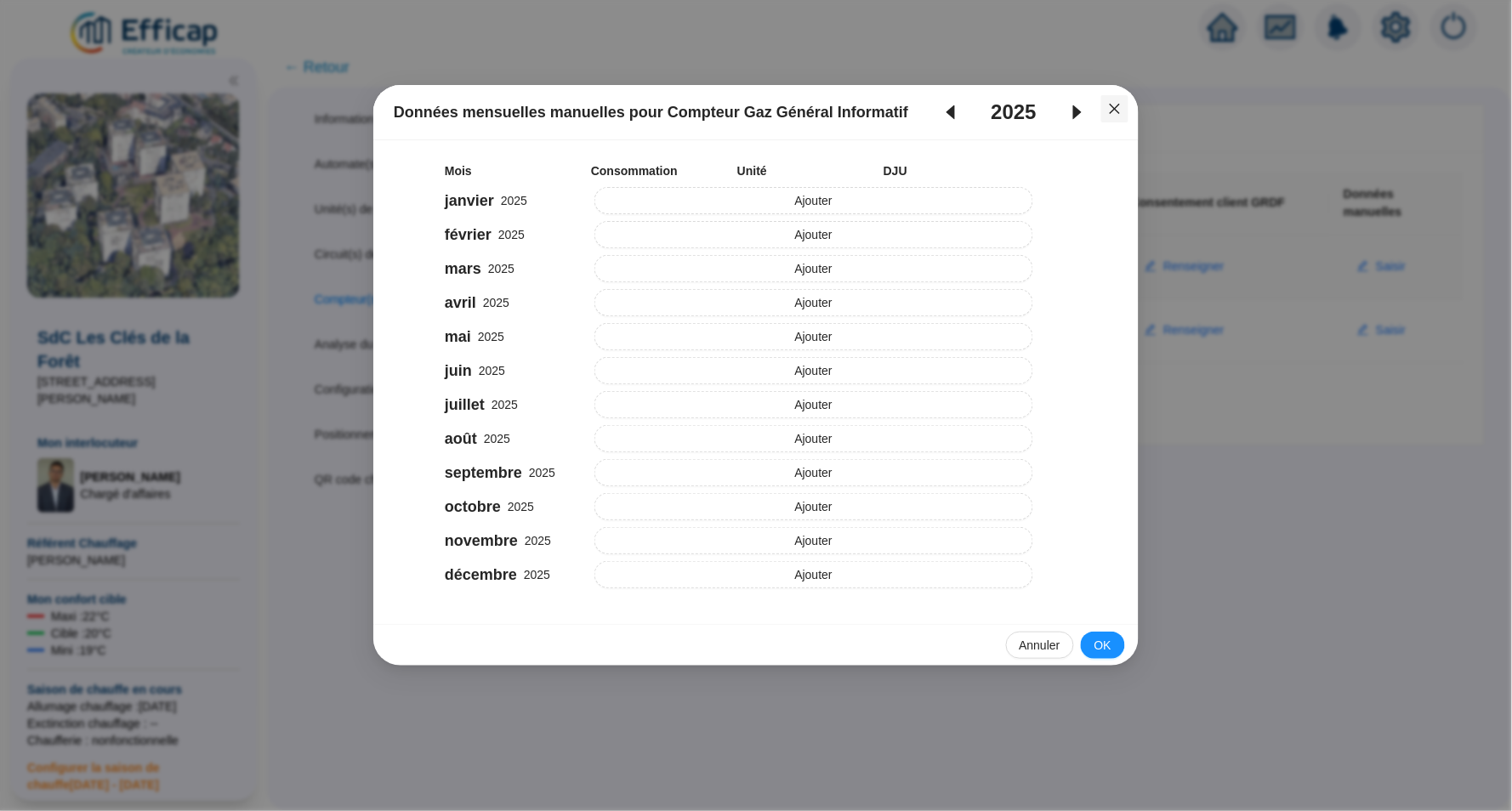
click at [1118, 105] on icon "close" at bounding box center [1114, 109] width 10 height 10
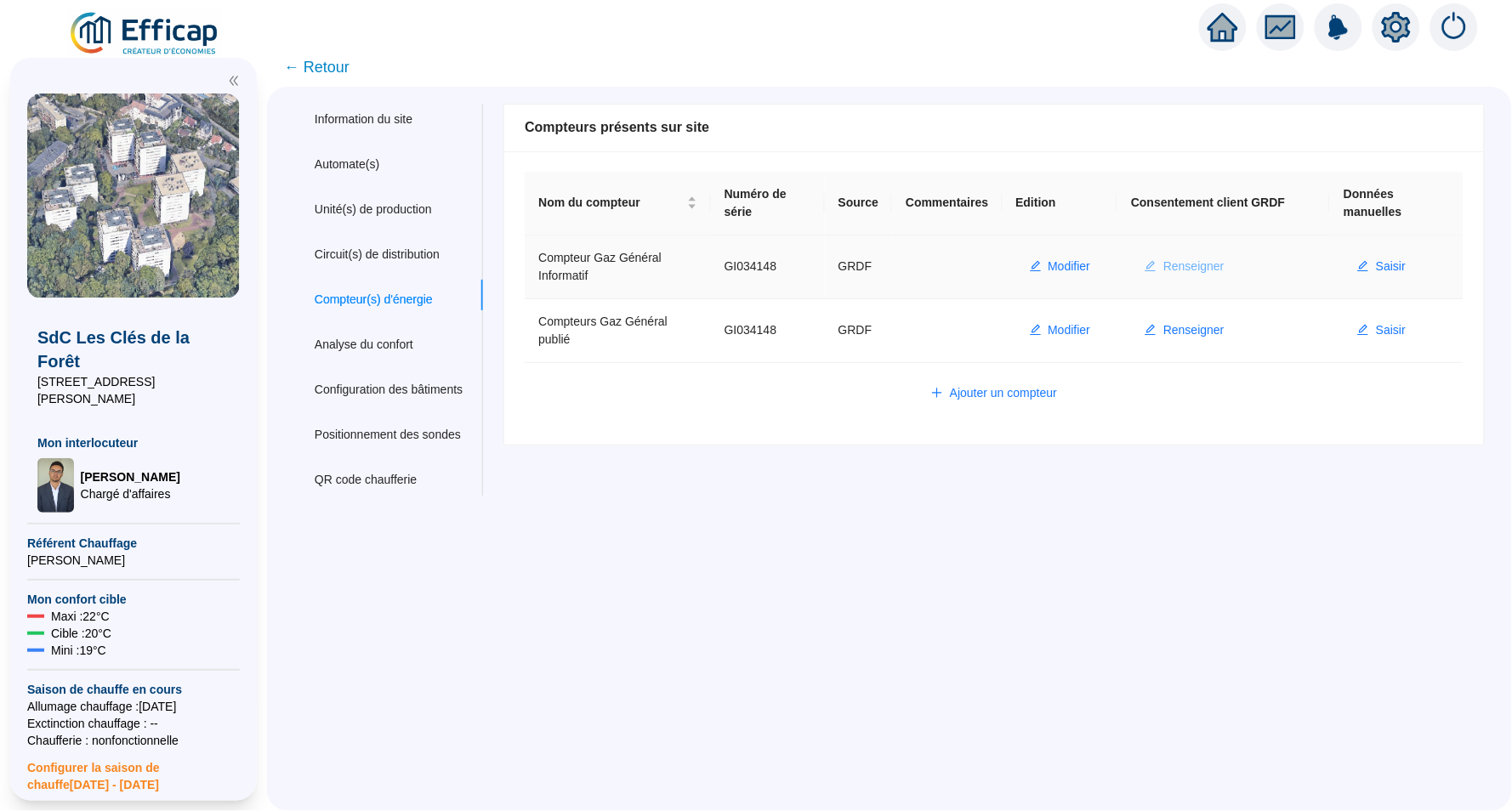
click at [1224, 267] on span "Renseigner" at bounding box center [1194, 266] width 61 height 18
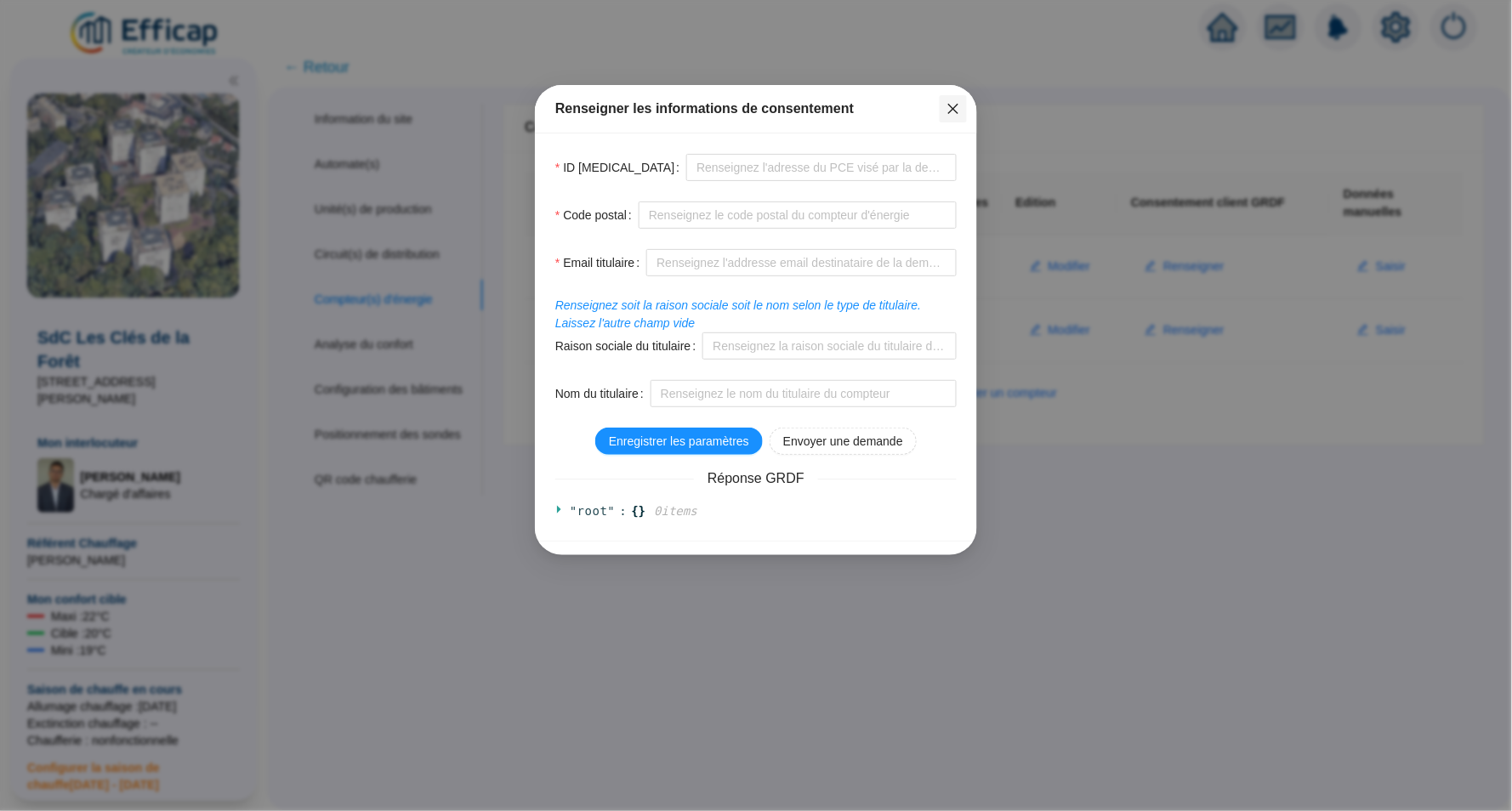
click at [951, 116] on button "Close" at bounding box center [953, 108] width 27 height 27
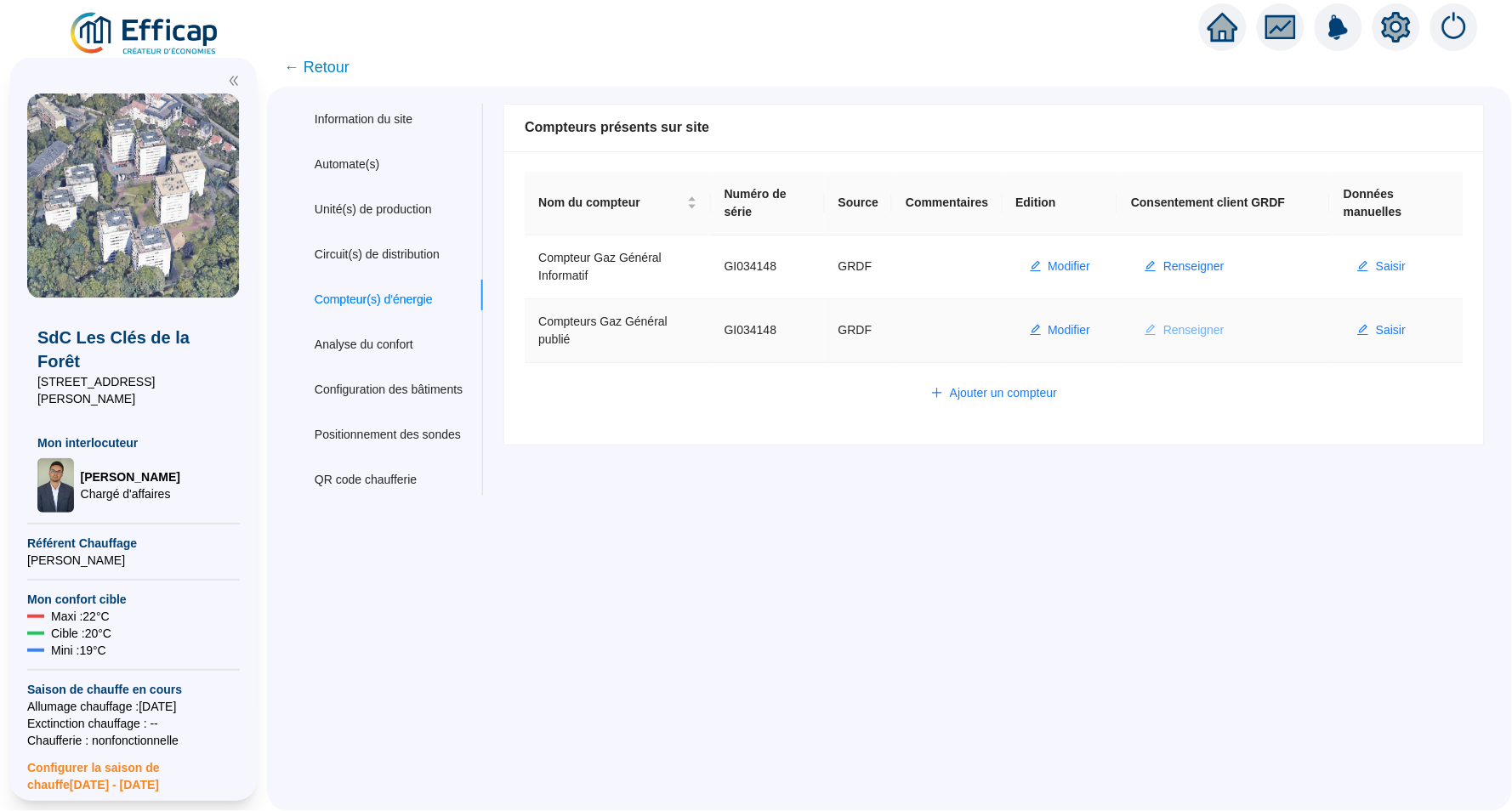
click at [1220, 329] on span "Renseigner" at bounding box center [1194, 331] width 61 height 18
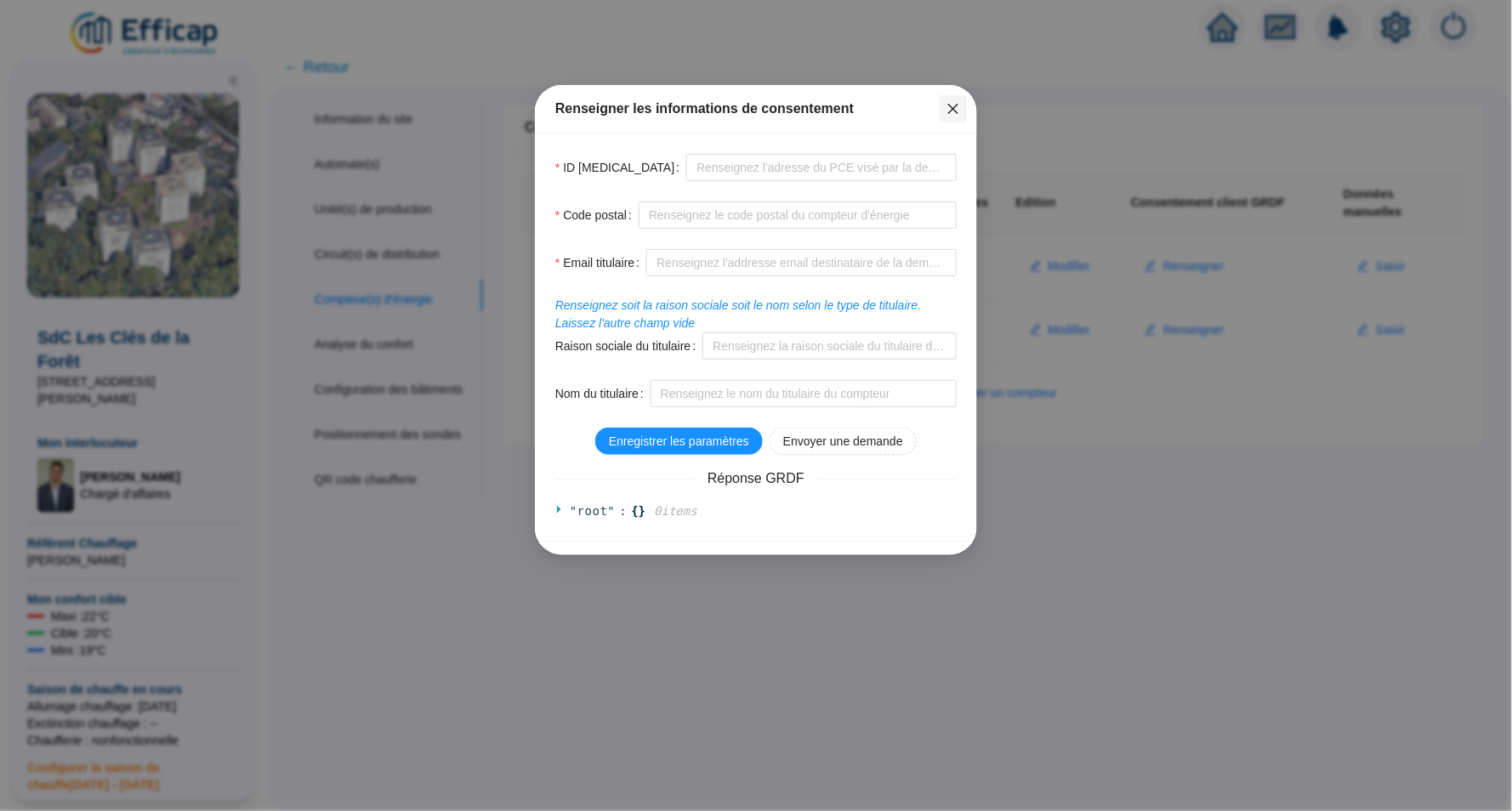
click at [956, 106] on icon "close" at bounding box center [954, 109] width 14 height 14
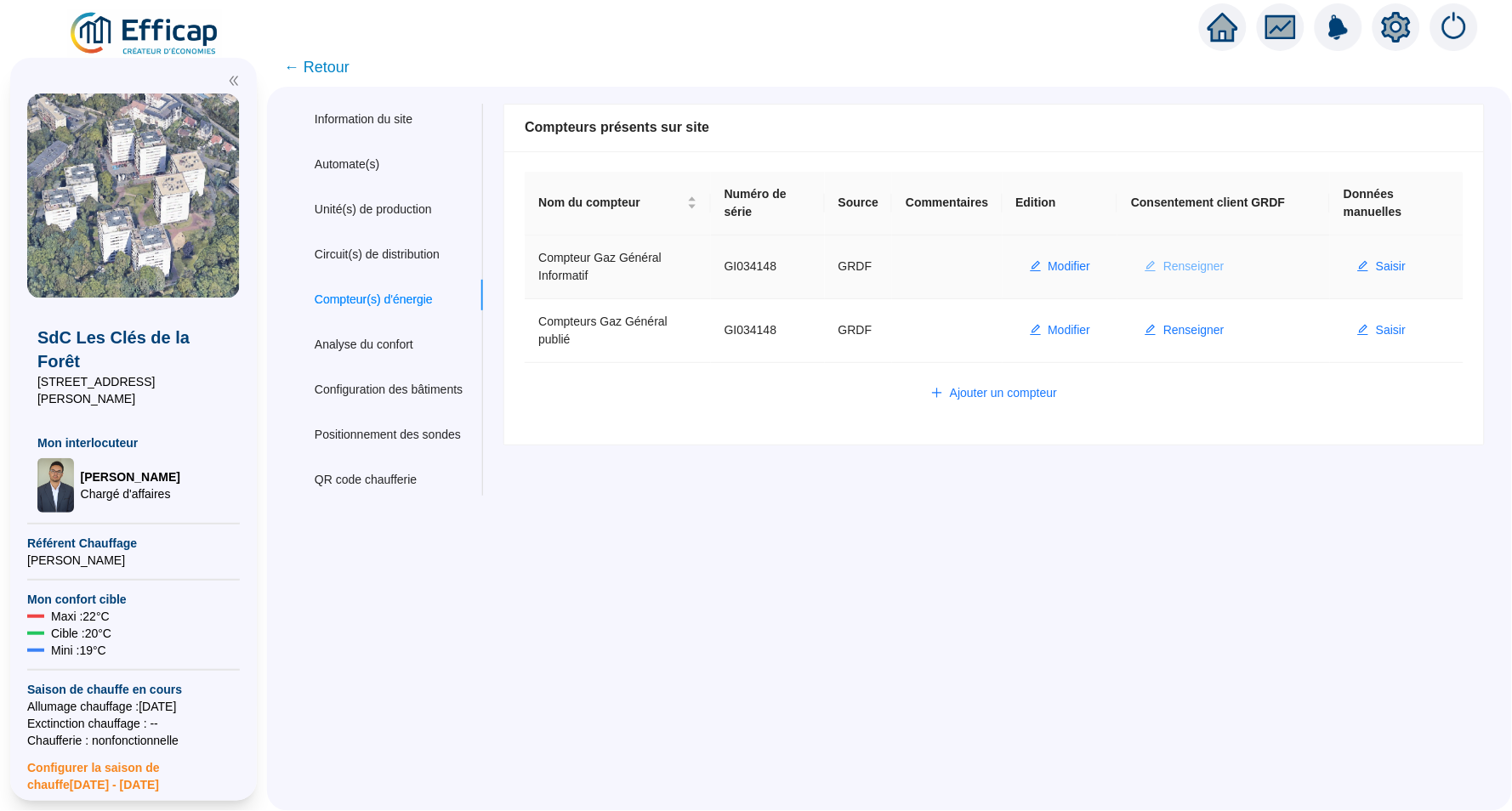
click at [1215, 263] on span "Renseigner" at bounding box center [1194, 266] width 61 height 18
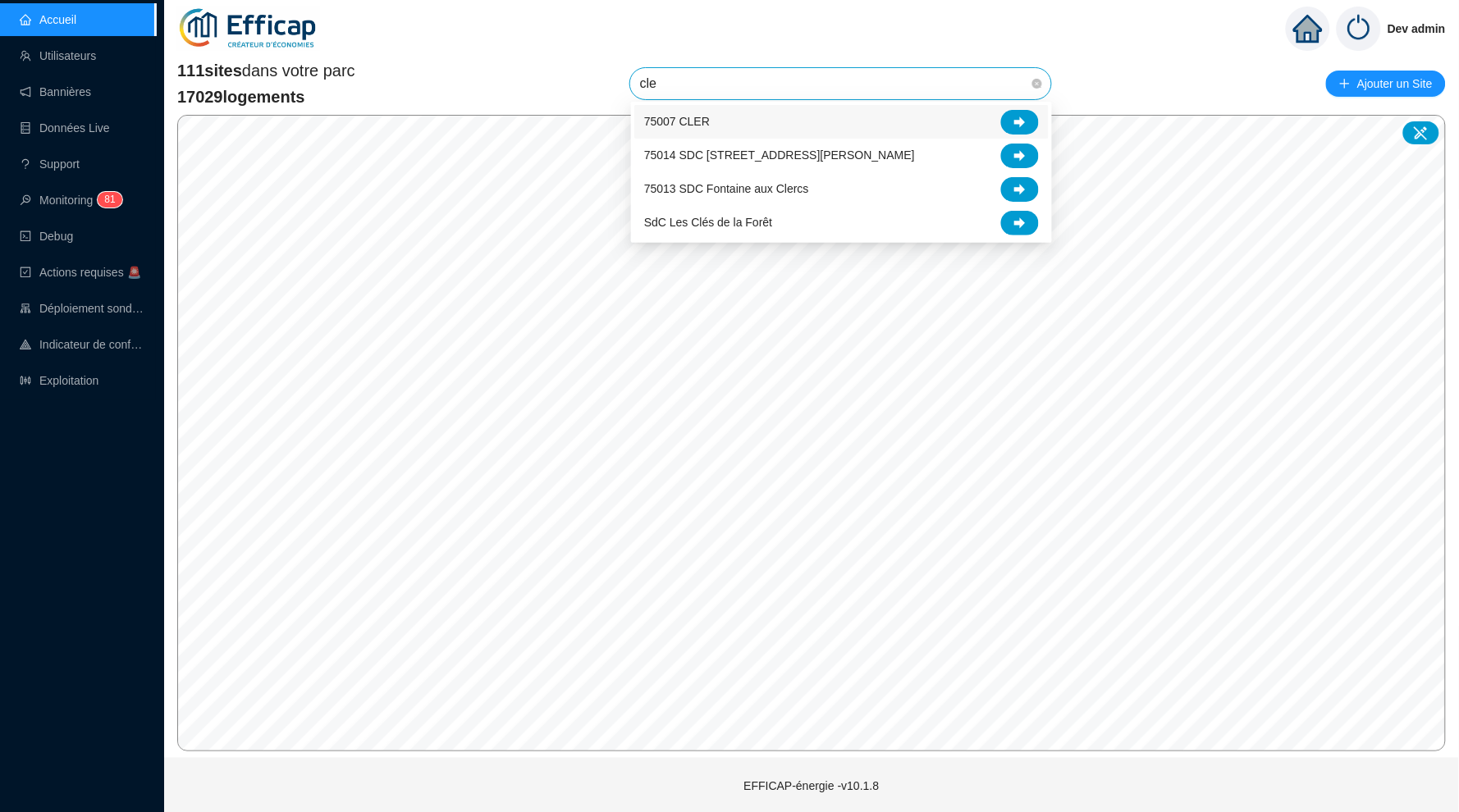
type input "cles"
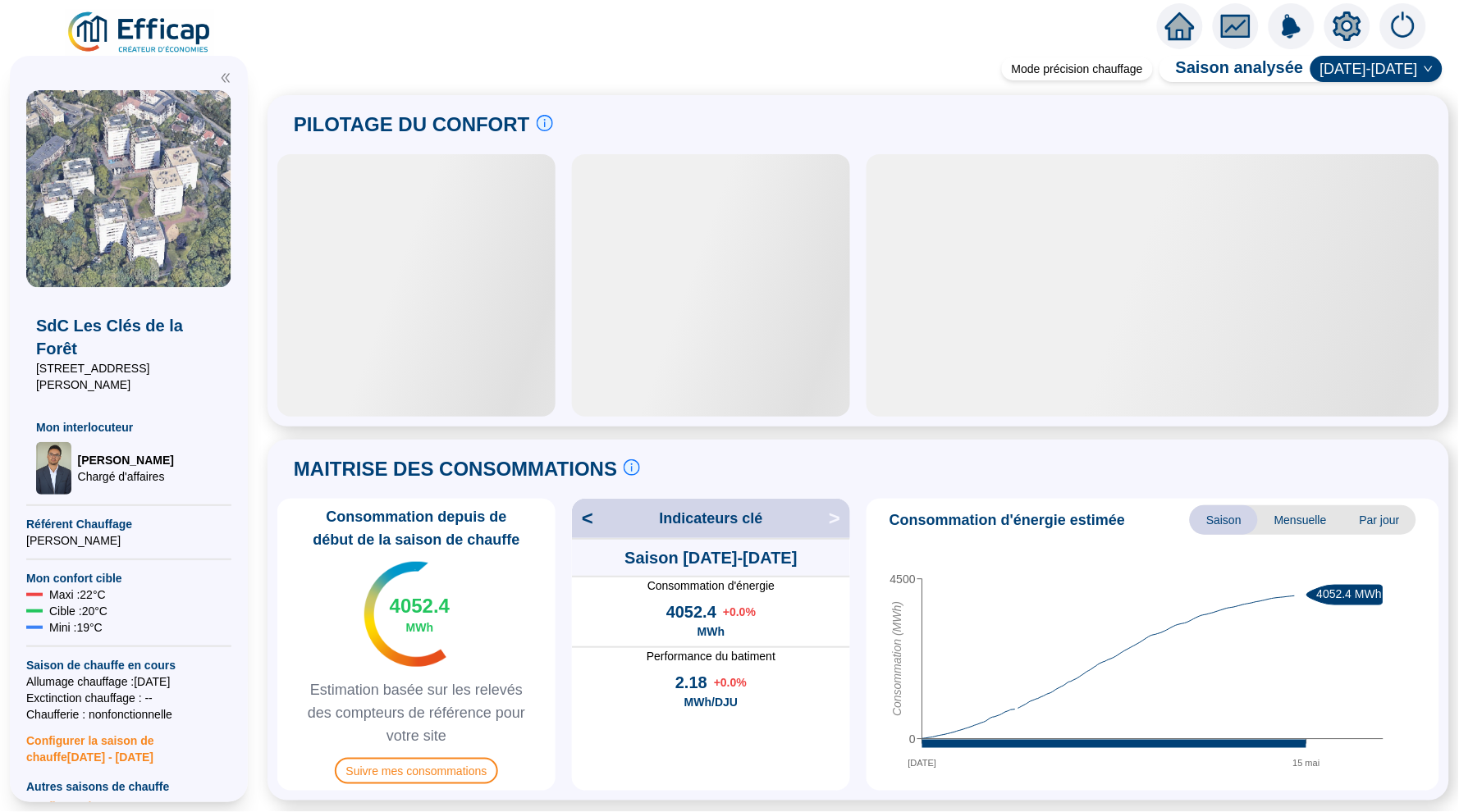
click at [1335, 25] on icon "setting" at bounding box center [1346, 26] width 30 height 30
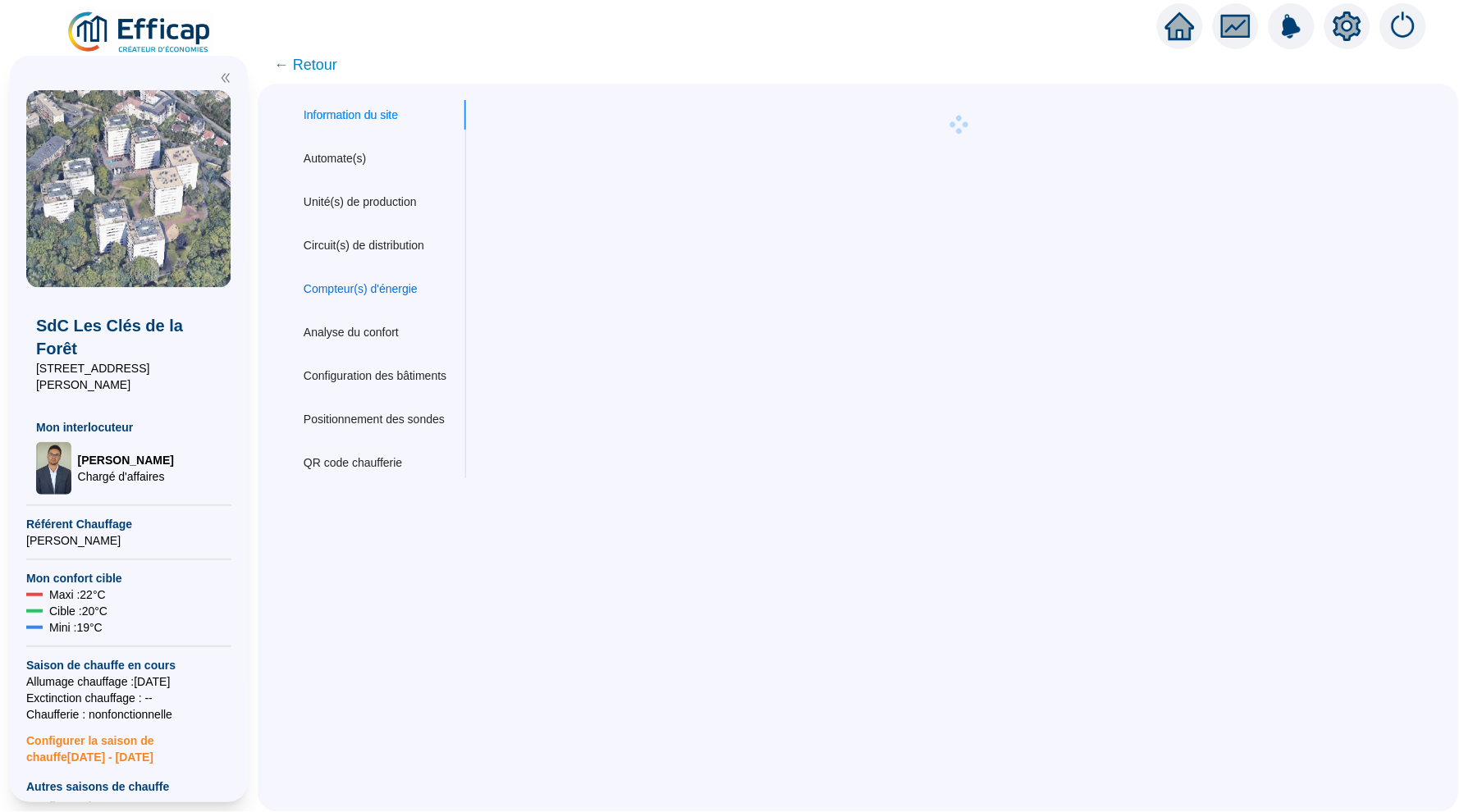
click at [351, 281] on div "Compteur(s) d'énergie" at bounding box center [360, 289] width 114 height 17
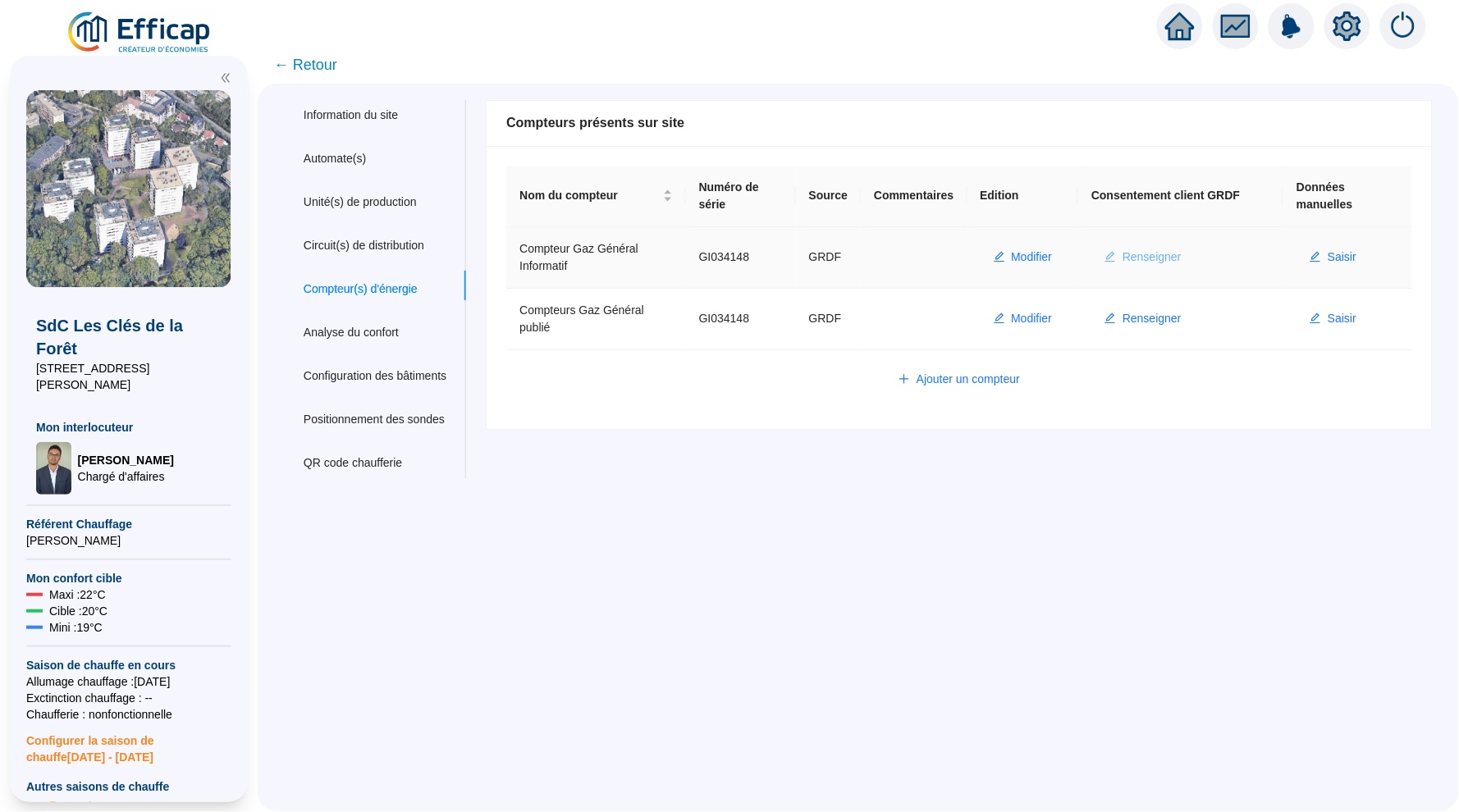
click at [1142, 249] on button "Renseigner" at bounding box center [1143, 257] width 103 height 26
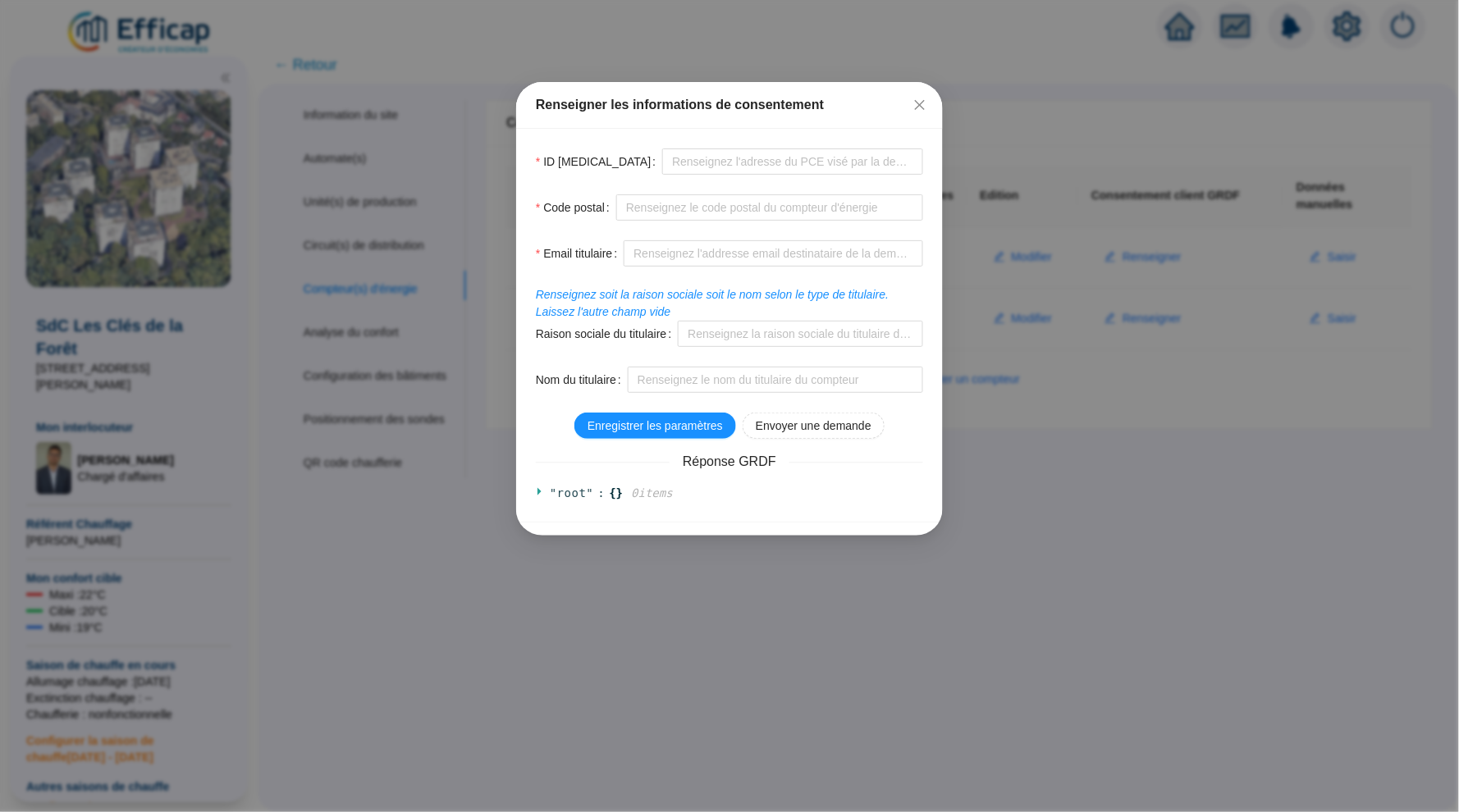
click at [902, 113] on div "Renseigner les informations de consentement" at bounding box center [729, 105] width 387 height 20
click at [913, 112] on button "Close" at bounding box center [919, 104] width 26 height 26
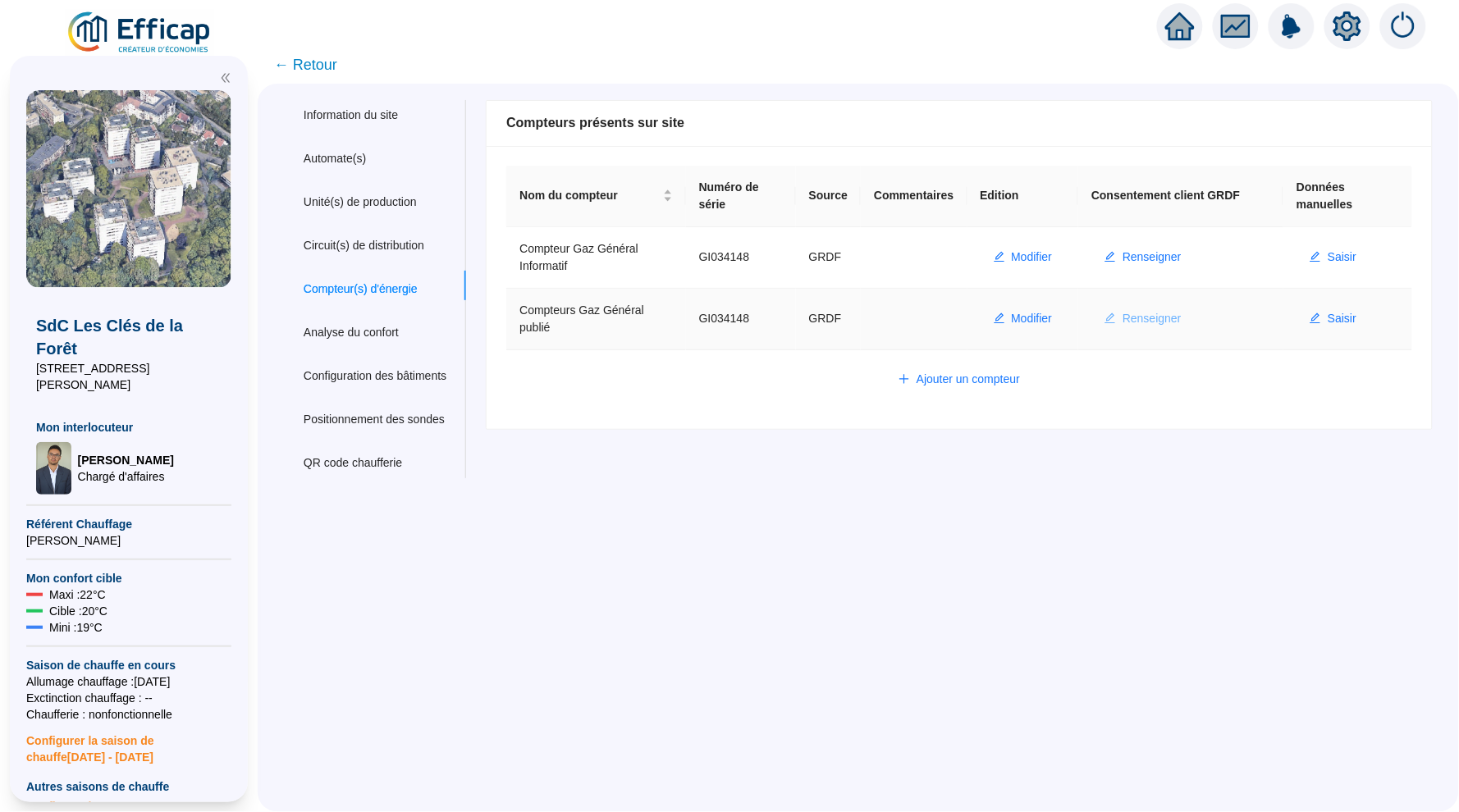
click at [1164, 310] on span "Renseigner" at bounding box center [1152, 319] width 59 height 17
type input "GI034148"
type input "78300"
type input "david.joyeux@l-d.fr"
type input "Syndicat des copropriétaires les cles de la foret"
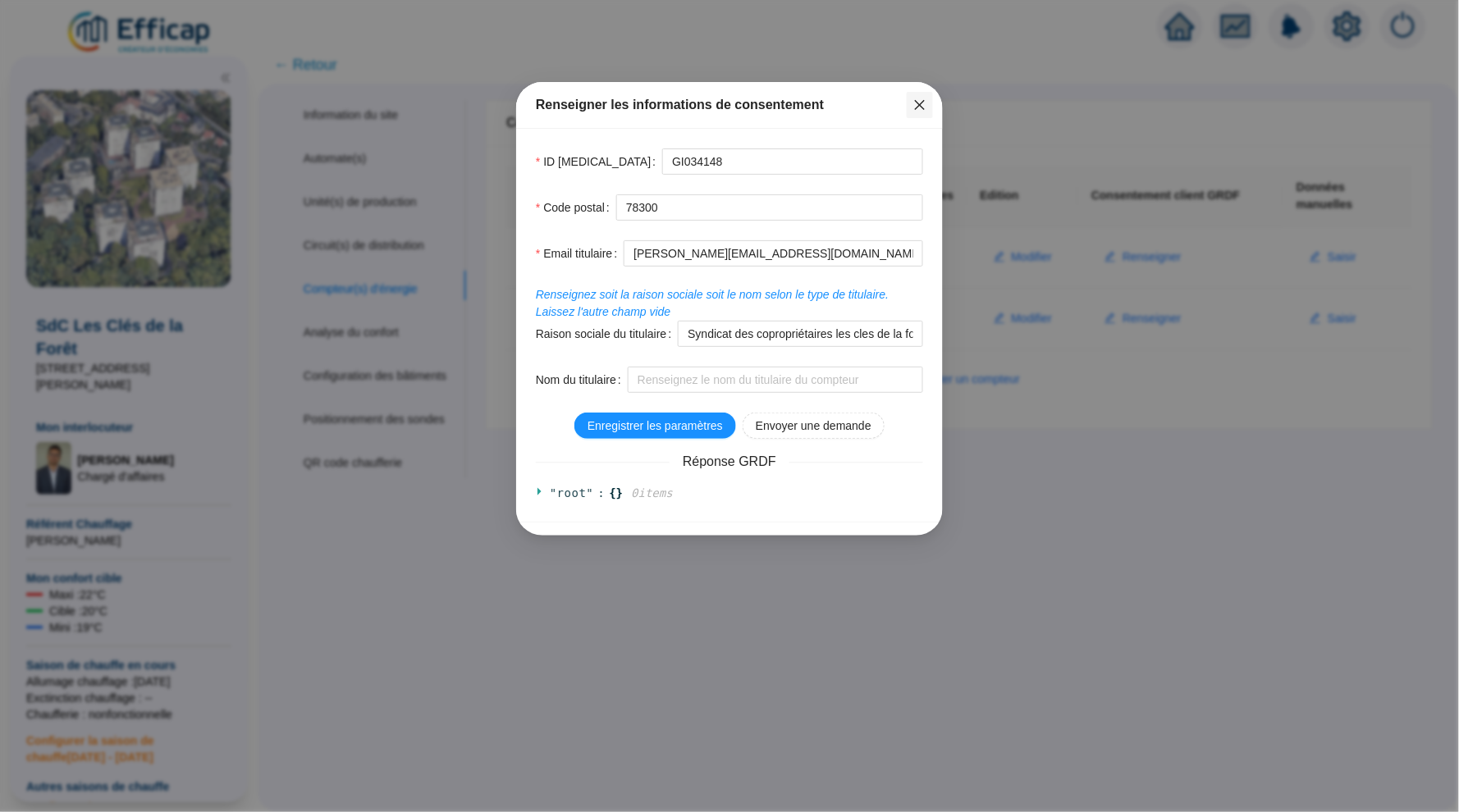
click at [922, 104] on icon "close" at bounding box center [920, 105] width 13 height 13
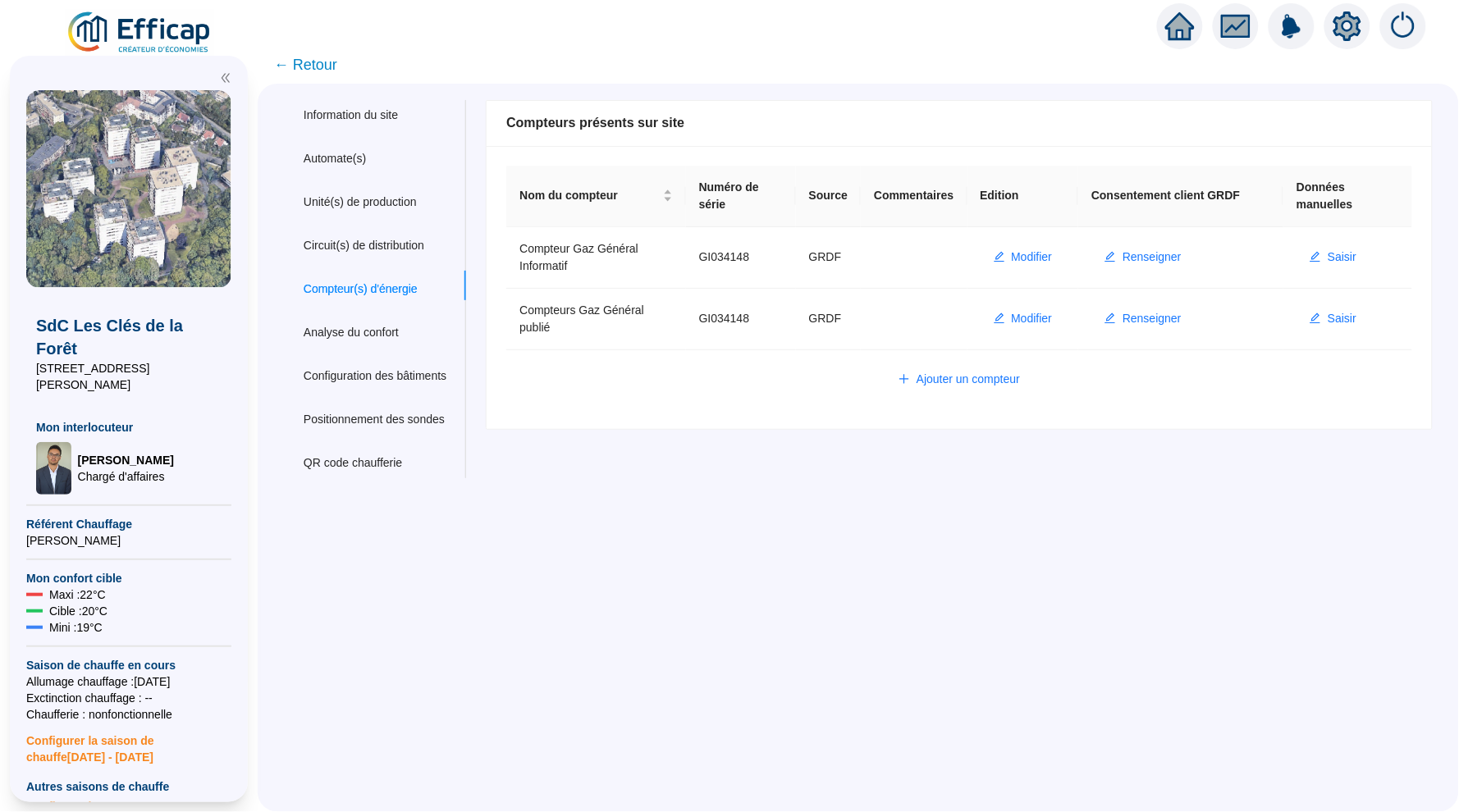
click at [1191, 34] on icon "home" at bounding box center [1179, 26] width 30 height 30
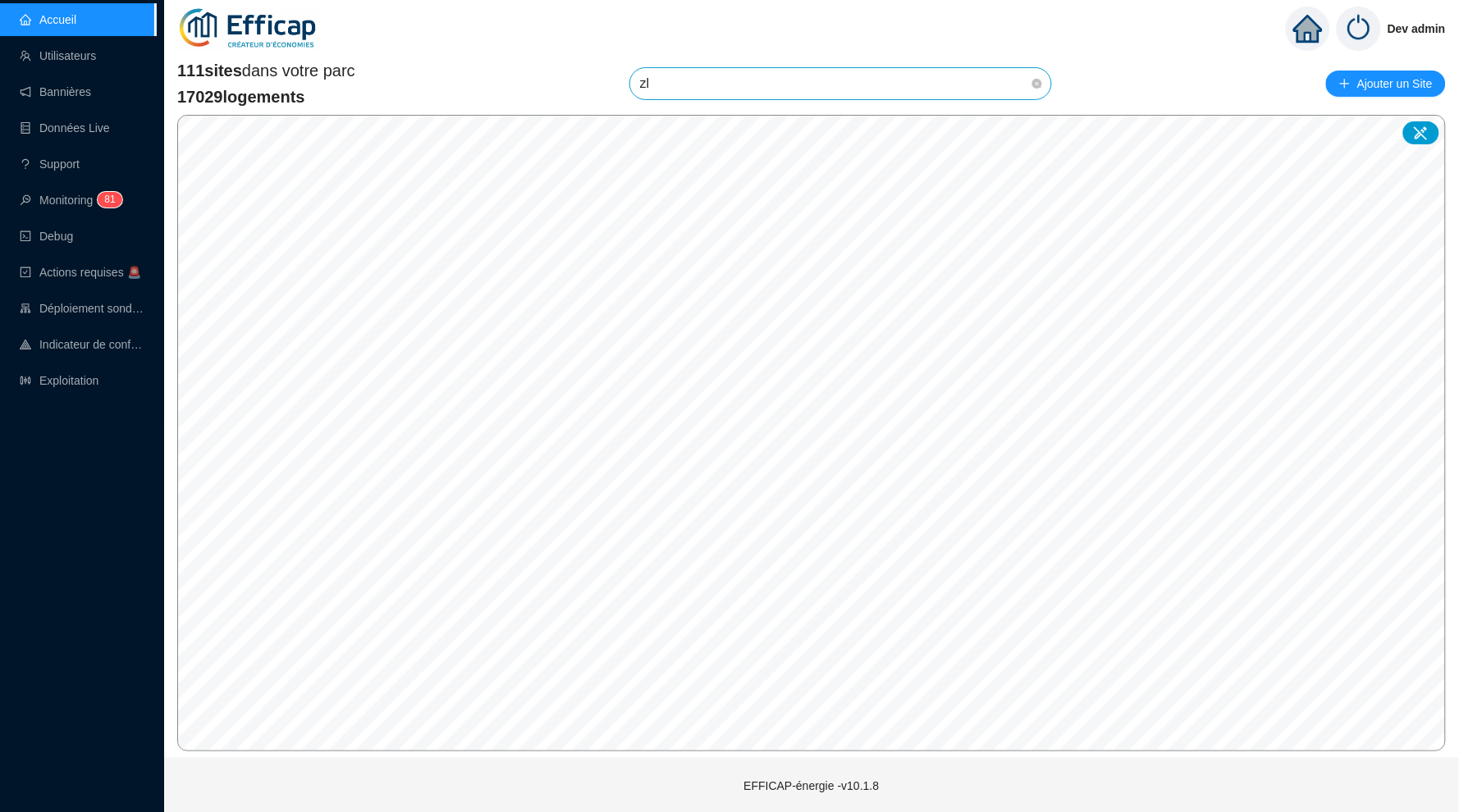
type input "z"
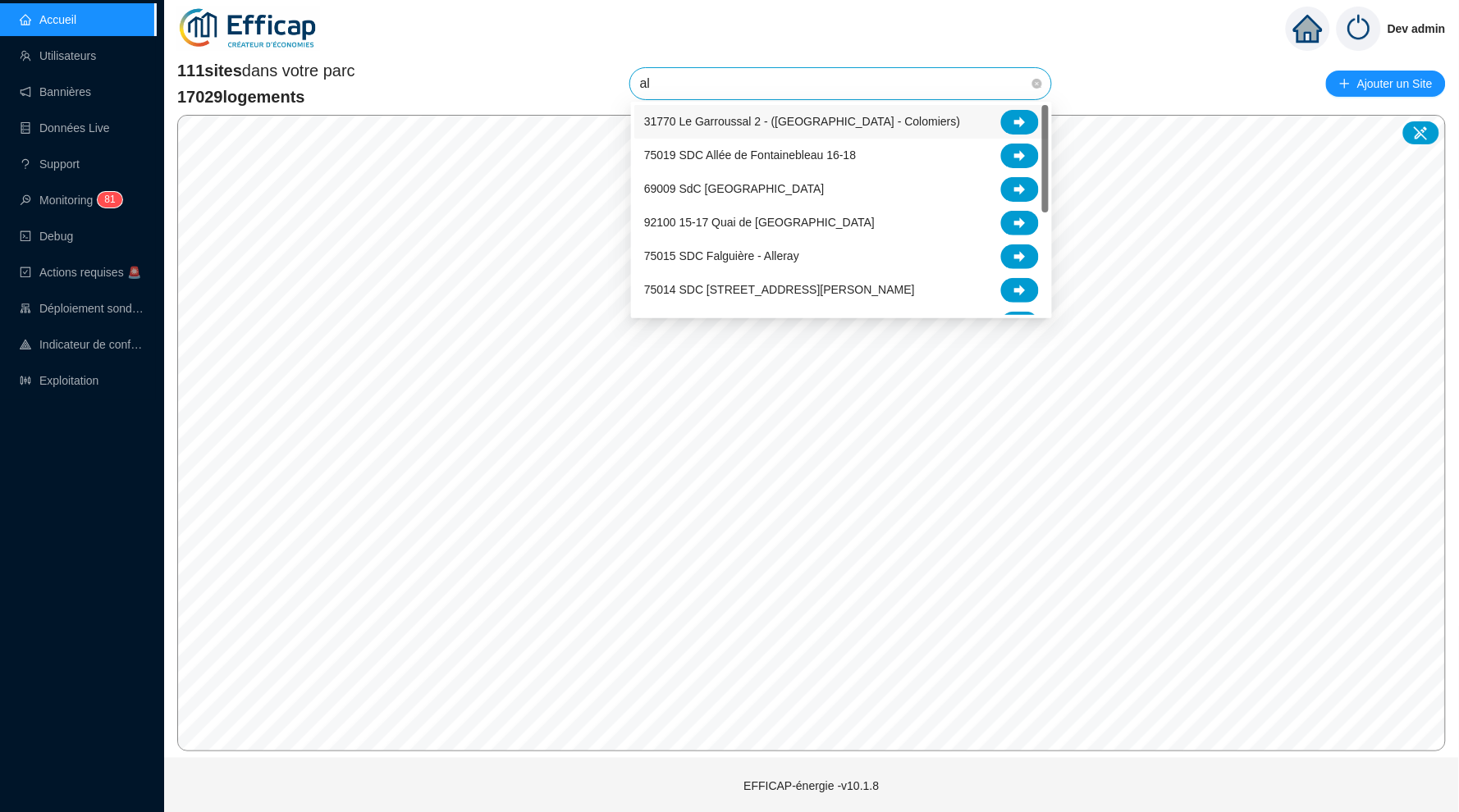
type input "alb"
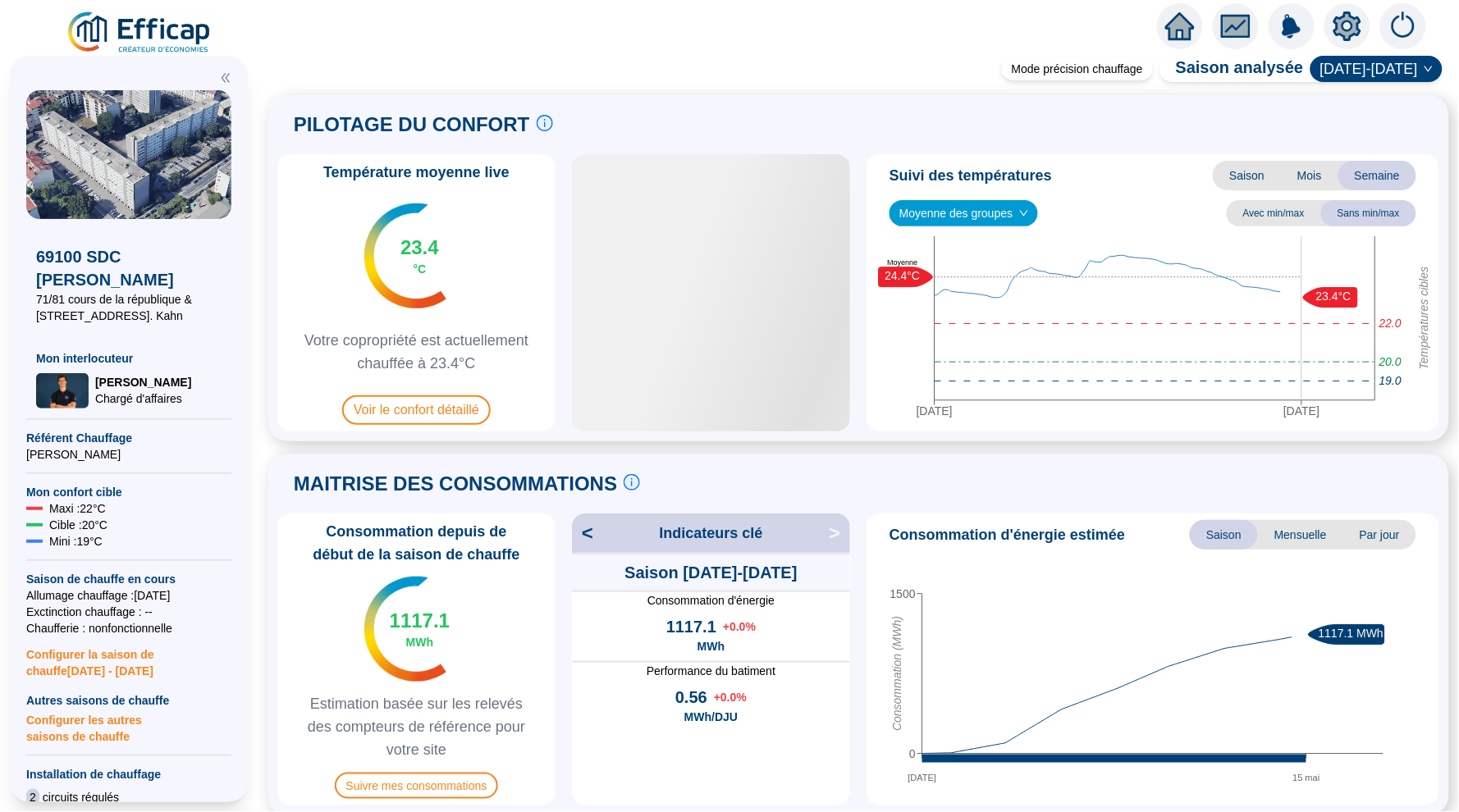
click at [1349, 29] on icon "setting" at bounding box center [1347, 26] width 11 height 11
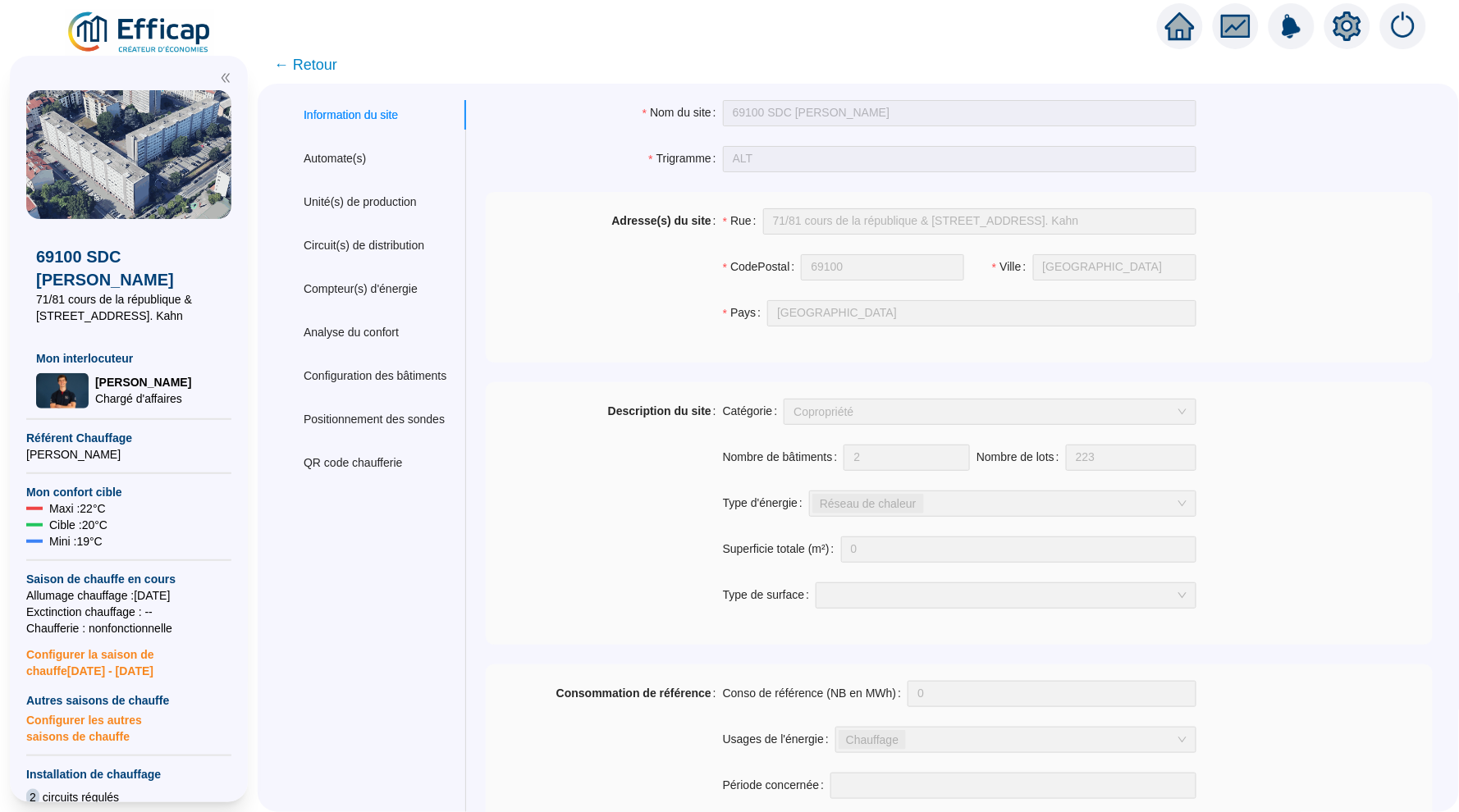
click at [392, 288] on div "Compteur(s) d'énergie" at bounding box center [360, 289] width 114 height 17
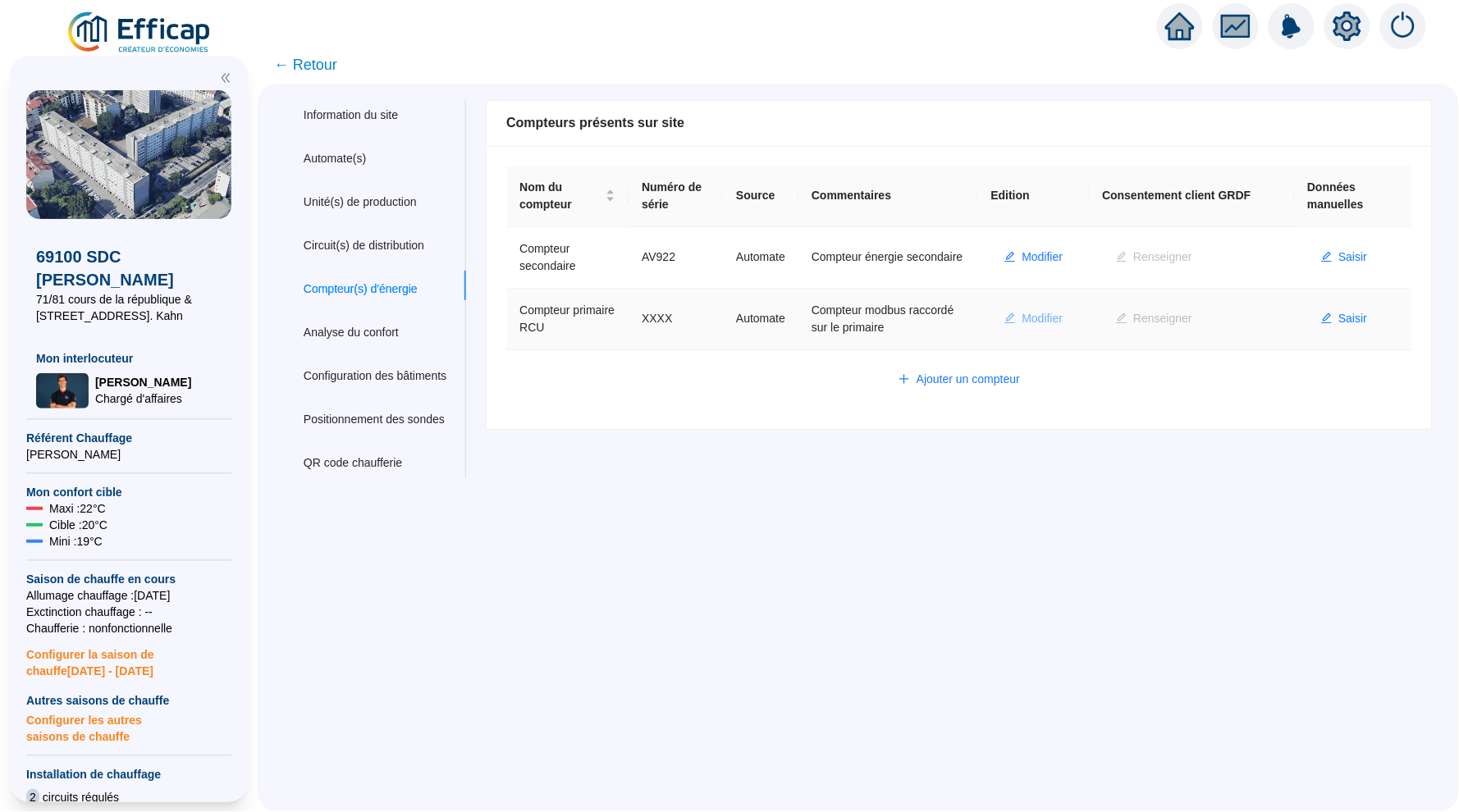
click at [1059, 314] on span "Modifier" at bounding box center [1042, 319] width 41 height 17
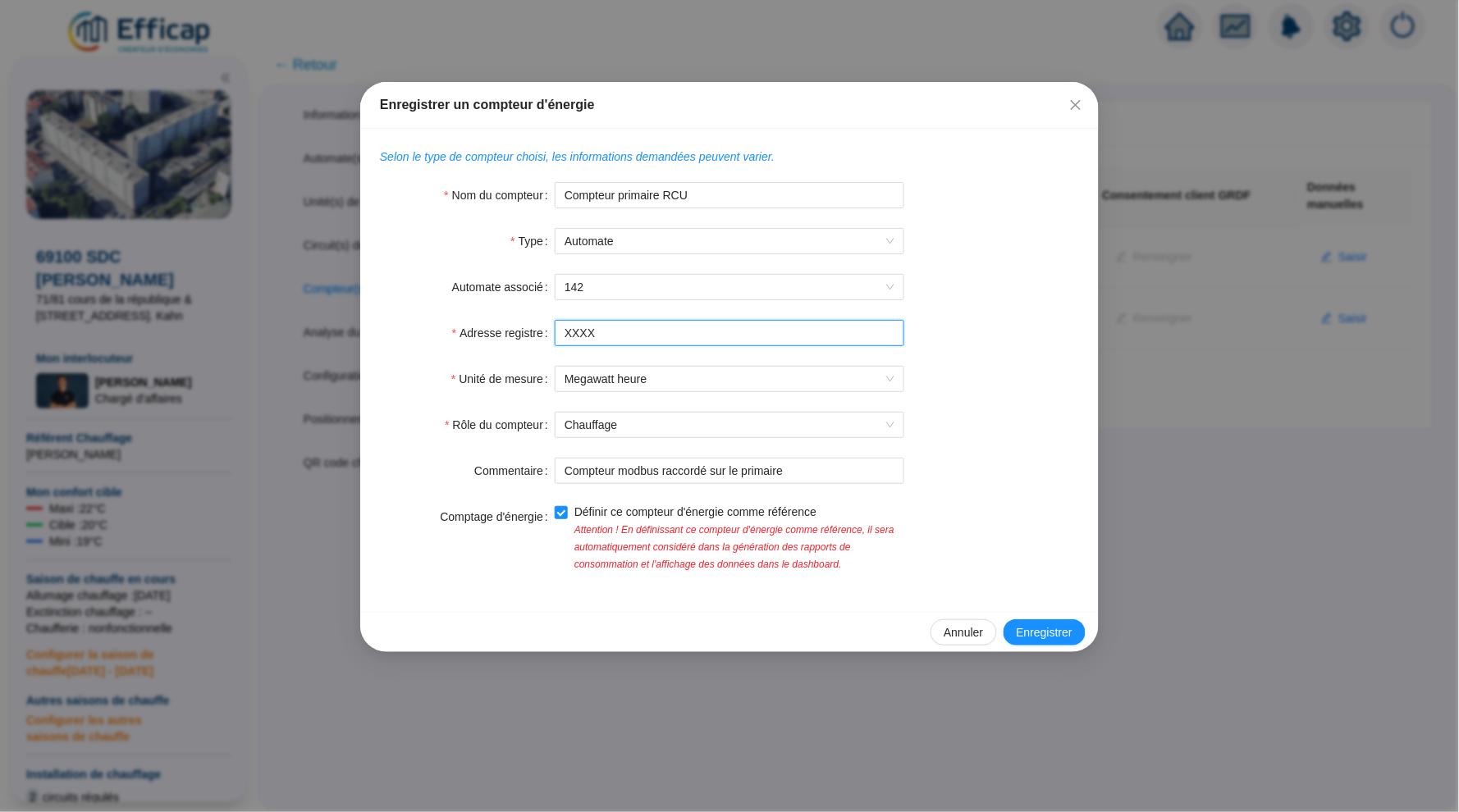
drag, startPoint x: 626, startPoint y: 337, endPoint x: 525, endPoint y: 335, distance: 101.0
paste input "AV927"
click at [664, 281] on span "142" at bounding box center [729, 288] width 330 height 25
type input "AV927"
click at [954, 281] on div "Automate associé 142" at bounding box center [730, 287] width 699 height 26
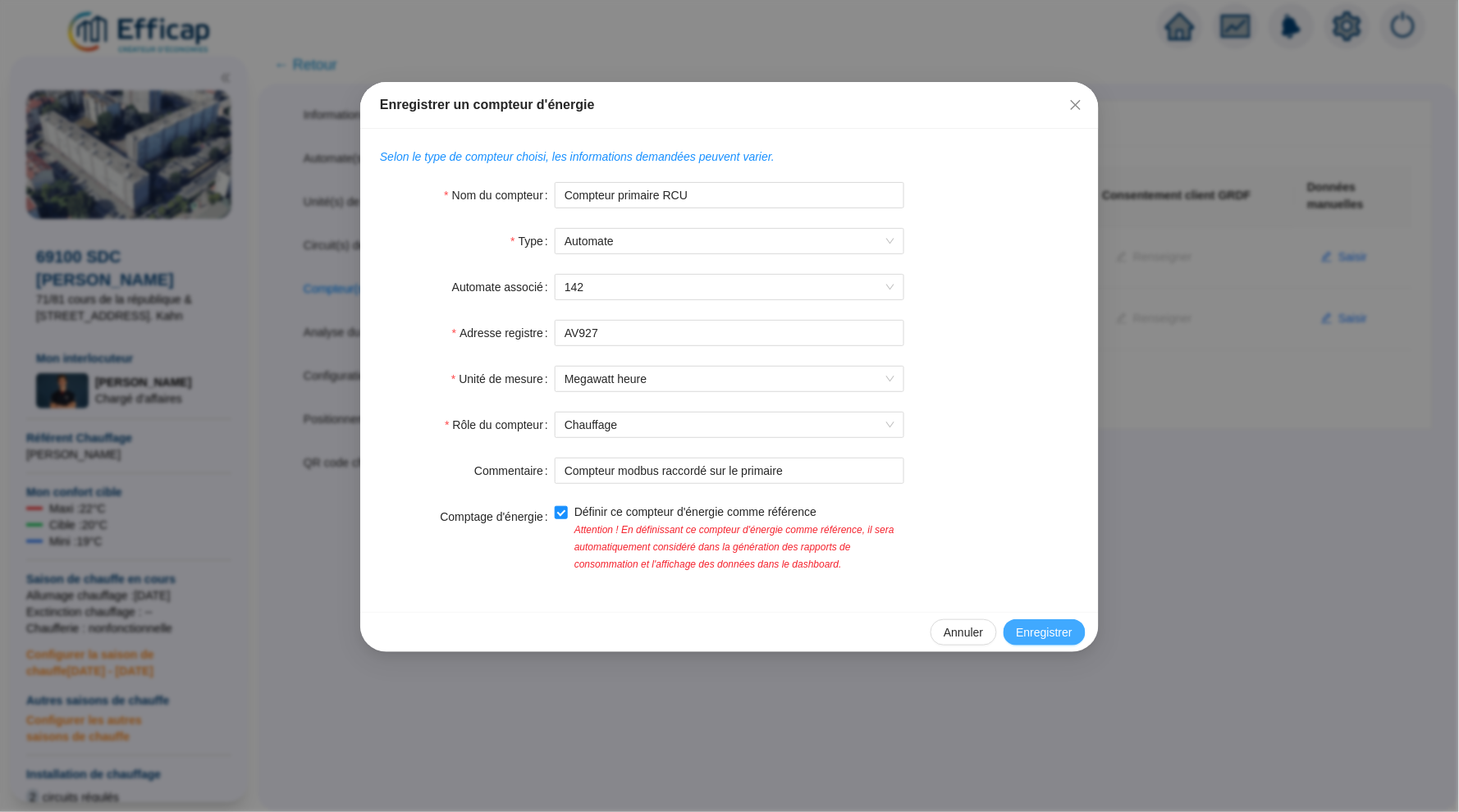
click at [1037, 630] on span "Enregistrer" at bounding box center [1044, 632] width 55 height 17
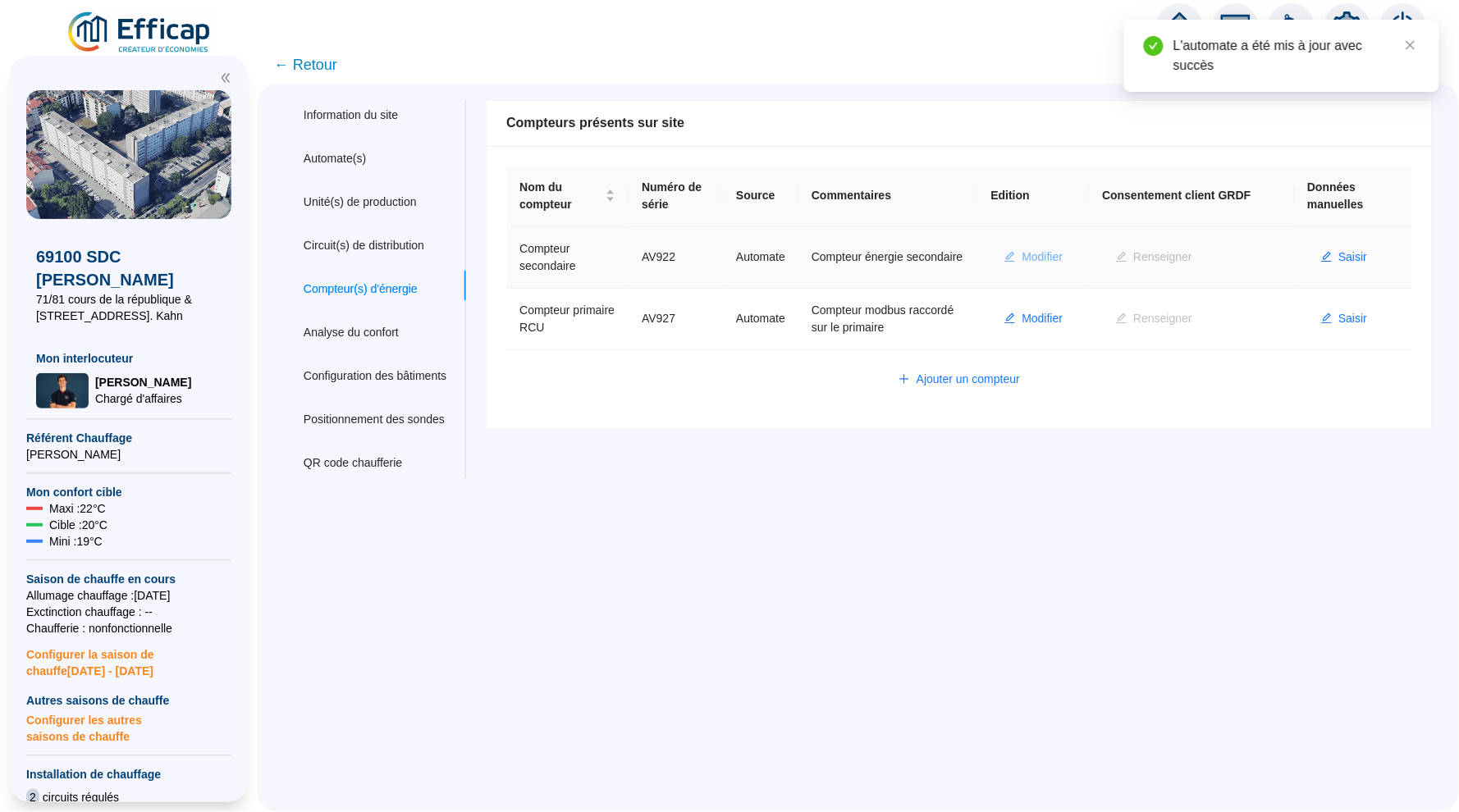
click at [1047, 255] on span "Modifier" at bounding box center [1042, 257] width 41 height 17
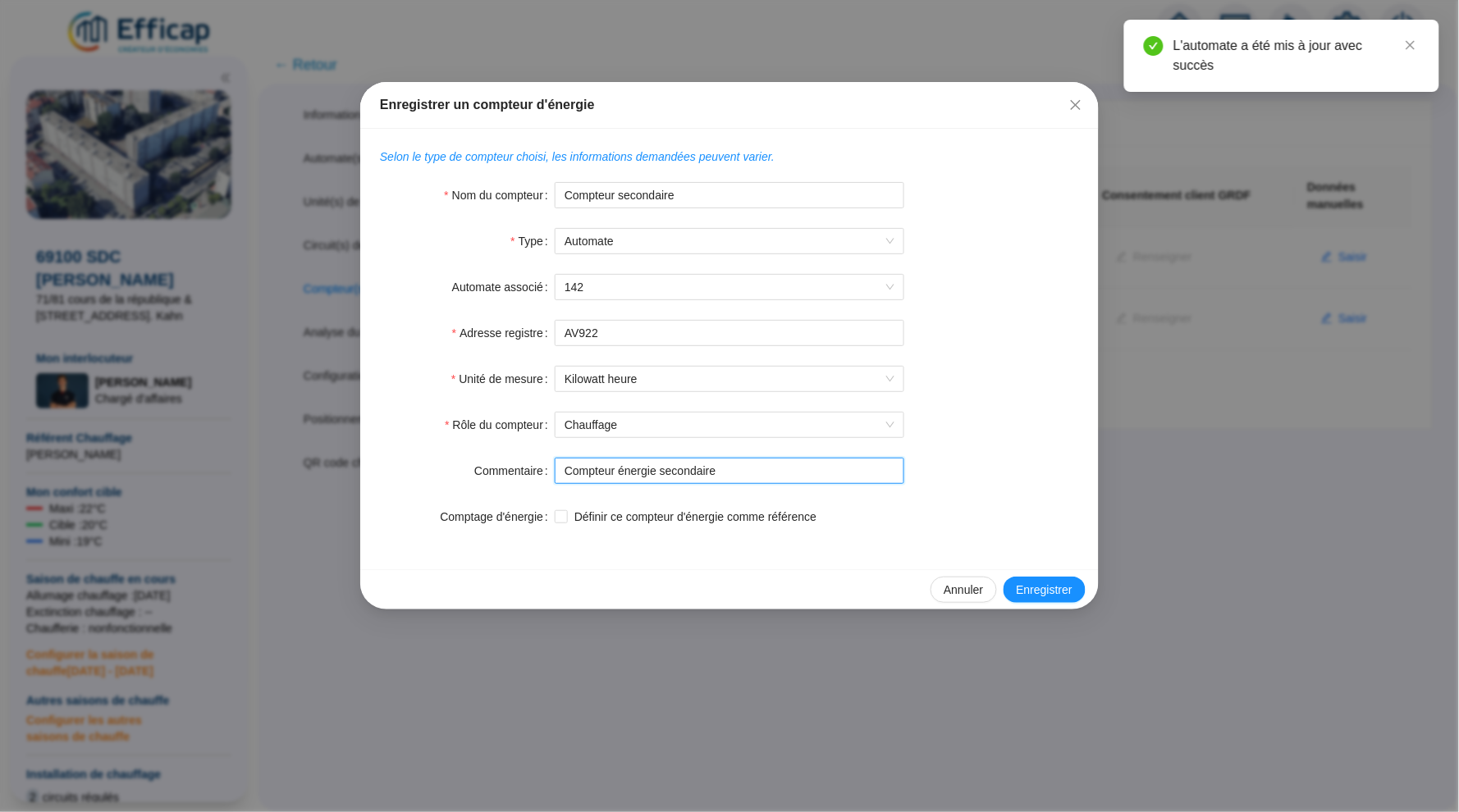
click at [616, 468] on input "Compteur énergie secondaire" at bounding box center [729, 470] width 350 height 26
drag, startPoint x: 633, startPoint y: 479, endPoint x: 641, endPoint y: 452, distance: 28.2
click at [641, 452] on form "Nom du compteur Compteur secondaire Type Automate Automate associé 142 Type de …" at bounding box center [730, 356] width 699 height 348
click at [626, 468] on input "Compteur abus énergie secondaire" at bounding box center [729, 470] width 350 height 26
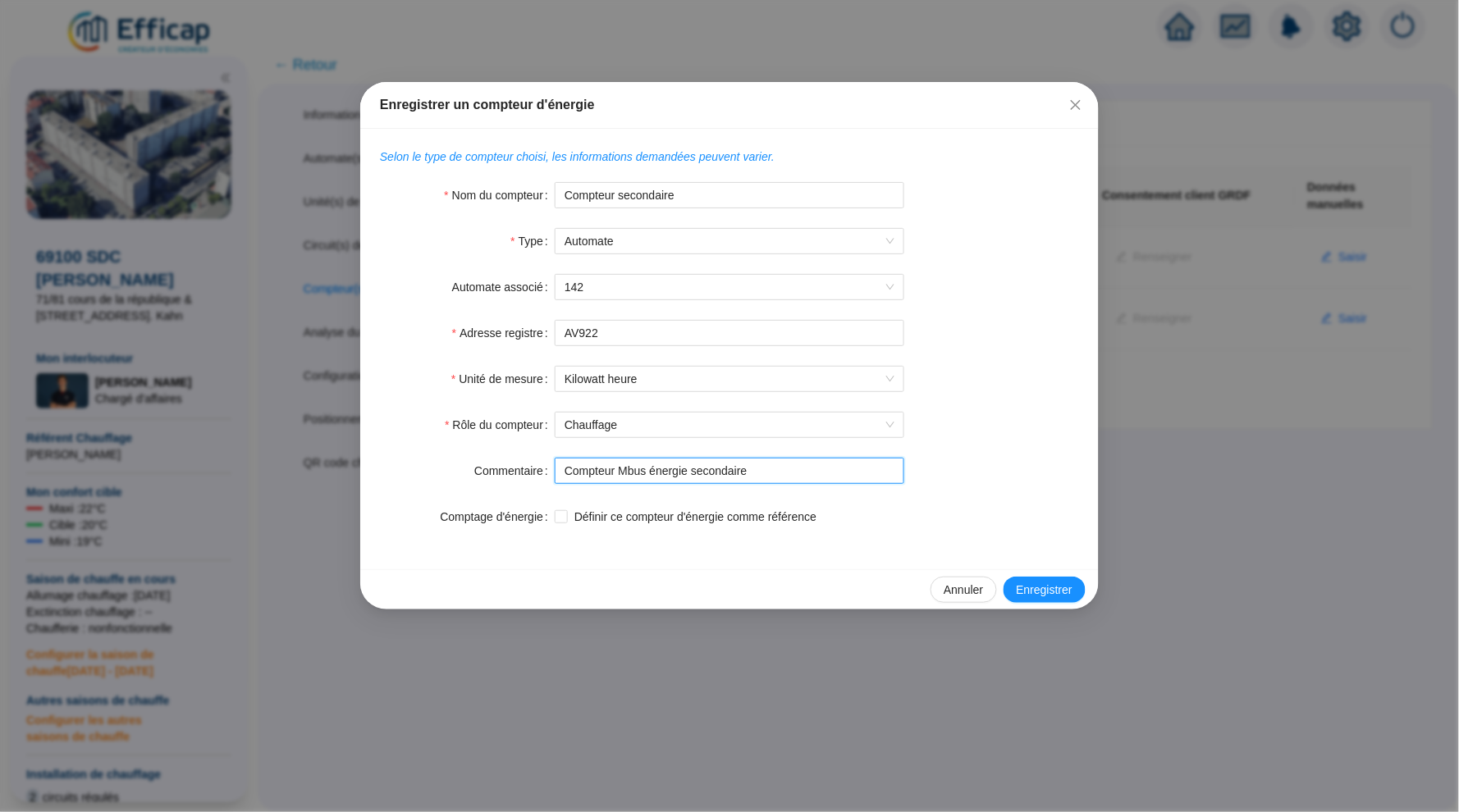
click at [649, 469] on input "Compteur Mbus énergie secondaire" at bounding box center [729, 470] width 350 height 26
drag, startPoint x: 649, startPoint y: 469, endPoint x: 635, endPoint y: 471, distance: 14.1
click at [632, 471] on input "Compteur Mbus énergie secondaire" at bounding box center [729, 470] width 350 height 26
drag, startPoint x: 654, startPoint y: 471, endPoint x: 623, endPoint y: 471, distance: 31.0
click at [623, 471] on input "Compteur Mbus énergie secondaire" at bounding box center [729, 470] width 350 height 26
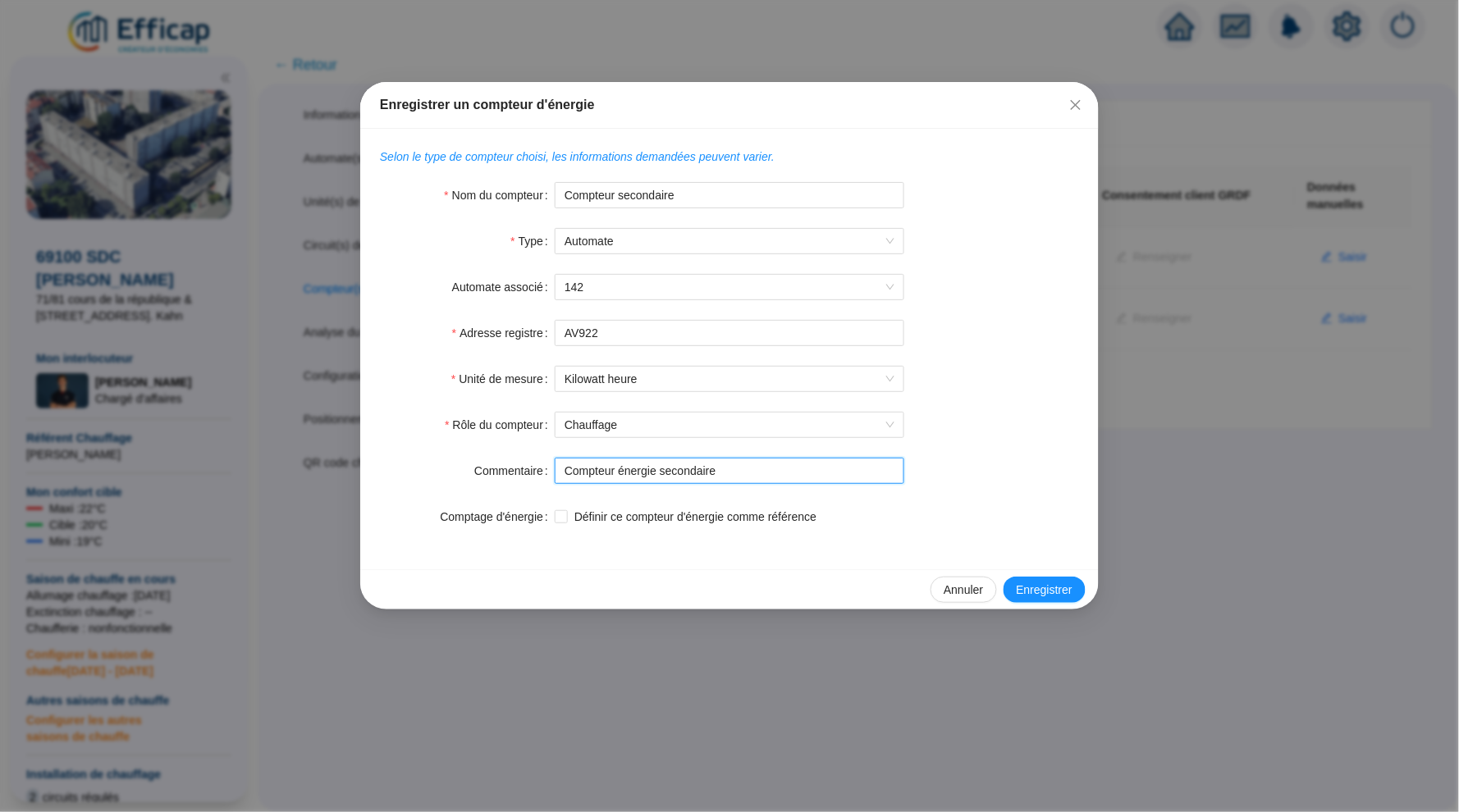
click at [668, 469] on input "Compteur énergie secondaire" at bounding box center [729, 470] width 350 height 26
type input "Compteur énergie Mbus raccordé sur le secondaire"
click at [1070, 588] on span "Enregistrer" at bounding box center [1044, 590] width 55 height 17
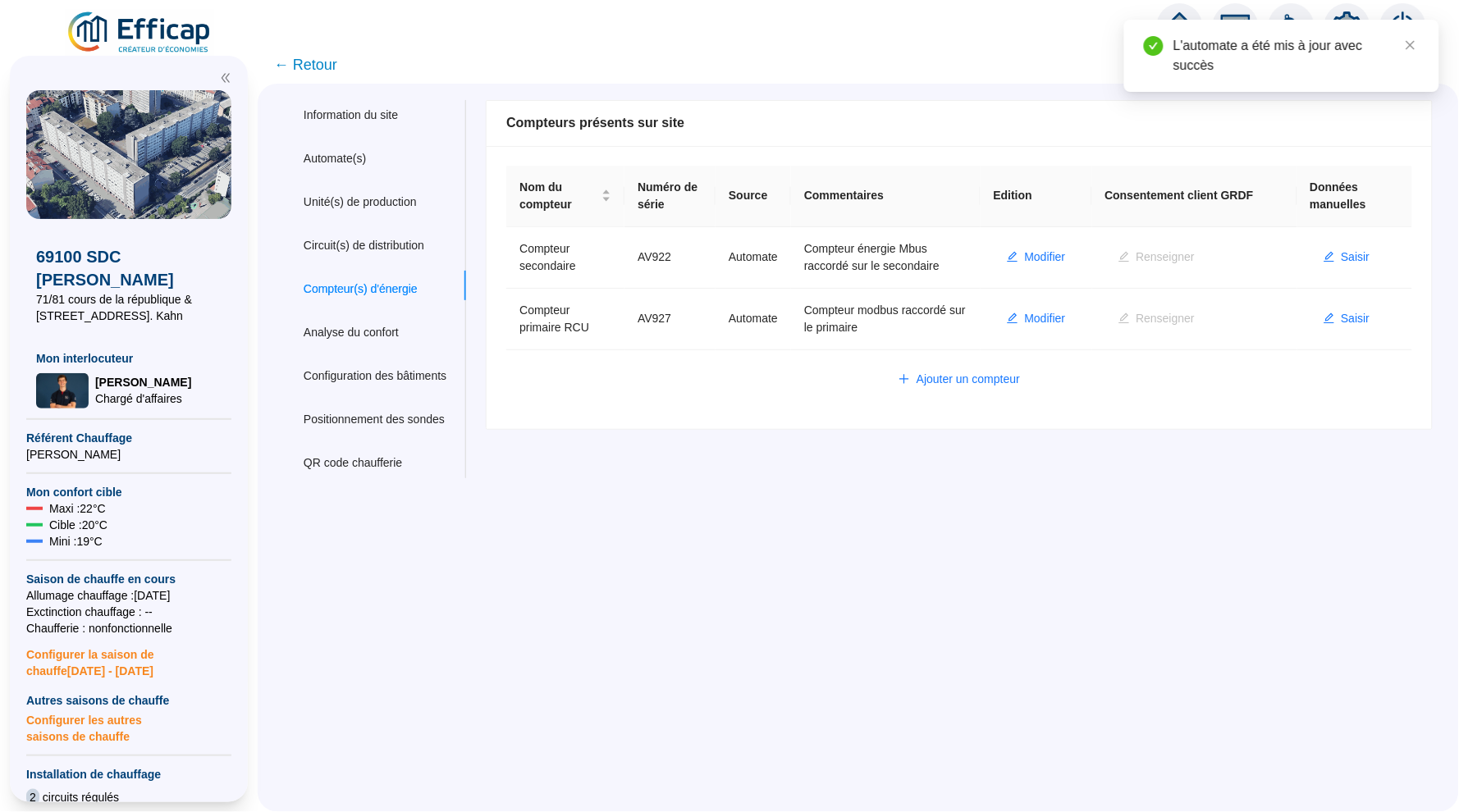
click at [1179, 11] on icon "home" at bounding box center [1179, 26] width 30 height 30
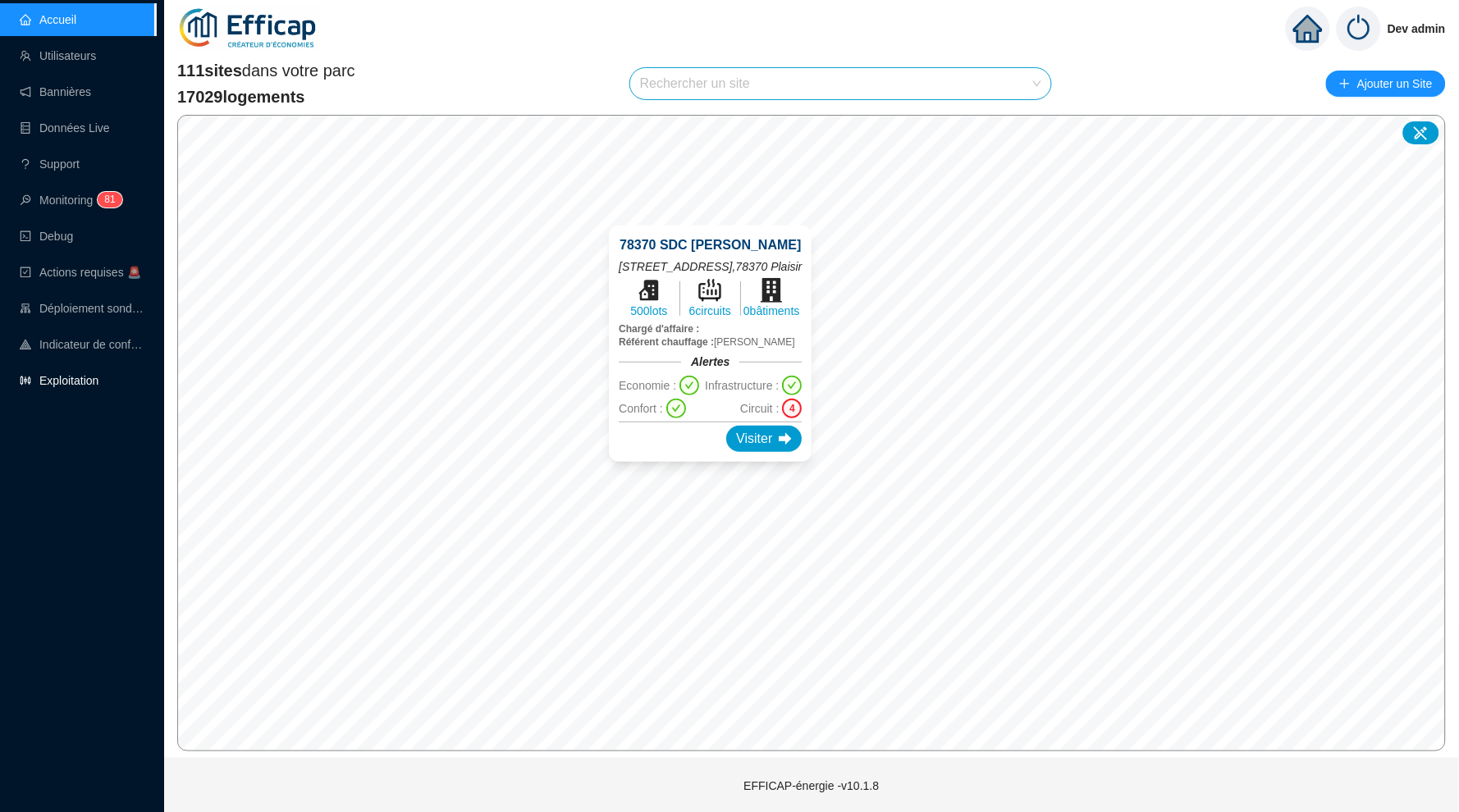
click at [92, 386] on link "Exploitation" at bounding box center [59, 381] width 78 height 13
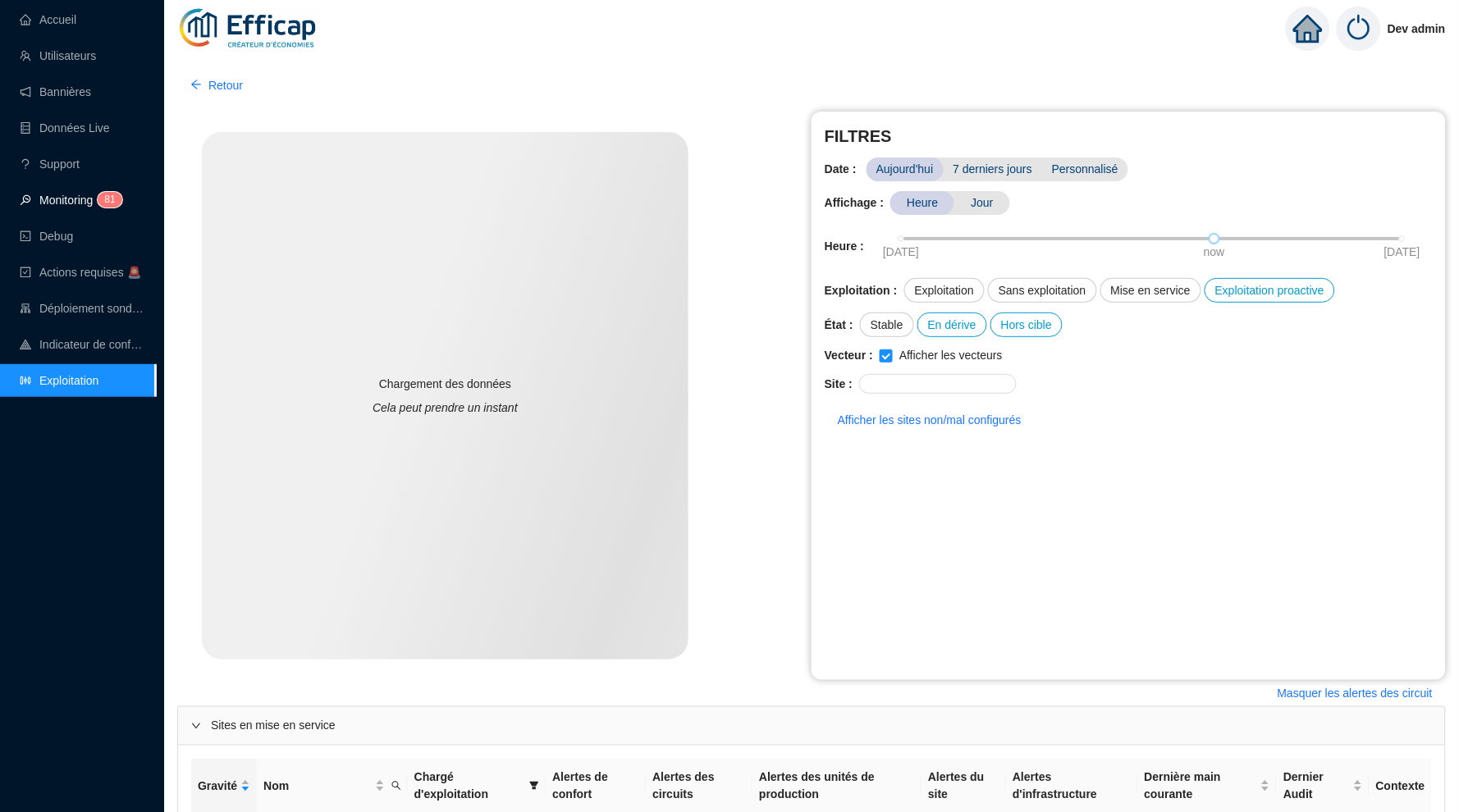
click at [75, 206] on link "Monitoring 8 1" at bounding box center [69, 201] width 97 height 13
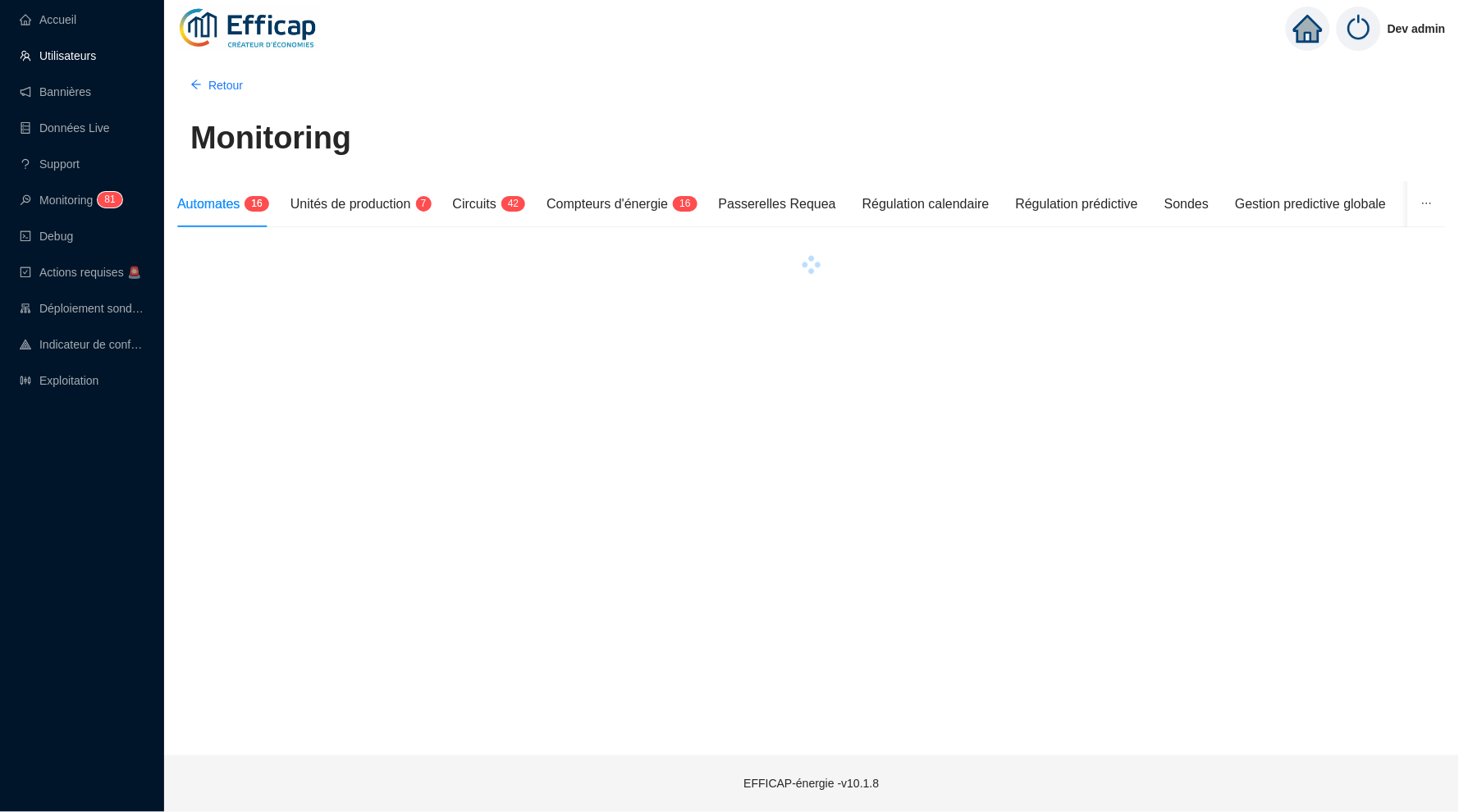
click at [96, 50] on link "Utilisateurs" at bounding box center [58, 56] width 76 height 13
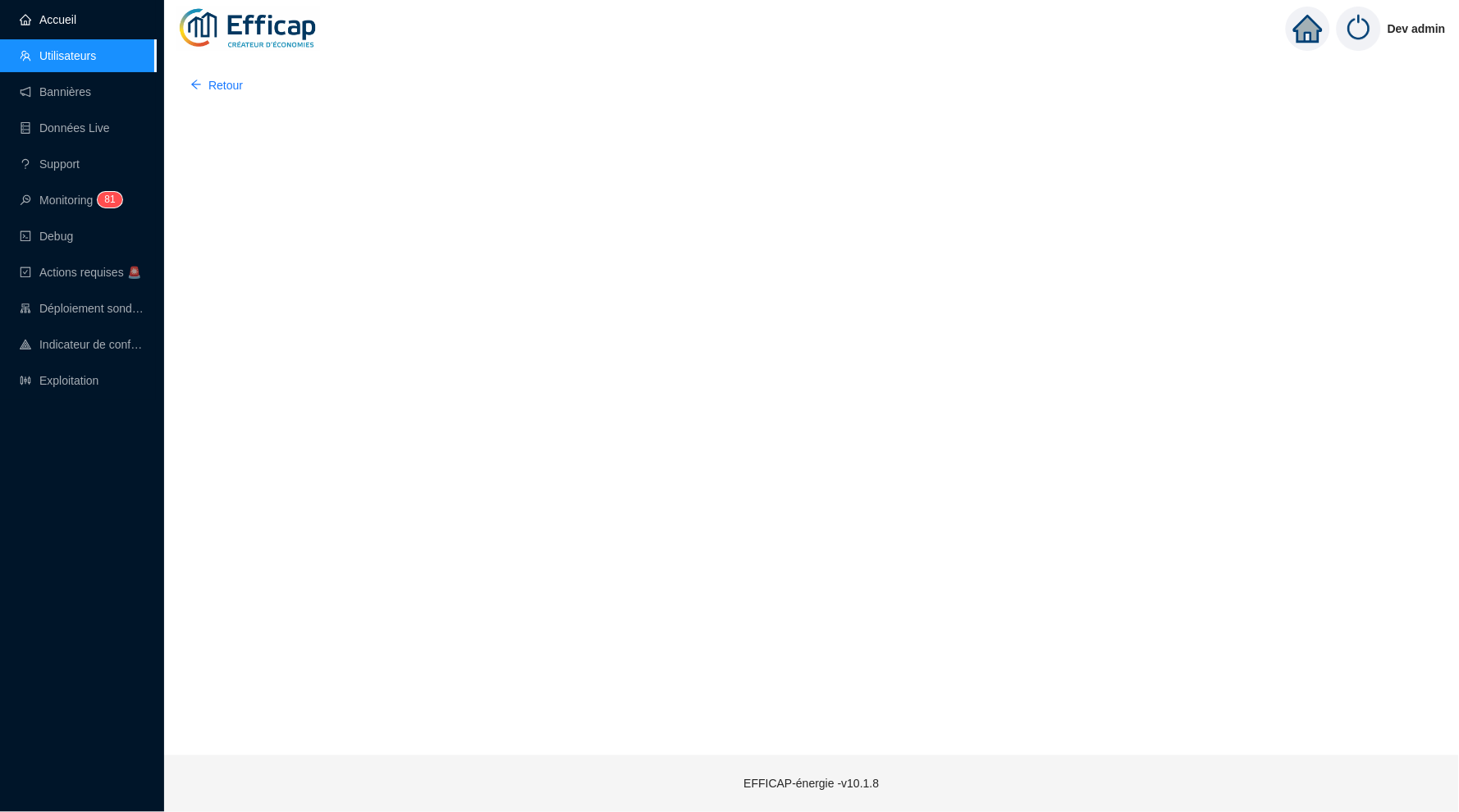
click at [76, 23] on link "Accueil" at bounding box center [48, 20] width 56 height 13
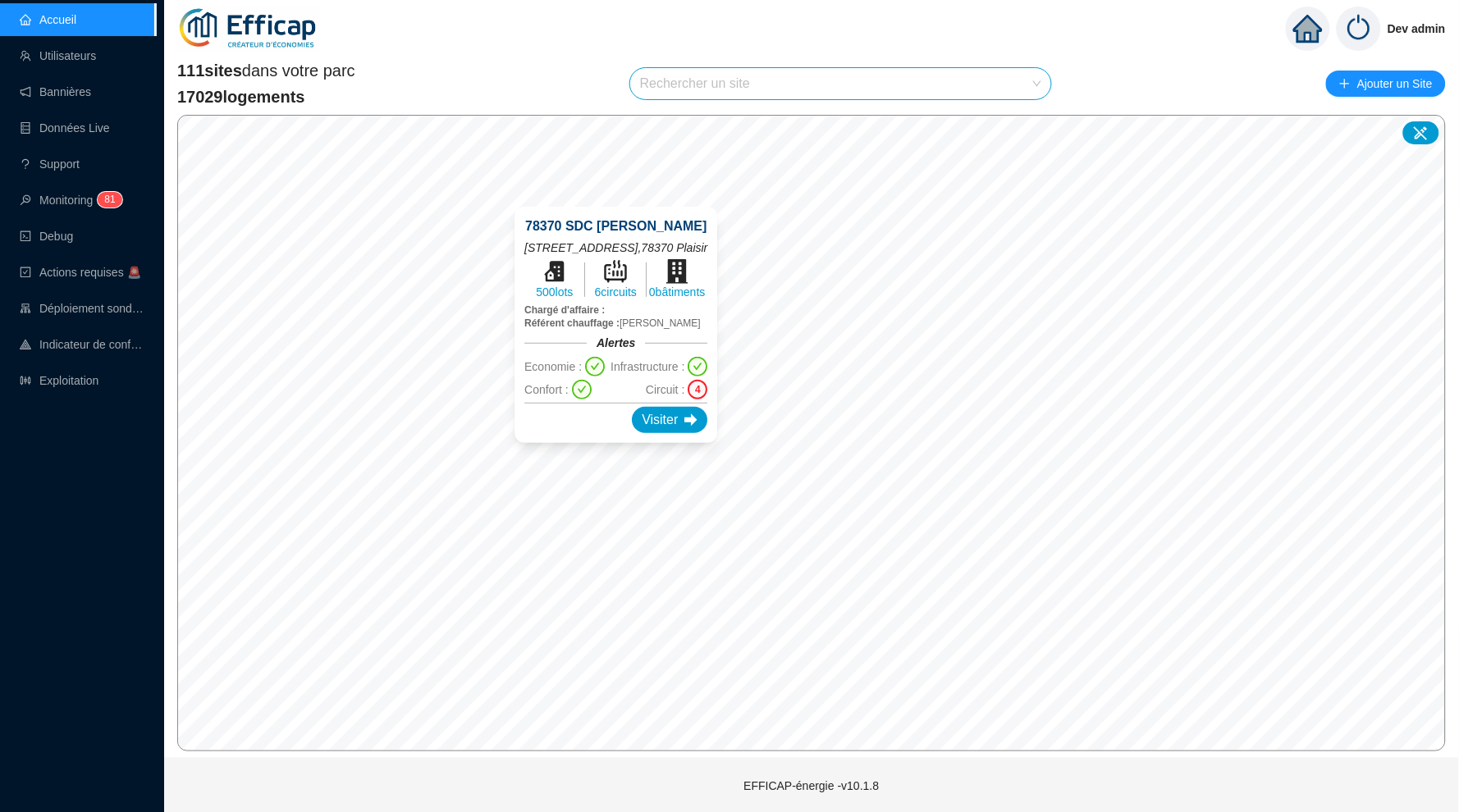
click at [708, 387] on div "4" at bounding box center [697, 390] width 20 height 20
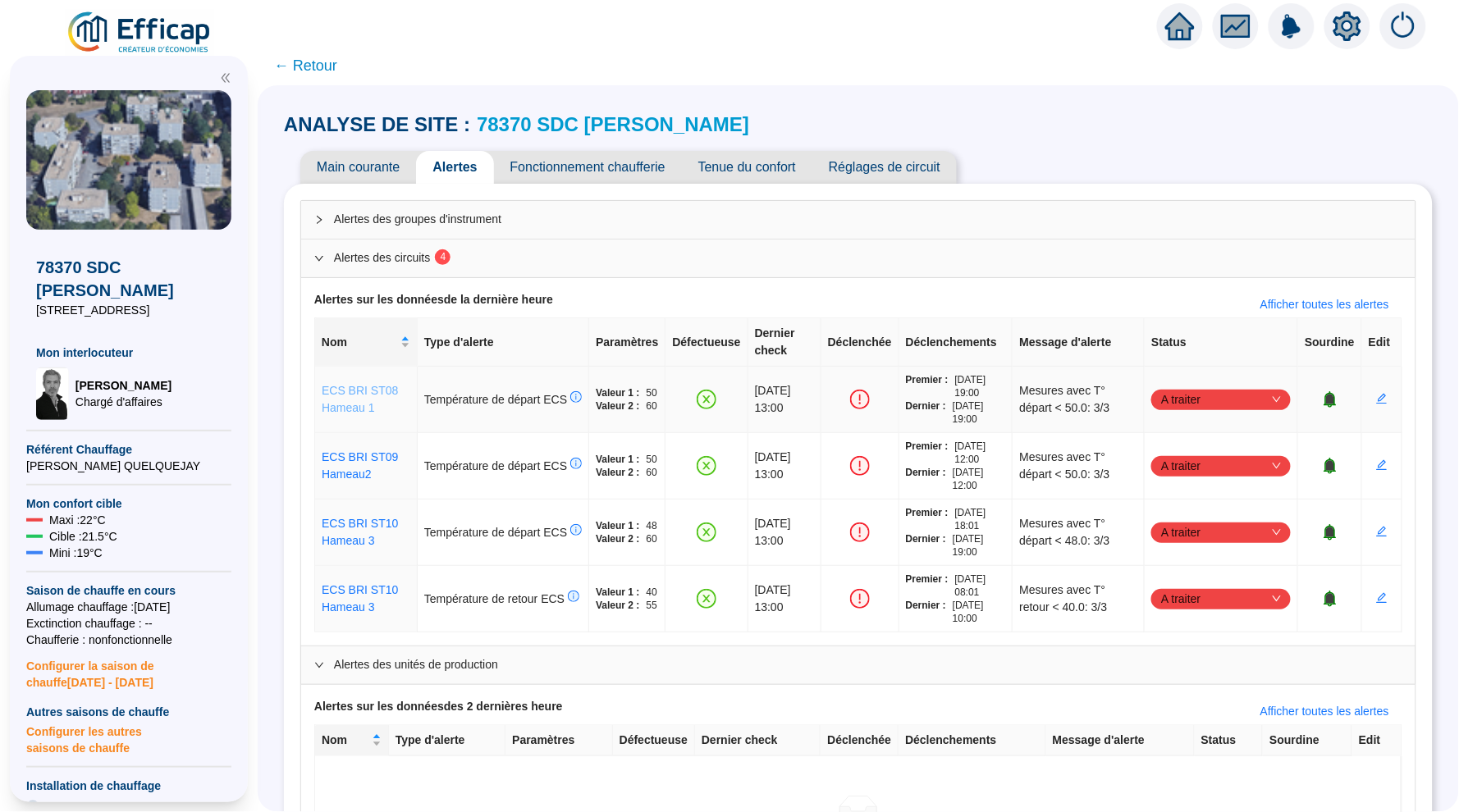
click at [337, 402] on link "ECS BRI ST08 Hameau 1" at bounding box center [360, 399] width 76 height 31
